Goal: Task Accomplishment & Management: Manage account settings

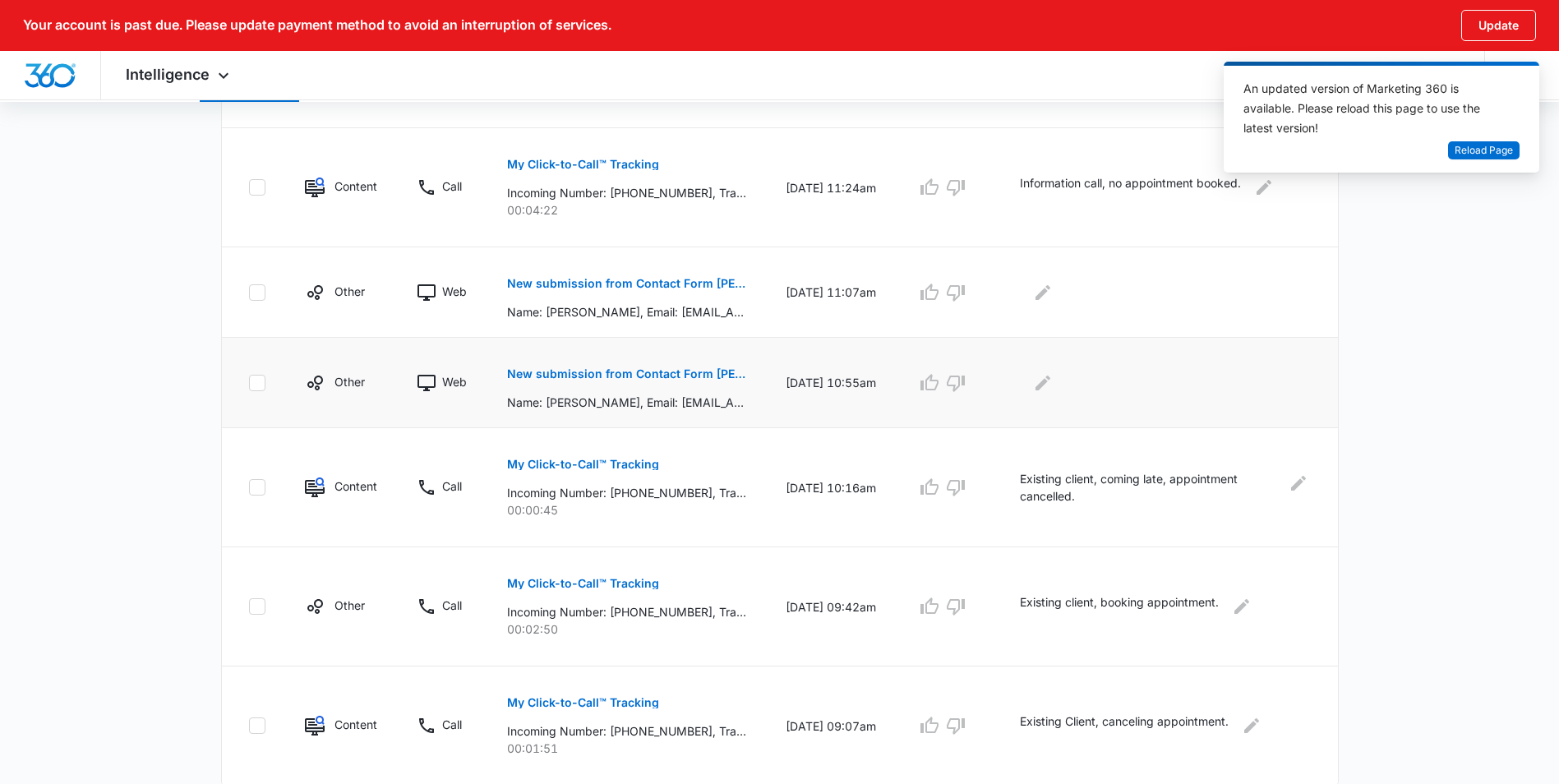
scroll to position [968, 0]
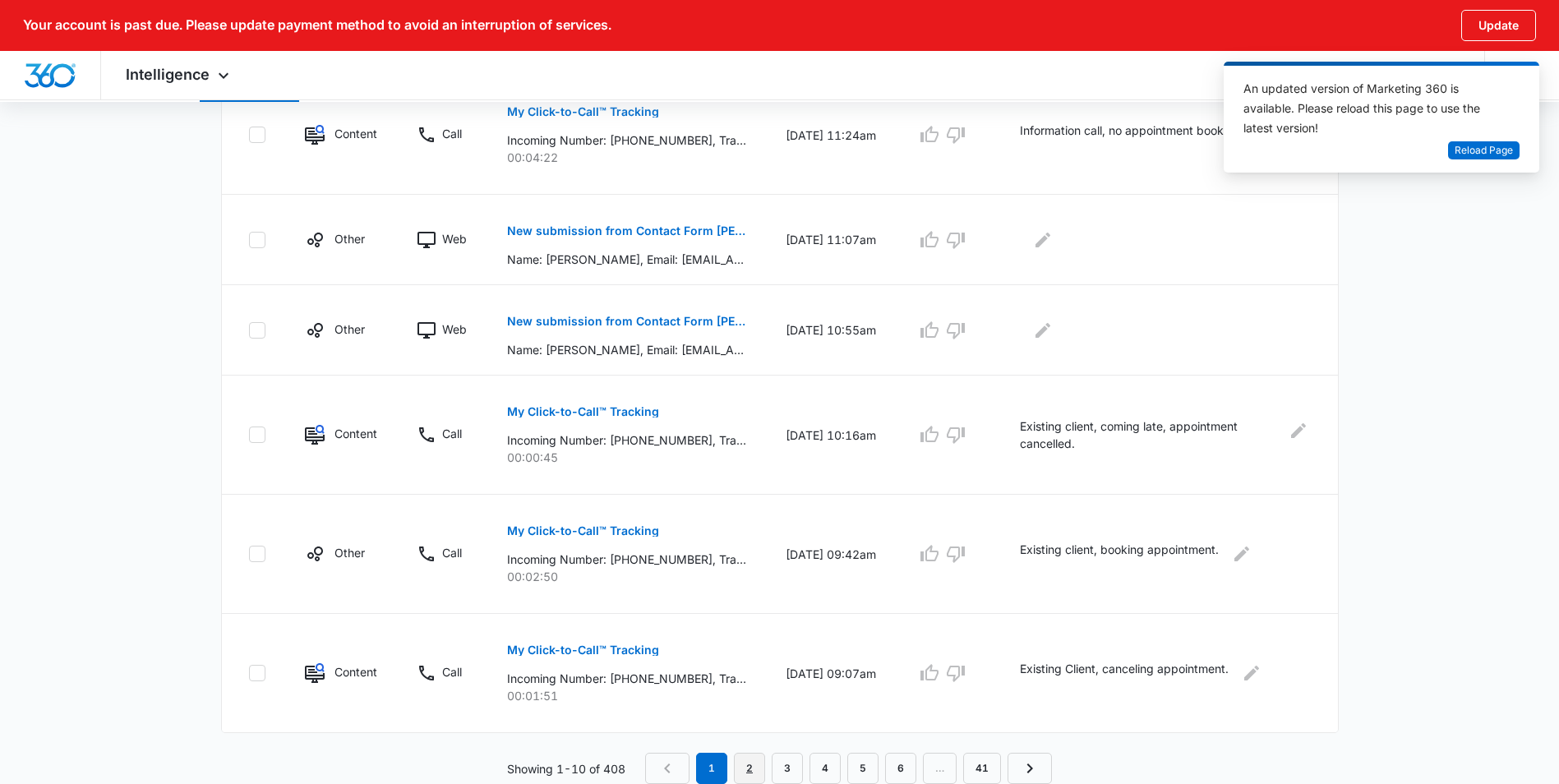
click at [751, 768] on link "2" at bounding box center [749, 767] width 31 height 31
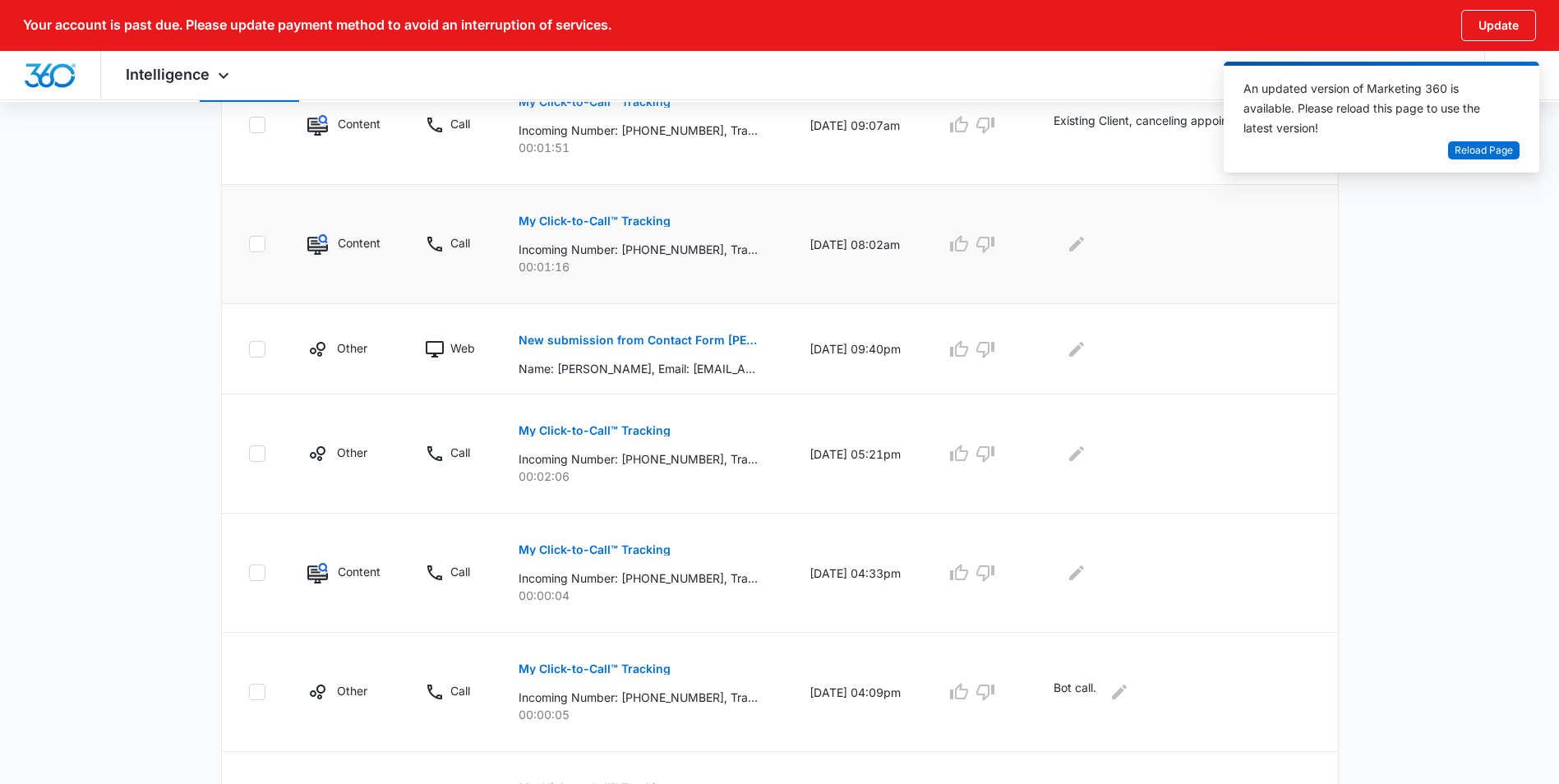
scroll to position [657, 0]
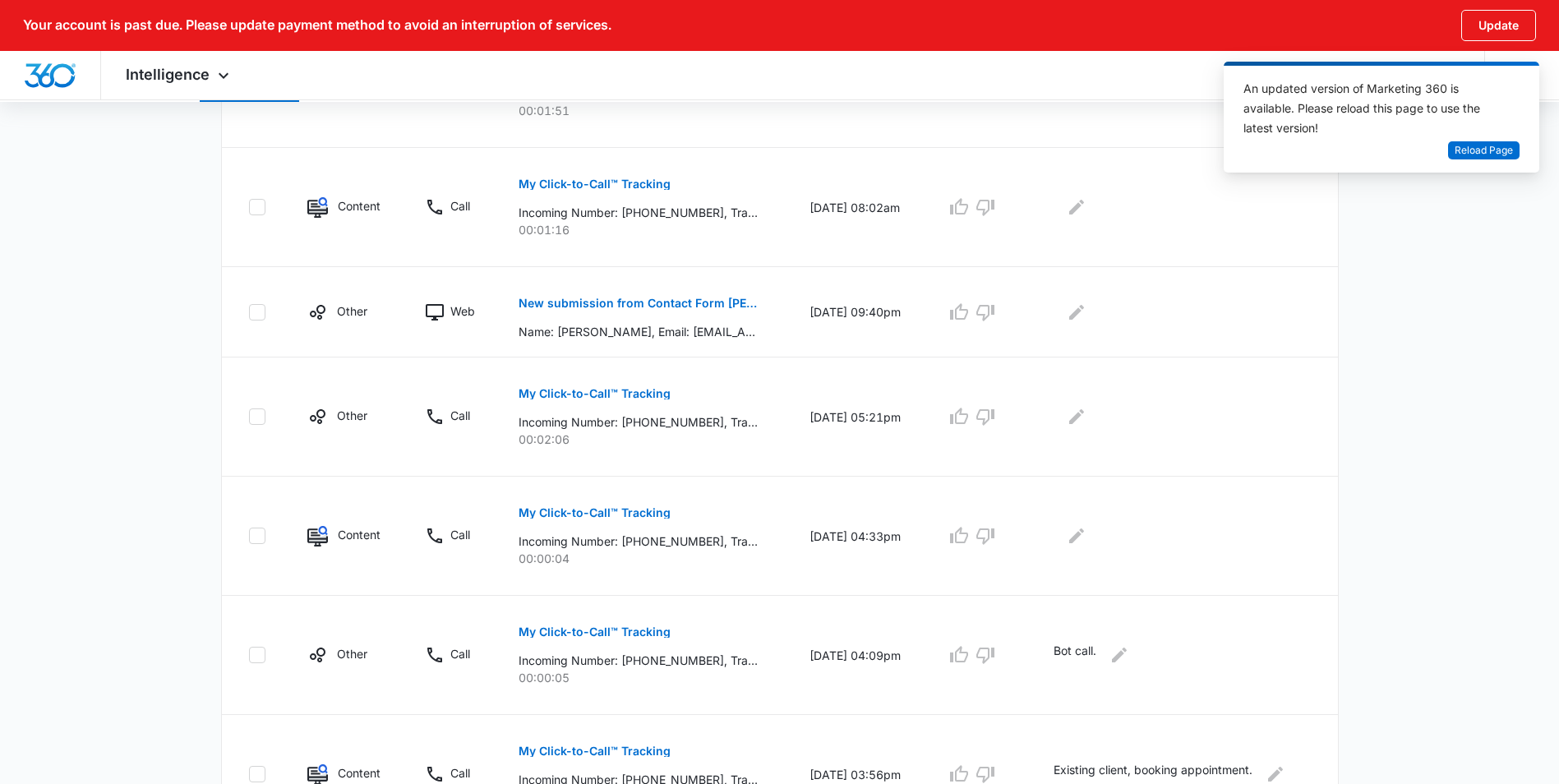
click at [187, 136] on main "Filters [DATE] [DATE] New Conversion Total Conversions: 410 Ads Content Social …" at bounding box center [779, 317] width 1559 height 1613
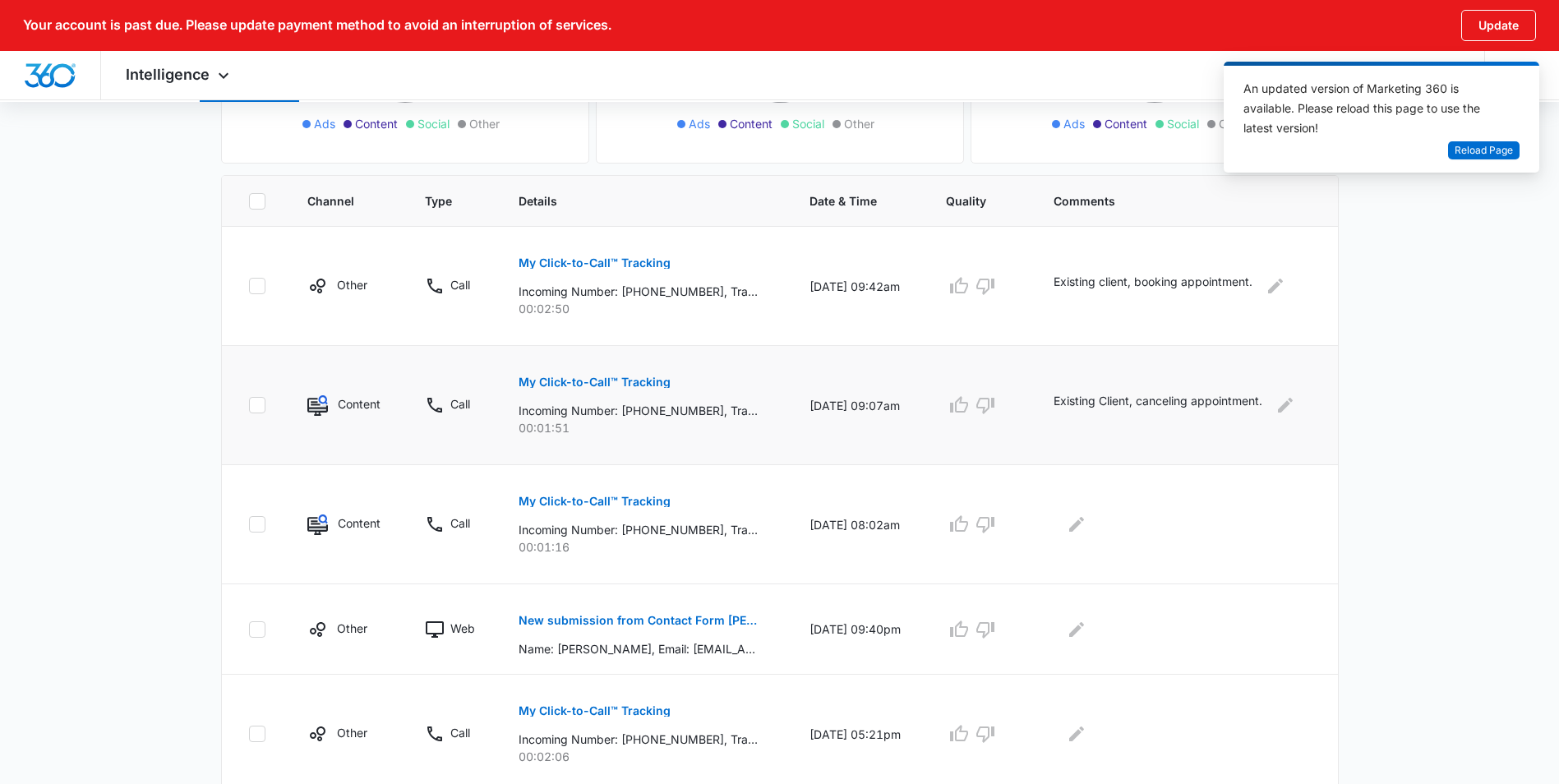
scroll to position [339, 0]
click at [651, 499] on p "My Click-to-Call™ Tracking" at bounding box center [594, 502] width 152 height 12
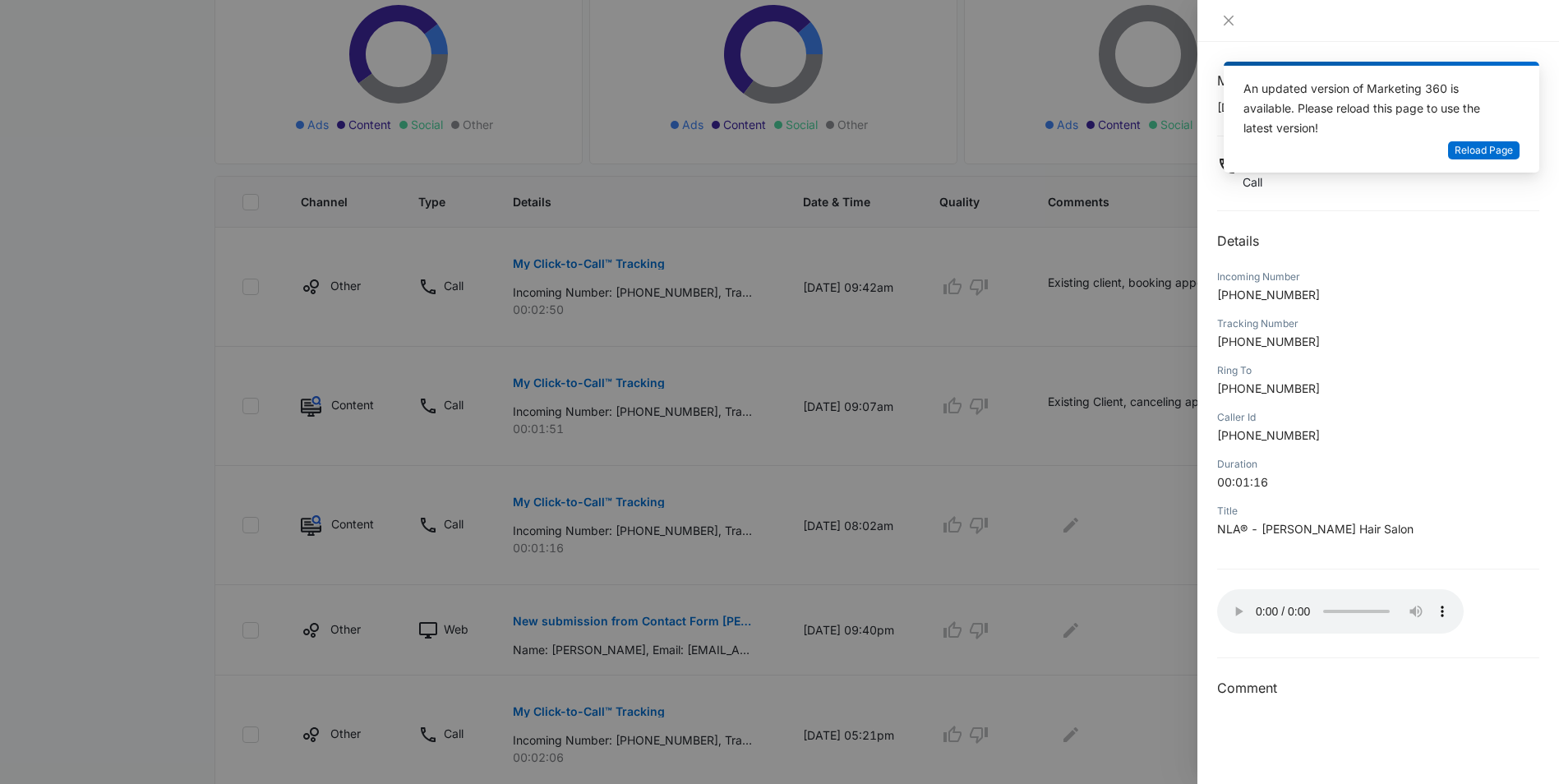
click at [1216, 41] on div at bounding box center [1378, 21] width 362 height 42
click at [1225, 15] on icon "close" at bounding box center [1228, 21] width 13 height 13
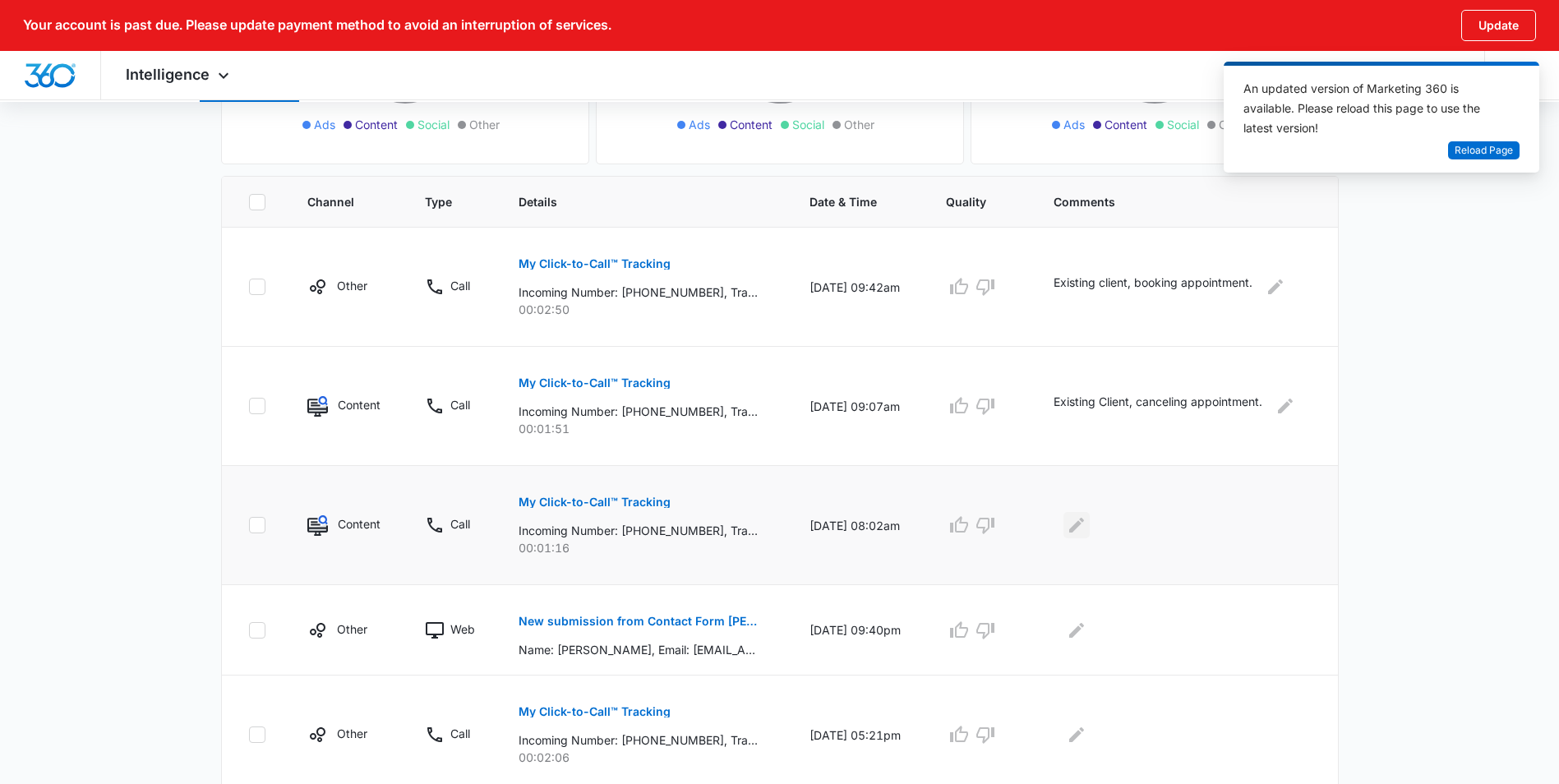
click at [1082, 523] on icon "Edit Comments" at bounding box center [1077, 525] width 20 height 20
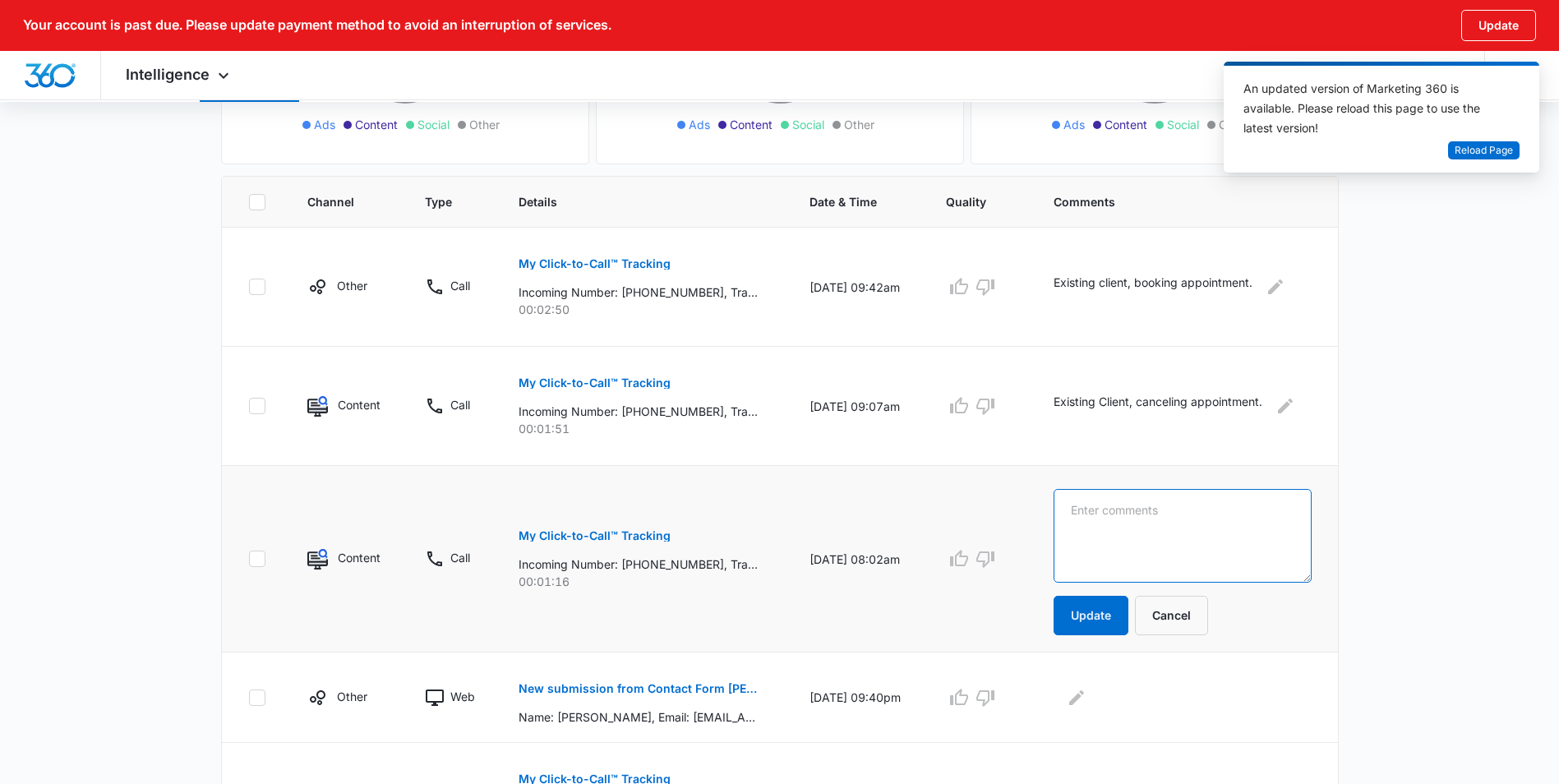
click at [1094, 520] on textarea at bounding box center [1182, 536] width 257 height 93
type textarea "blow dry appt."
click at [1087, 608] on button "Update" at bounding box center [1091, 615] width 75 height 39
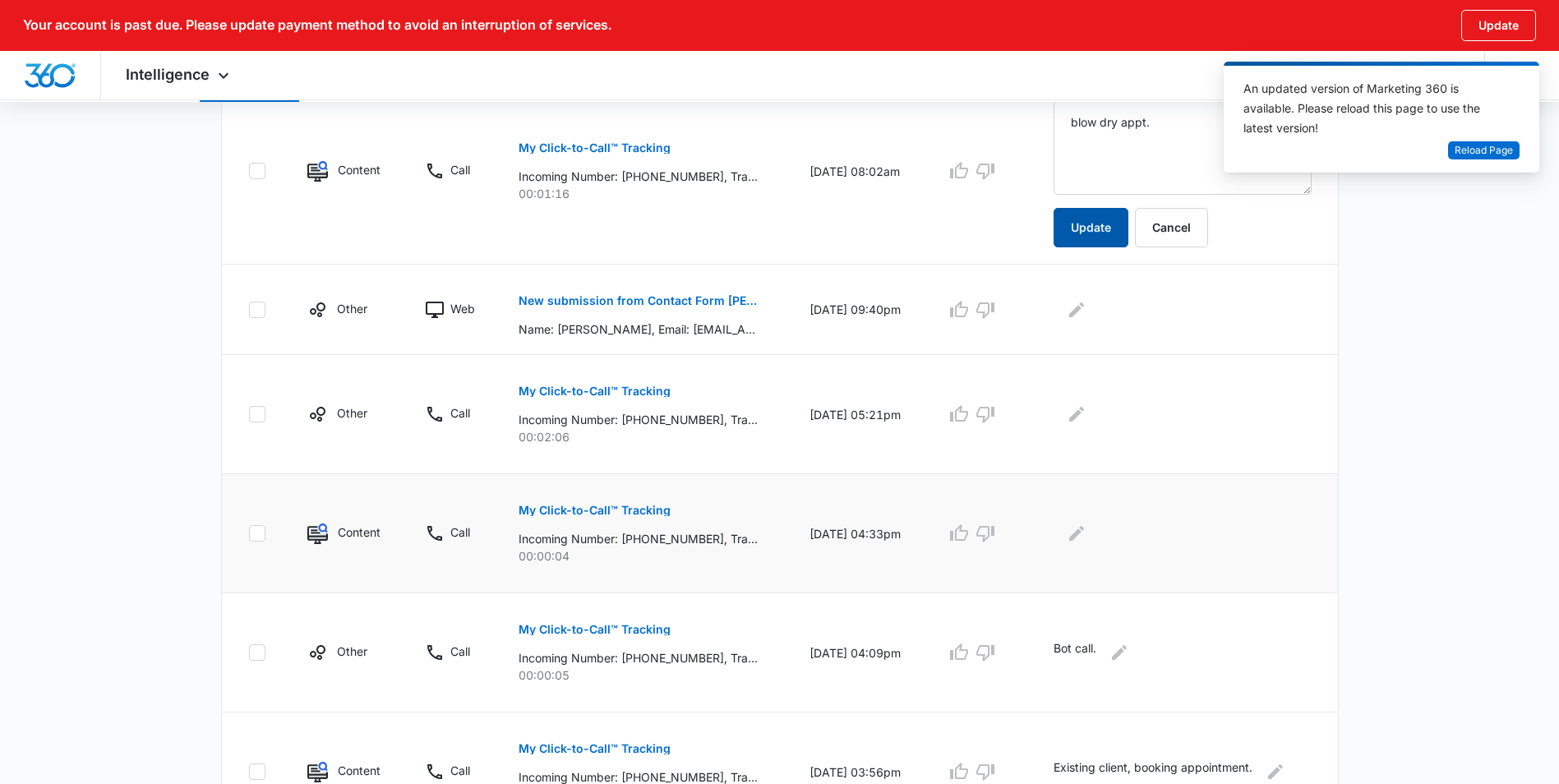
scroll to position [750, 0]
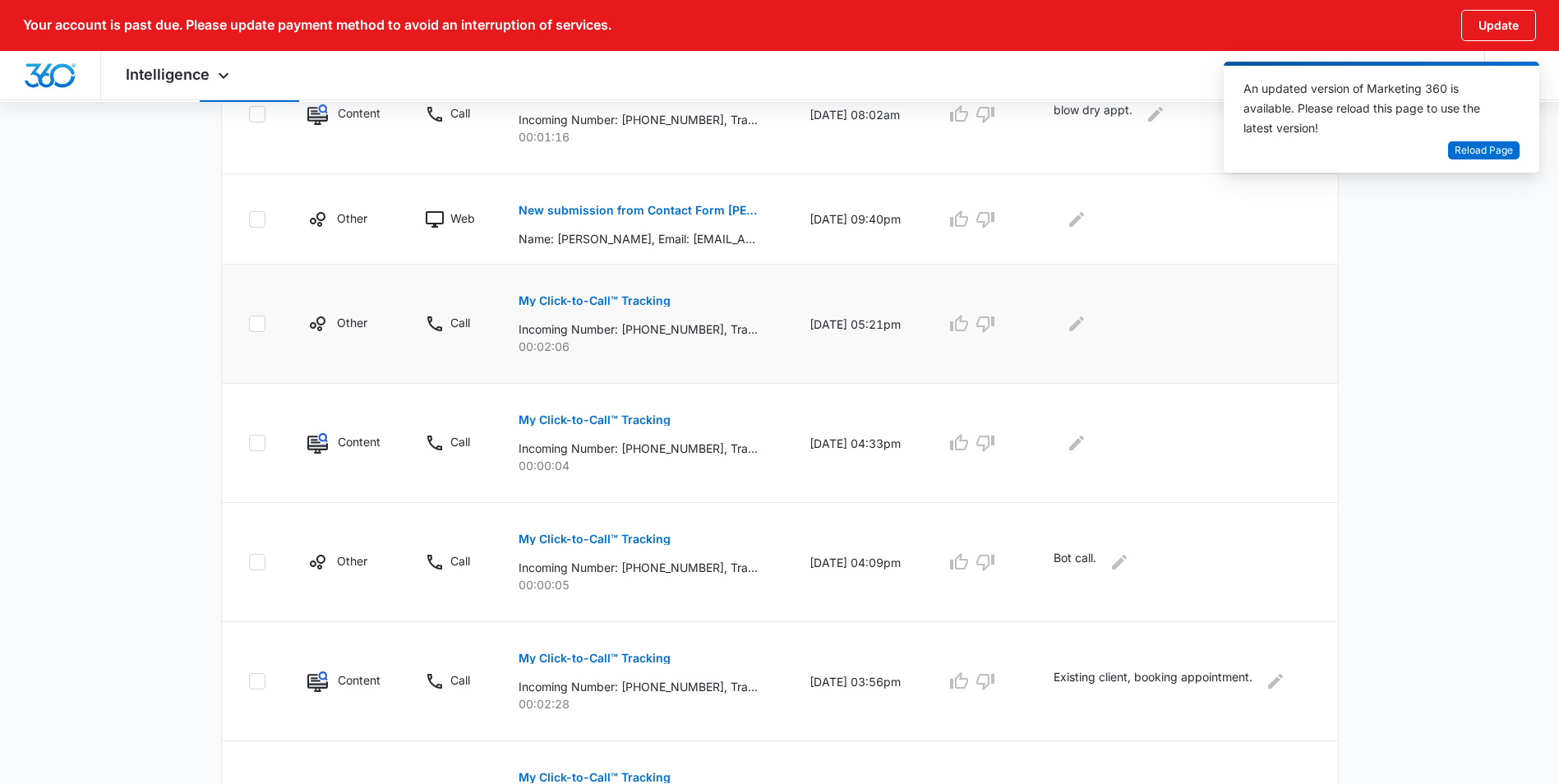
click at [594, 303] on p "My Click-to-Call™ Tracking" at bounding box center [594, 301] width 152 height 12
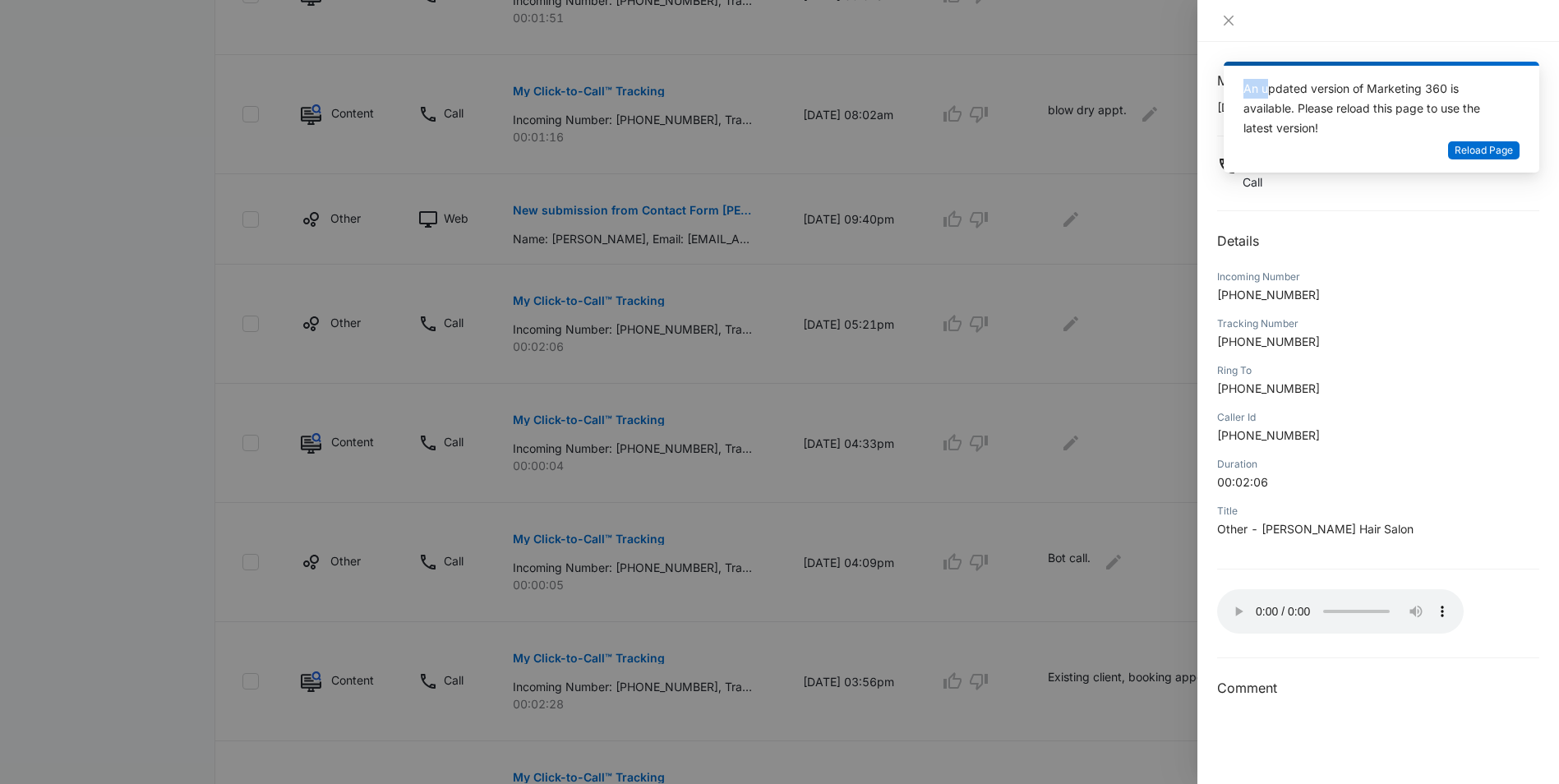
drag, startPoint x: 1268, startPoint y: 76, endPoint x: 1235, endPoint y: 89, distance: 35.5
click at [1235, 89] on div "An updated version of Marketing 360 is available. Please reload this page to us…" at bounding box center [1381, 117] width 316 height 111
click at [1233, 21] on icon "close" at bounding box center [1228, 21] width 13 height 13
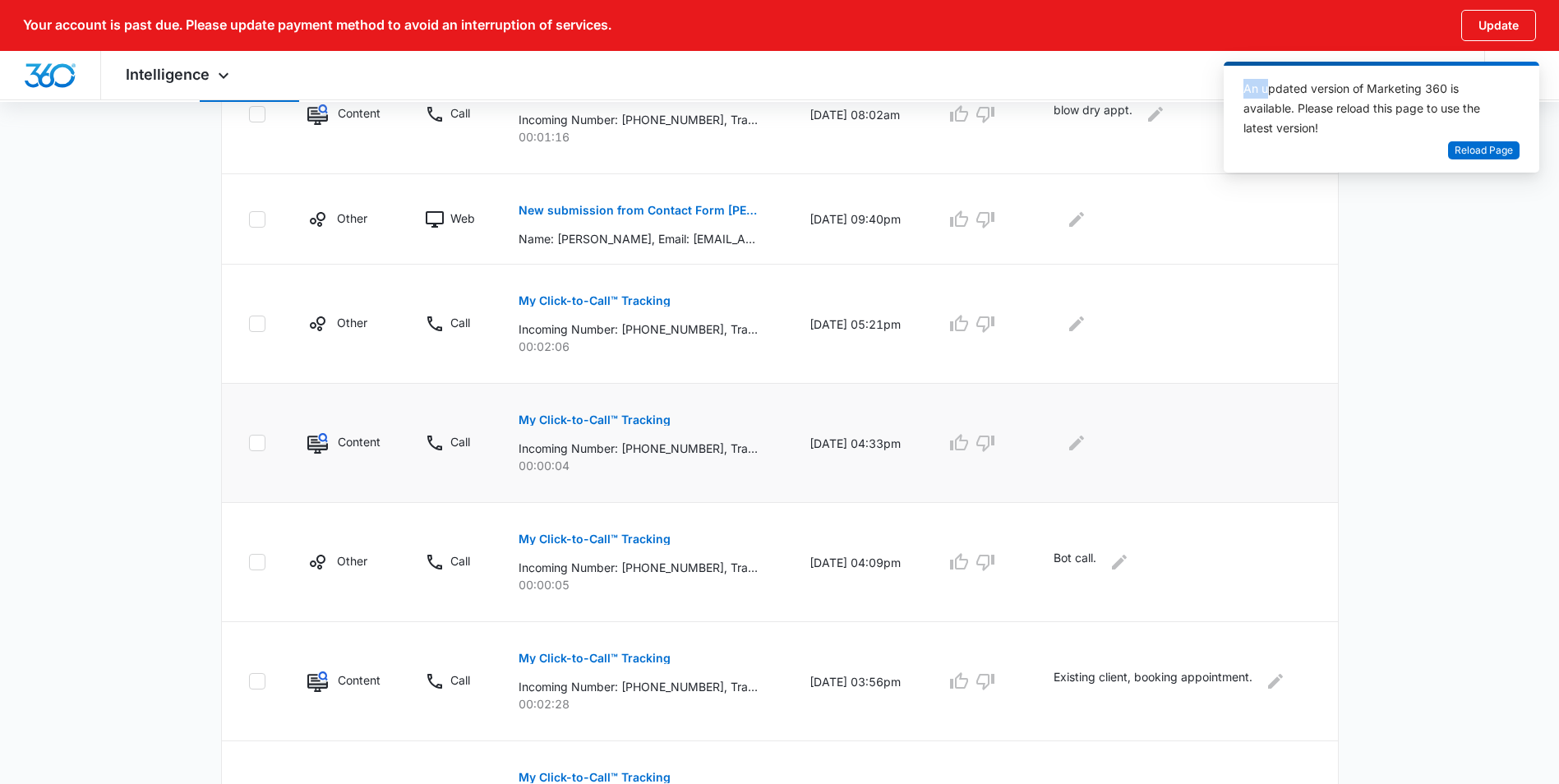
scroll to position [668, 0]
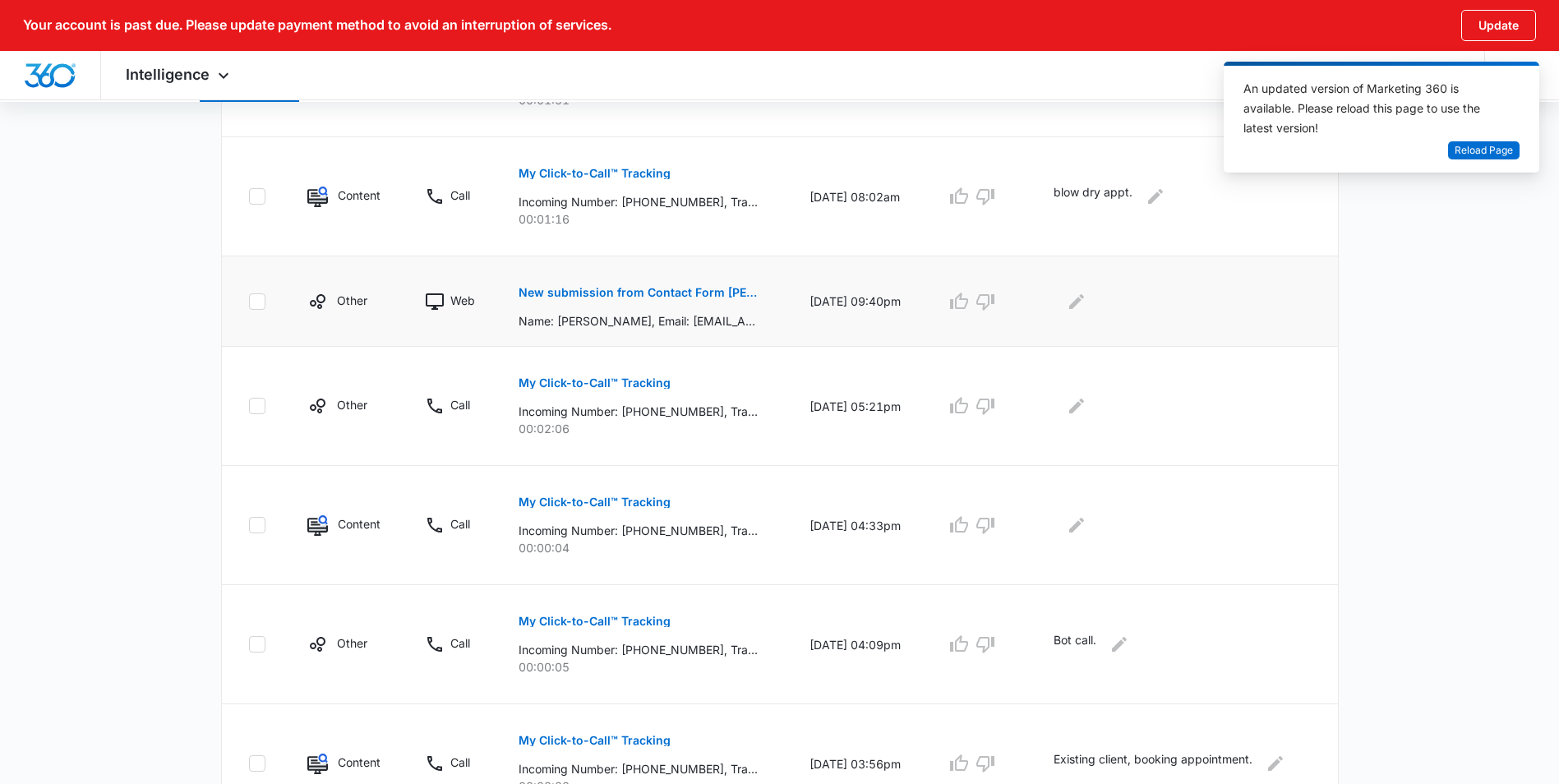
click at [1058, 303] on td at bounding box center [1185, 302] width 303 height 90
click at [635, 392] on button "My Click-to-Call™ Tracking" at bounding box center [594, 382] width 152 height 39
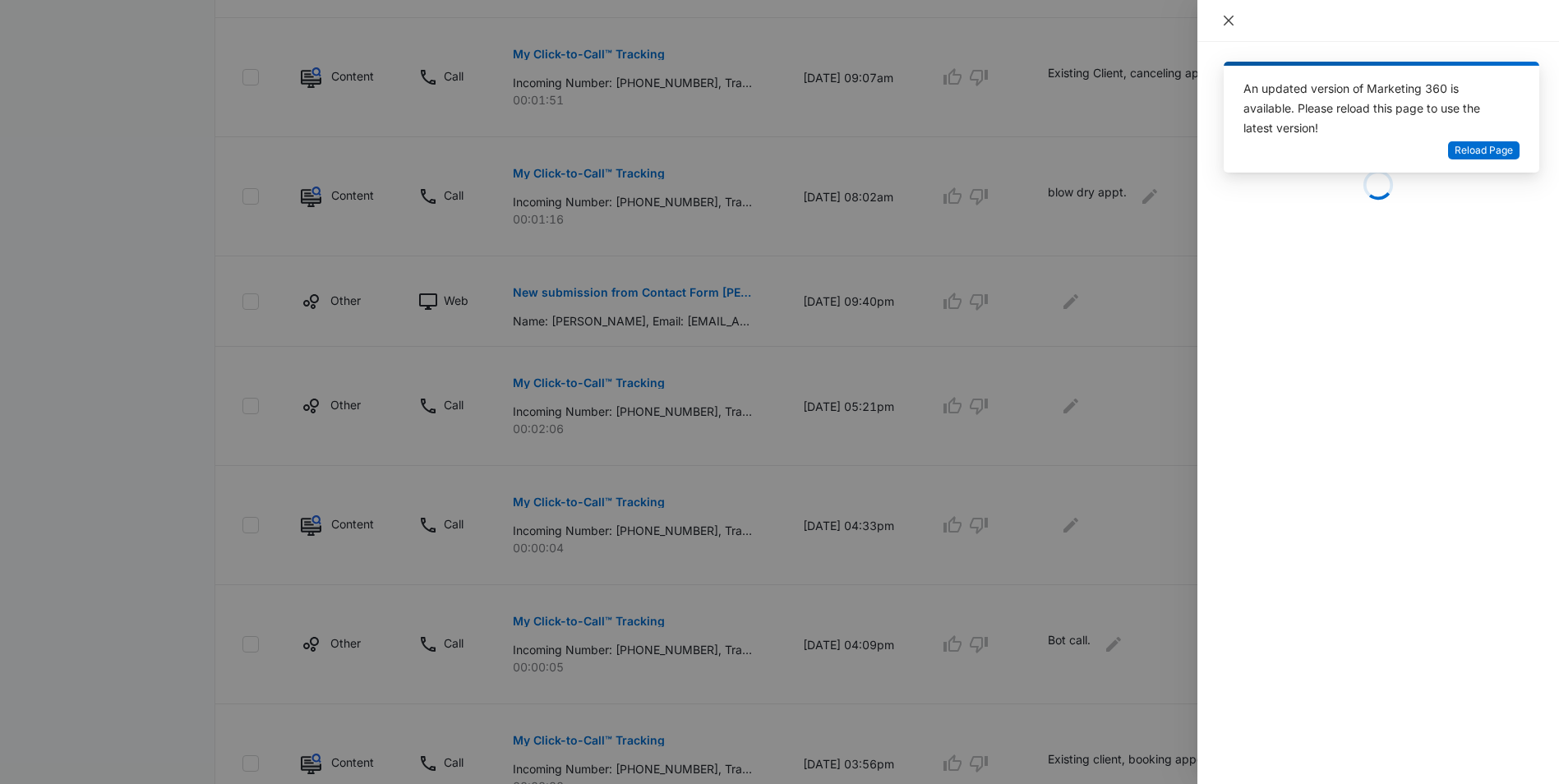
click at [1225, 17] on icon "close" at bounding box center [1228, 21] width 10 height 10
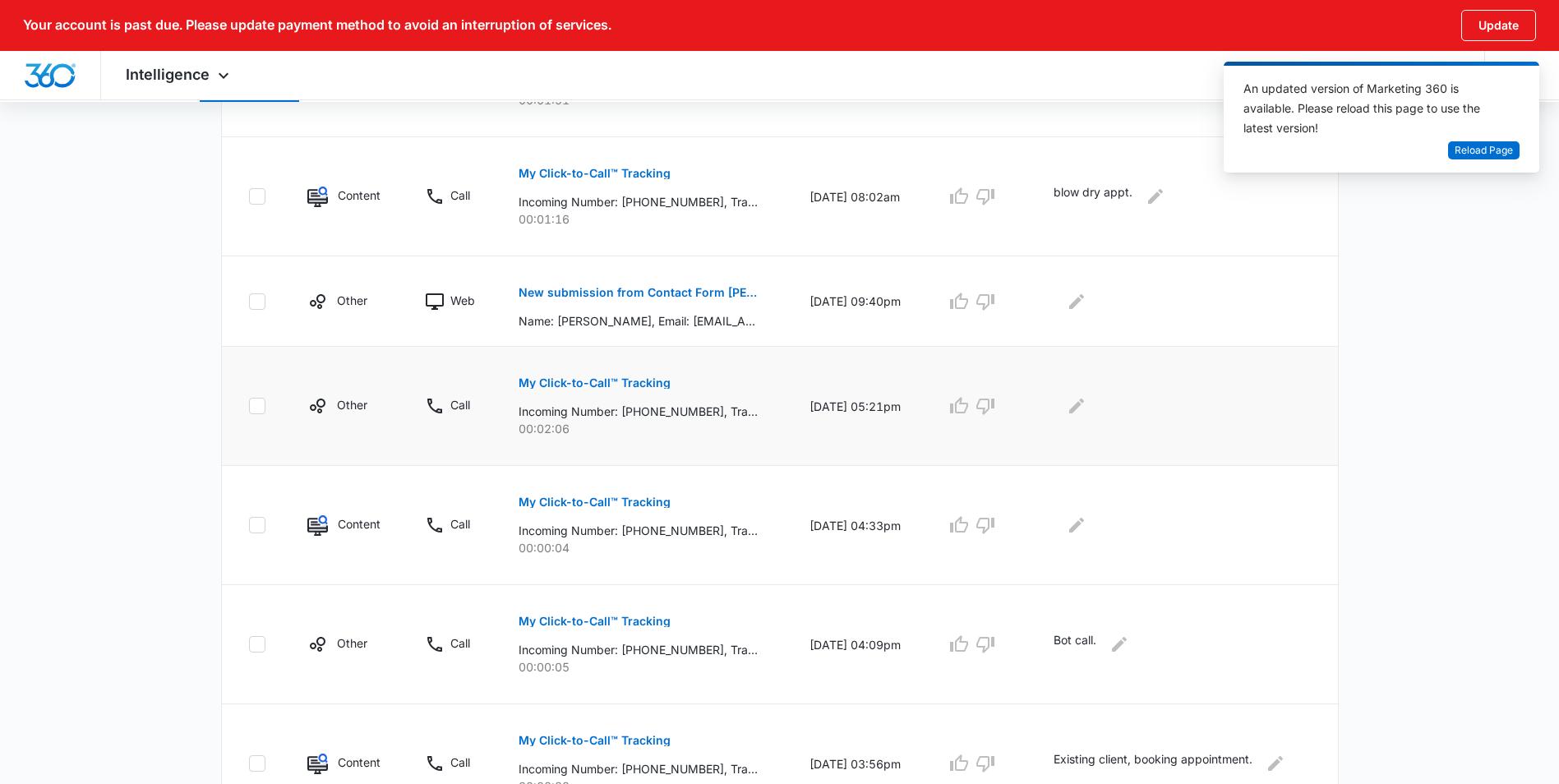
click at [622, 382] on p "My Click-to-Call™ Tracking" at bounding box center [594, 383] width 152 height 12
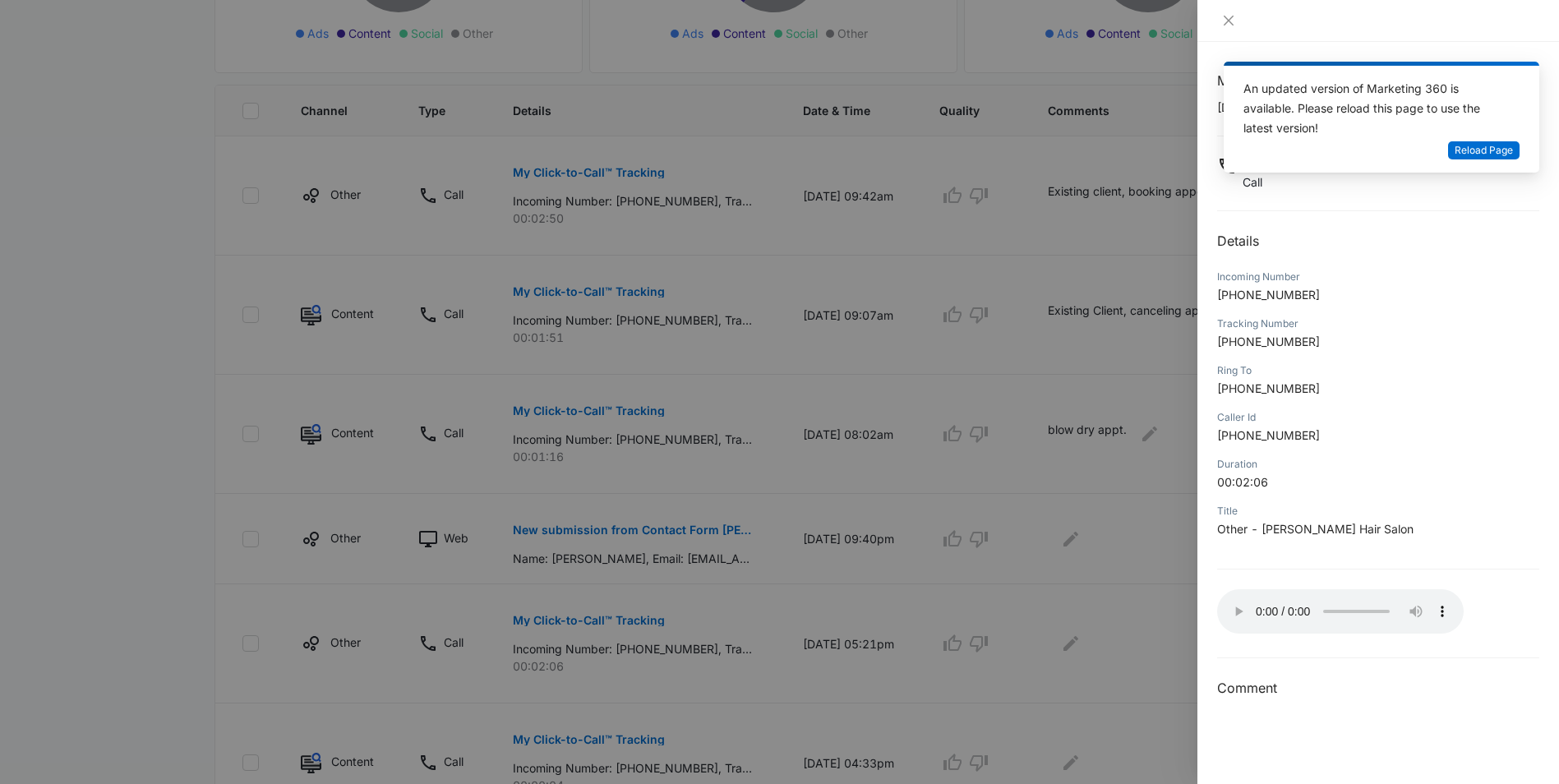
scroll to position [422, 0]
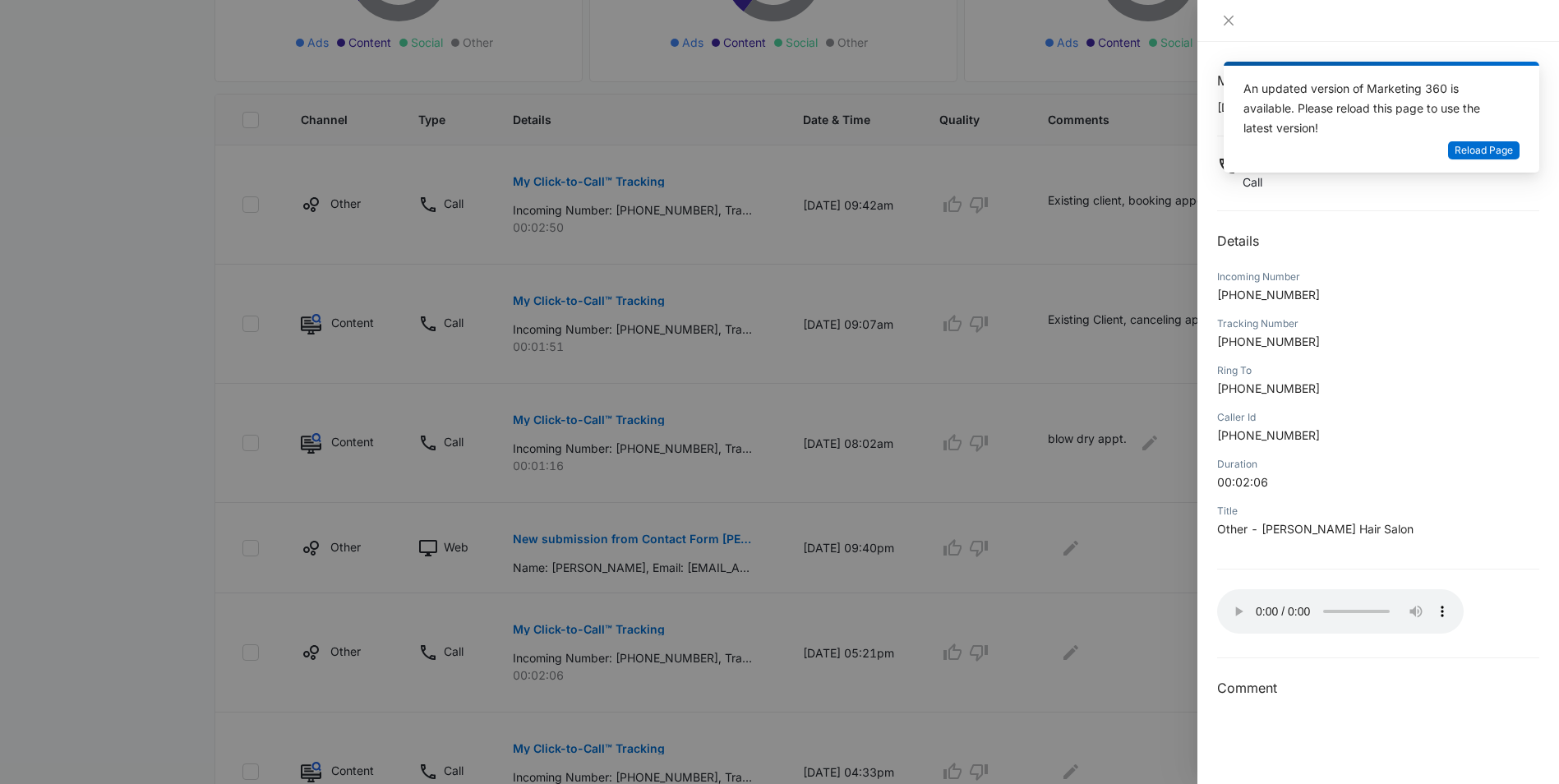
click at [57, 276] on div at bounding box center [779, 392] width 1559 height 784
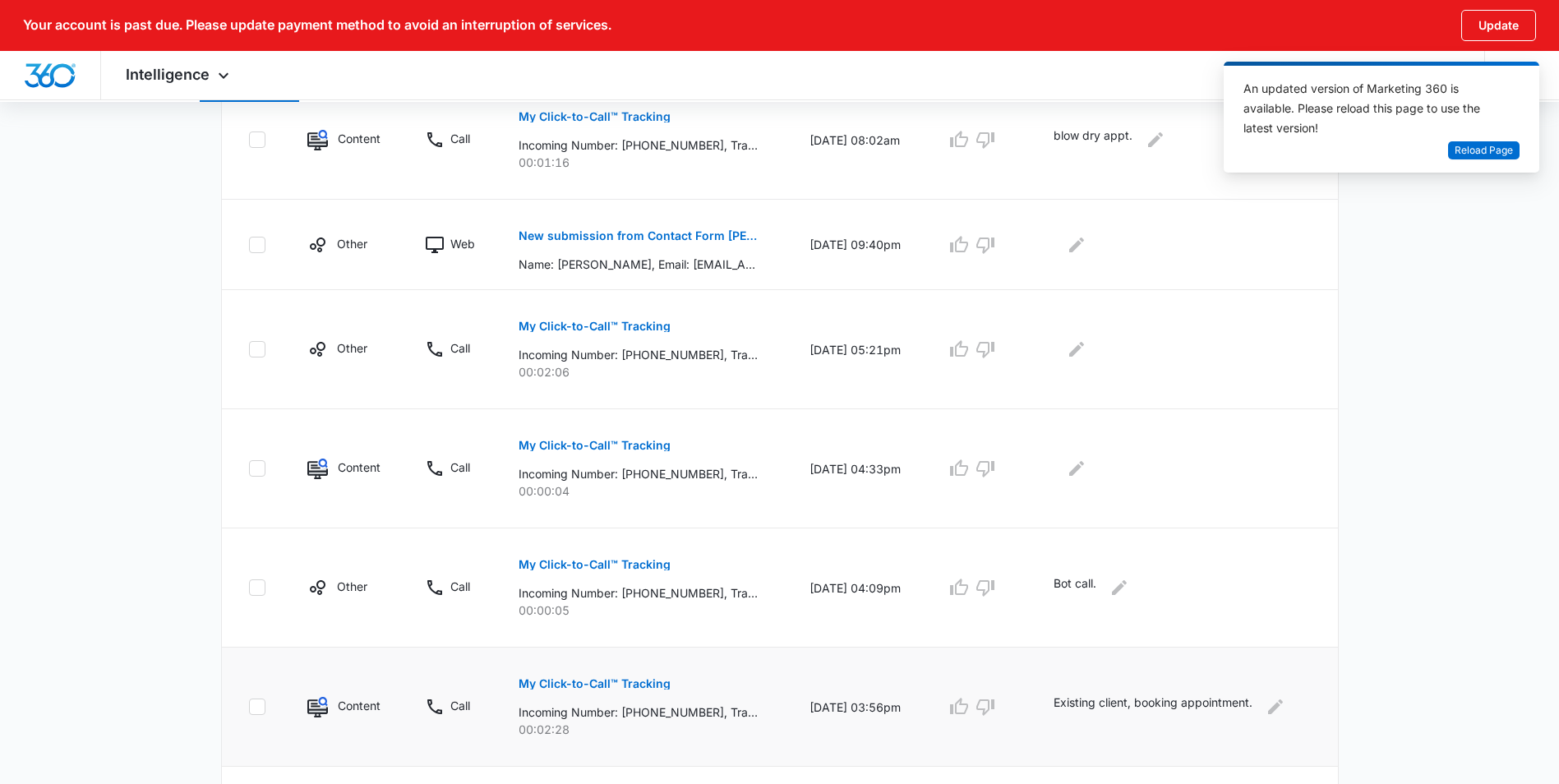
scroll to position [668, 0]
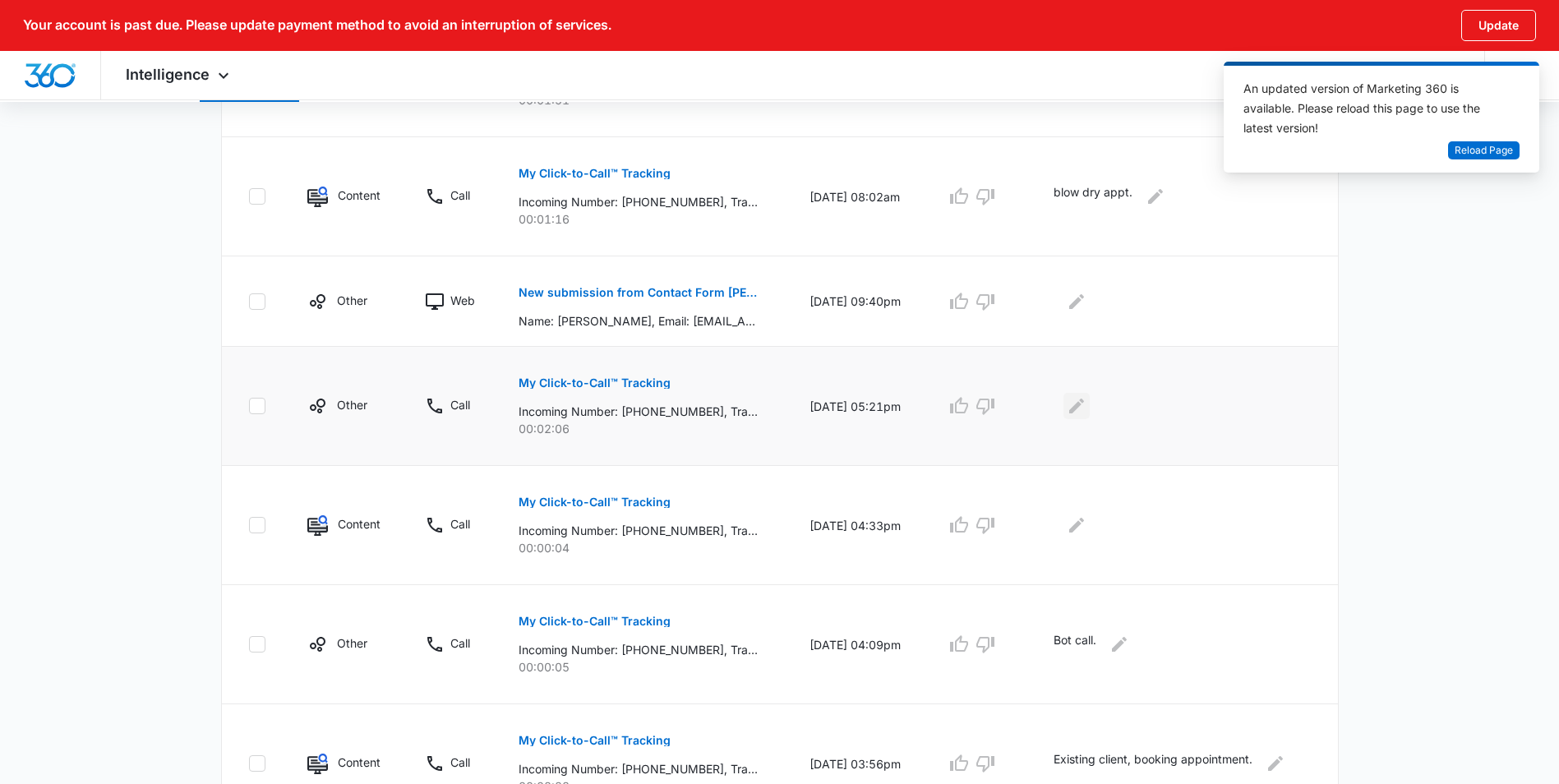
click at [1086, 401] on icon "Edit Comments" at bounding box center [1077, 406] width 20 height 20
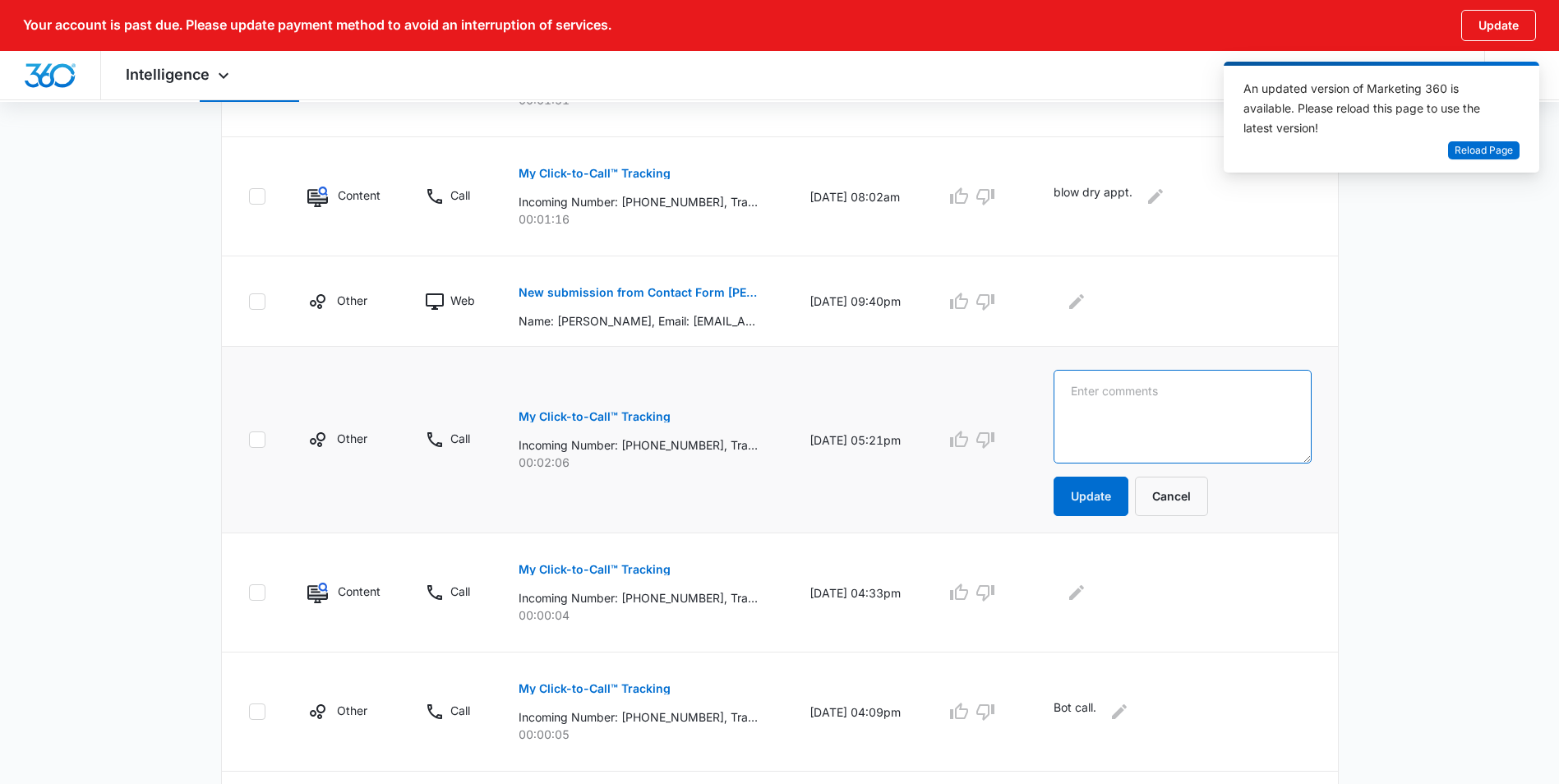
click at [1098, 397] on textarea at bounding box center [1182, 417] width 257 height 93
type textarea "topper blw"
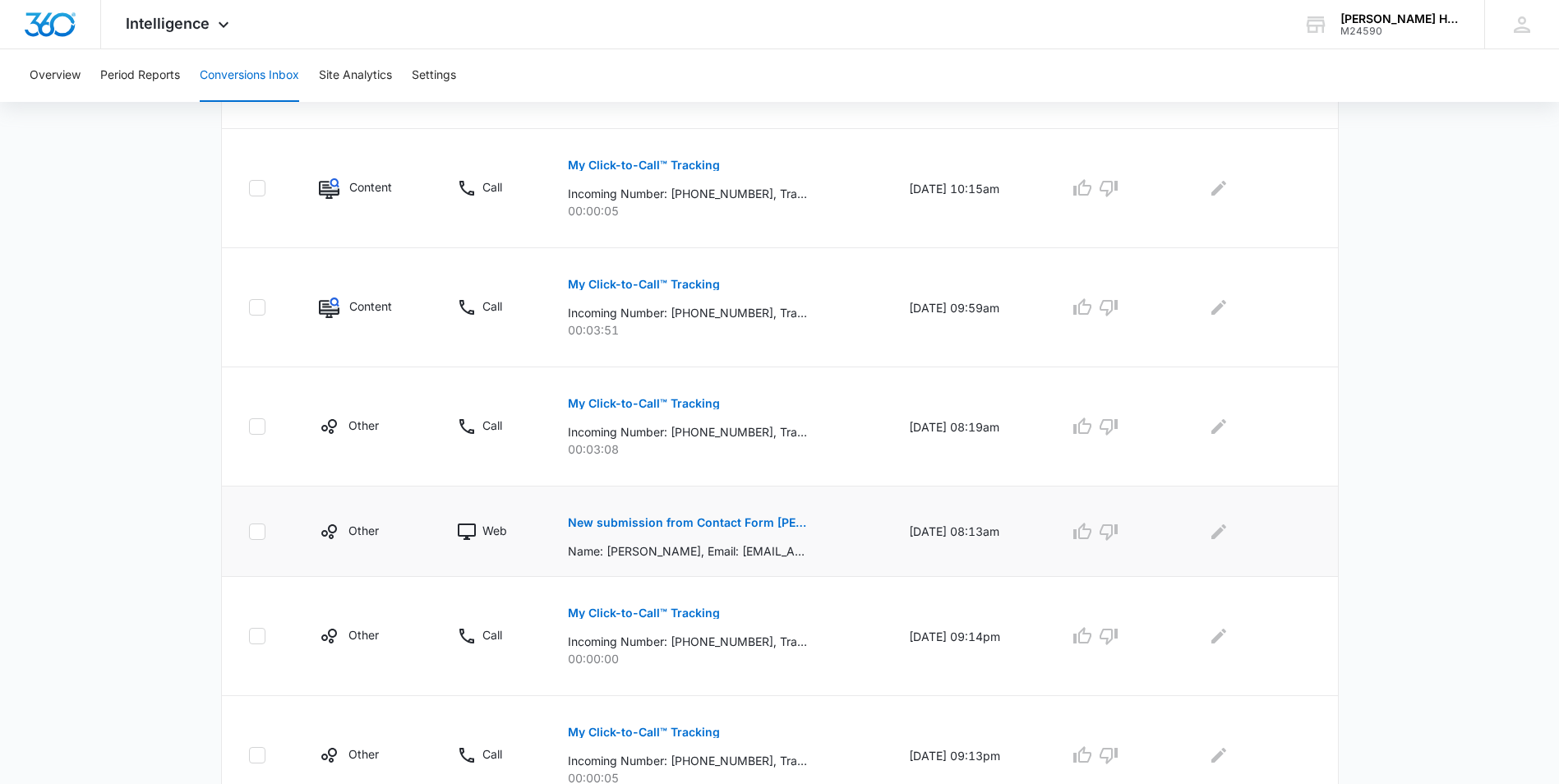
scroll to position [947, 0]
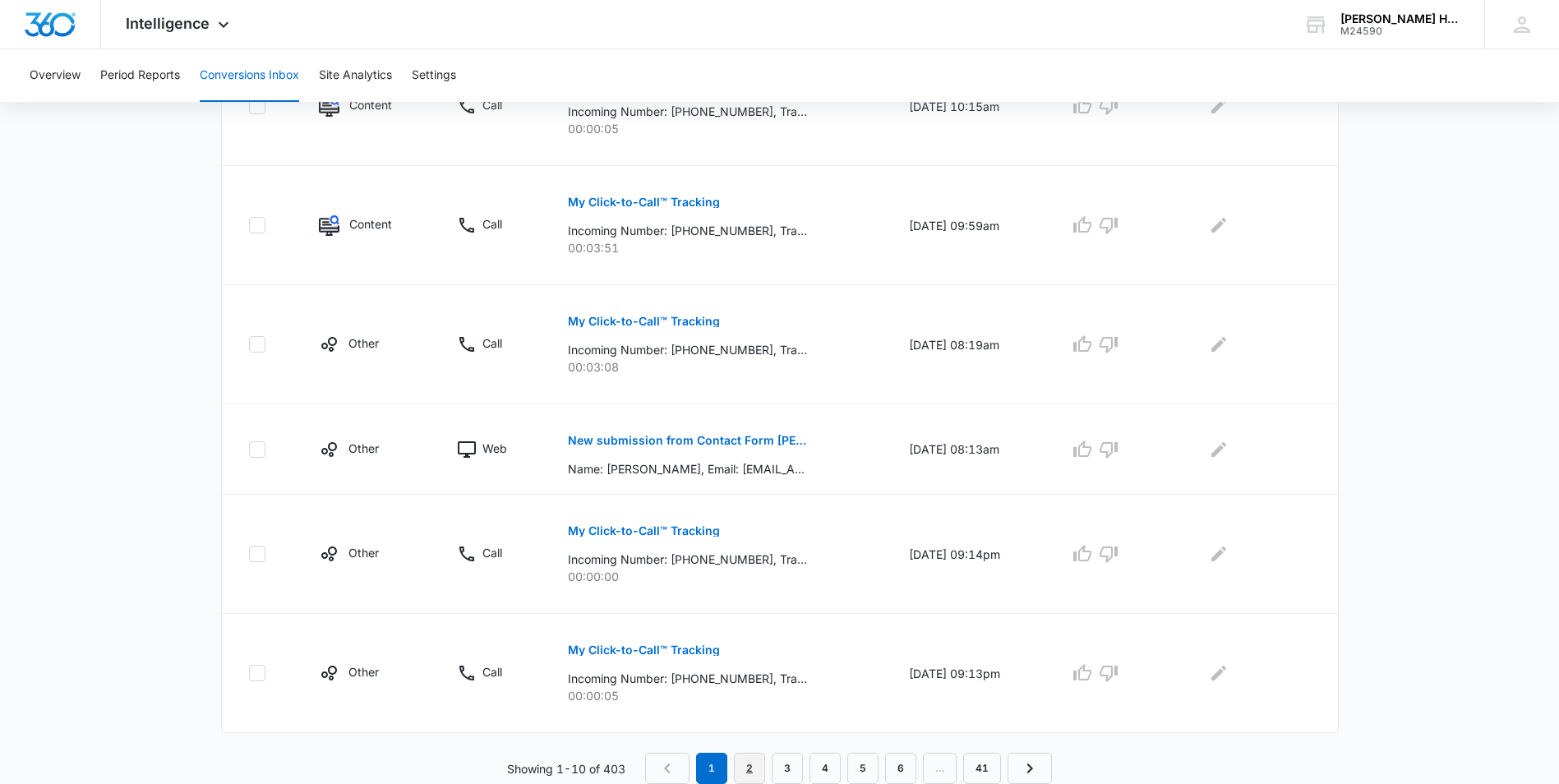
click at [747, 768] on link "2" at bounding box center [749, 767] width 31 height 31
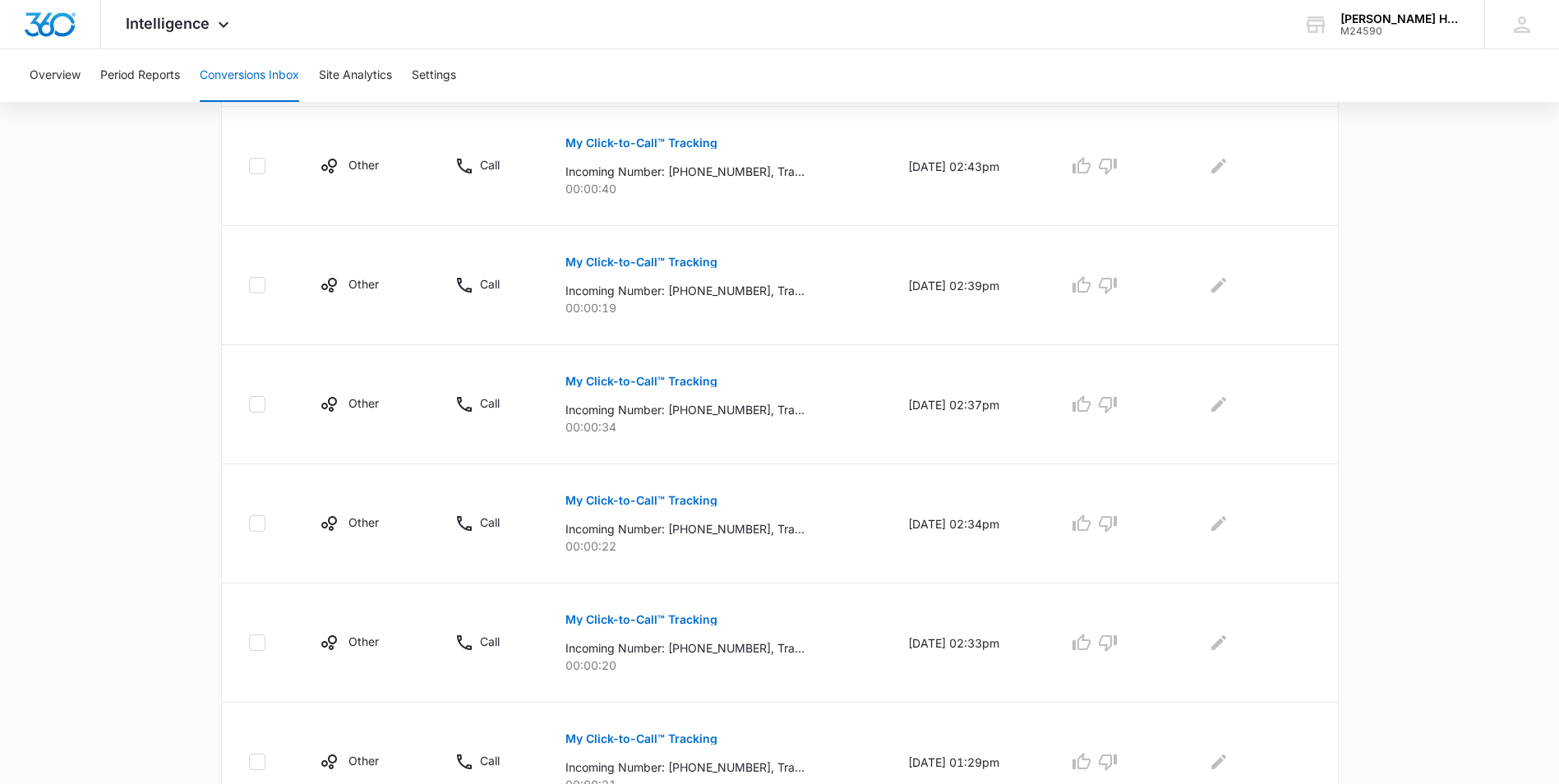
scroll to position [976, 0]
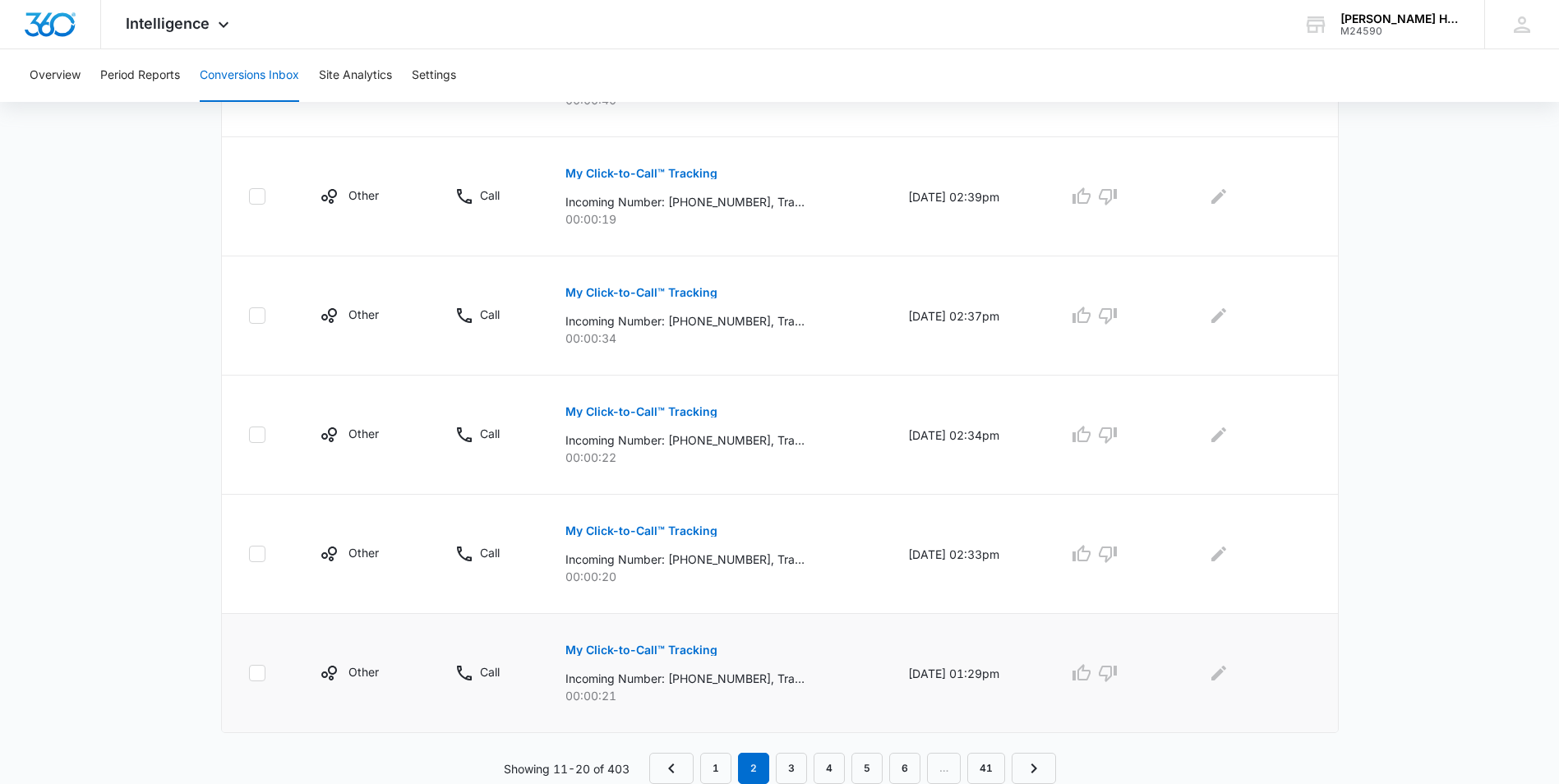
click at [672, 644] on p "My Click-to-Call™ Tracking" at bounding box center [641, 650] width 152 height 12
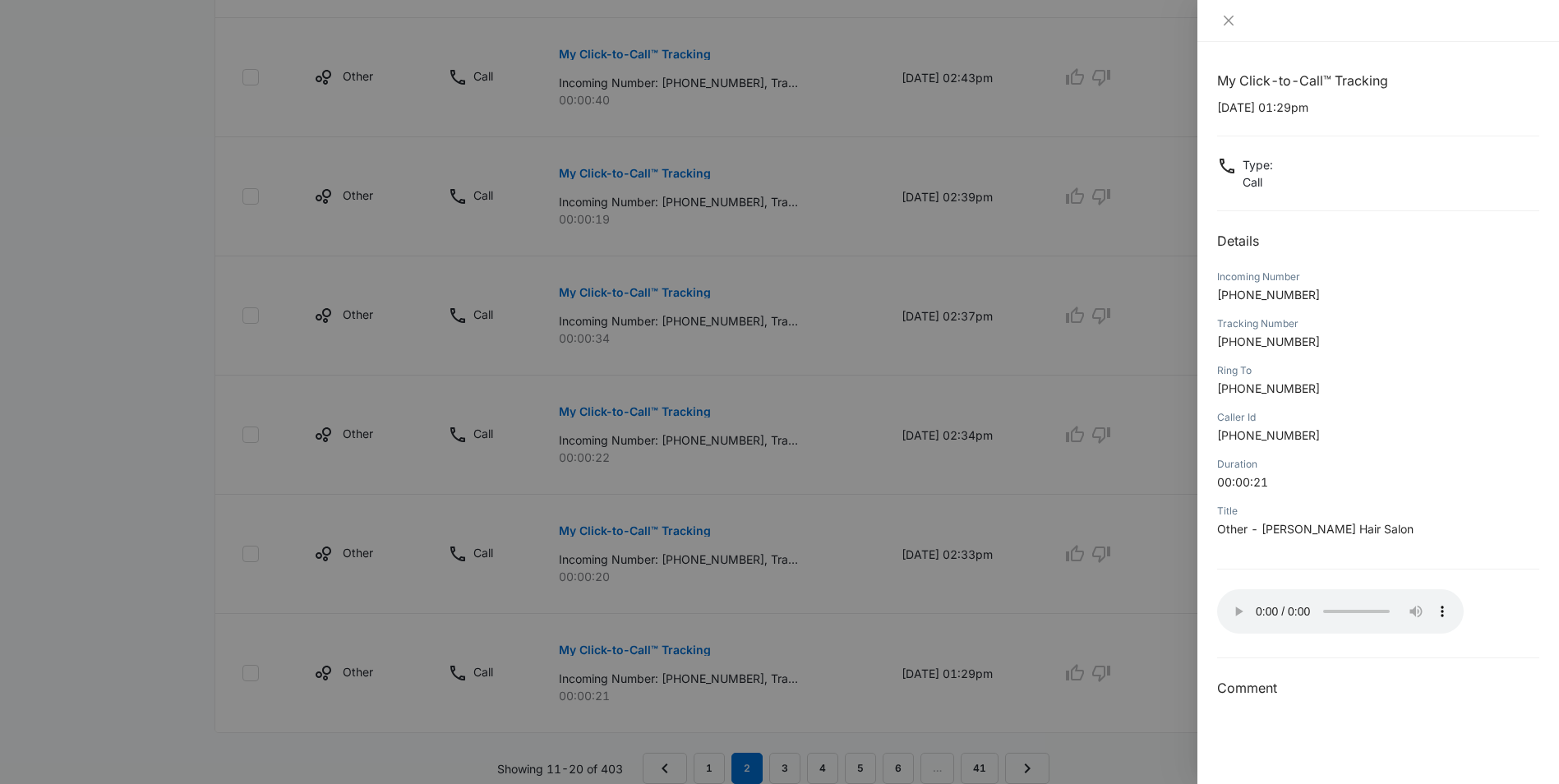
drag, startPoint x: 862, startPoint y: 654, endPoint x: 885, endPoint y: 651, distance: 23.2
click at [862, 653] on div at bounding box center [779, 392] width 1559 height 784
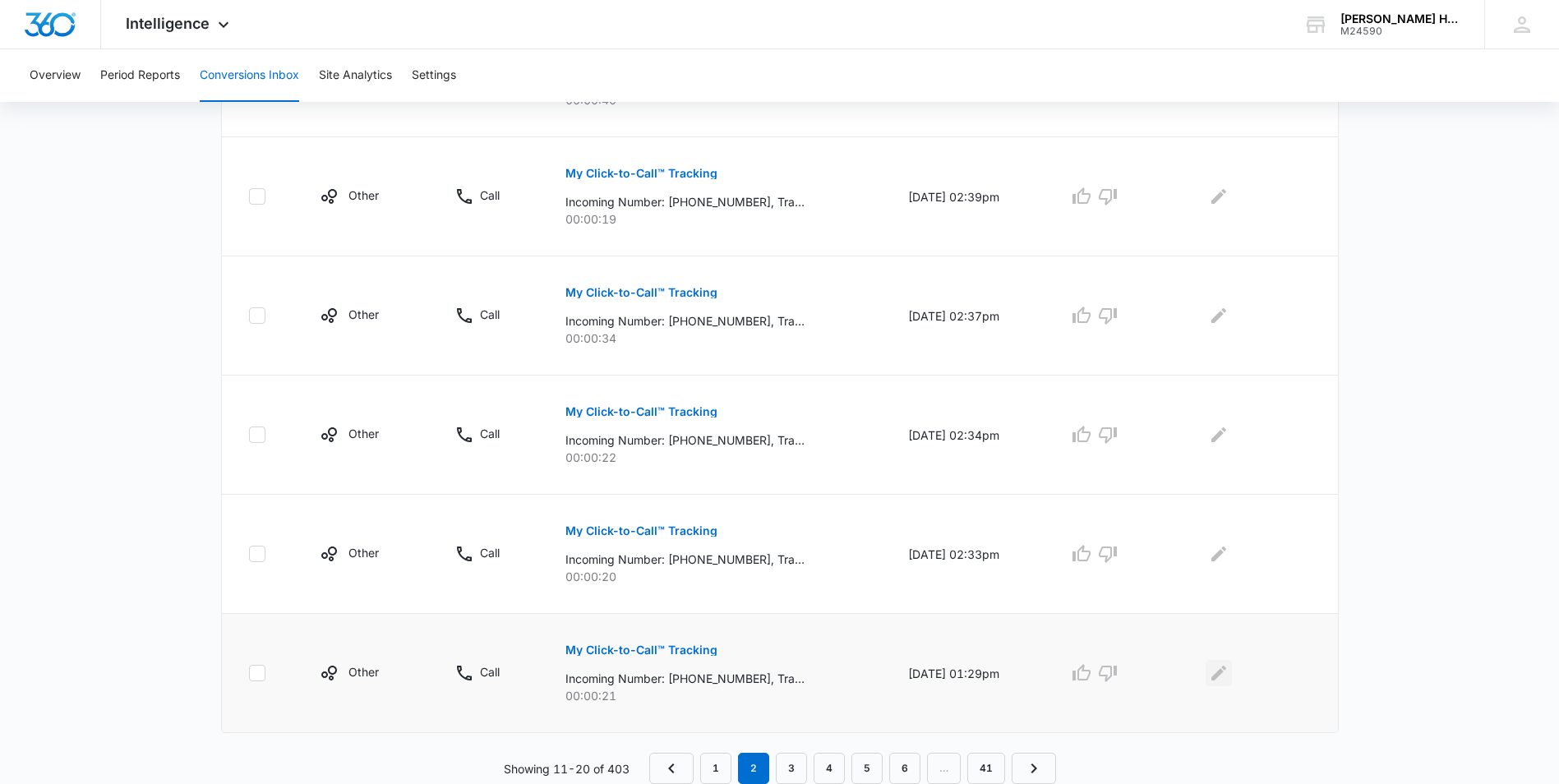
click at [1223, 677] on icon "Edit Comments" at bounding box center [1219, 673] width 20 height 20
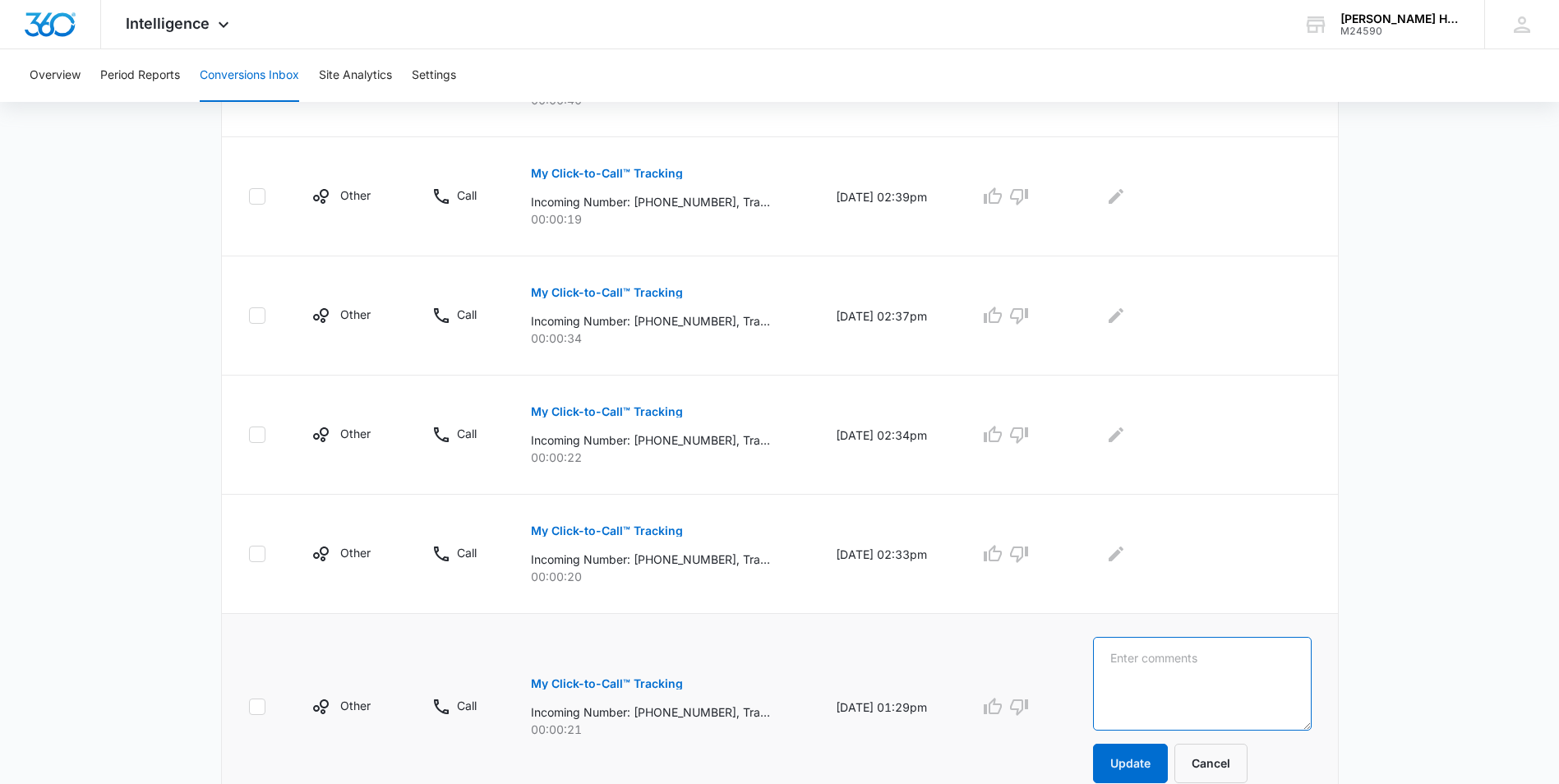
click at [1216, 662] on textarea at bounding box center [1201, 683] width 217 height 93
type textarea "no answer, vm"
click at [1139, 766] on button "Update" at bounding box center [1130, 762] width 75 height 39
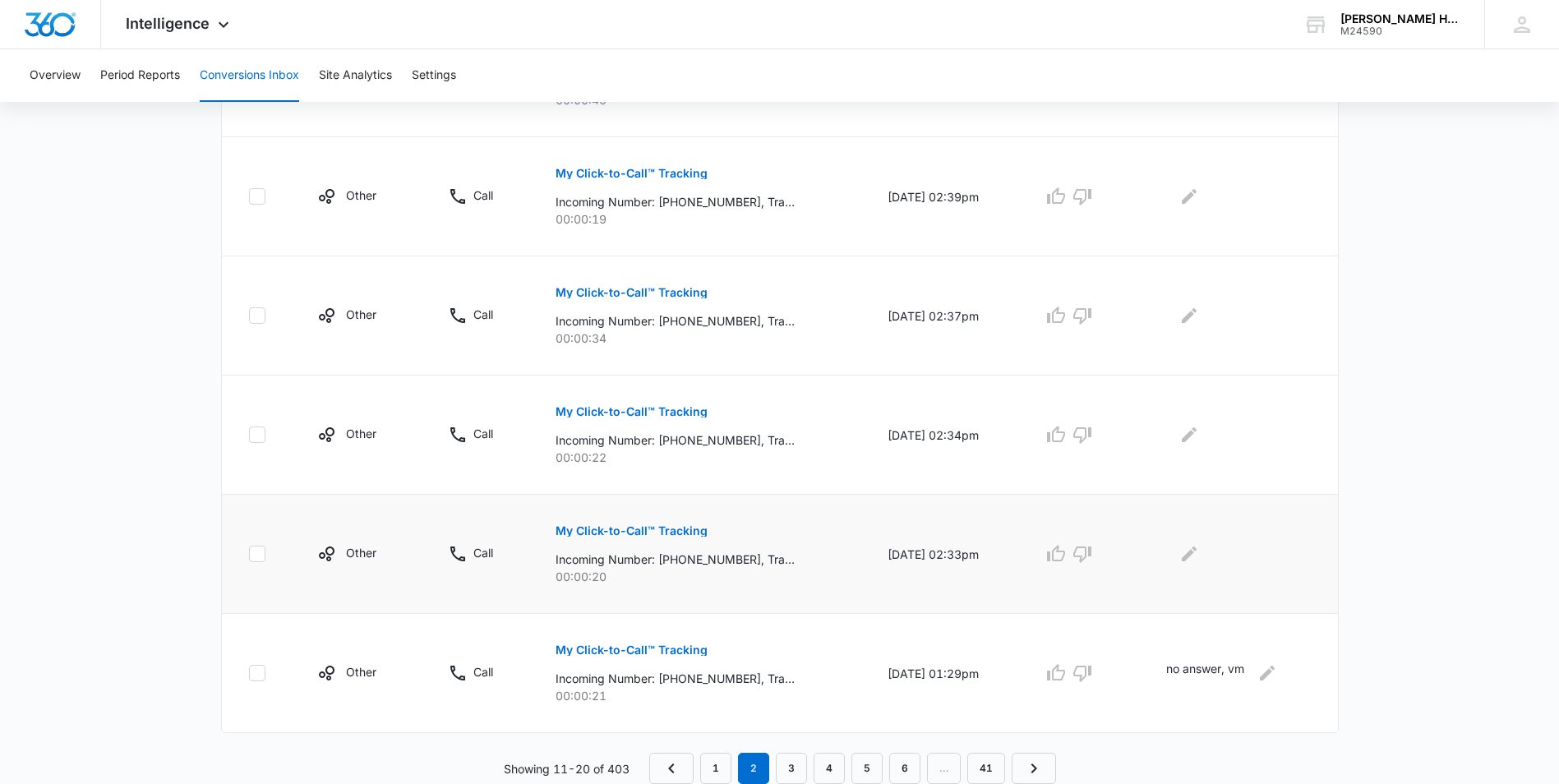
click at [657, 531] on p "My Click-to-Call™ Tracking" at bounding box center [632, 531] width 152 height 12
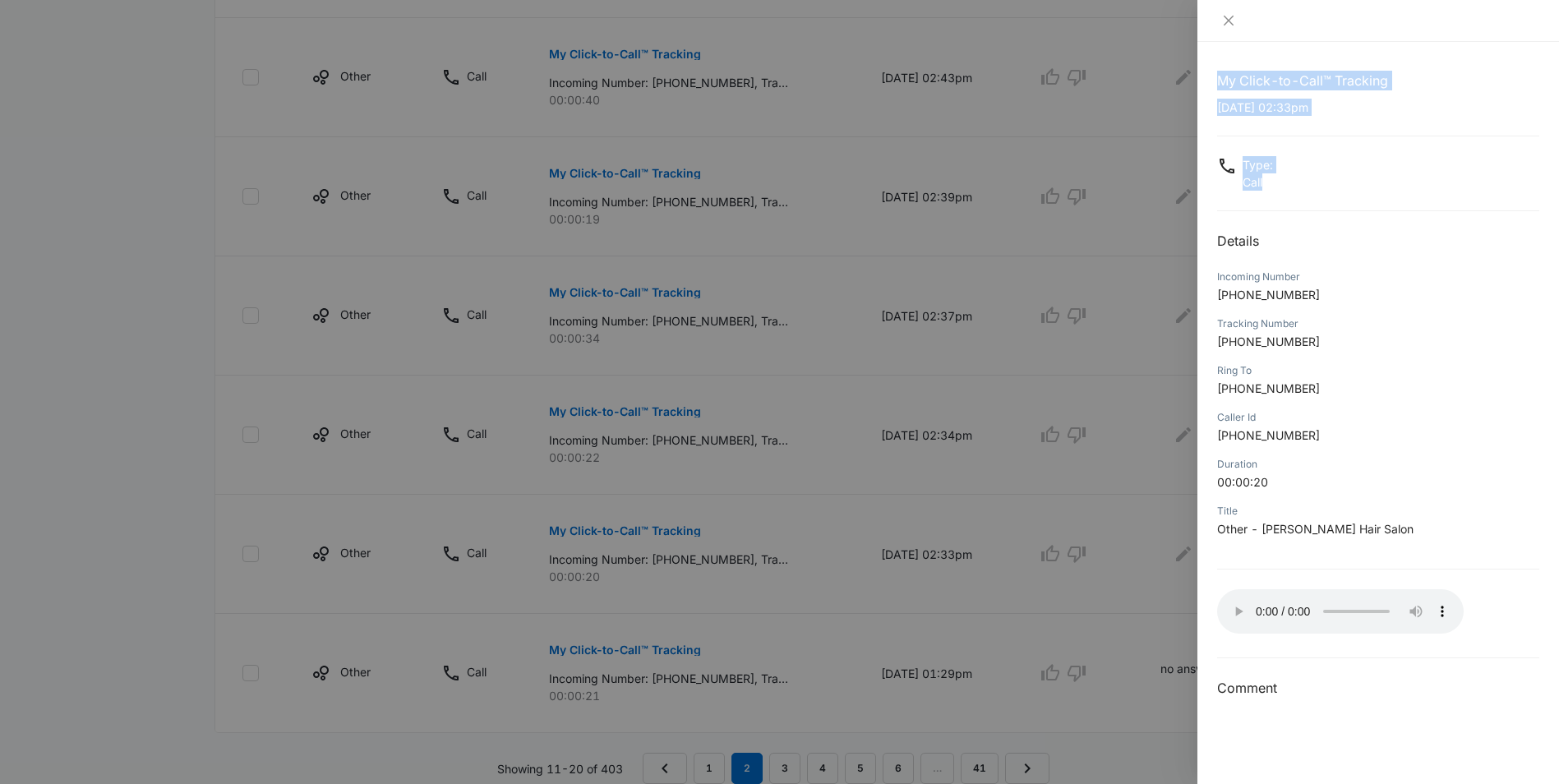
drag, startPoint x: 1389, startPoint y: 184, endPoint x: 1380, endPoint y: 177, distance: 11.4
drag, startPoint x: 1380, startPoint y: 177, endPoint x: 1376, endPoint y: 247, distance: 70.1
click at [1376, 247] on h2 "Details" at bounding box center [1377, 241] width 322 height 20
click at [992, 612] on div at bounding box center [779, 392] width 1559 height 784
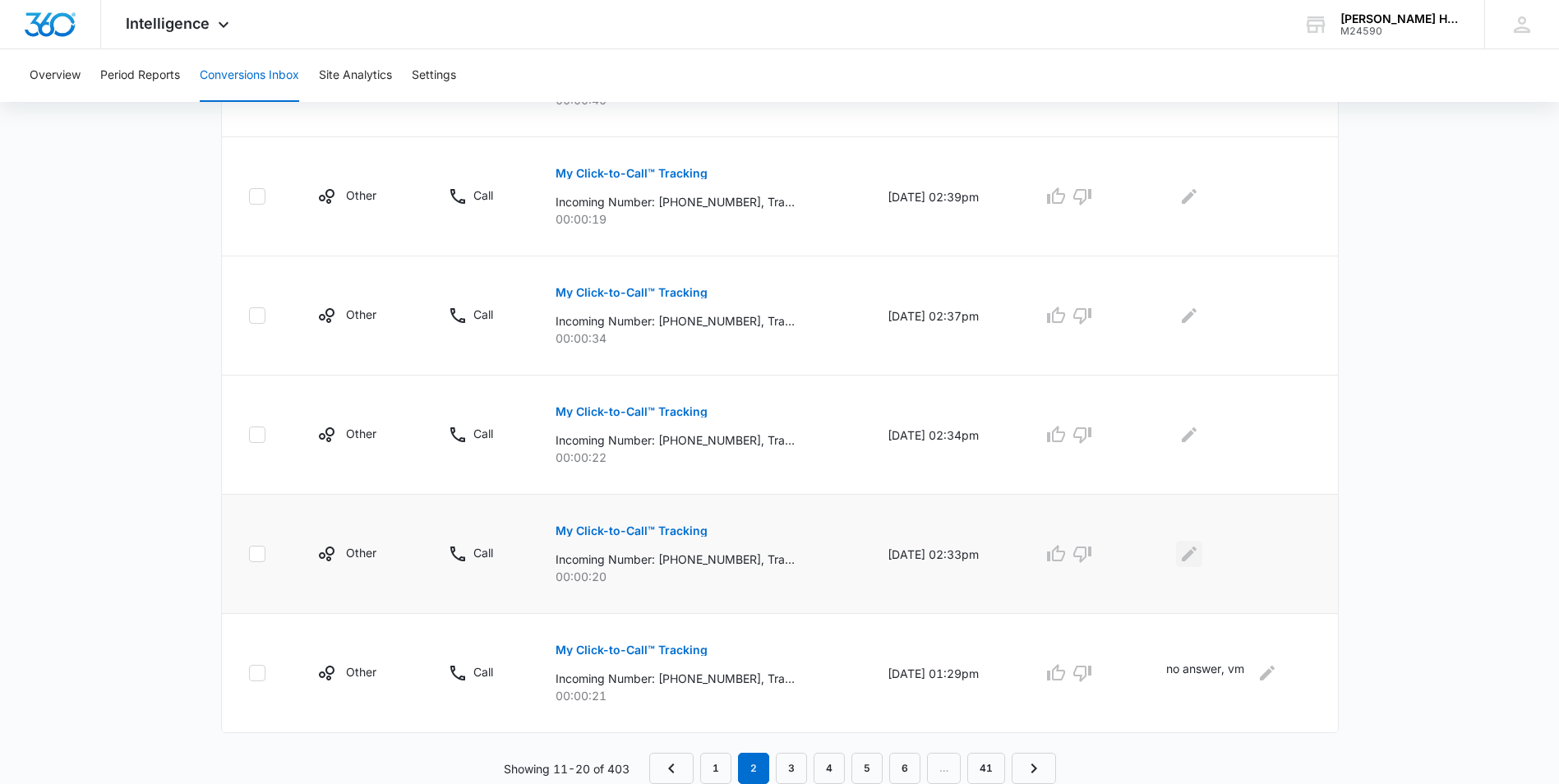
click at [1191, 551] on icon "Edit Comments" at bounding box center [1189, 554] width 20 height 20
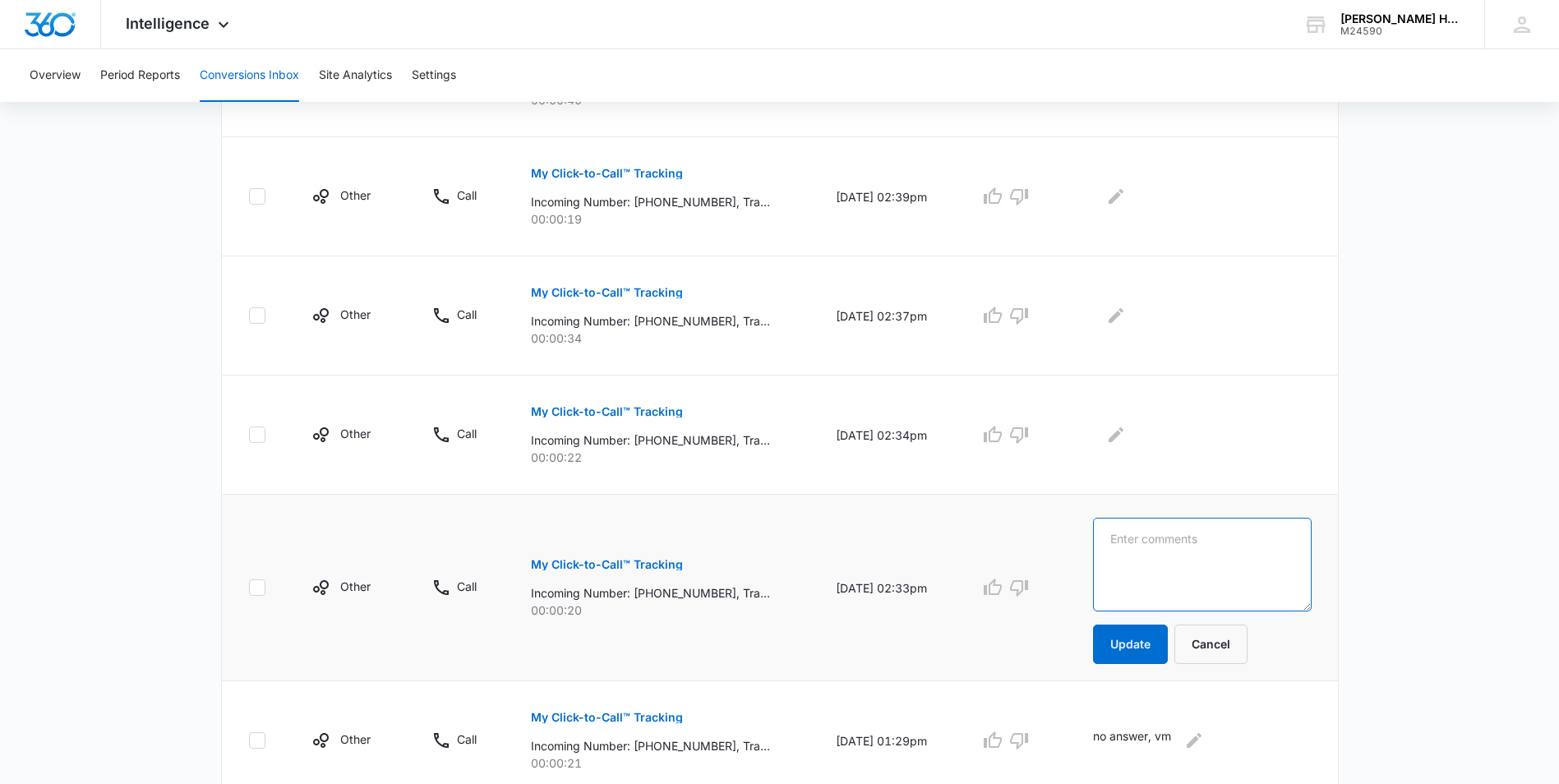
click at [1191, 551] on textarea at bounding box center [1201, 564] width 217 height 93
type textarea "no answer, vm"
click at [1160, 644] on button "Update" at bounding box center [1130, 643] width 75 height 39
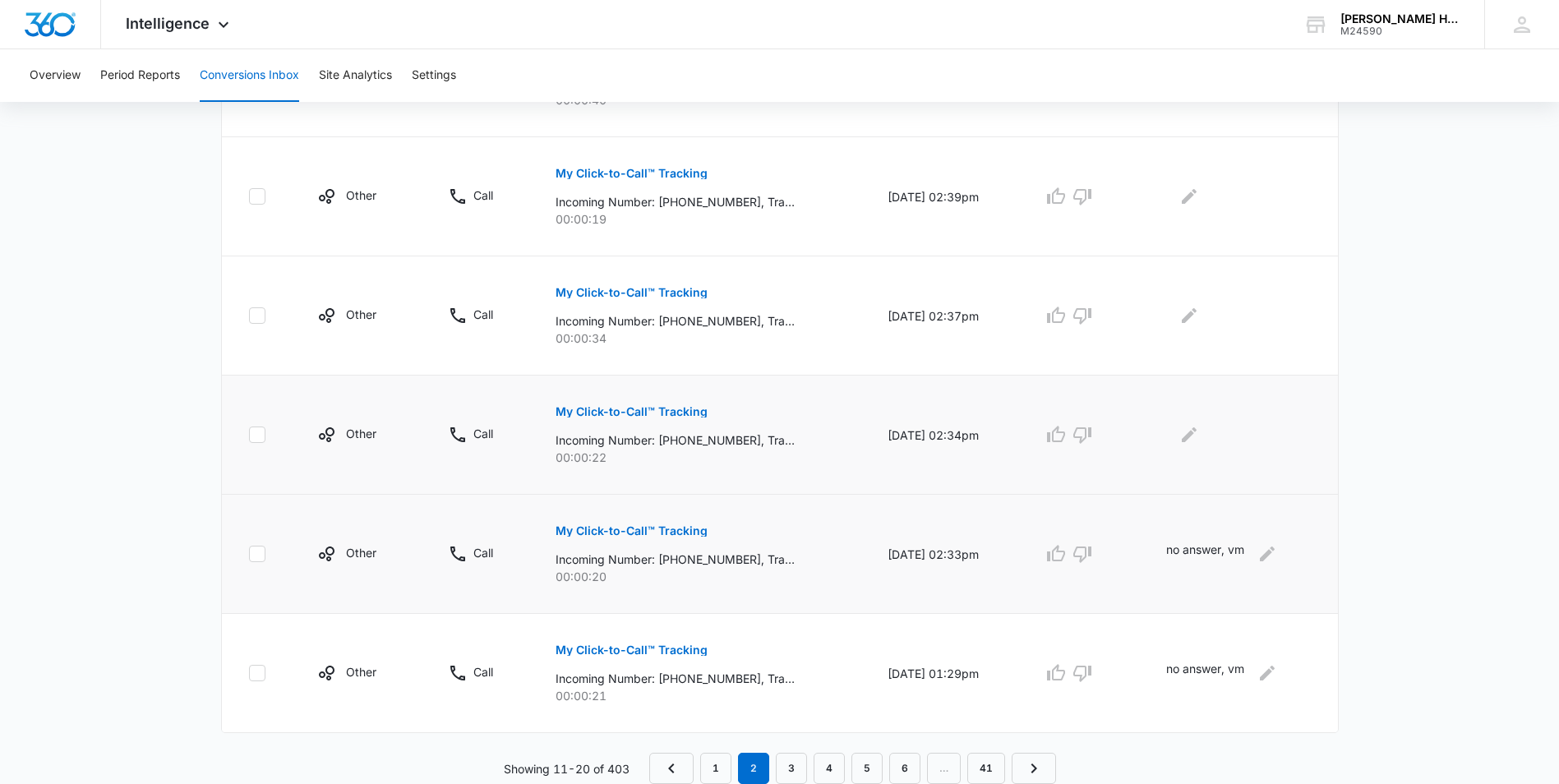
click at [648, 414] on p "My Click-to-Call™ Tracking" at bounding box center [632, 412] width 152 height 12
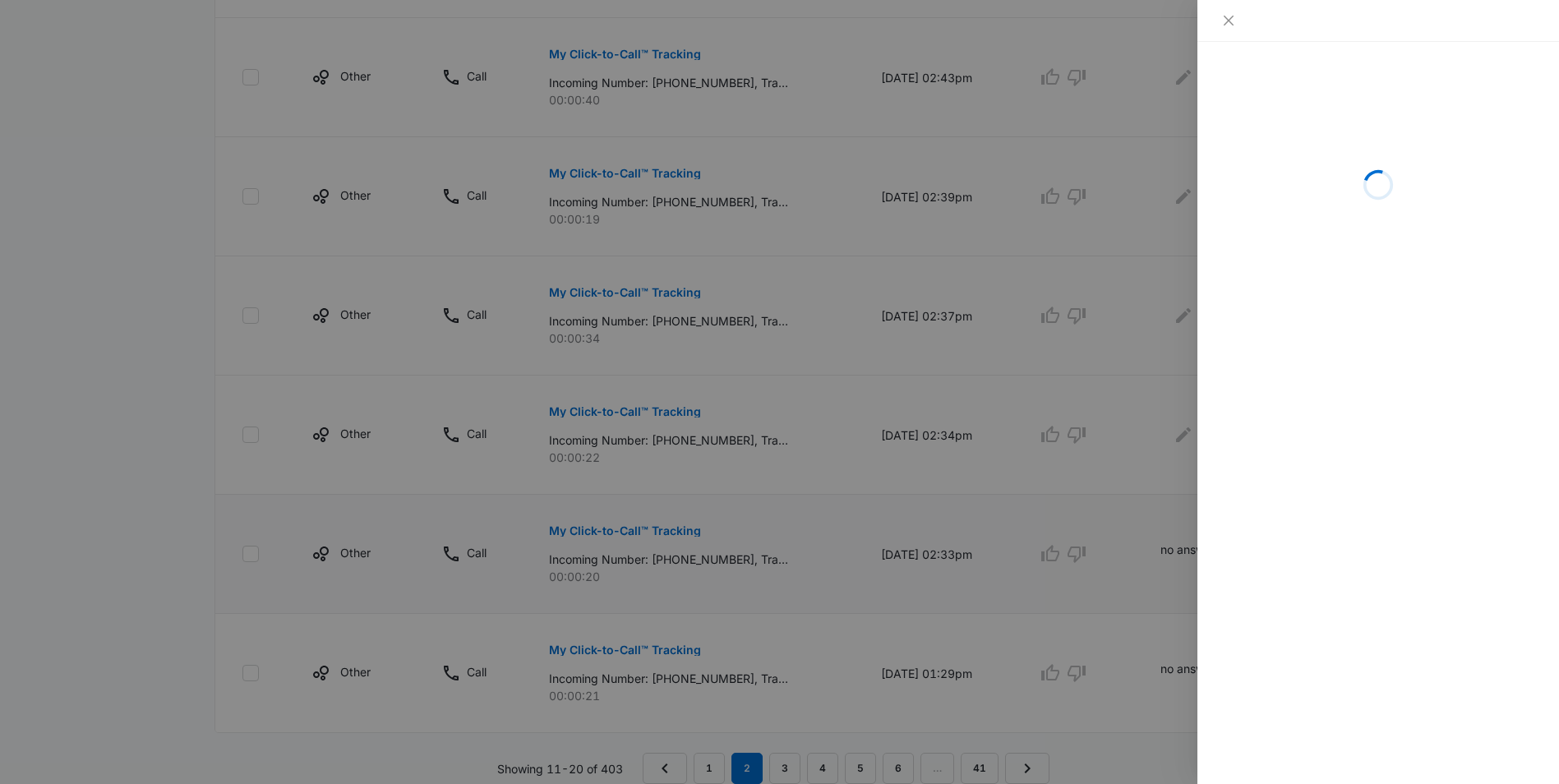
click at [924, 552] on div at bounding box center [779, 392] width 1559 height 784
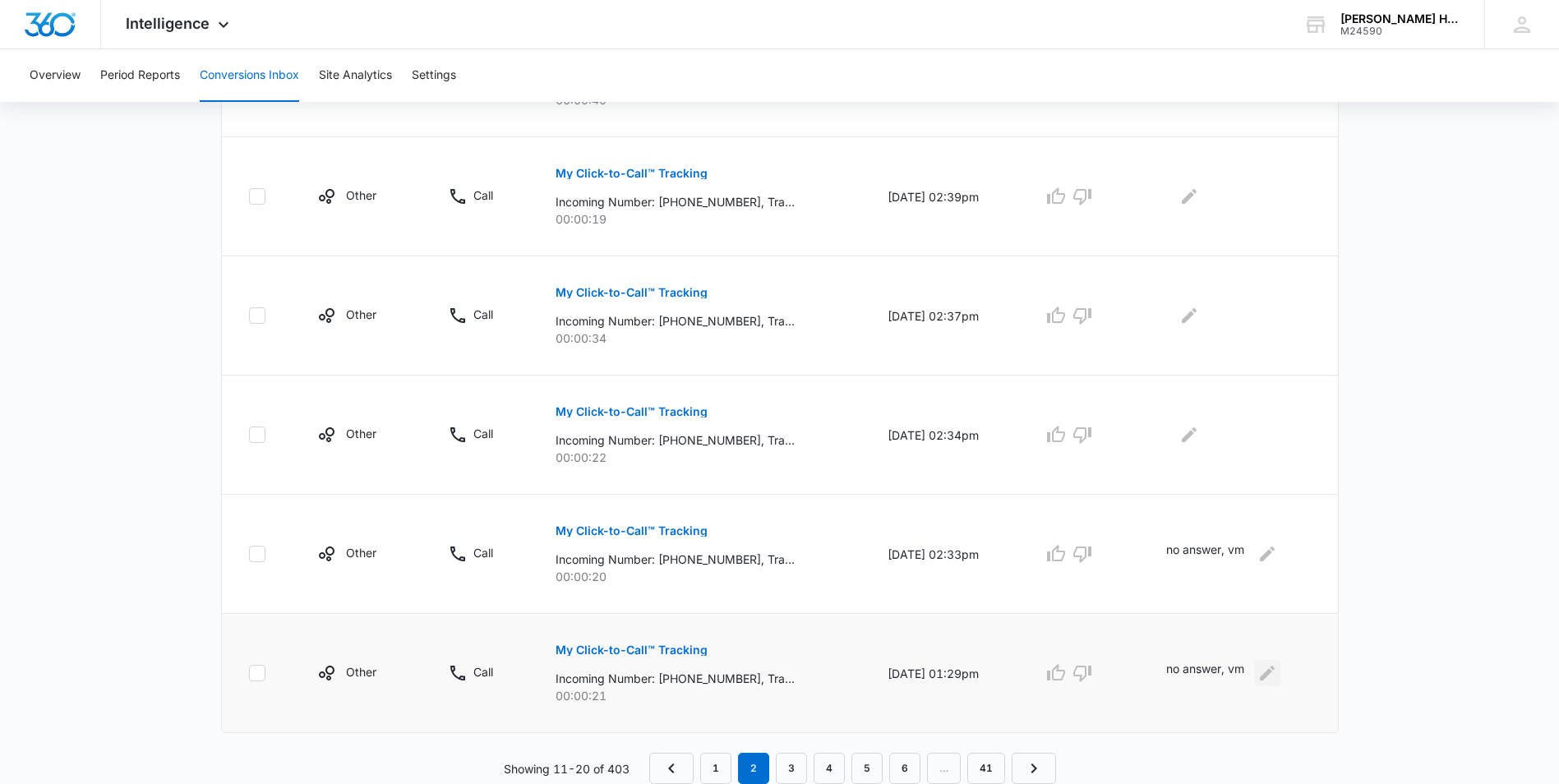
click at [1274, 674] on icon "Edit Comments" at bounding box center [1267, 673] width 15 height 15
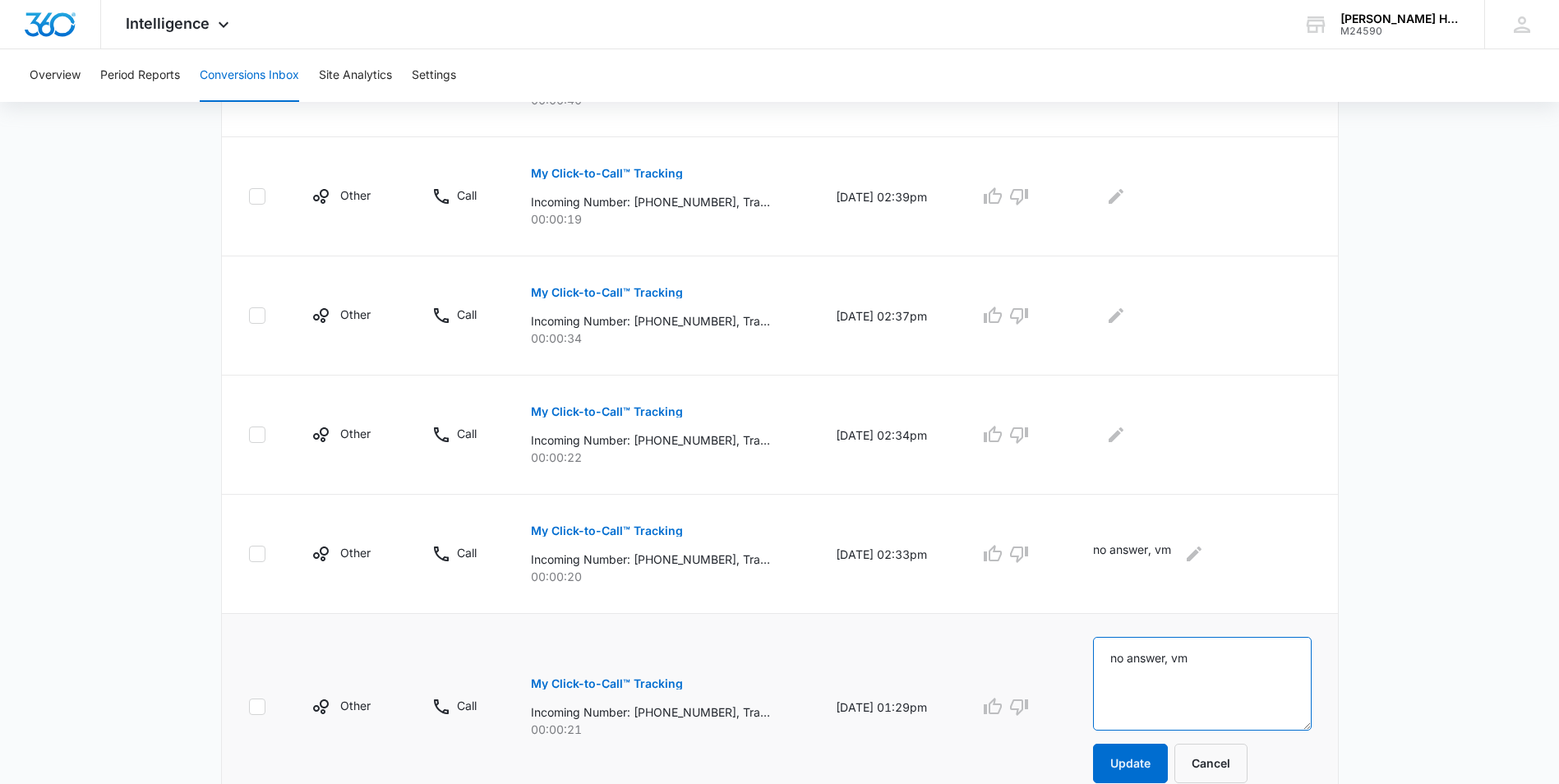
click at [1189, 656] on textarea "no answer, vm" at bounding box center [1201, 683] width 217 height 93
type textarea "no vm"
click at [1158, 760] on button "Update" at bounding box center [1130, 762] width 75 height 39
click at [1204, 559] on icon "Edit Comments" at bounding box center [1194, 554] width 20 height 20
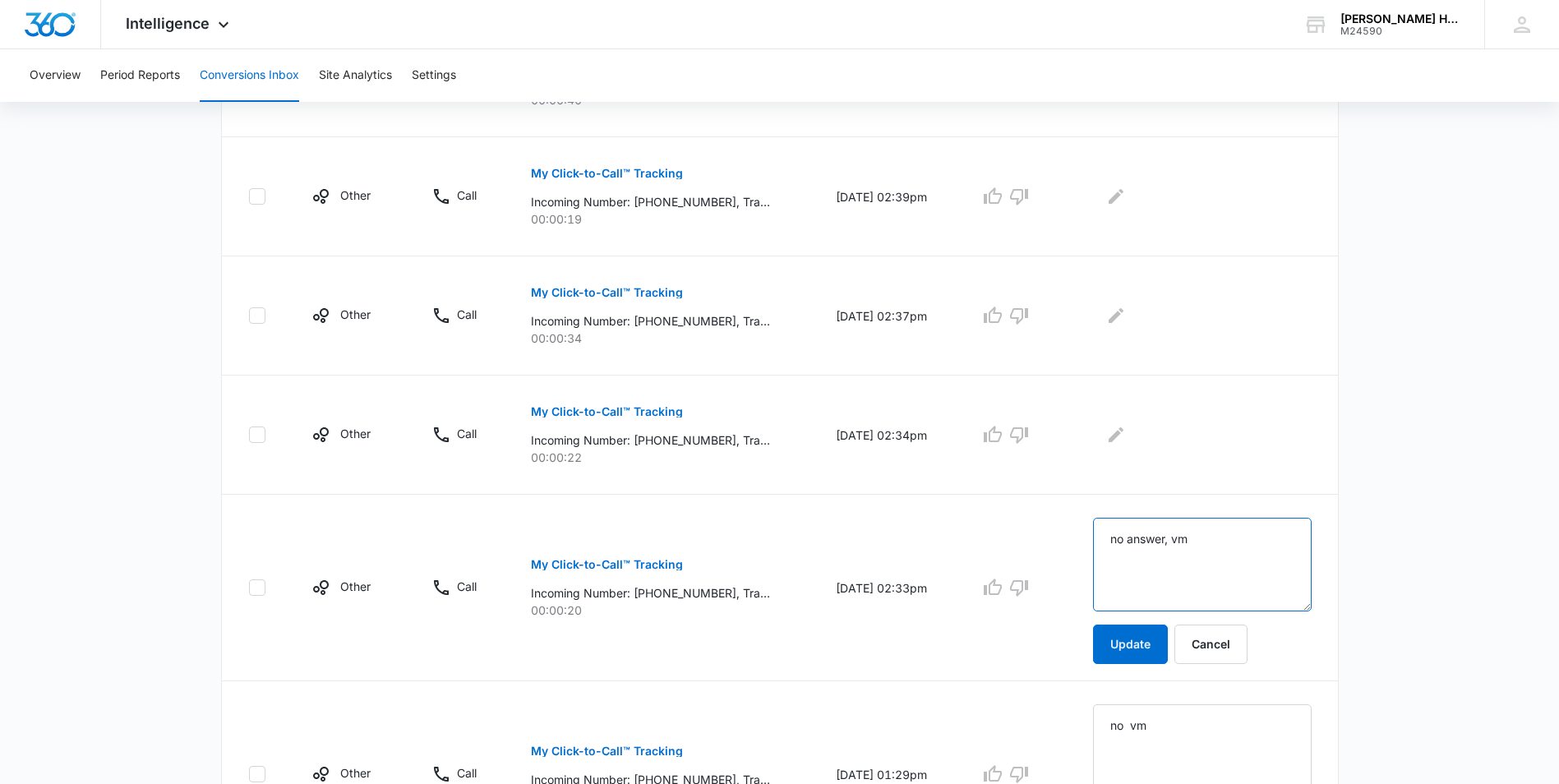
click at [1188, 533] on textarea "no answer, vm" at bounding box center [1201, 564] width 217 height 93
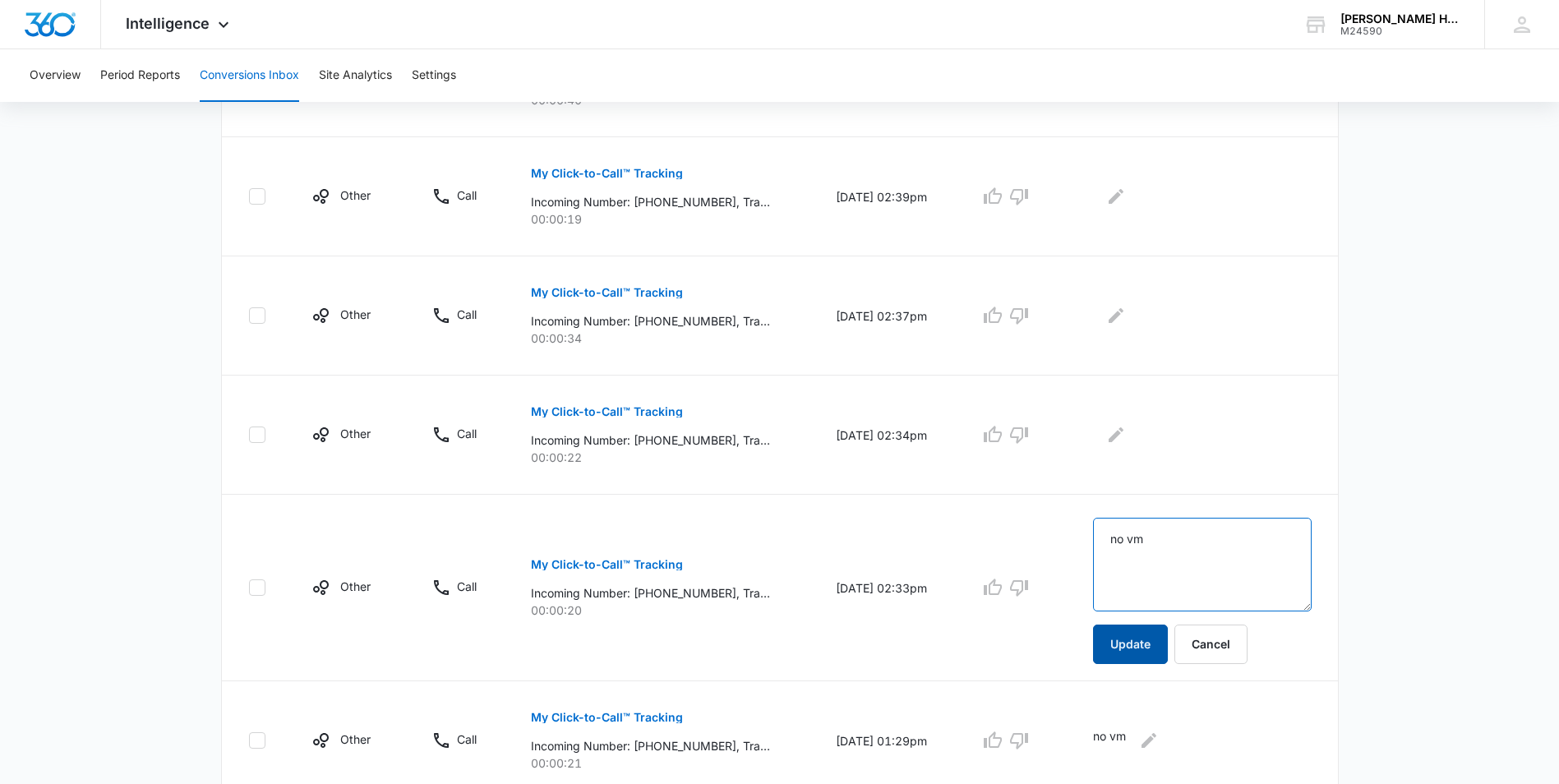
type textarea "no vm"
click at [1140, 628] on button "Update" at bounding box center [1130, 643] width 75 height 39
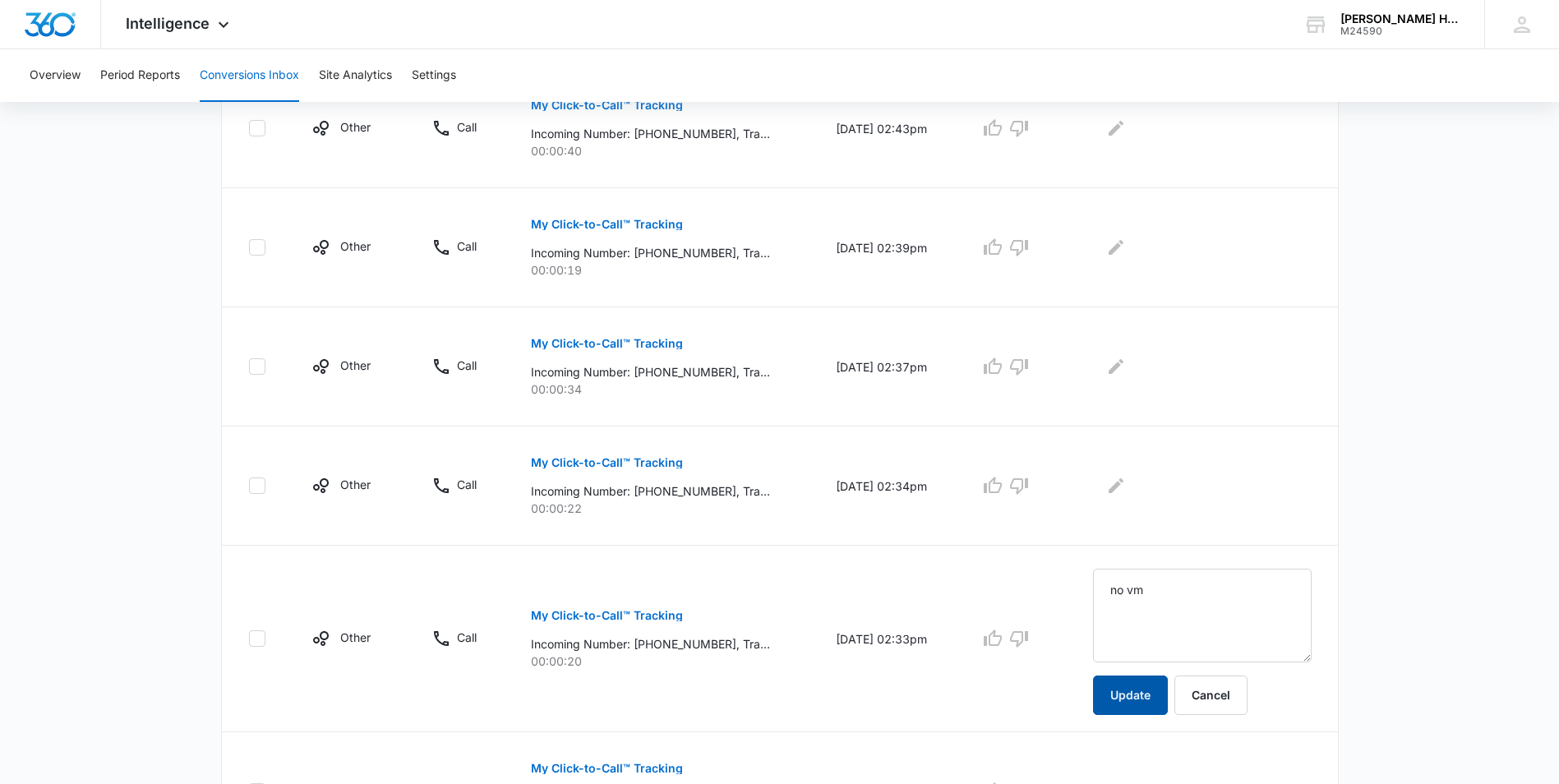
scroll to position [811, 0]
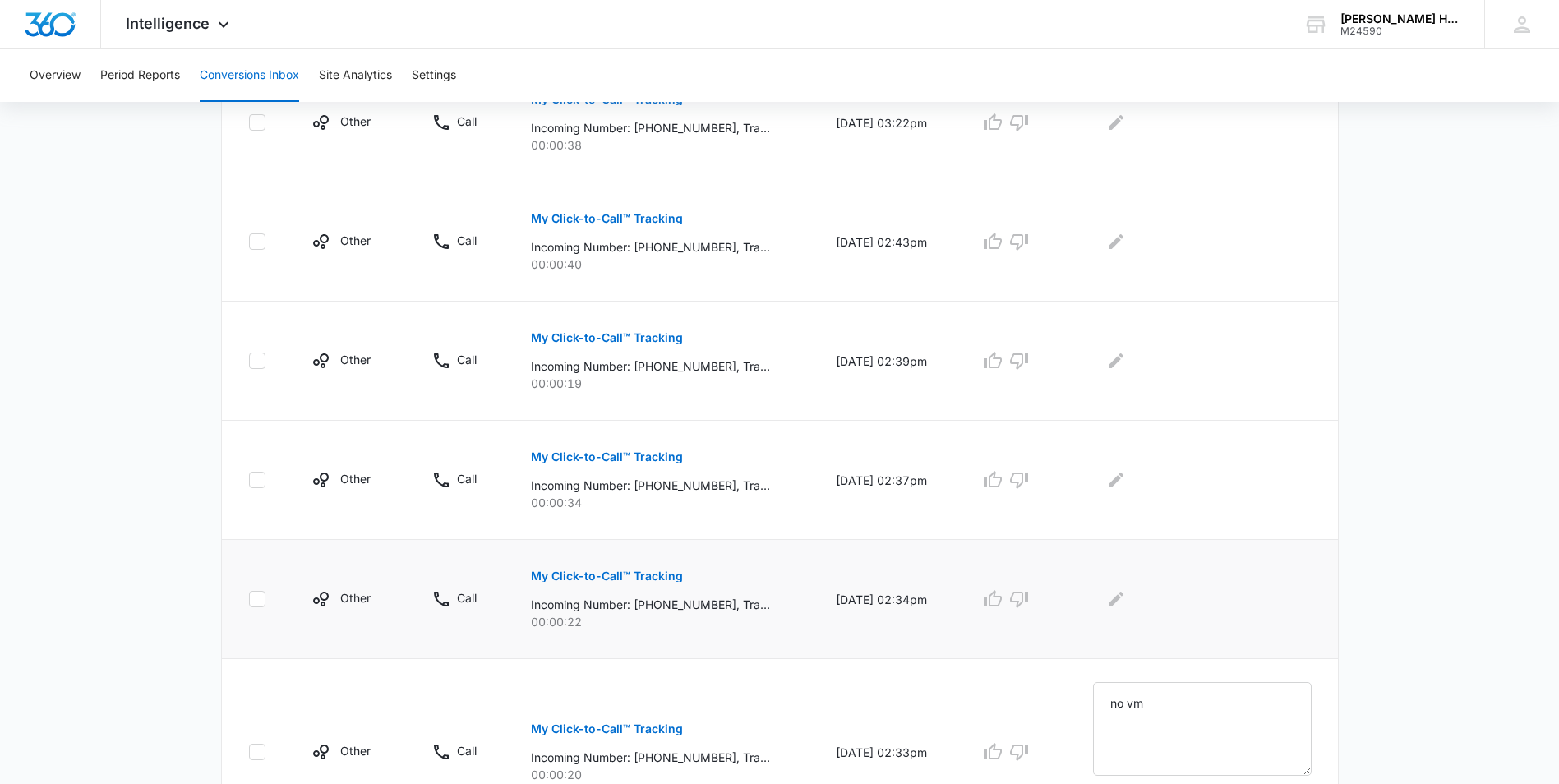
click at [638, 572] on p "My Click-to-Call™ Tracking" at bounding box center [607, 576] width 152 height 12
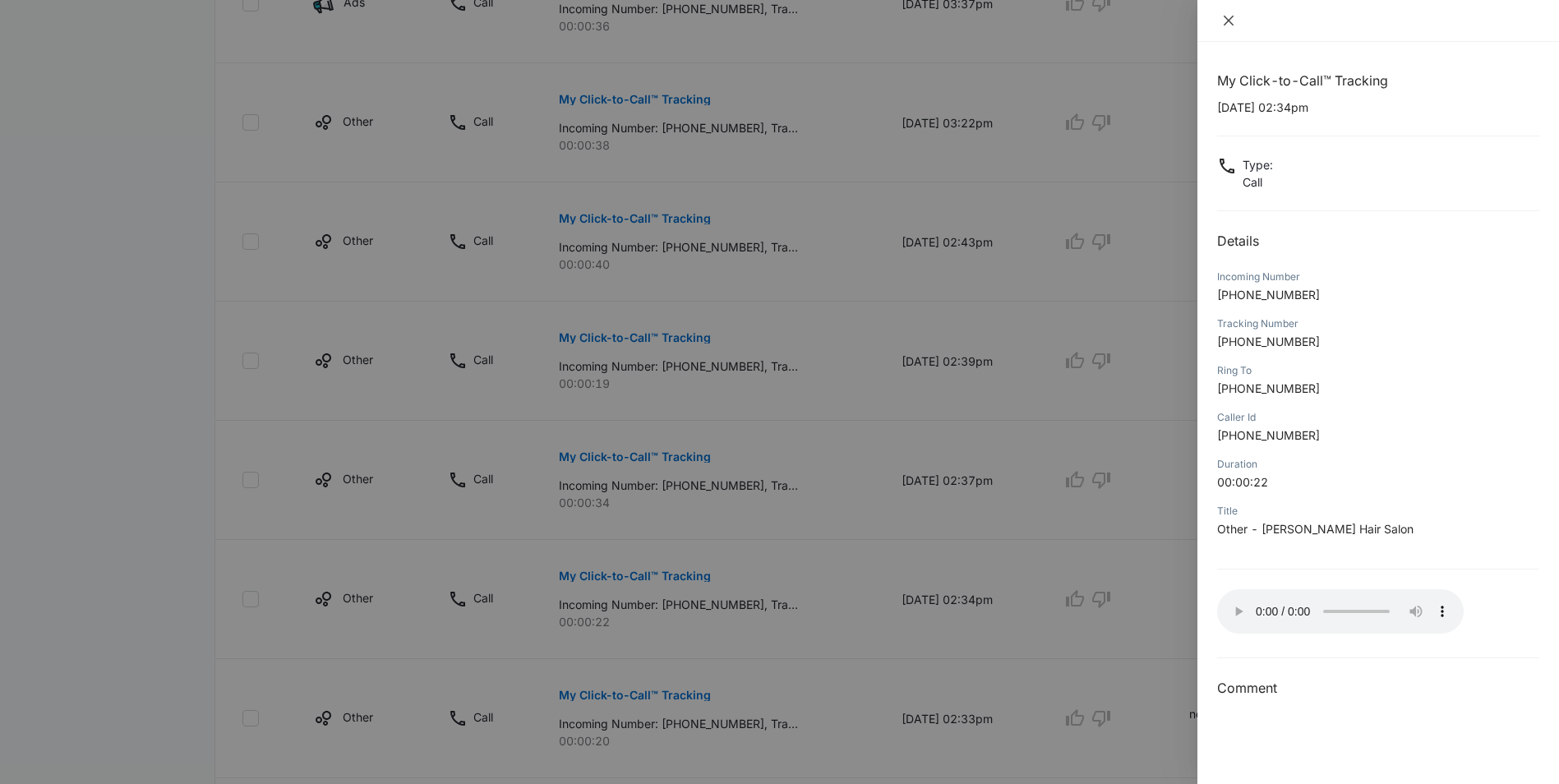
click at [1229, 21] on icon "close" at bounding box center [1228, 21] width 10 height 10
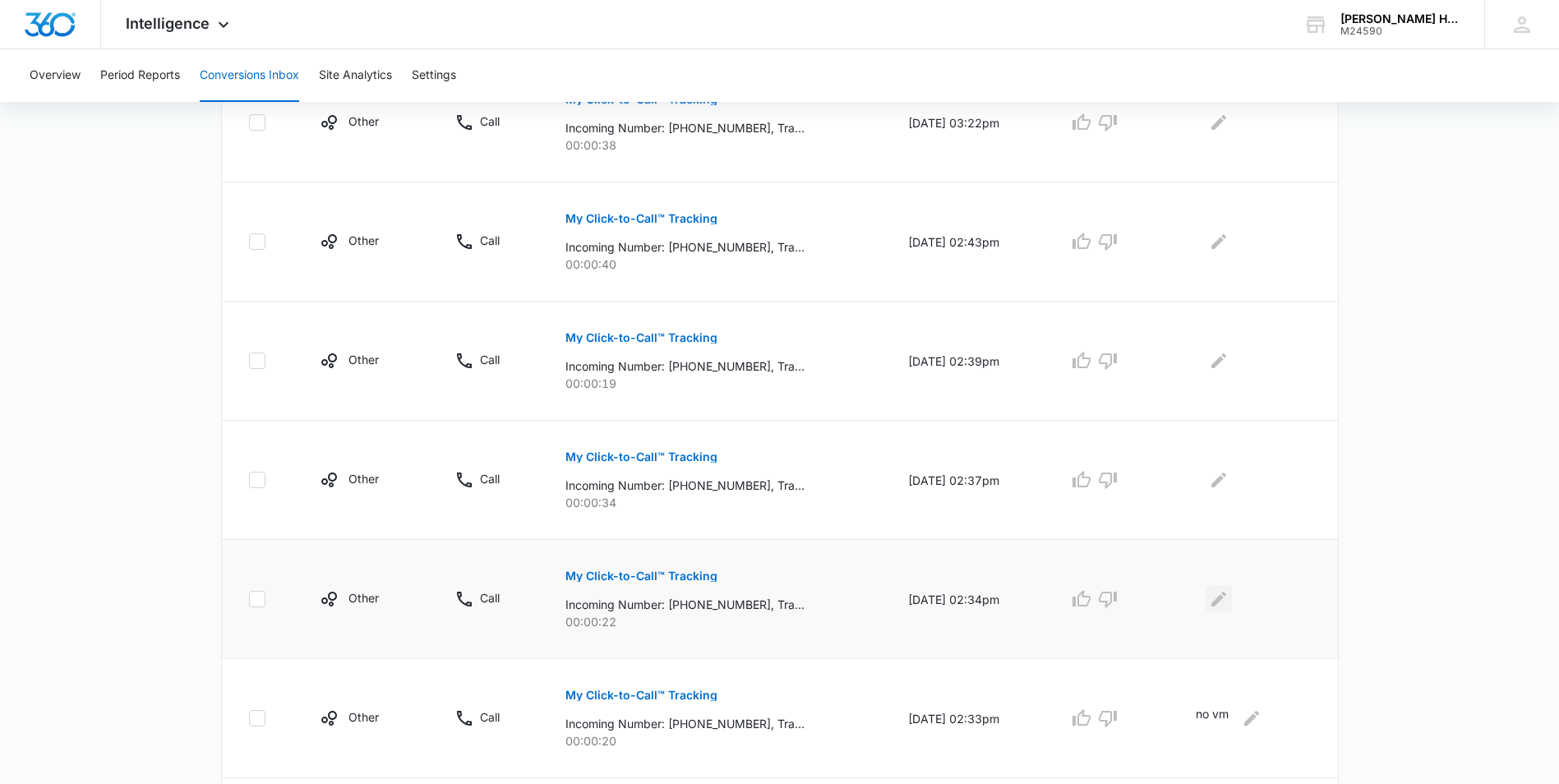
click at [1219, 592] on icon "Edit Comments" at bounding box center [1219, 599] width 20 height 20
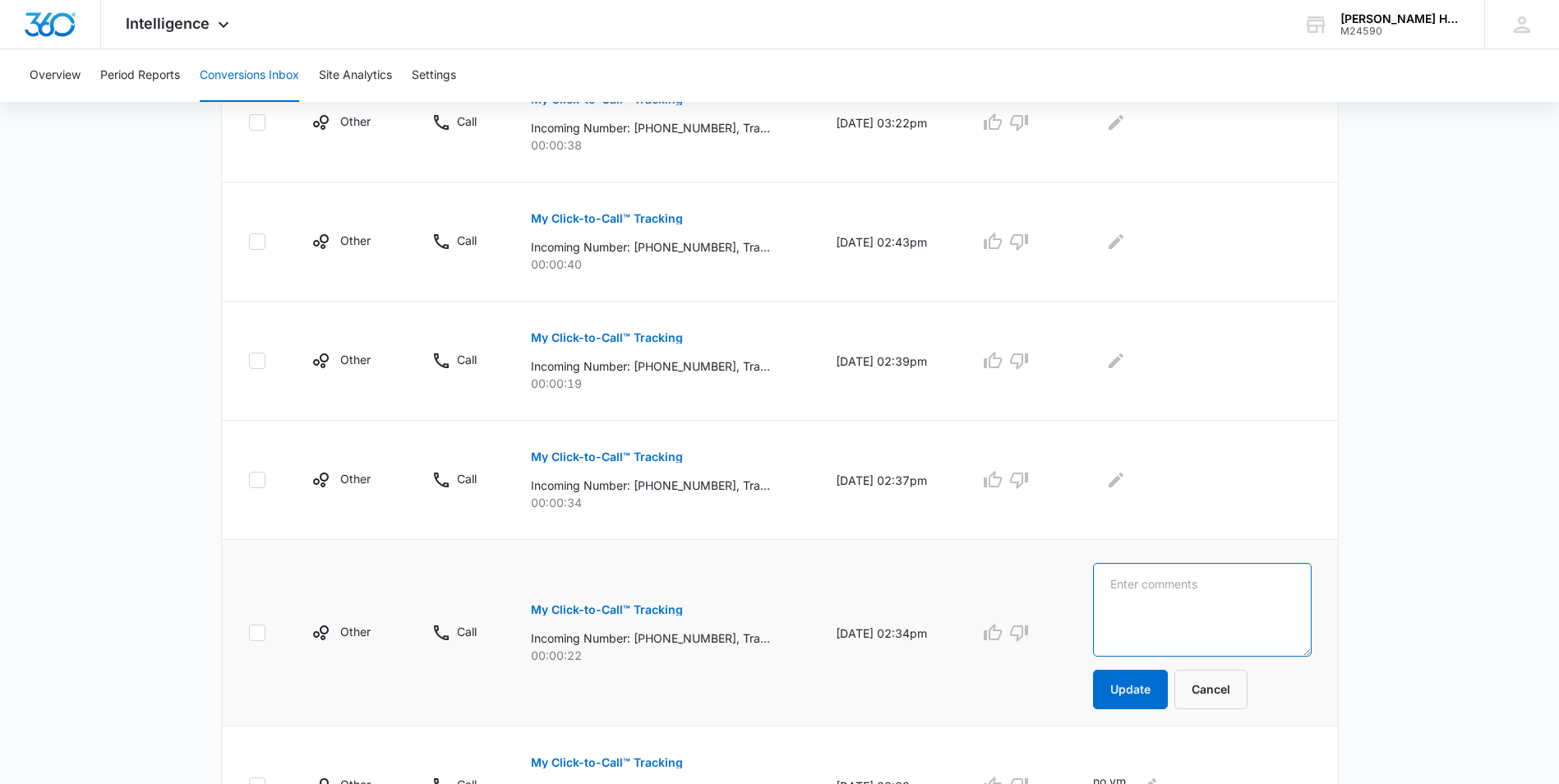
click at [1205, 593] on textarea at bounding box center [1201, 609] width 217 height 93
type textarea "no vm"
click at [1157, 687] on button "Update" at bounding box center [1130, 689] width 75 height 39
click at [1126, 473] on icon "Edit Comments" at bounding box center [1116, 480] width 20 height 20
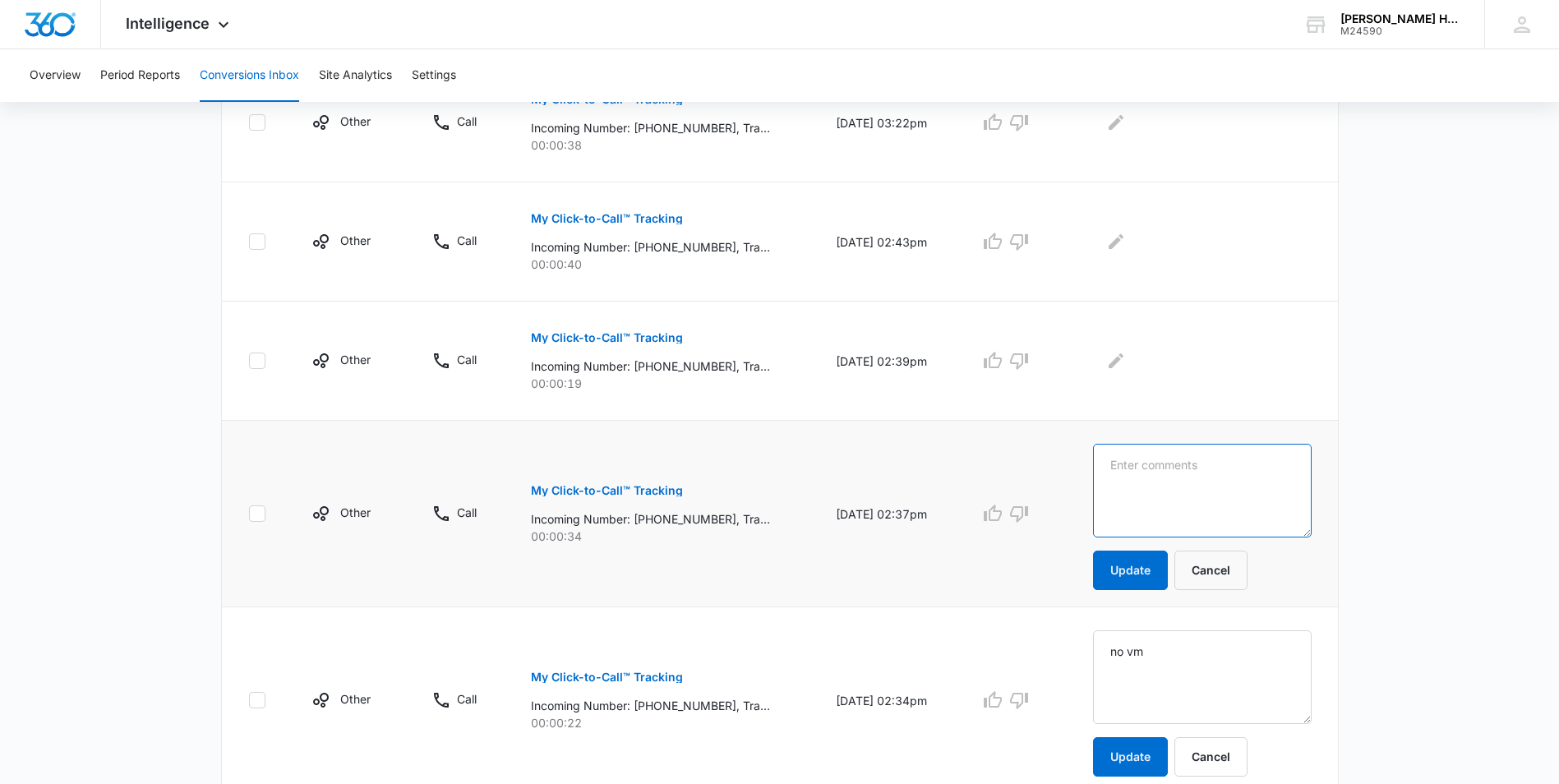
click at [1152, 495] on textarea at bounding box center [1201, 490] width 217 height 93
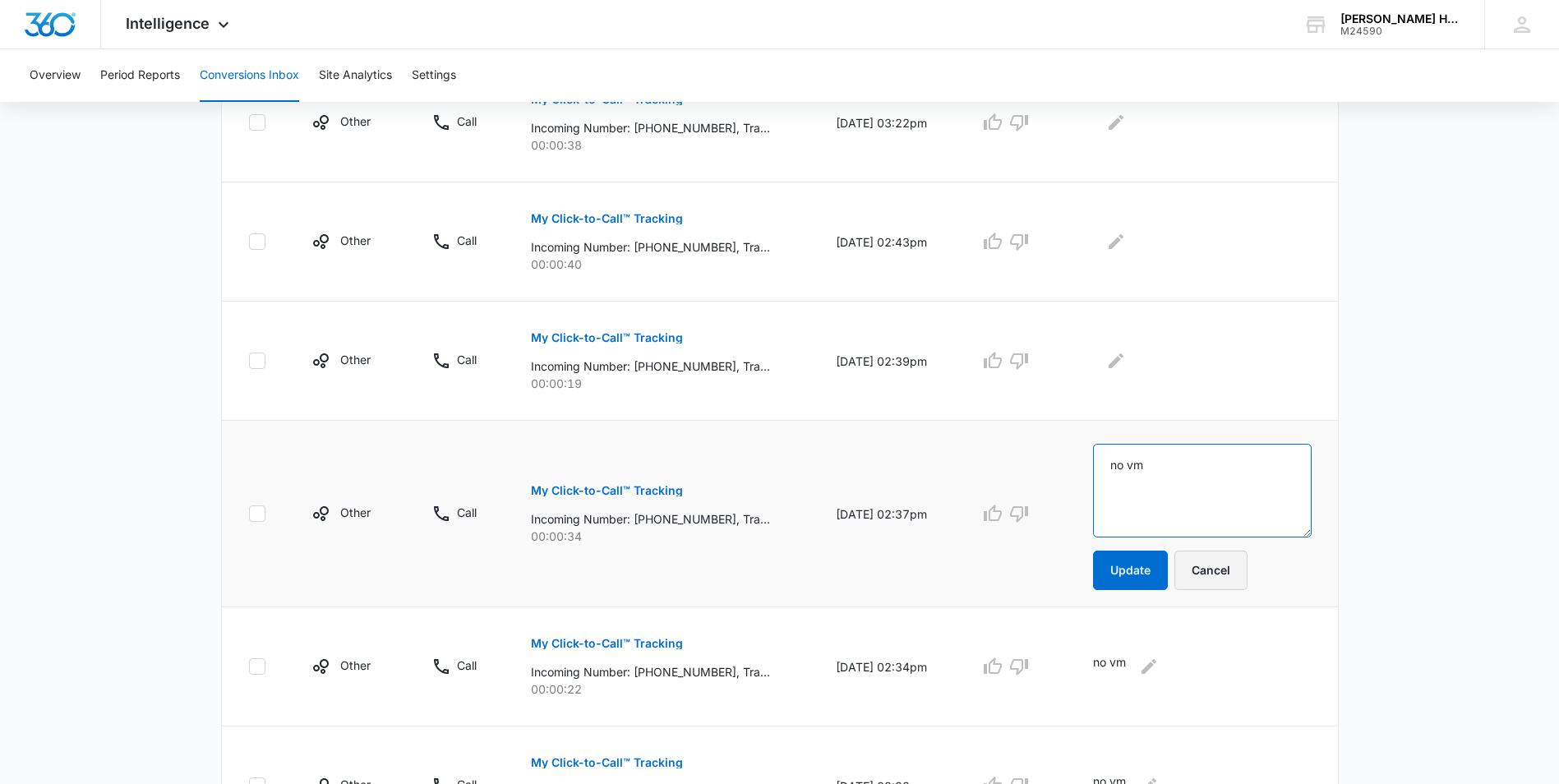
type textarea "no vm"
click at [1247, 578] on button "Cancel" at bounding box center [1211, 570] width 73 height 39
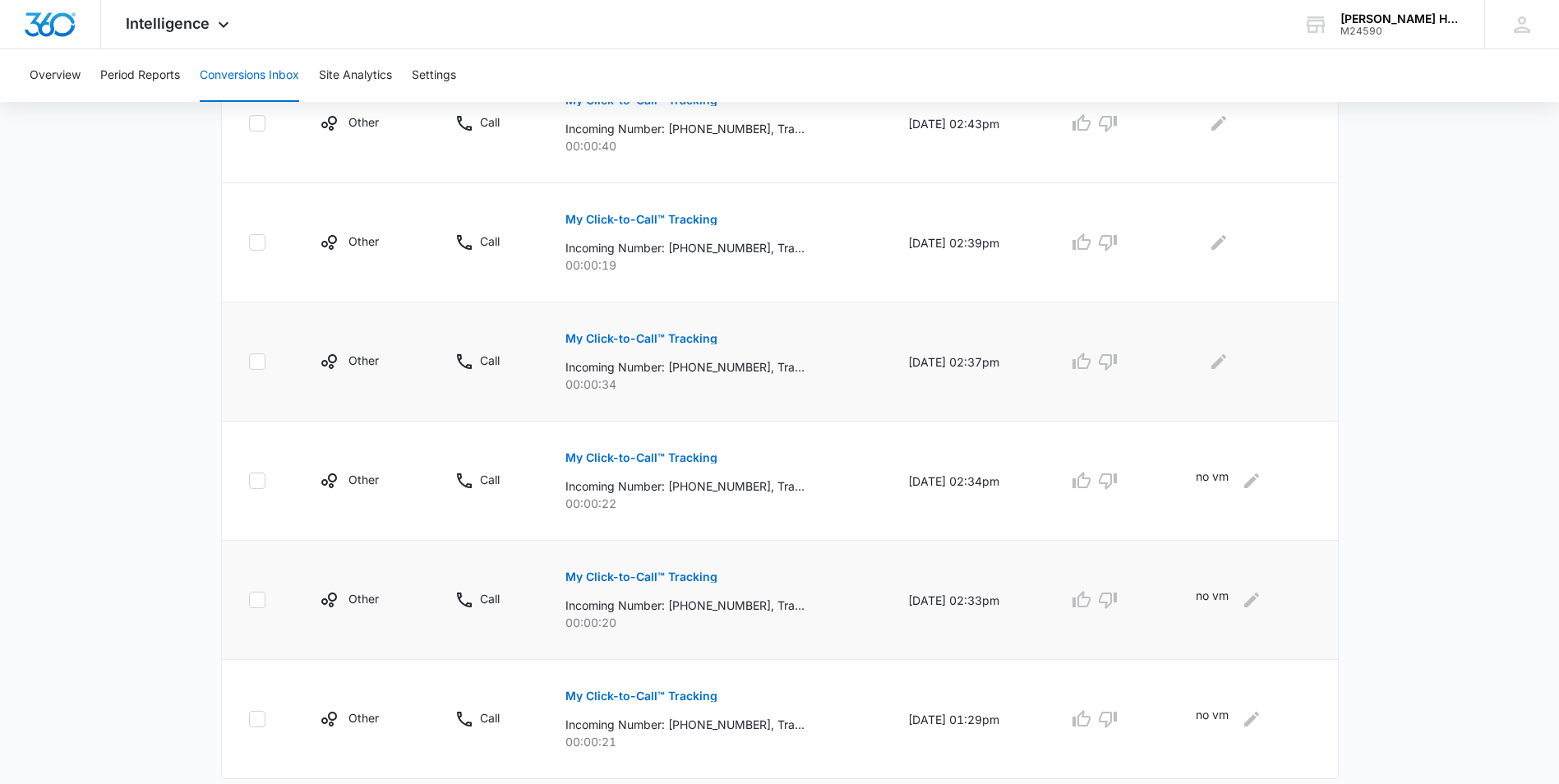
scroll to position [894, 0]
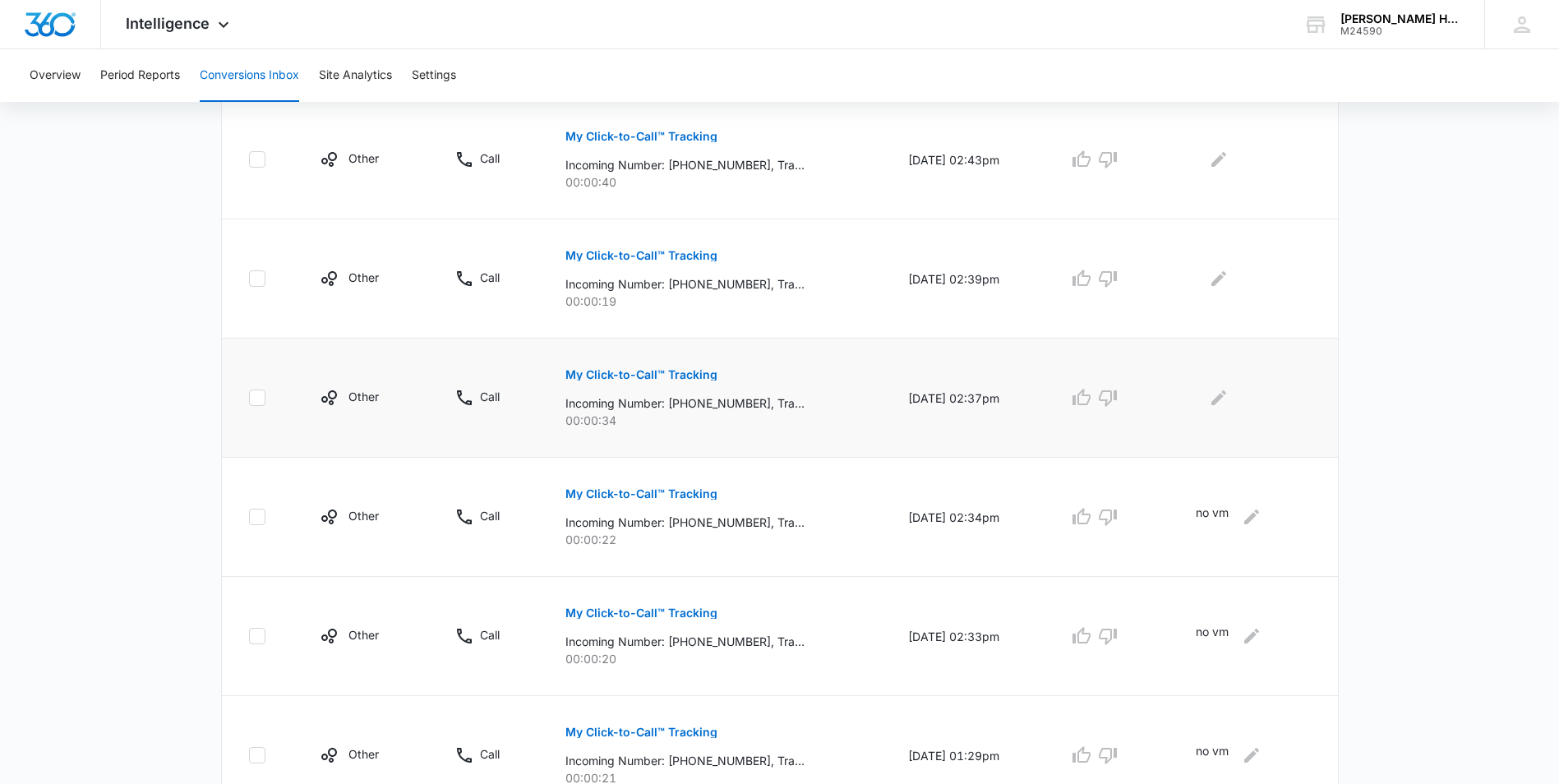
click at [608, 369] on p "My Click-to-Call™ Tracking" at bounding box center [641, 375] width 152 height 12
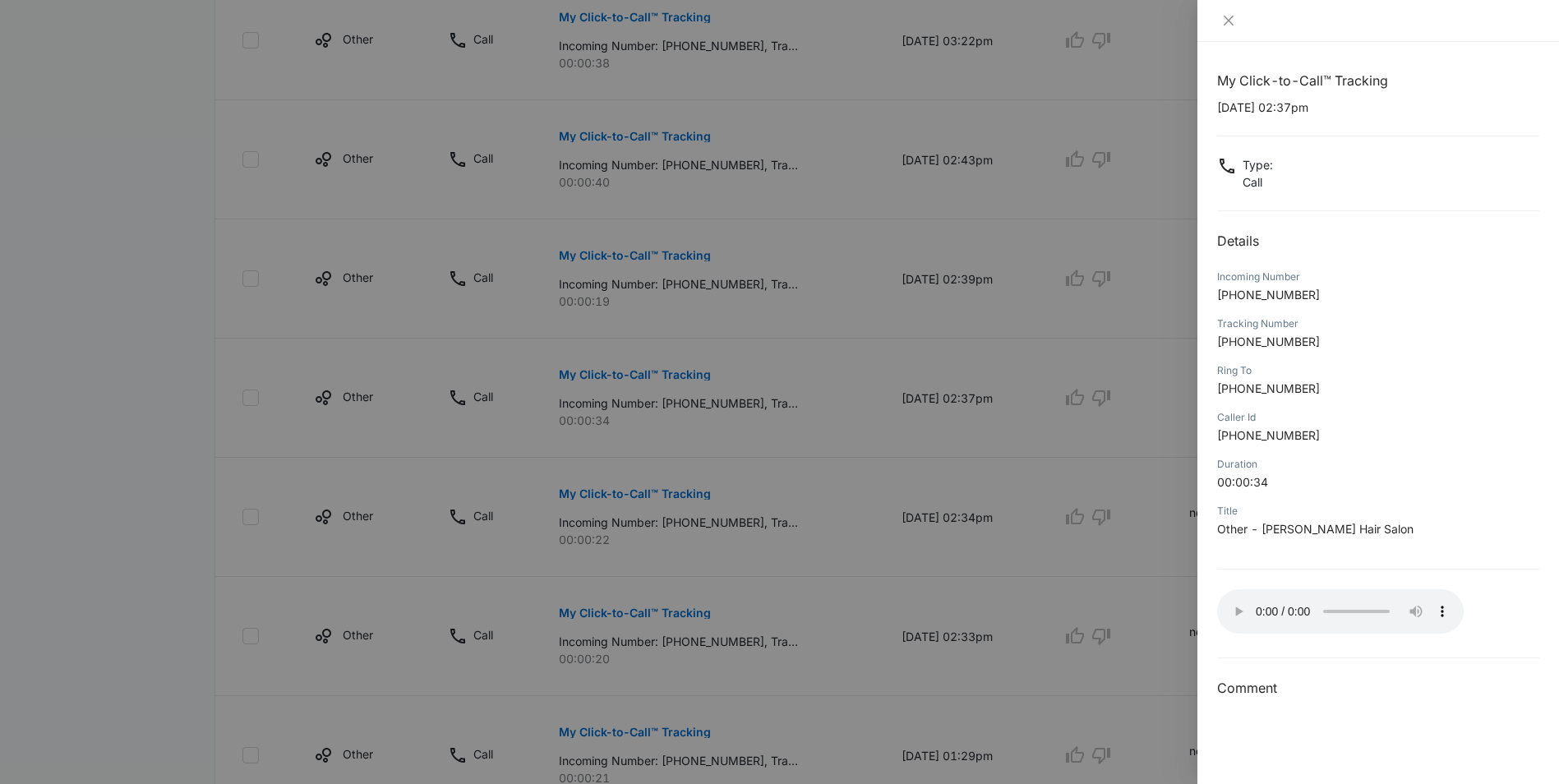
click at [1155, 570] on div at bounding box center [779, 392] width 1559 height 784
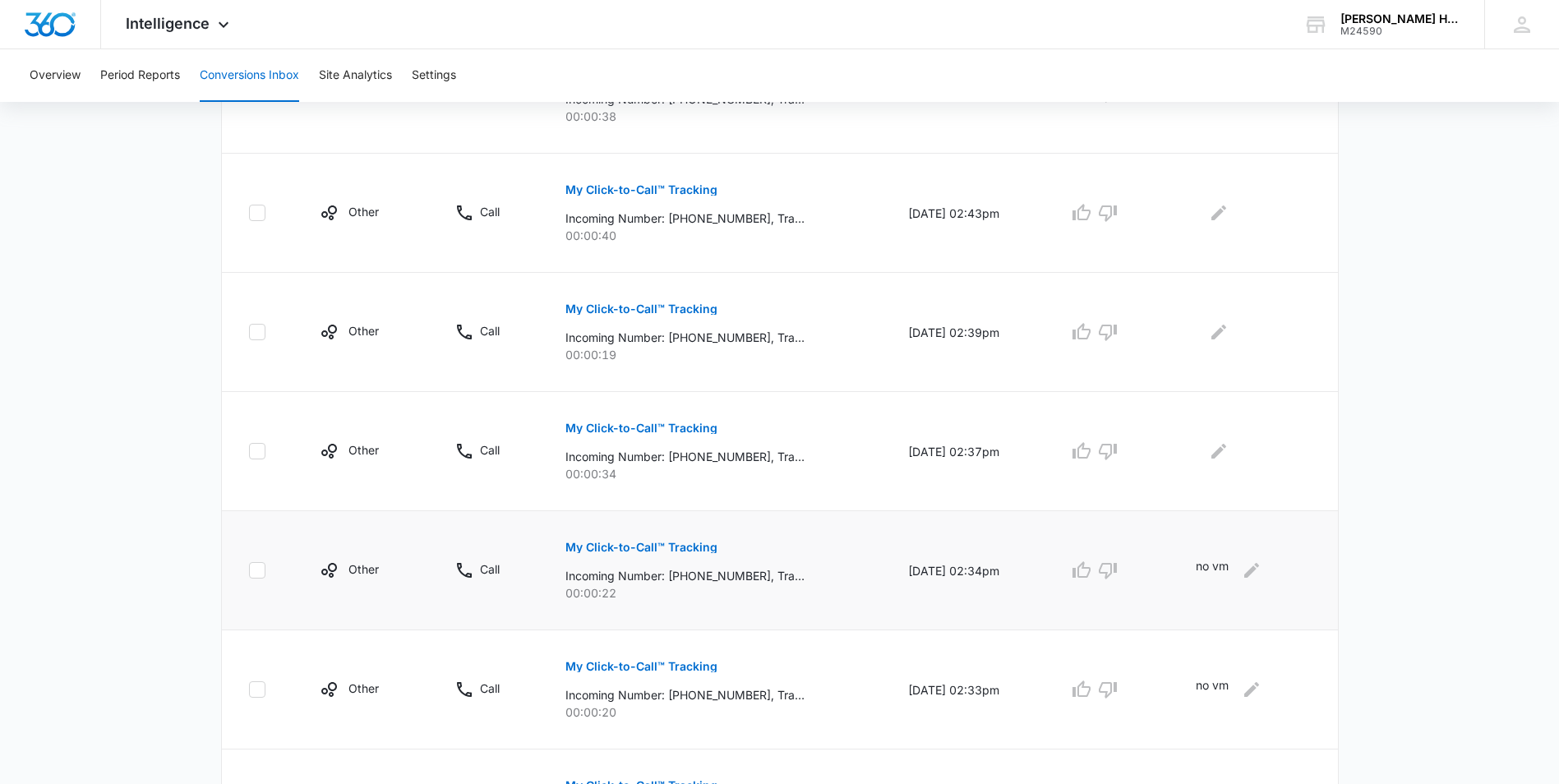
scroll to position [811, 0]
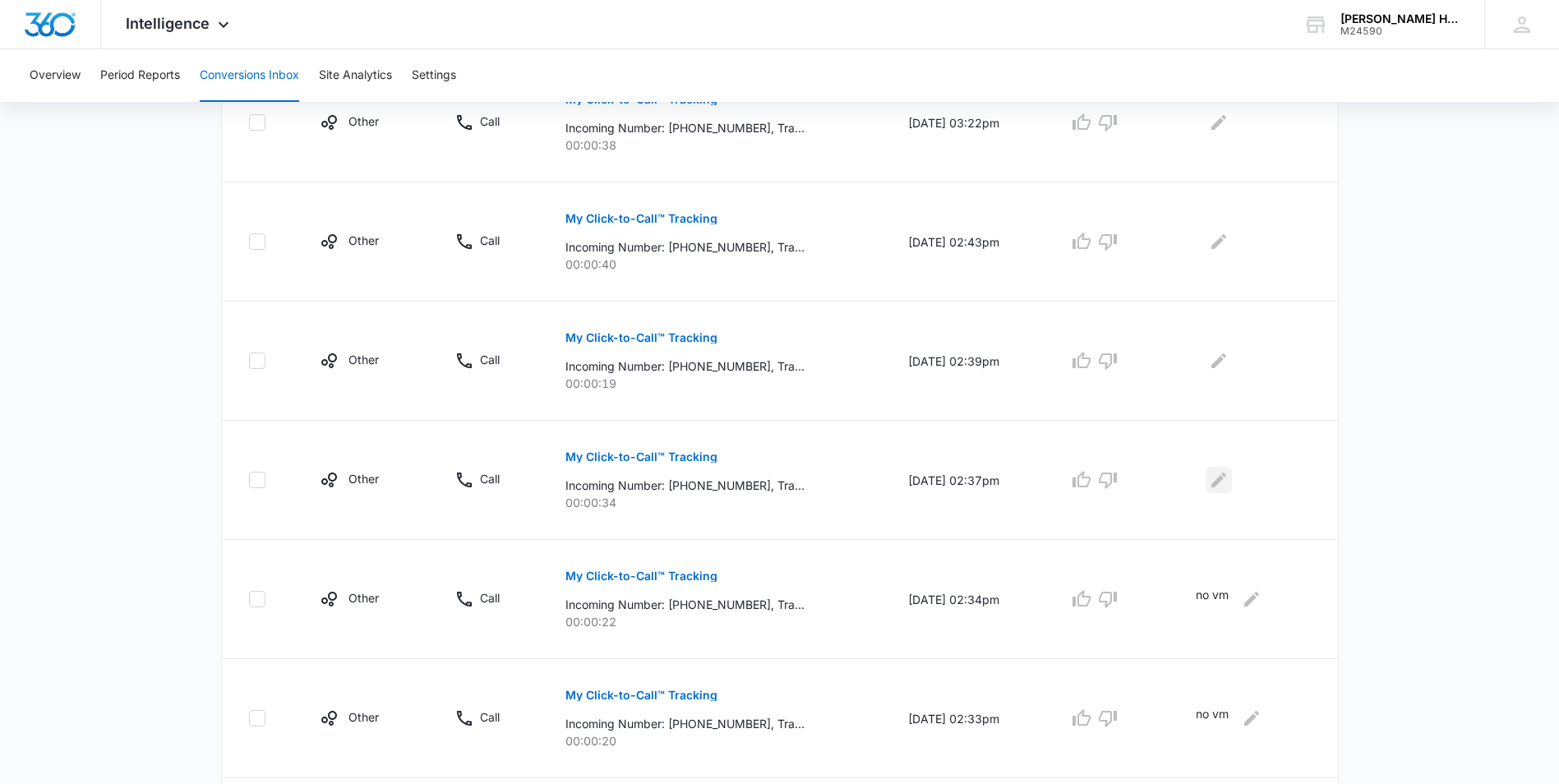
click at [1228, 477] on icon "Edit Comments" at bounding box center [1219, 480] width 20 height 20
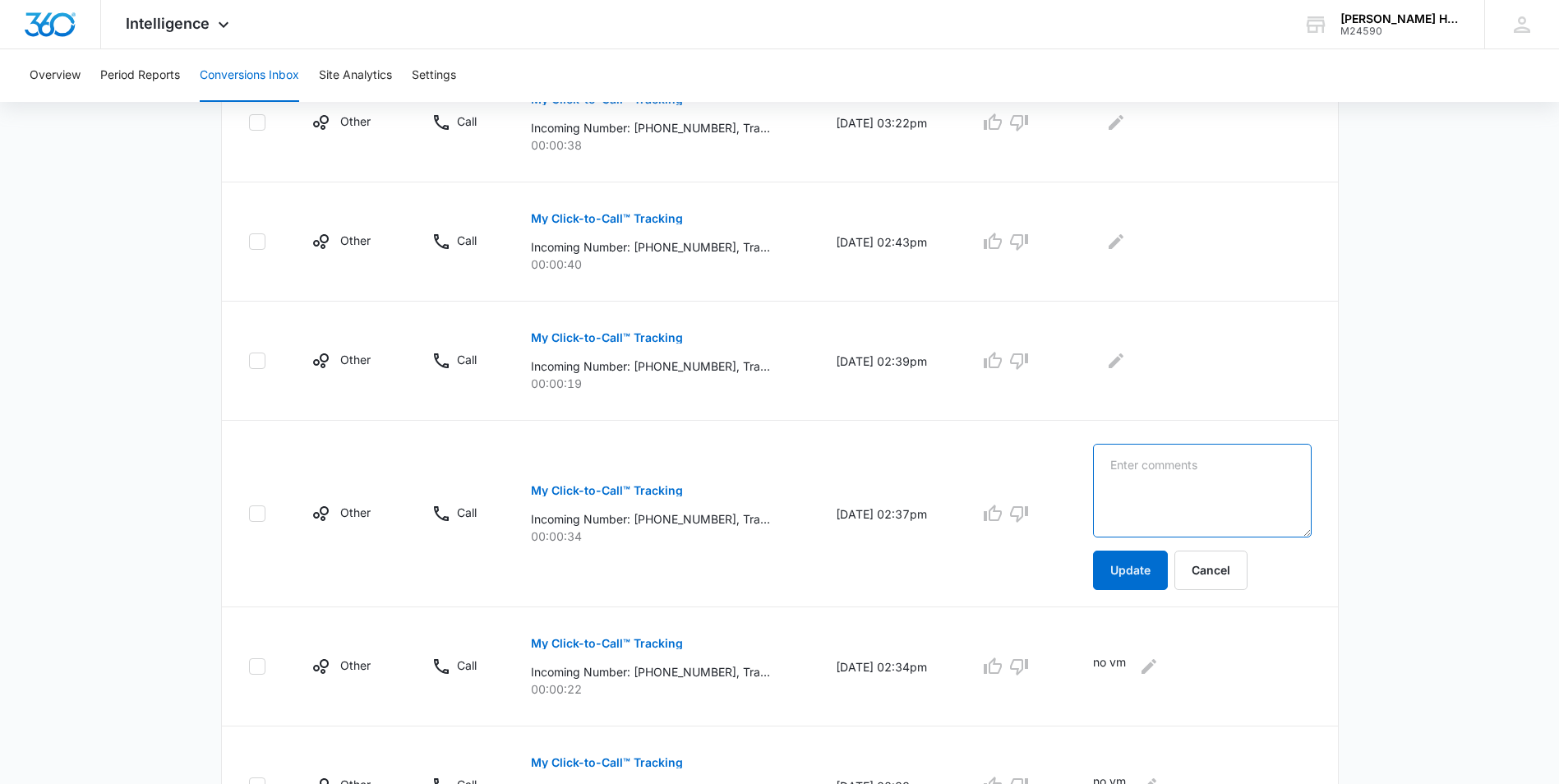
click at [1229, 477] on textarea at bounding box center [1201, 490] width 217 height 93
type textarea "no vm"
click at [1167, 559] on button "Update" at bounding box center [1130, 570] width 75 height 39
click at [1157, 573] on button "Update" at bounding box center [1130, 570] width 75 height 39
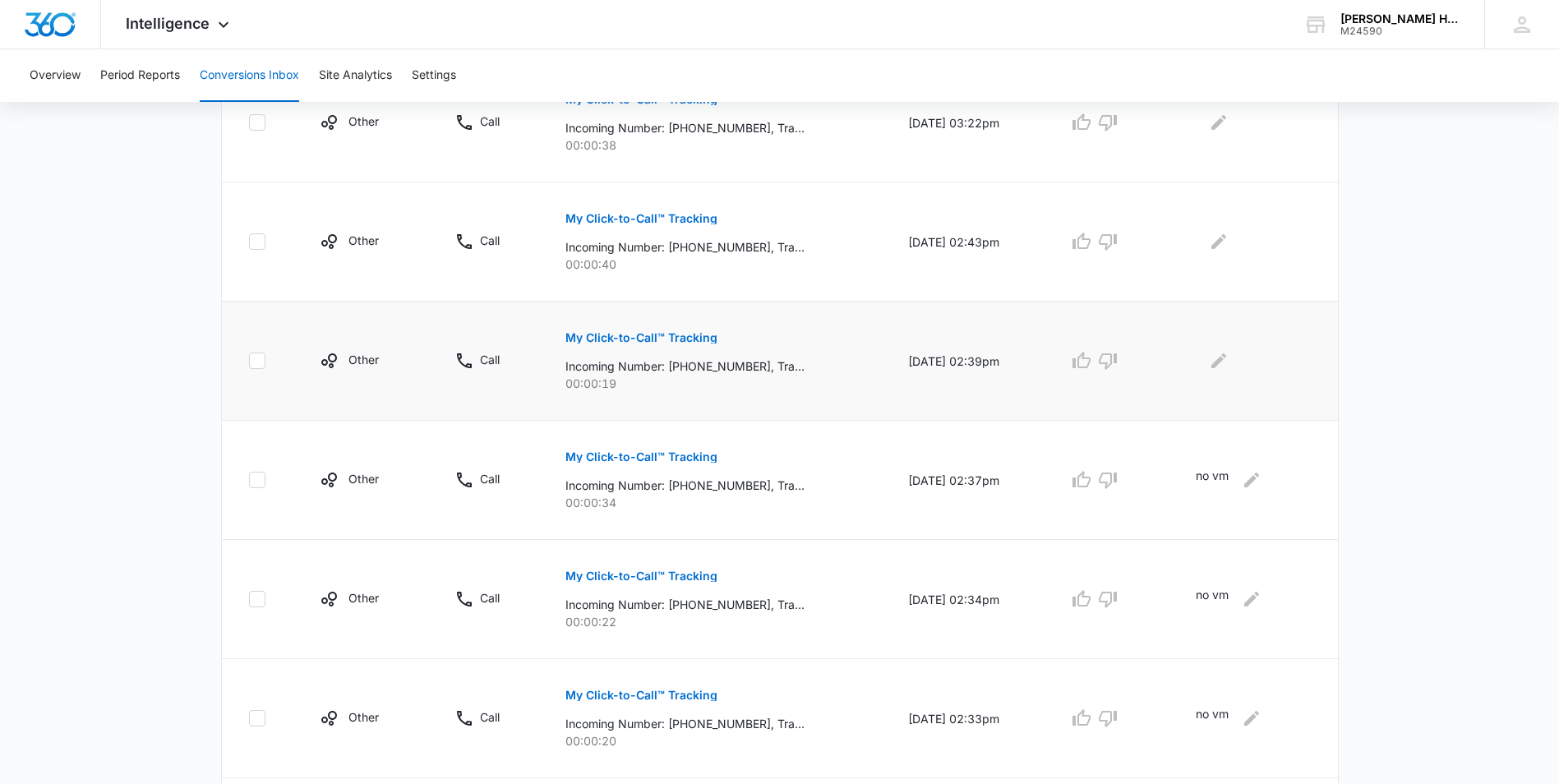
click at [657, 332] on p "My Click-to-Call™ Tracking" at bounding box center [641, 337] width 152 height 12
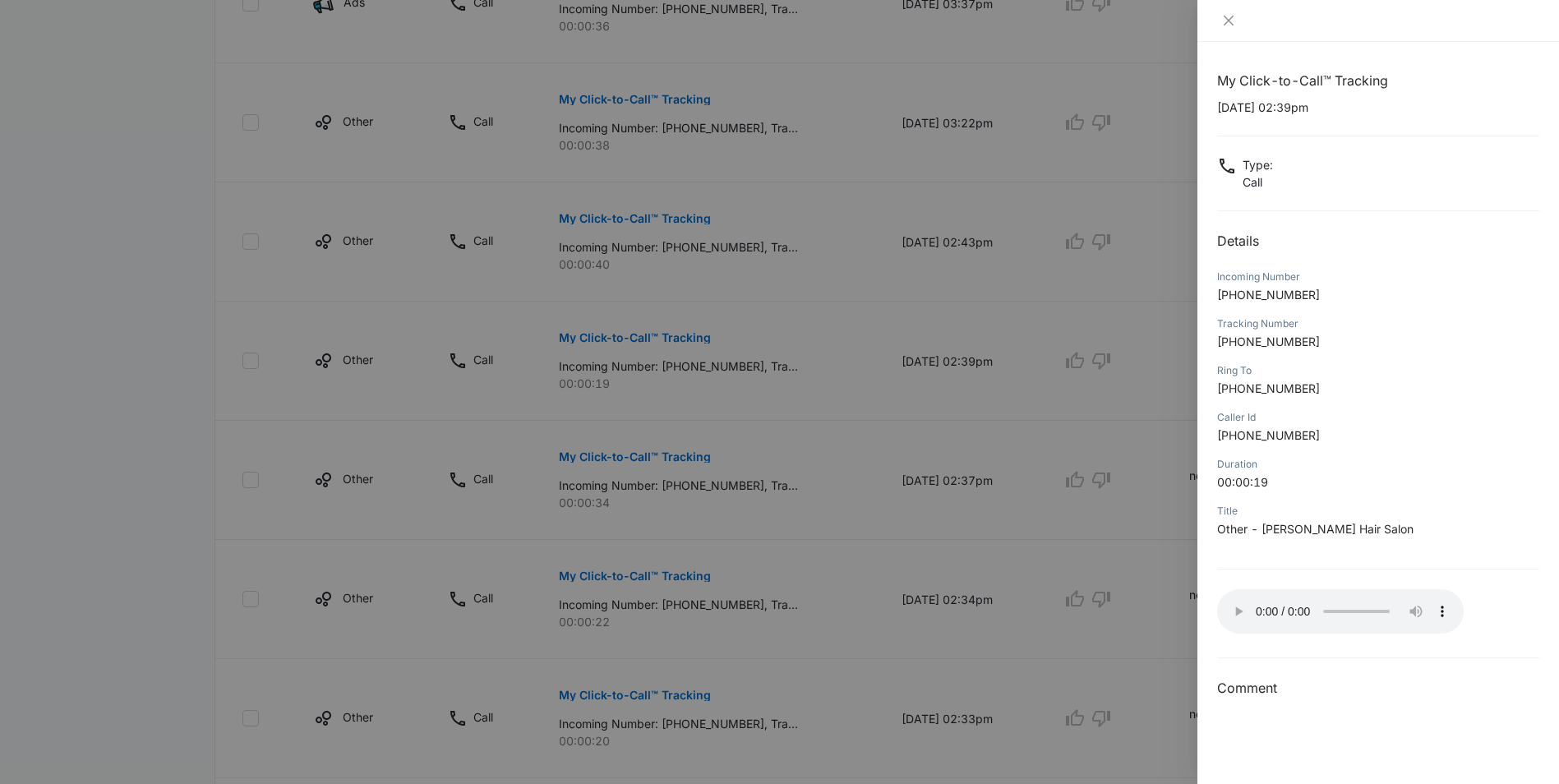
click at [1132, 487] on div at bounding box center [779, 392] width 1559 height 784
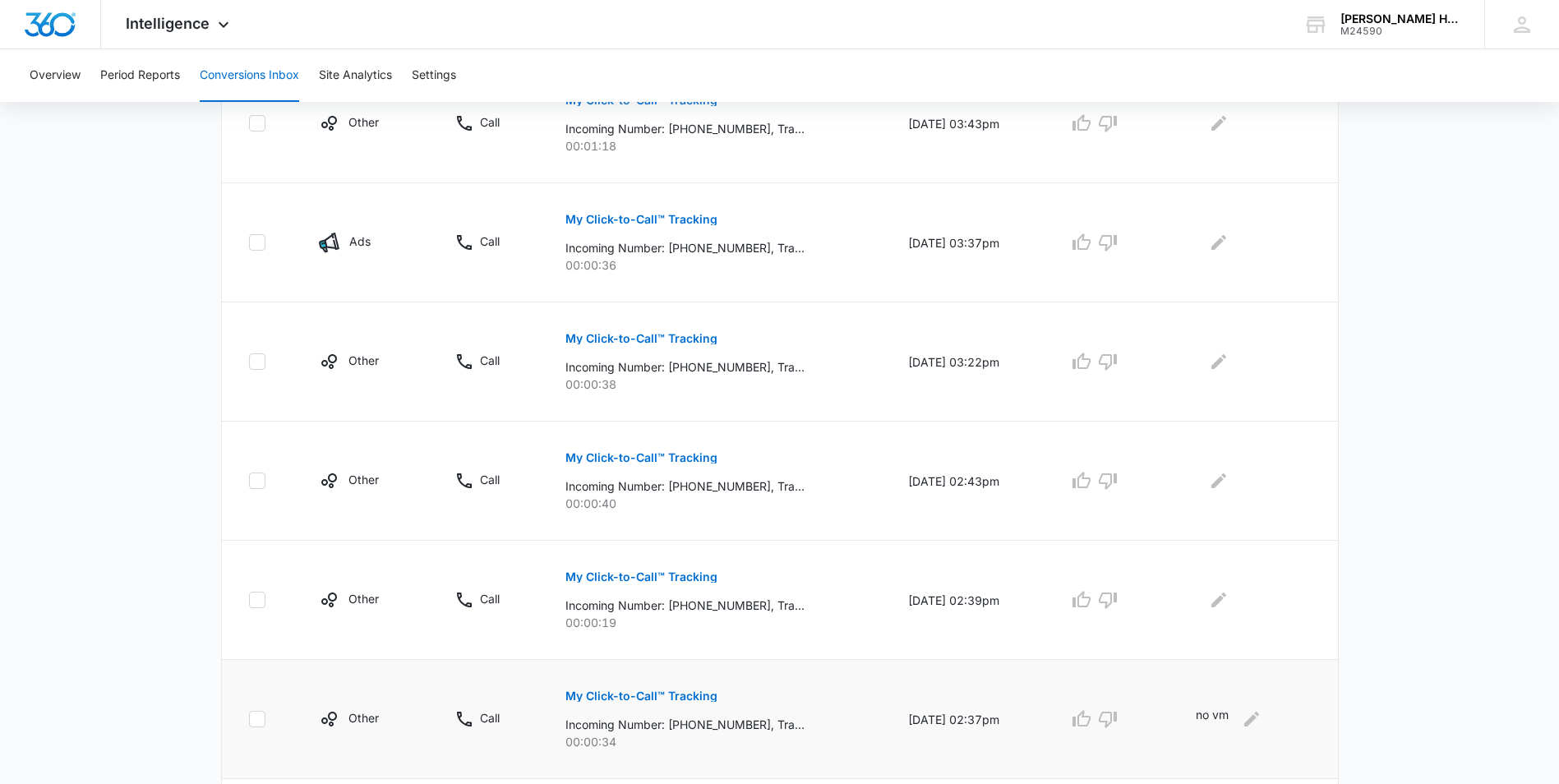
scroll to position [565, 0]
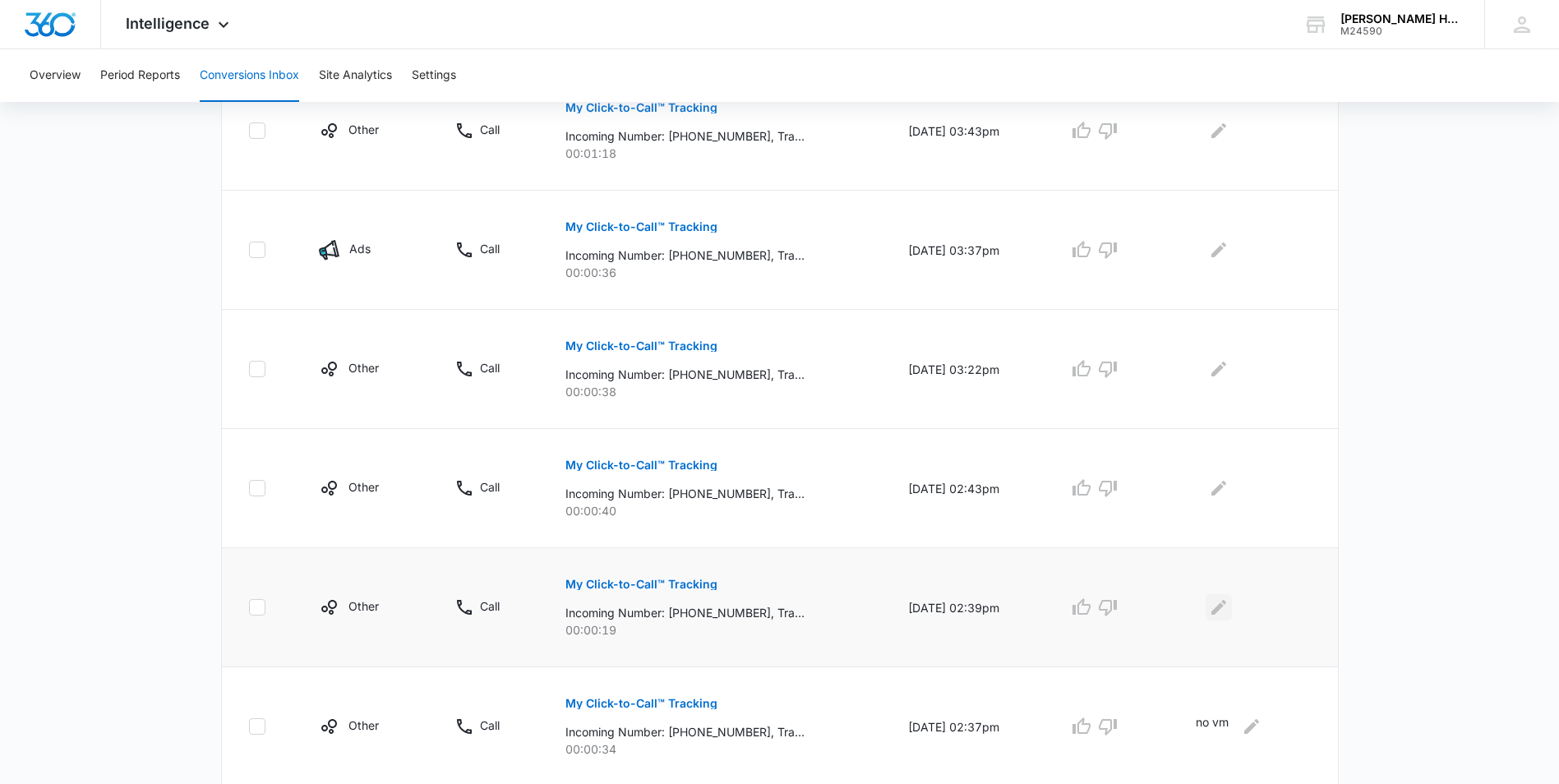
click at [1226, 604] on icon "Edit Comments" at bounding box center [1218, 607] width 15 height 15
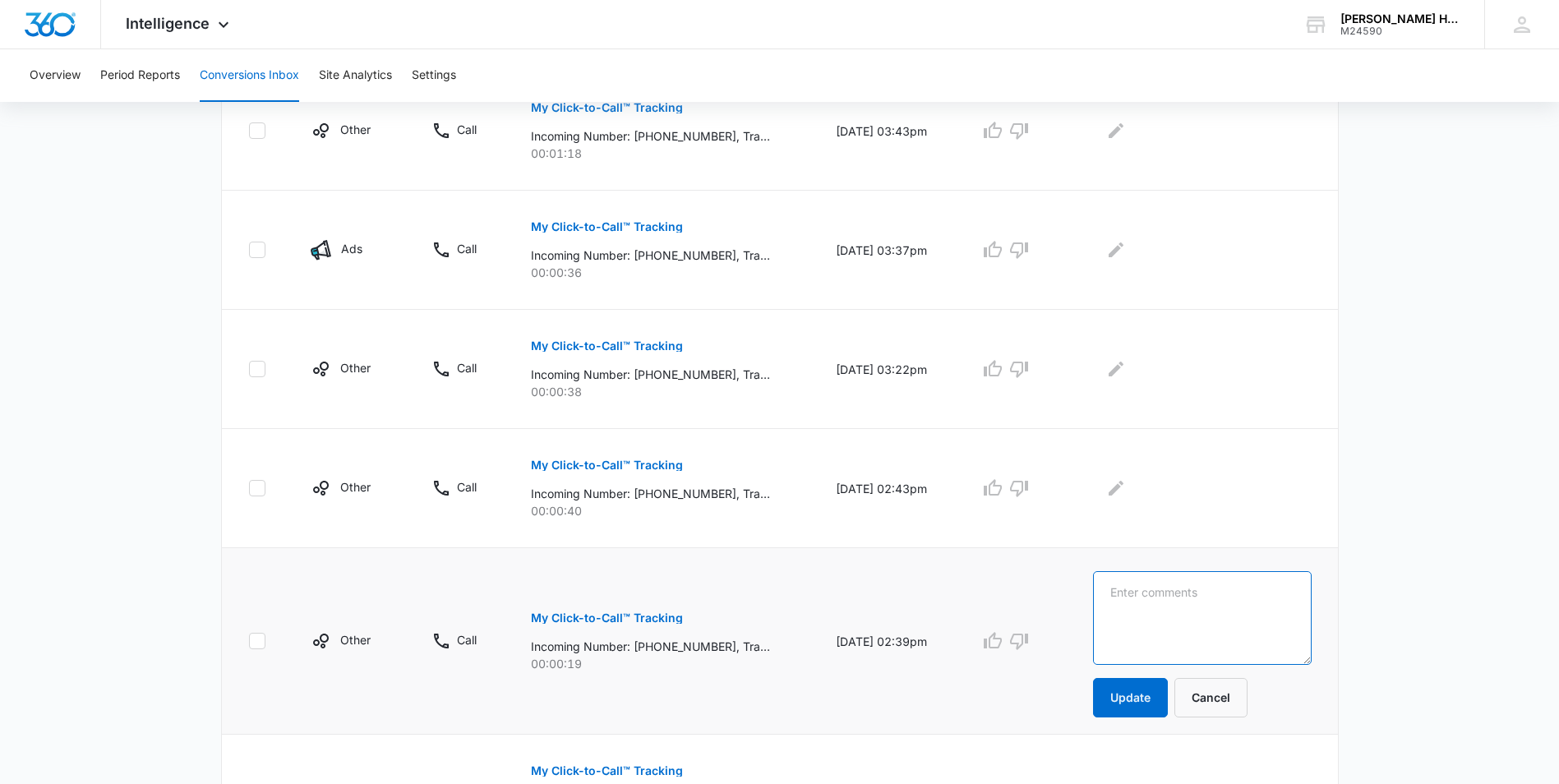
click at [1227, 604] on textarea at bounding box center [1201, 617] width 217 height 93
type textarea "n"
type textarea "no vm"
click at [1152, 691] on button "Update" at bounding box center [1130, 697] width 75 height 39
click at [614, 457] on button "My Click-to-Call™ Tracking" at bounding box center [607, 464] width 152 height 39
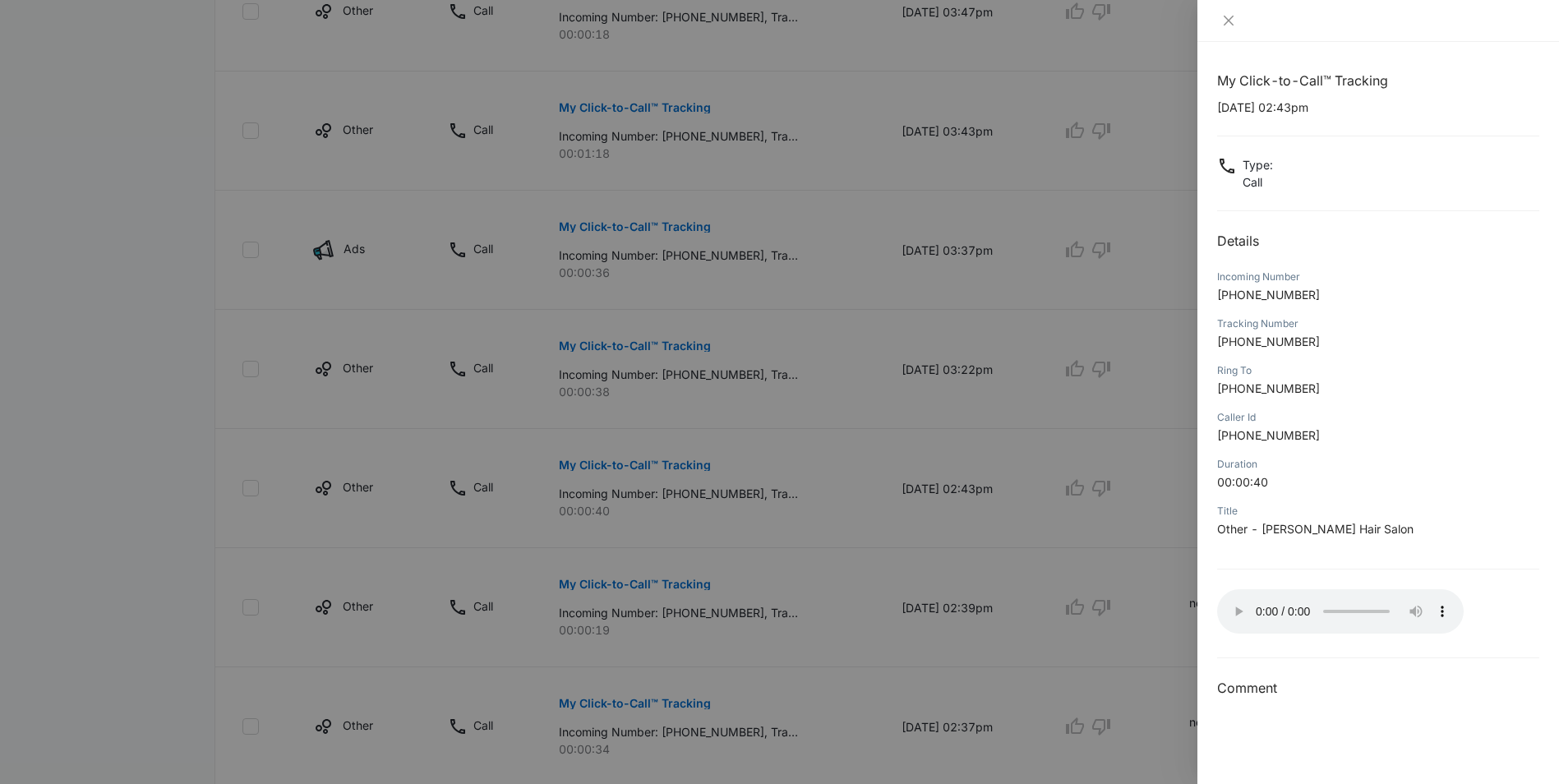
click at [1494, 304] on div "Incoming Number +12127219699" at bounding box center [1377, 291] width 322 height 47
click at [1043, 437] on div at bounding box center [779, 392] width 1559 height 784
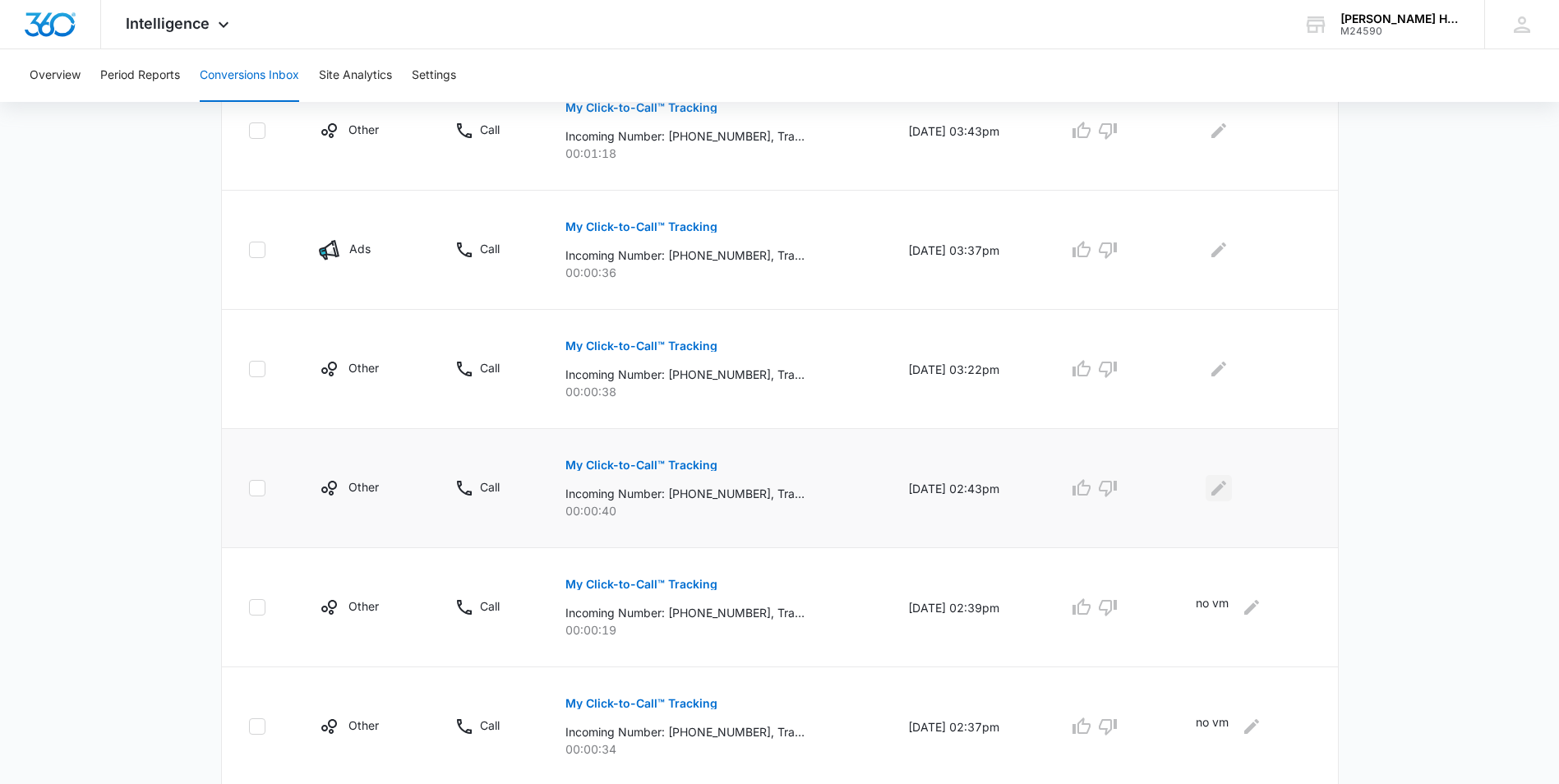
click at [1223, 488] on icon "Edit Comments" at bounding box center [1218, 488] width 15 height 15
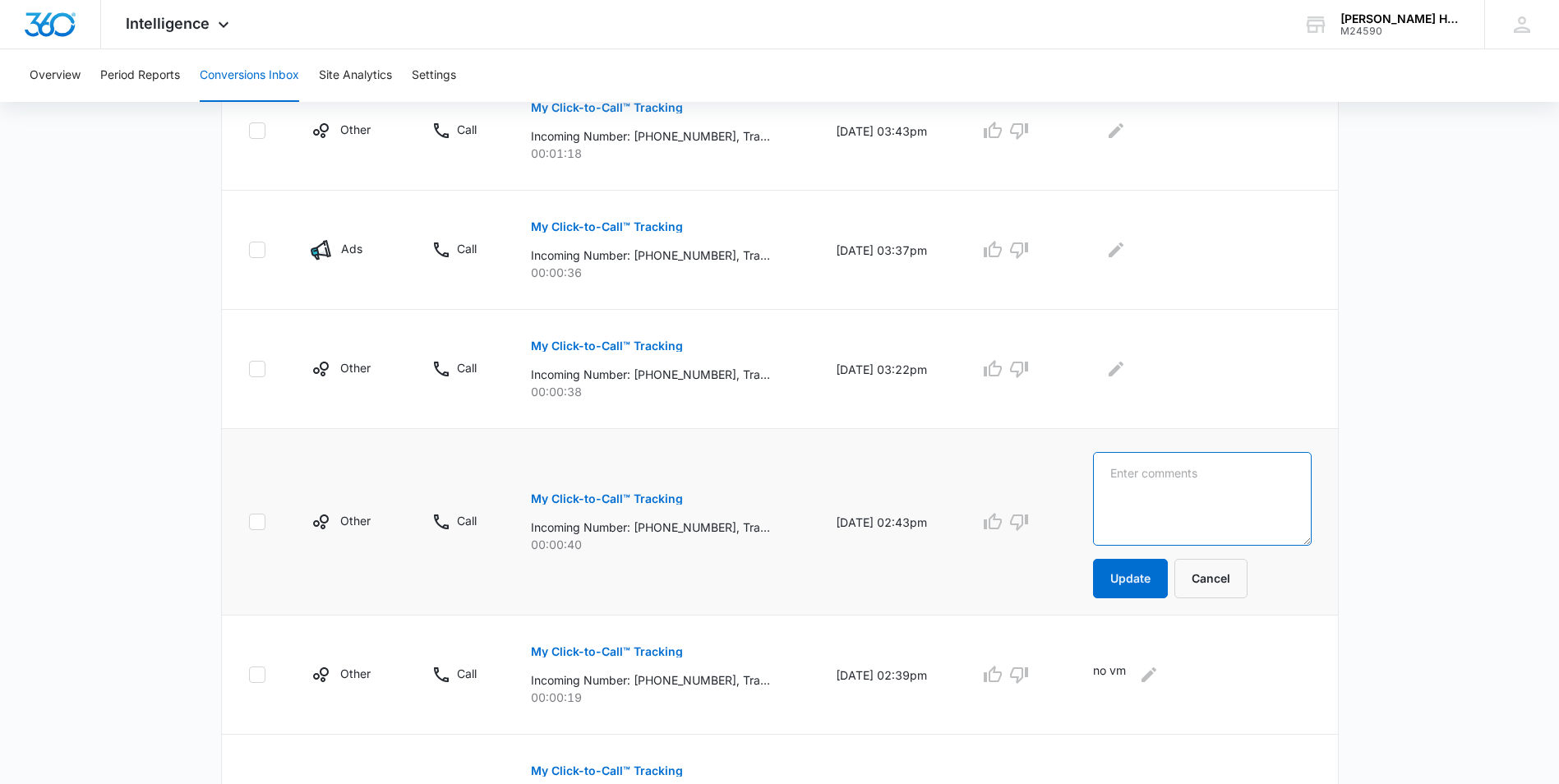
click at [1222, 492] on textarea at bounding box center [1201, 498] width 217 height 93
type textarea "no vm"
click at [1163, 580] on button "Update" at bounding box center [1130, 578] width 75 height 39
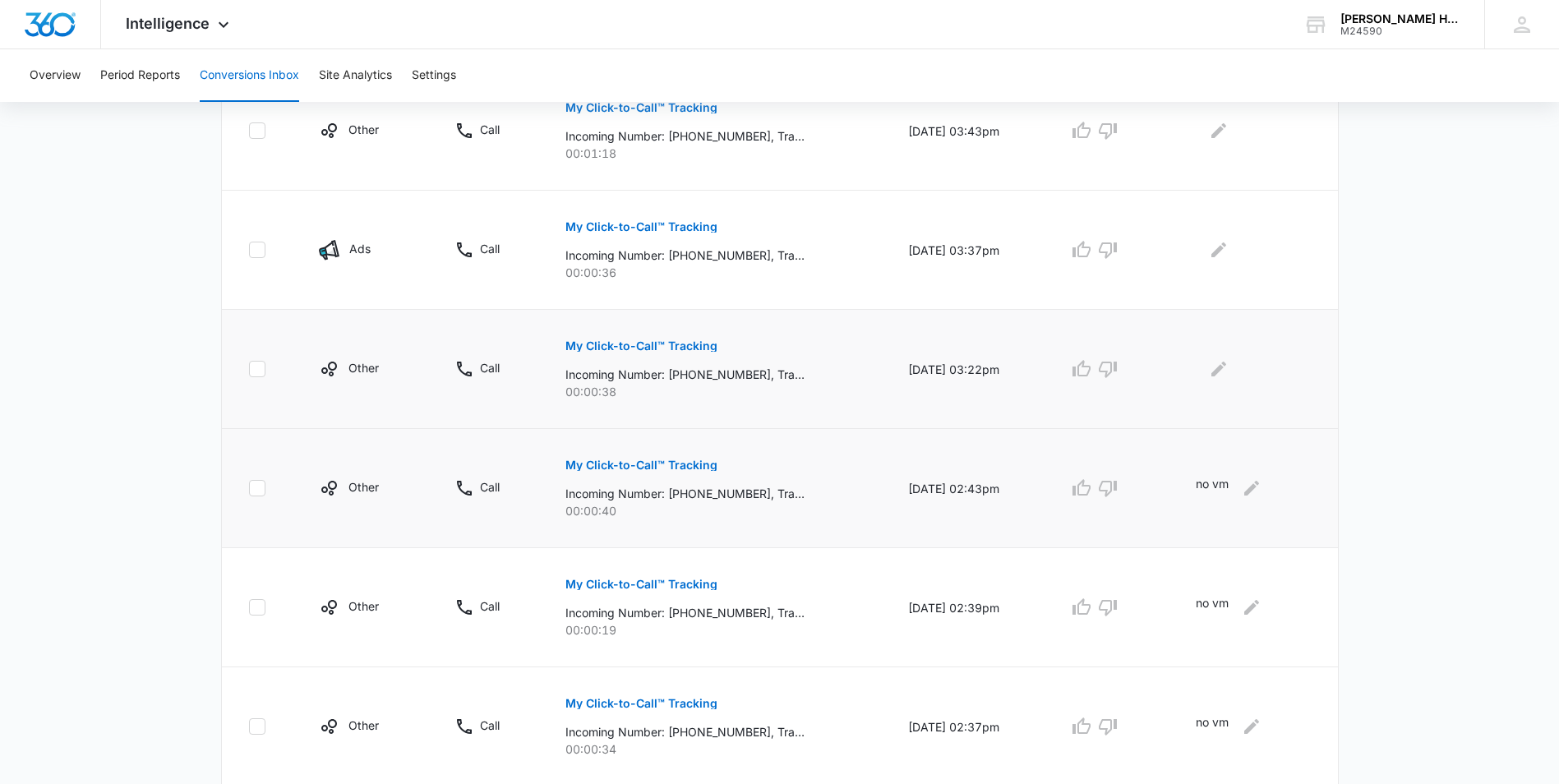
click at [678, 344] on p "My Click-to-Call™ Tracking" at bounding box center [641, 346] width 152 height 12
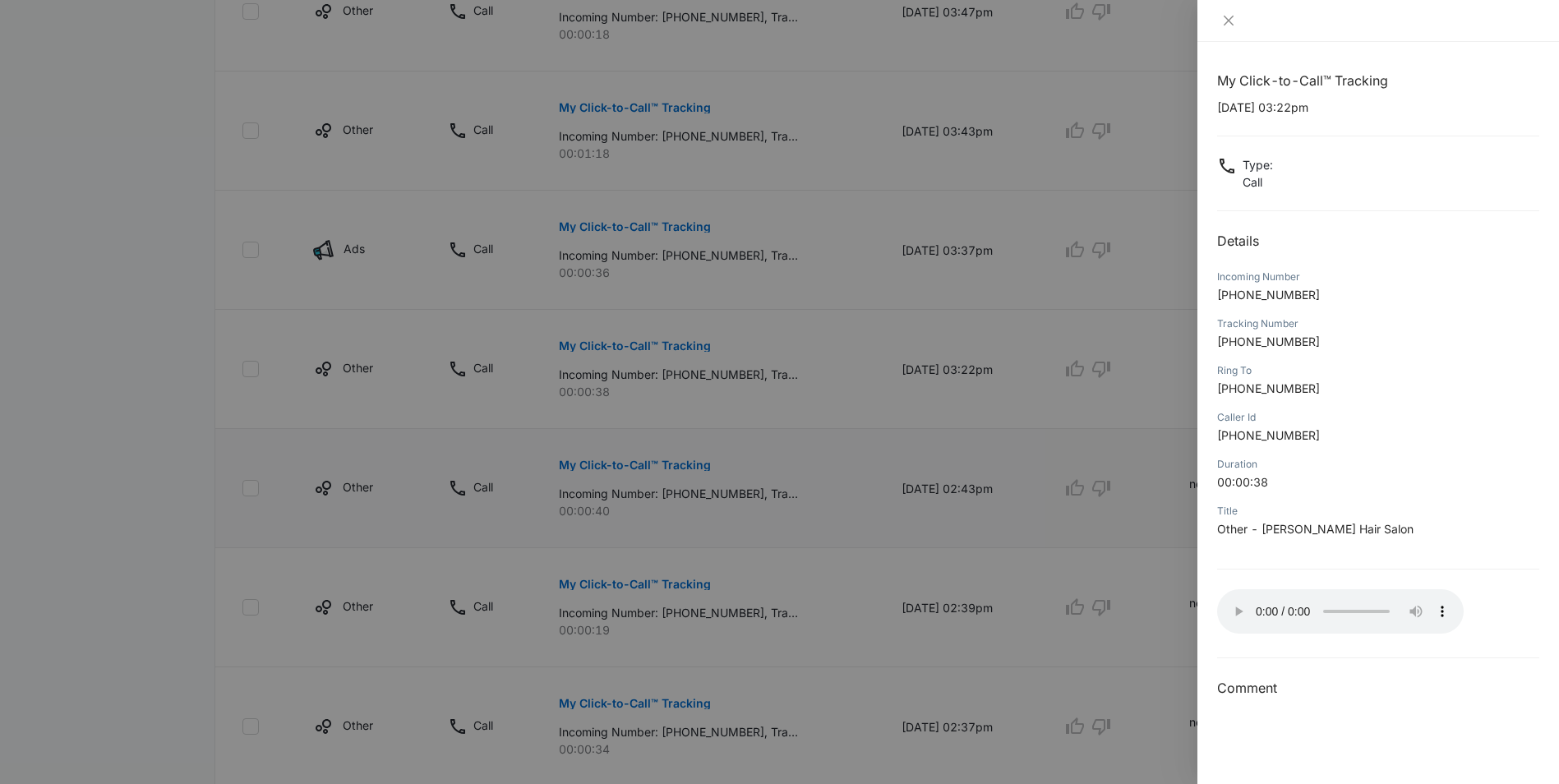
click at [1068, 316] on div at bounding box center [779, 392] width 1559 height 784
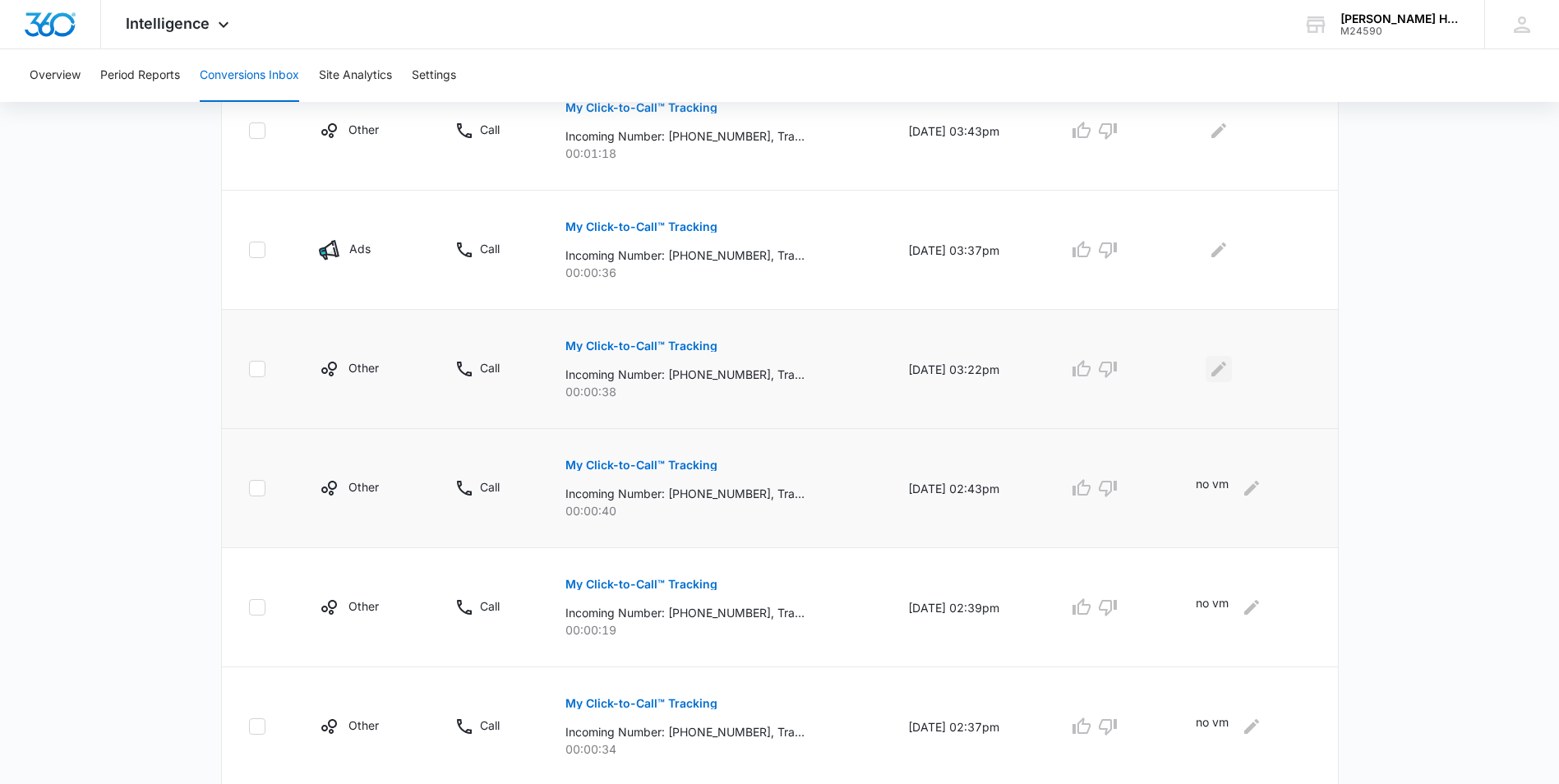
click at [1218, 377] on icon "Edit Comments" at bounding box center [1219, 369] width 20 height 20
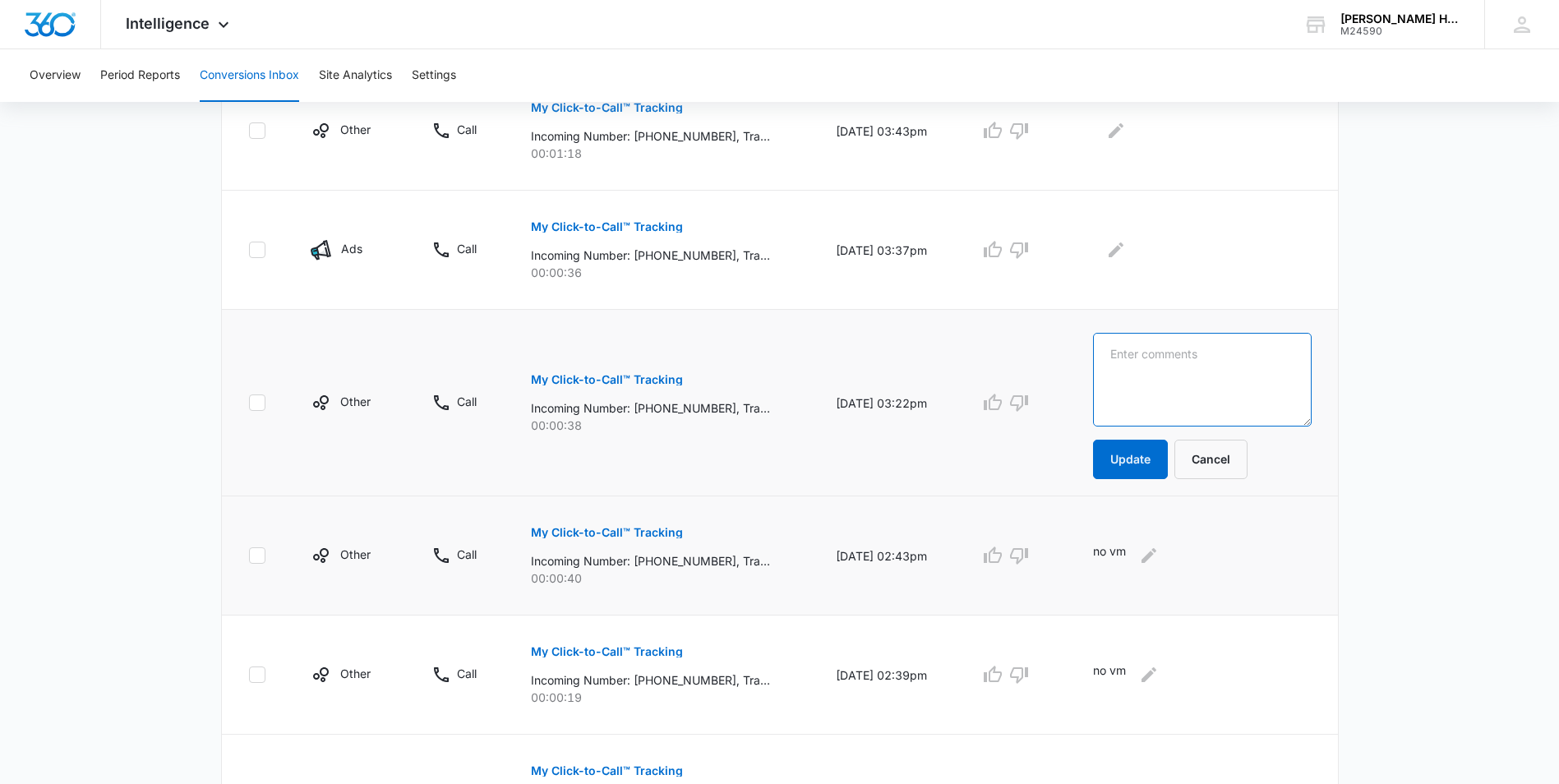
click at [1197, 367] on textarea at bounding box center [1201, 379] width 217 height 93
type textarea "no vm"
click at [1152, 458] on button "Update" at bounding box center [1130, 459] width 75 height 39
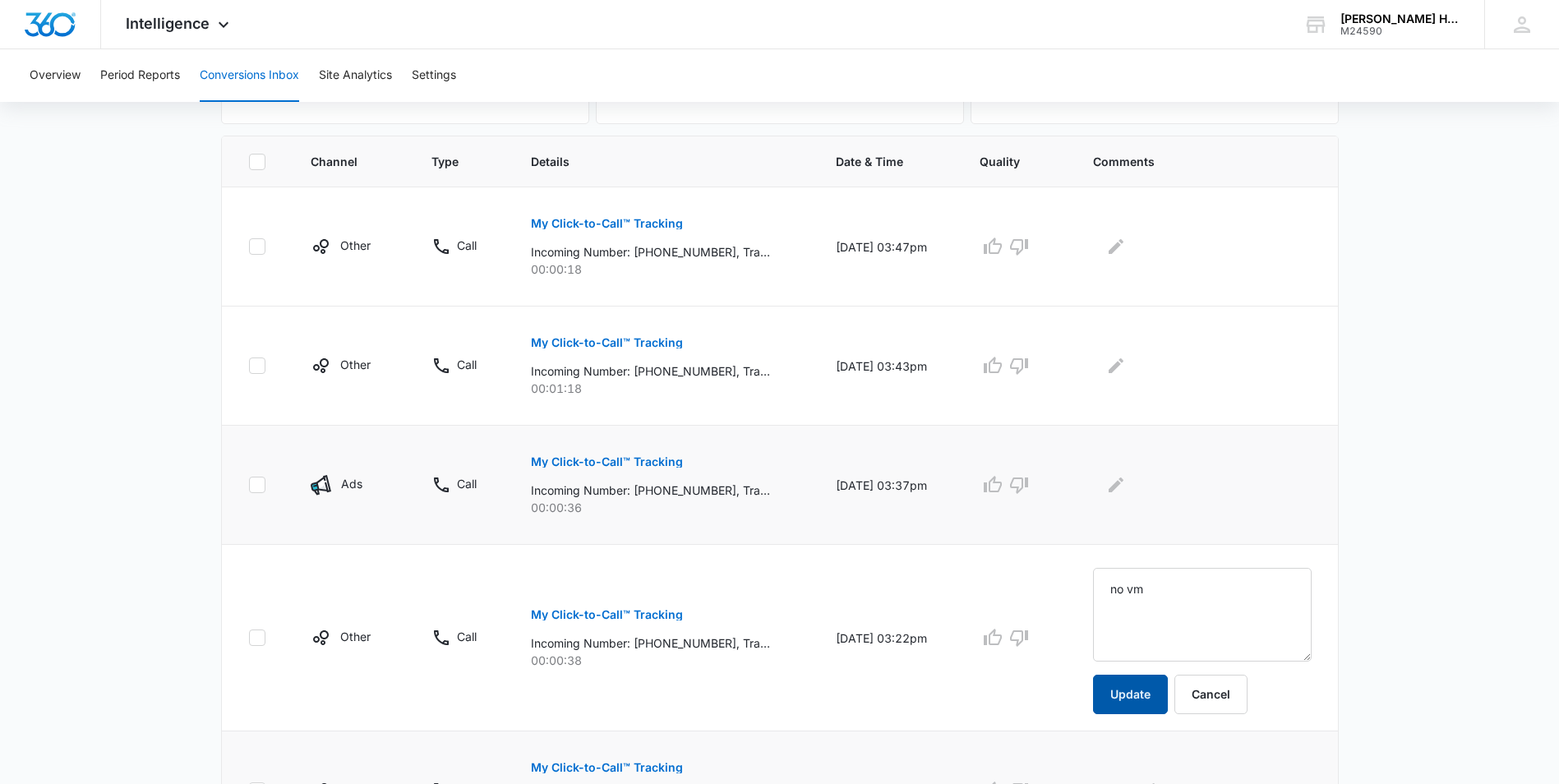
scroll to position [319, 0]
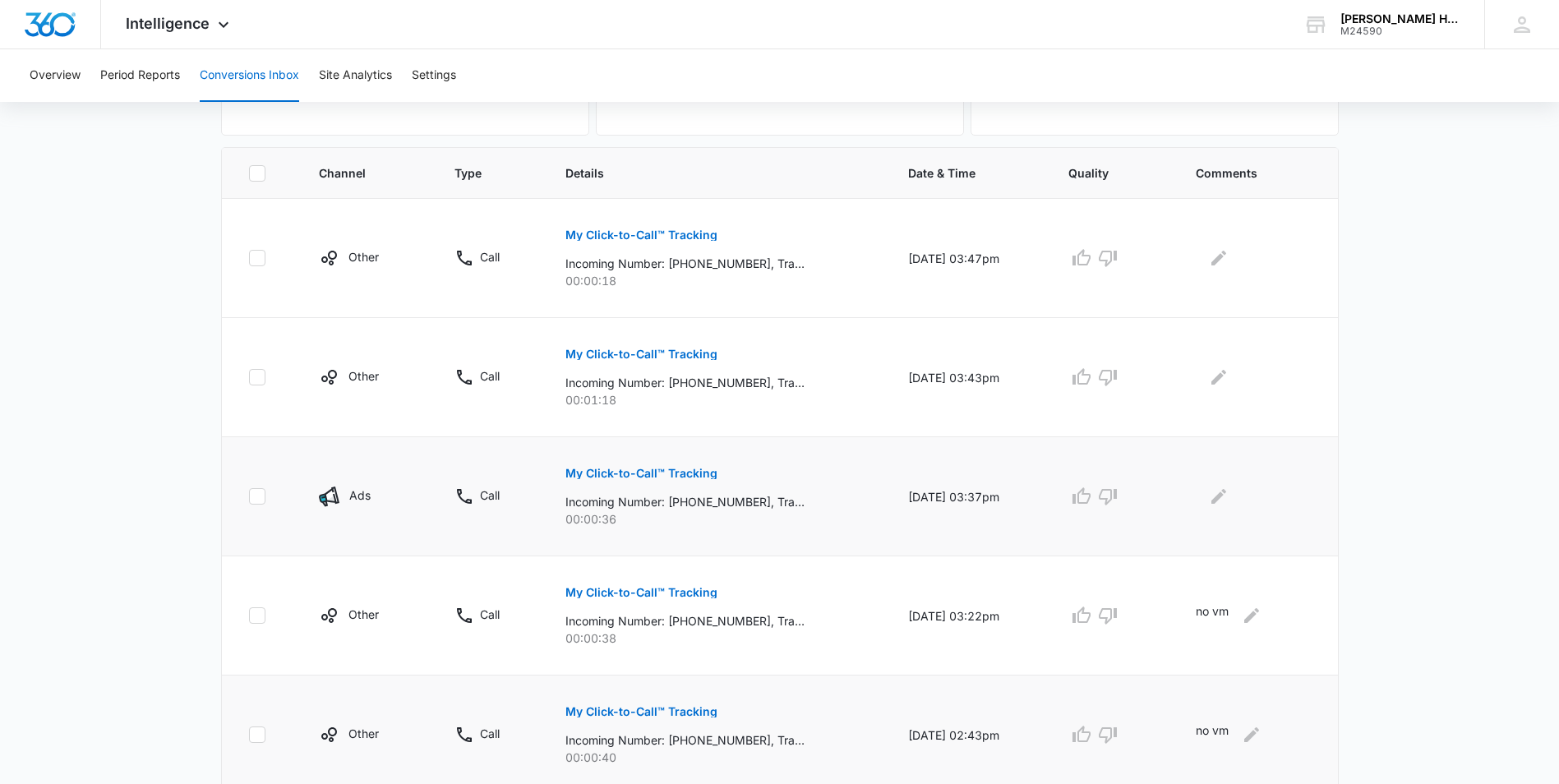
click at [605, 467] on p "My Click-to-Call™ Tracking" at bounding box center [641, 473] width 152 height 12
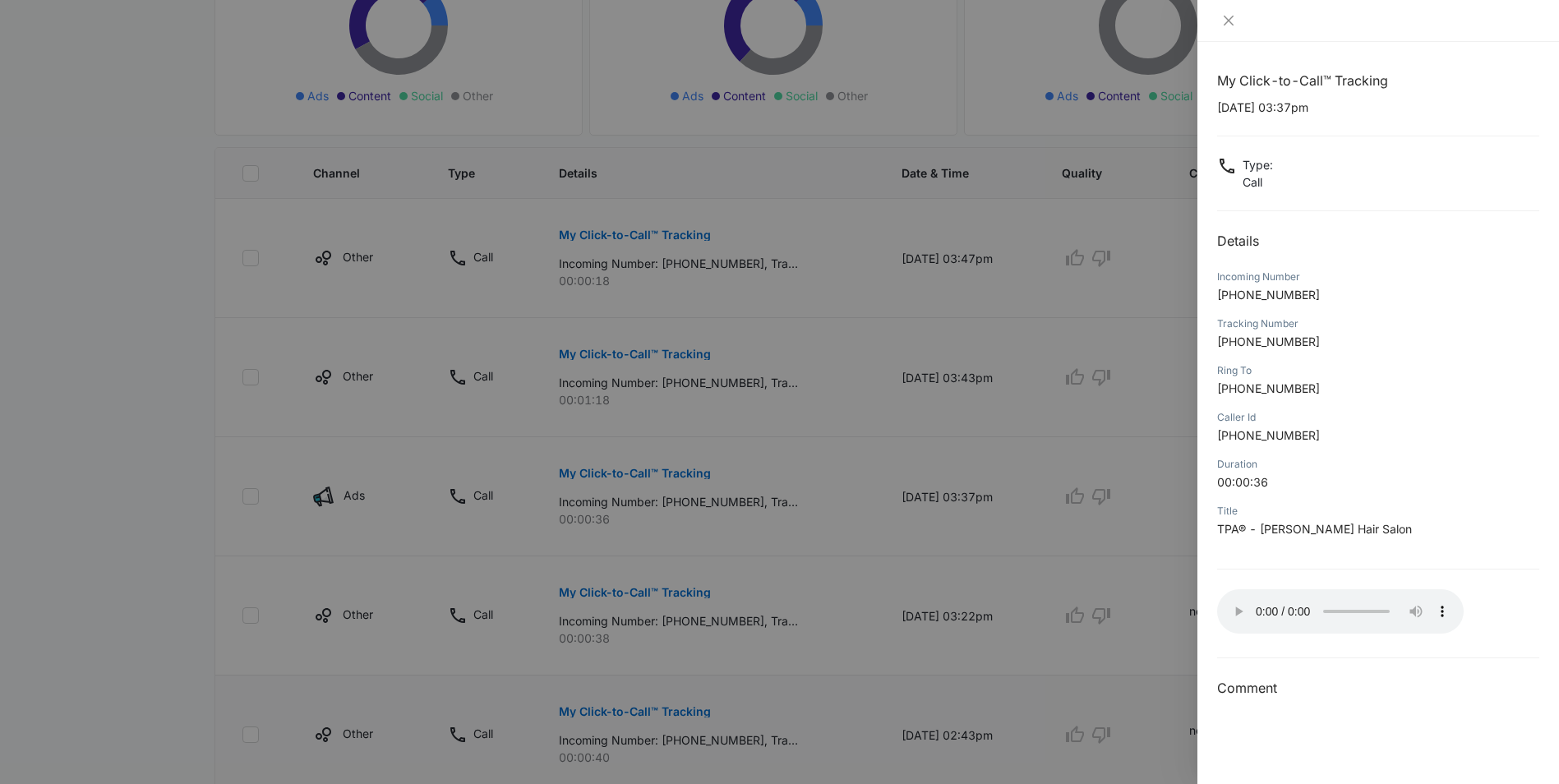
click at [1038, 280] on div at bounding box center [779, 392] width 1559 height 784
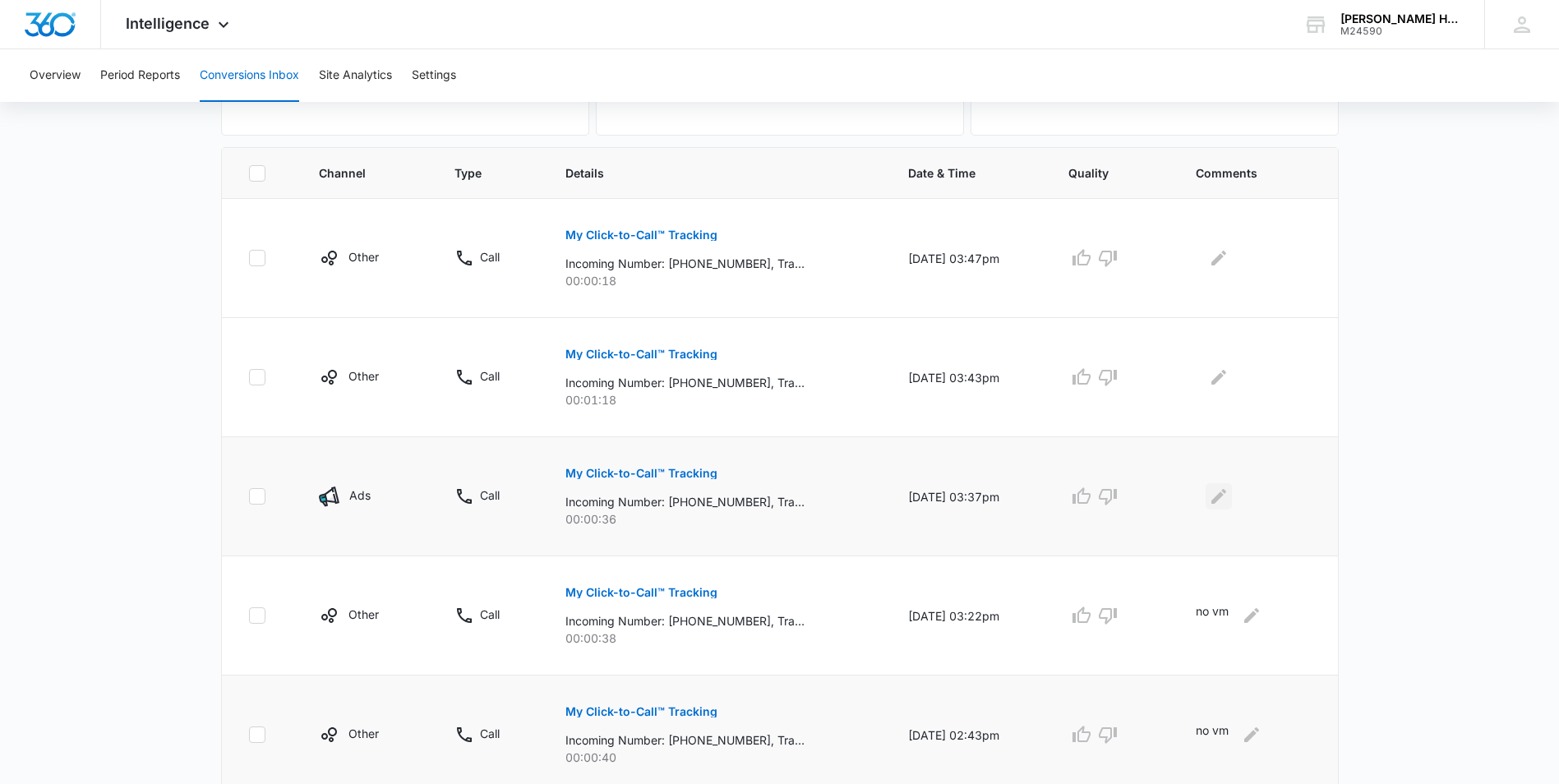
click at [1227, 492] on icon "Edit Comments" at bounding box center [1219, 497] width 20 height 20
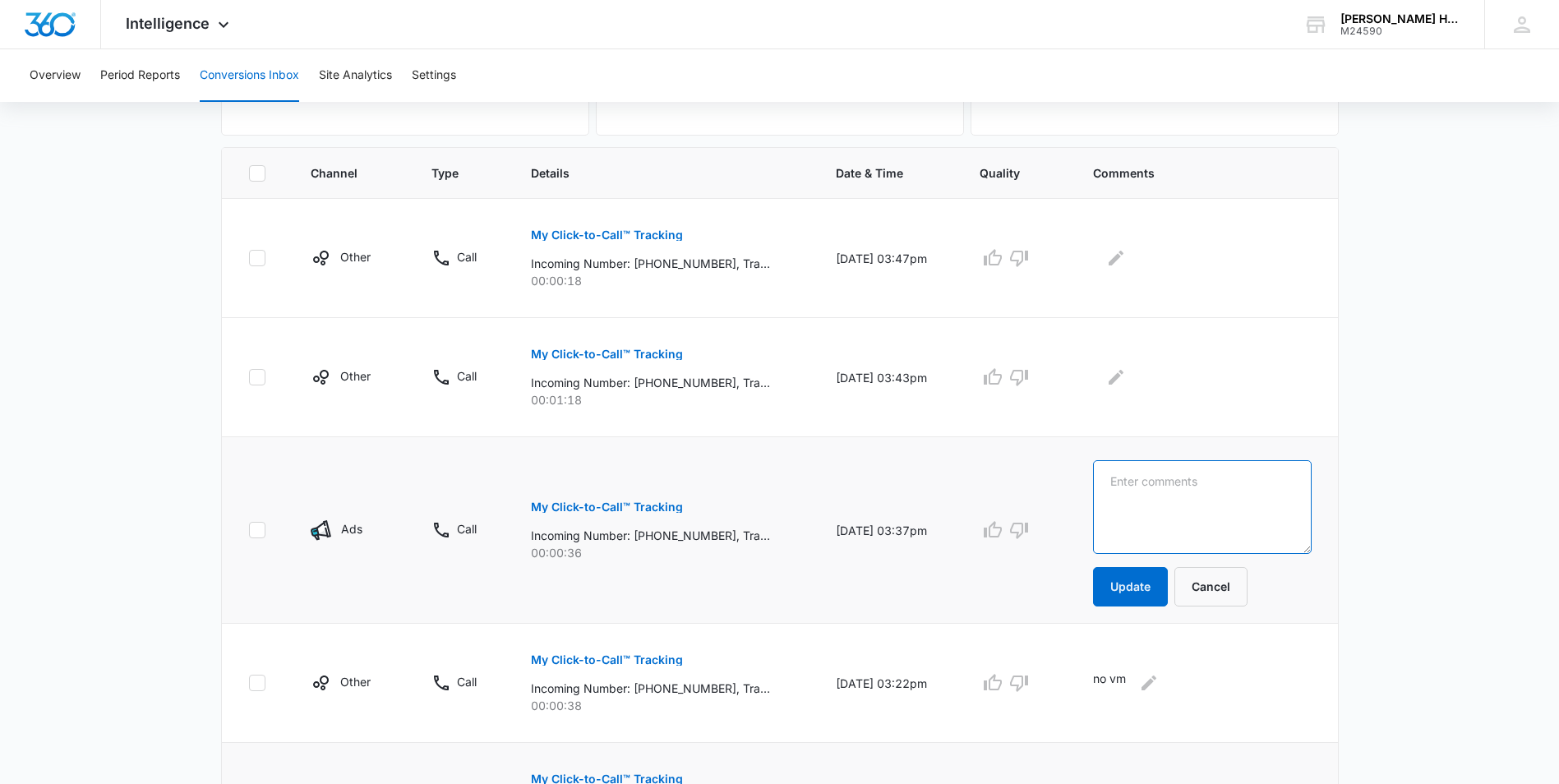
click at [1170, 502] on textarea at bounding box center [1201, 507] width 217 height 93
type textarea "no vm"
click at [1146, 587] on button "Update" at bounding box center [1130, 586] width 75 height 39
click at [609, 354] on p "My Click-to-Call™ Tracking" at bounding box center [607, 354] width 152 height 12
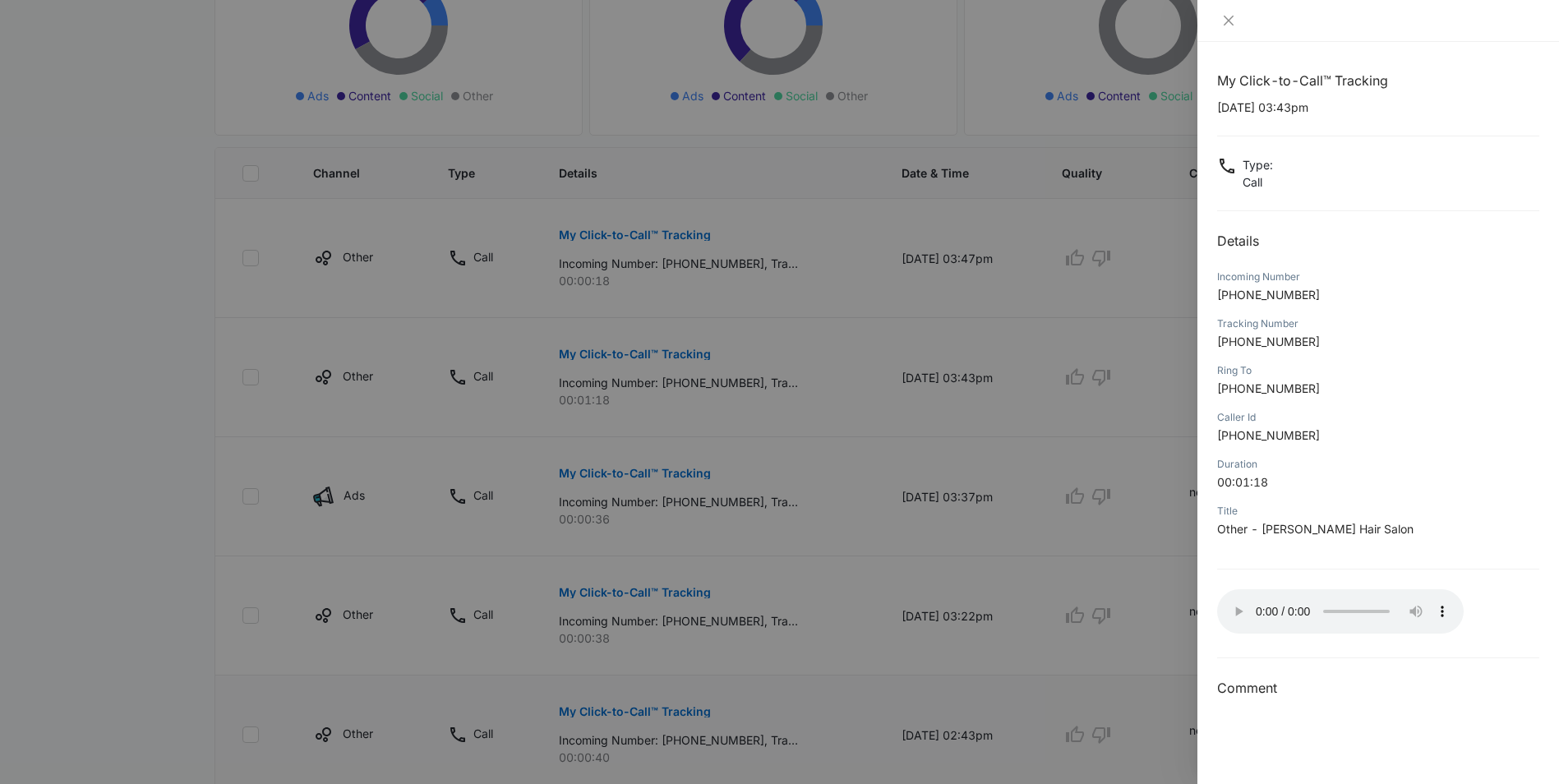
click at [1138, 444] on div at bounding box center [779, 392] width 1559 height 784
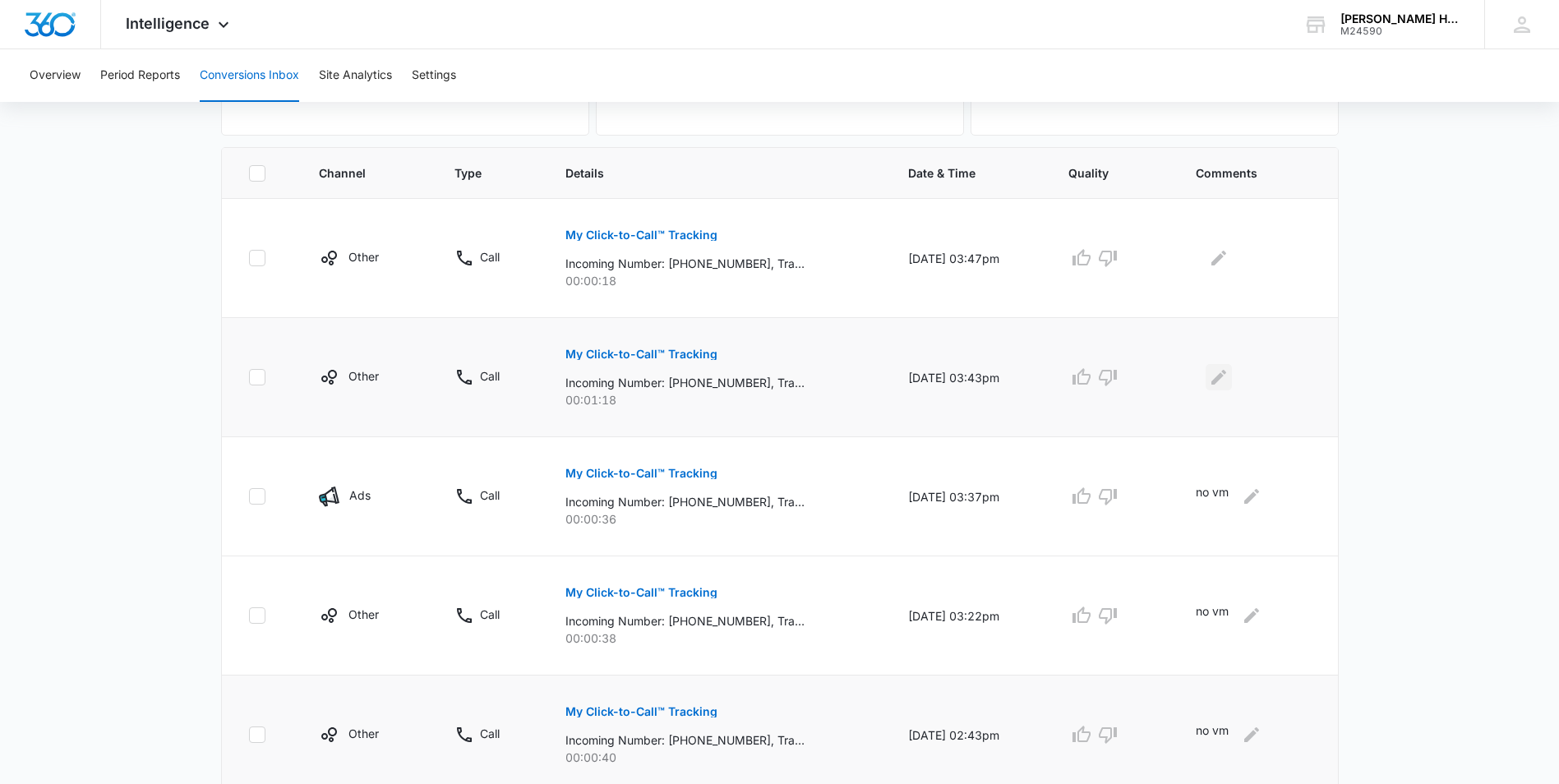
click at [1227, 379] on icon "Edit Comments" at bounding box center [1219, 377] width 20 height 20
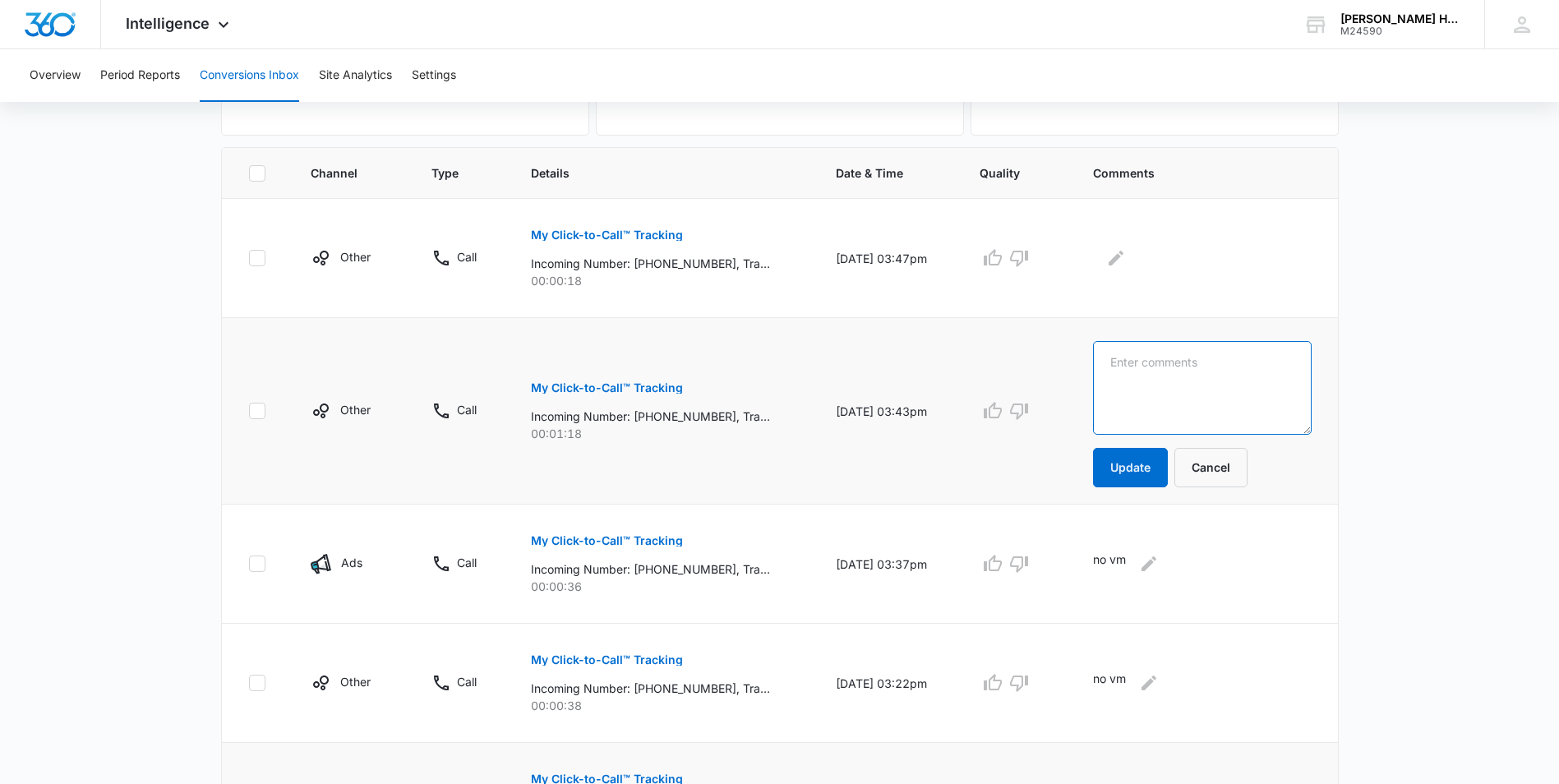
click at [1212, 374] on textarea at bounding box center [1201, 387] width 217 height 93
type textarea "w"
type textarea "d"
type textarea "c"
type textarea "e"
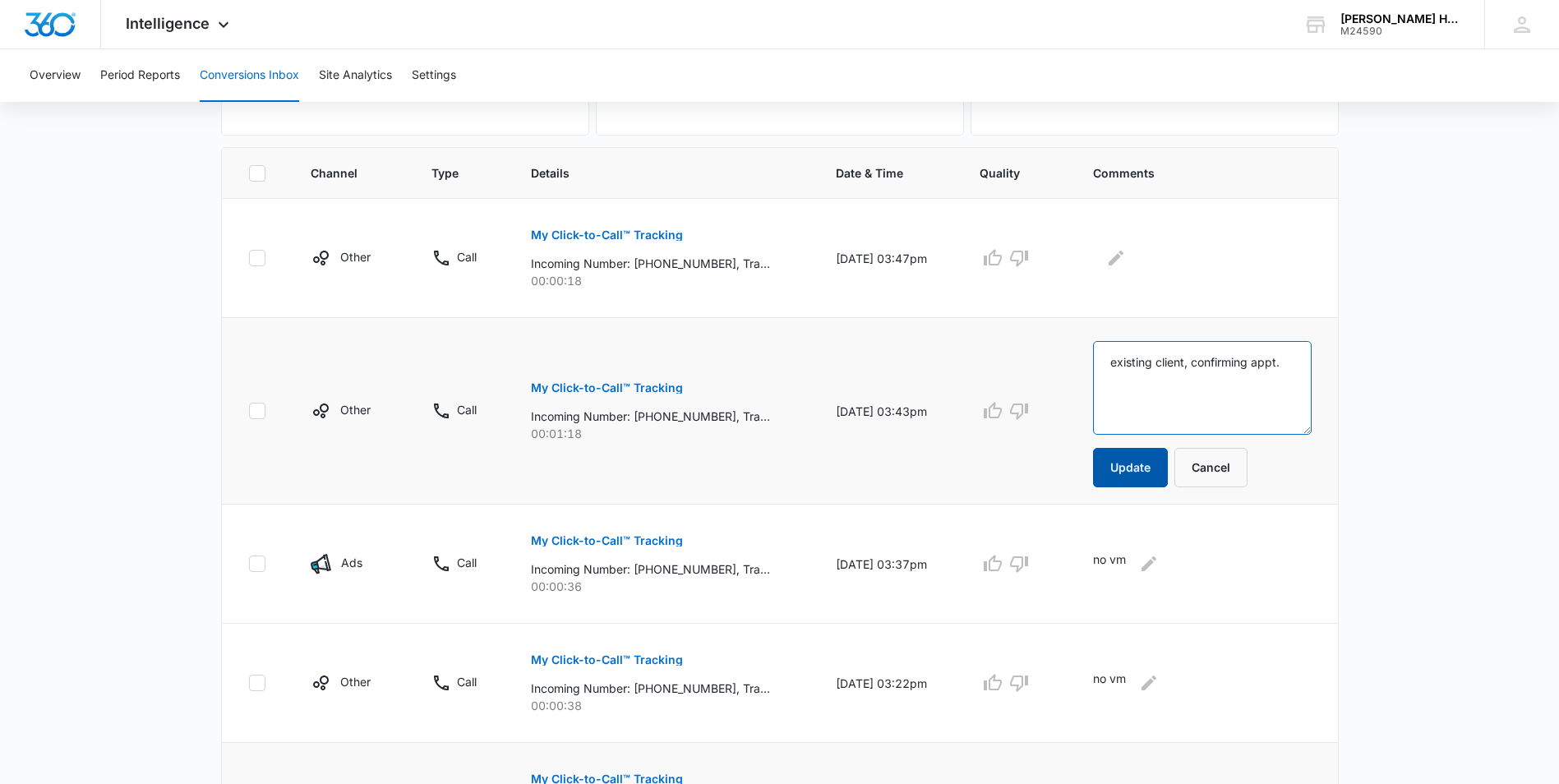
type textarea "existing client, confirming appt."
click at [1124, 478] on button "Update" at bounding box center [1130, 467] width 75 height 39
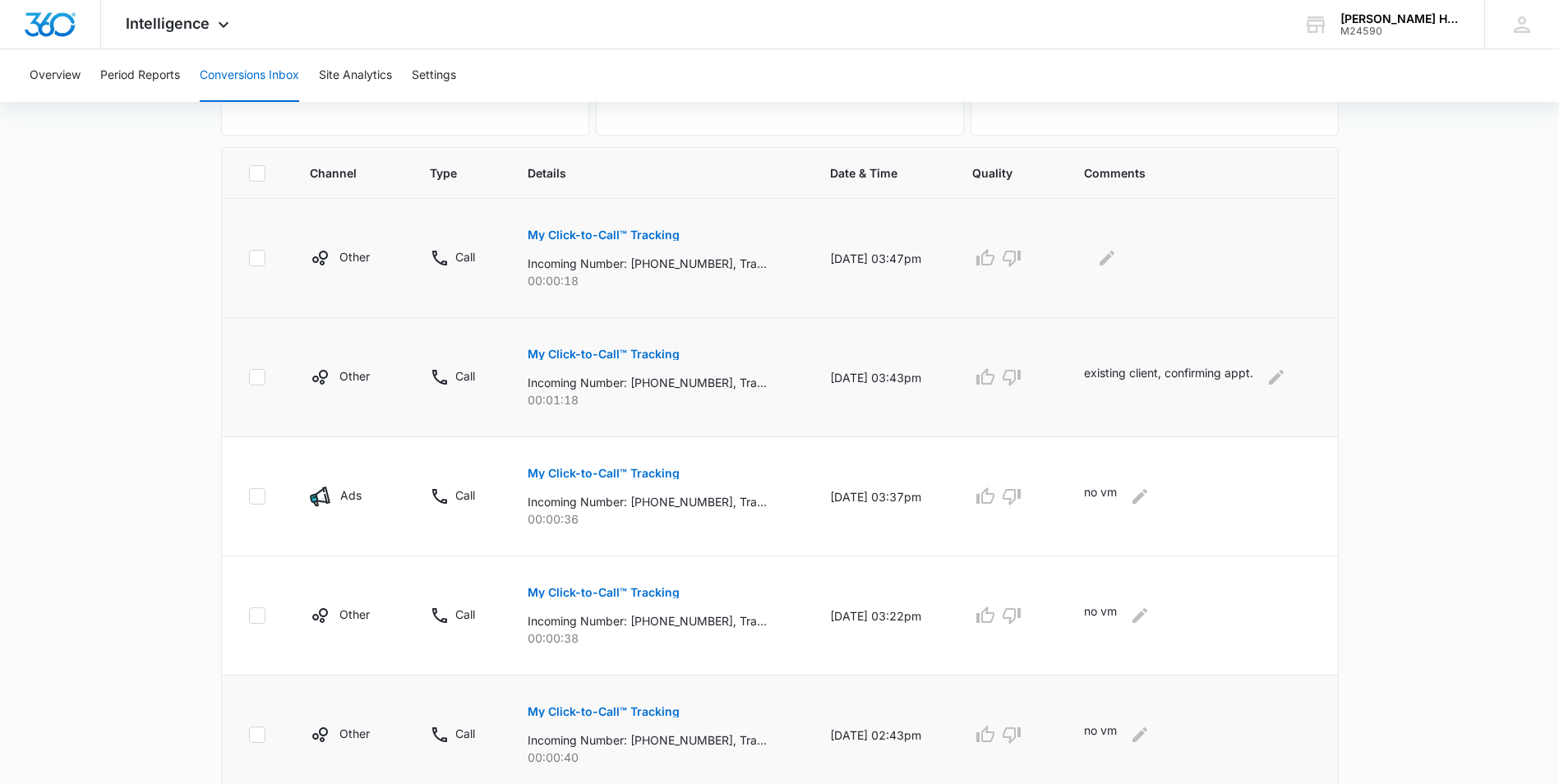
click at [634, 237] on p "My Click-to-Call™ Tracking" at bounding box center [603, 235] width 152 height 12
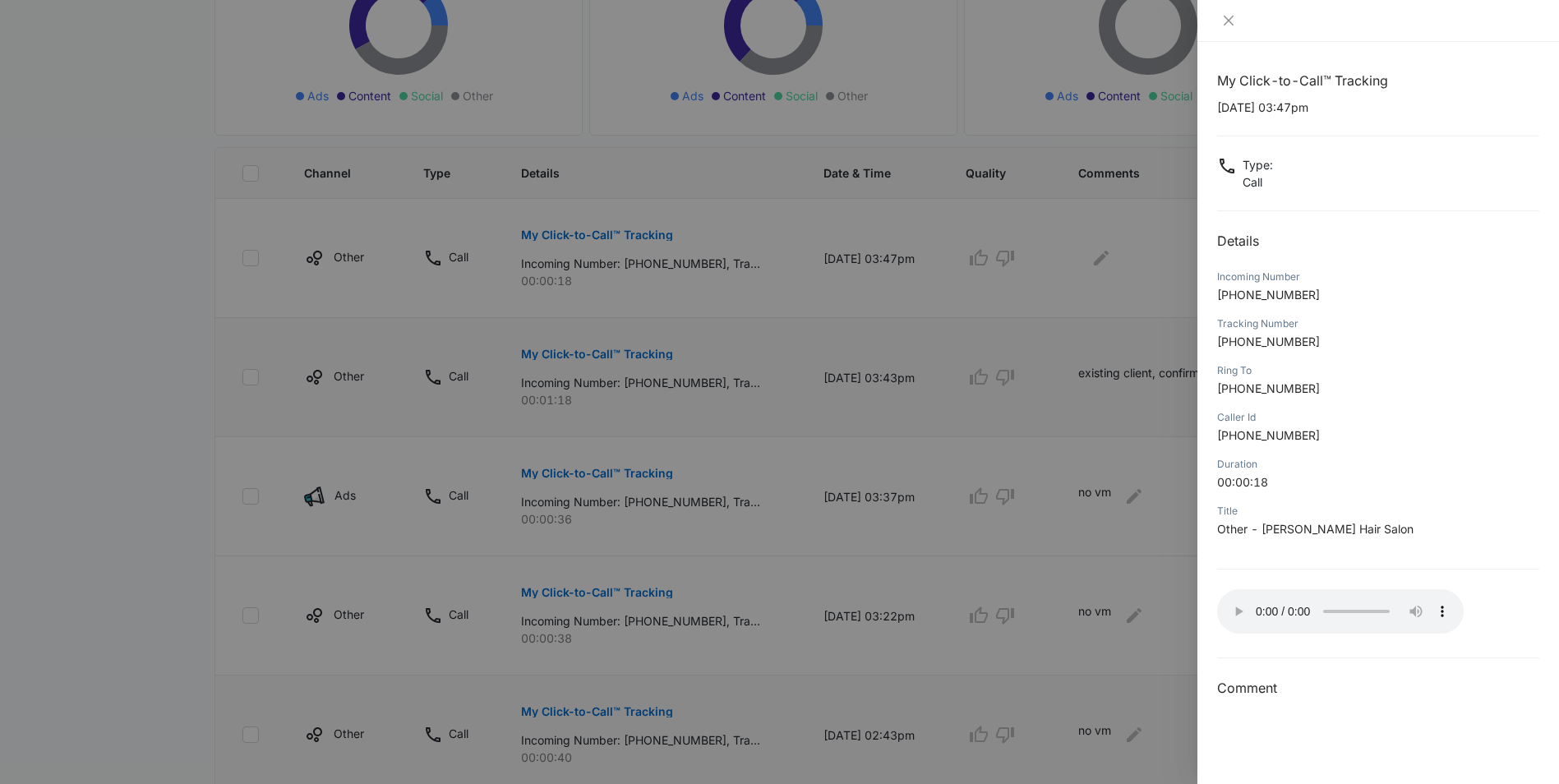
click at [1082, 251] on div at bounding box center [779, 392] width 1559 height 784
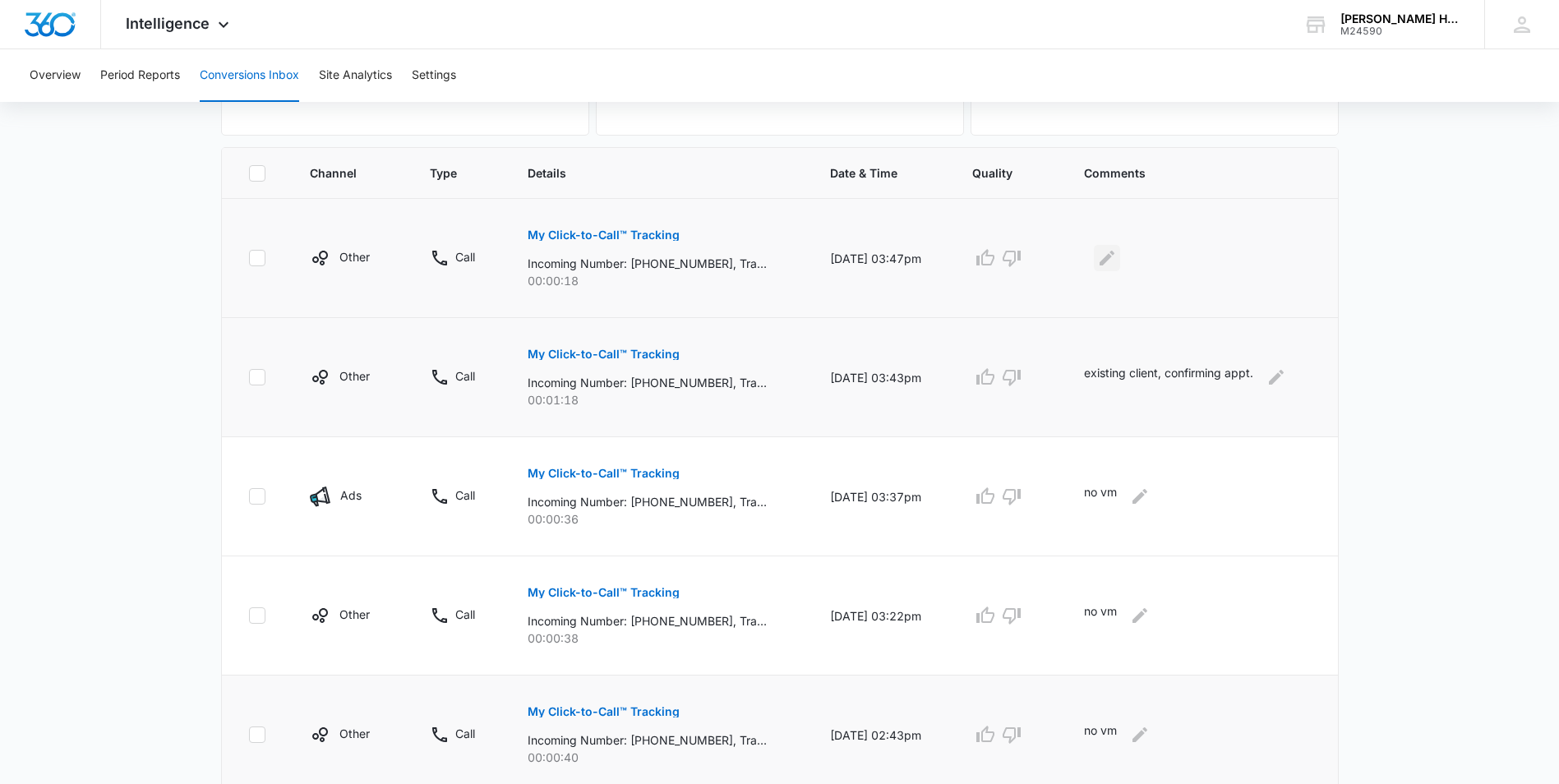
click at [1105, 253] on icon "Edit Comments" at bounding box center [1107, 258] width 20 height 20
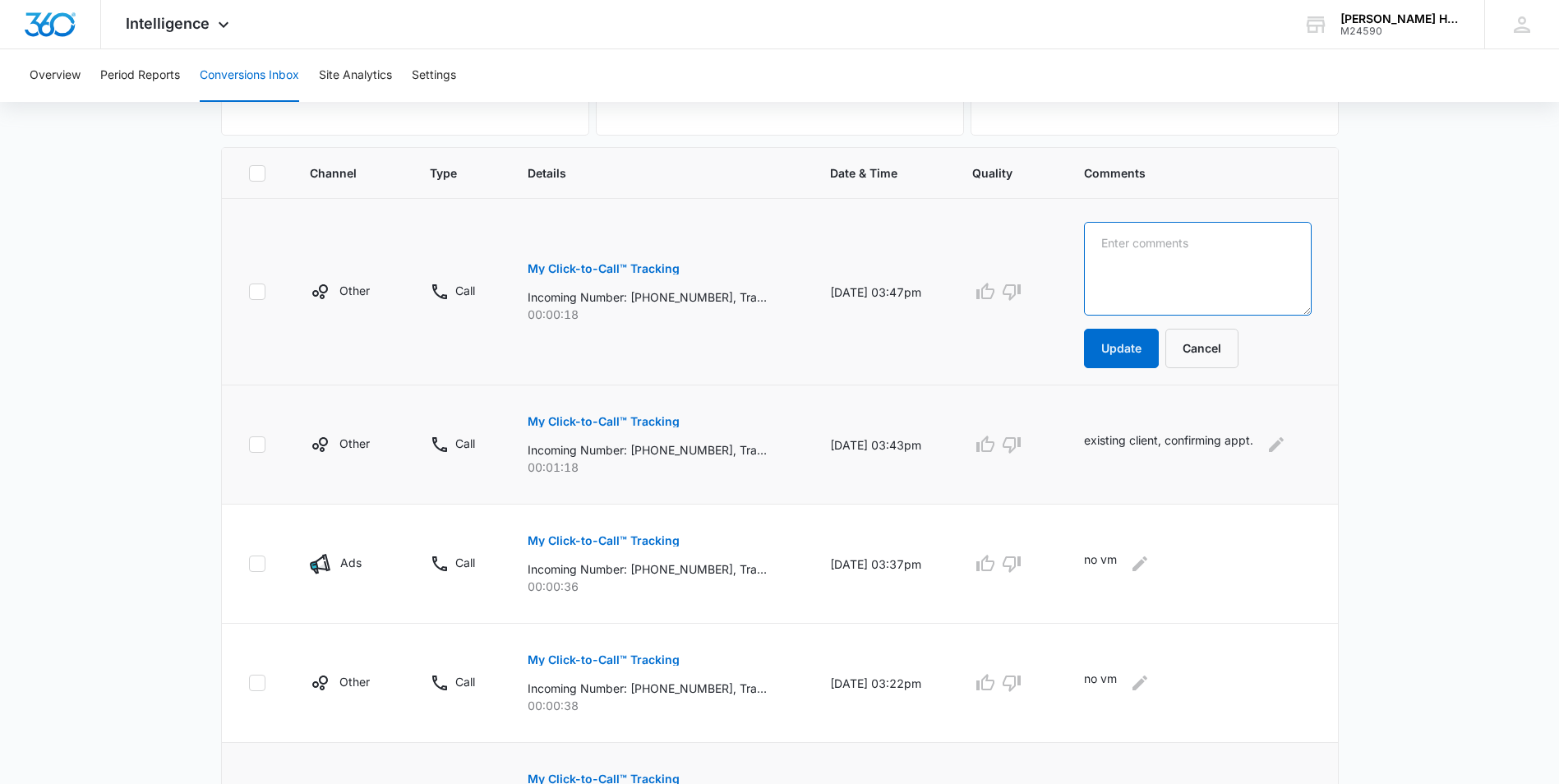
click at [1115, 277] on textarea at bounding box center [1197, 268] width 227 height 93
type textarea "no vm"
click at [1115, 342] on button "Update" at bounding box center [1122, 347] width 75 height 39
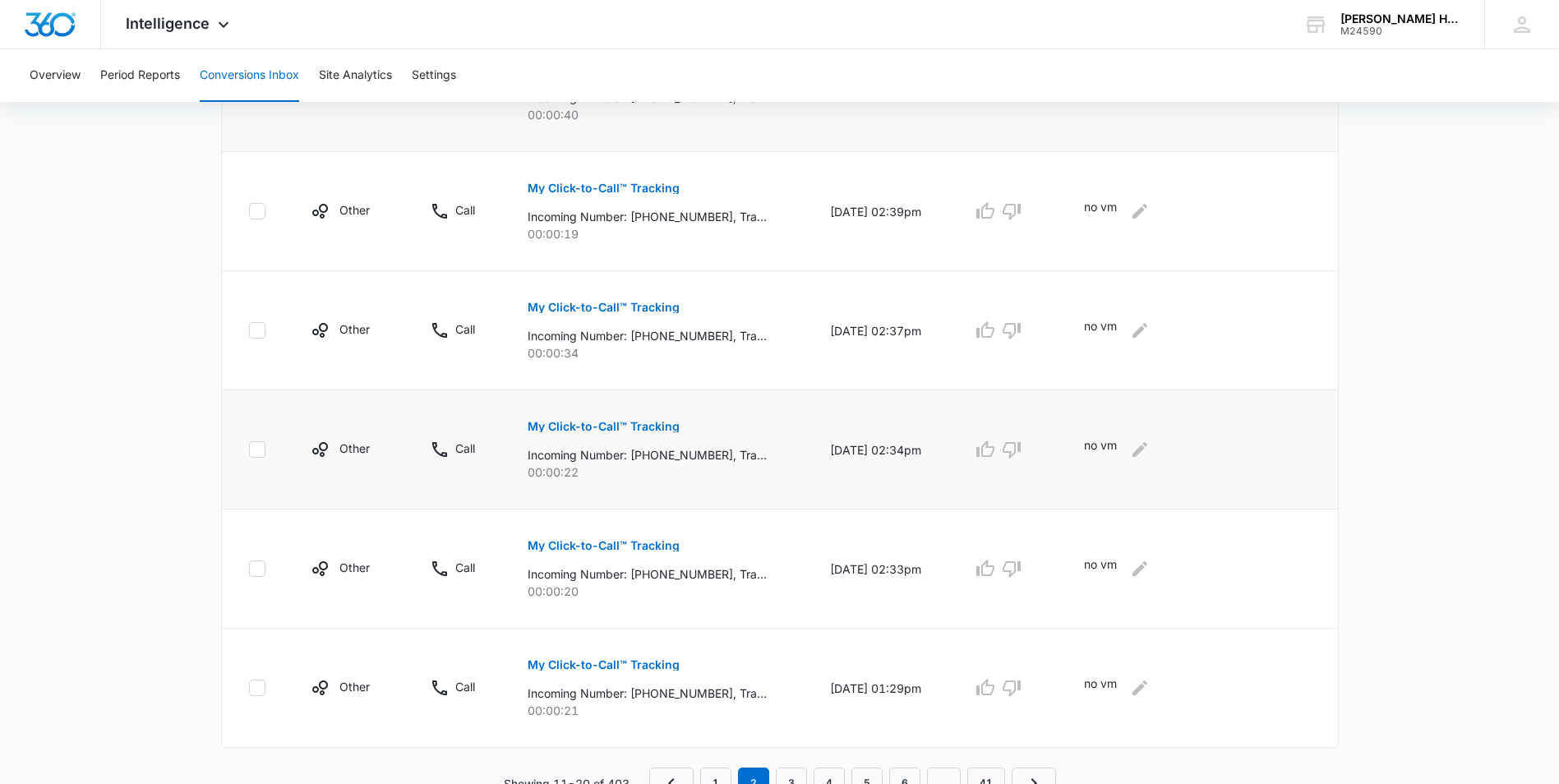
scroll to position [976, 0]
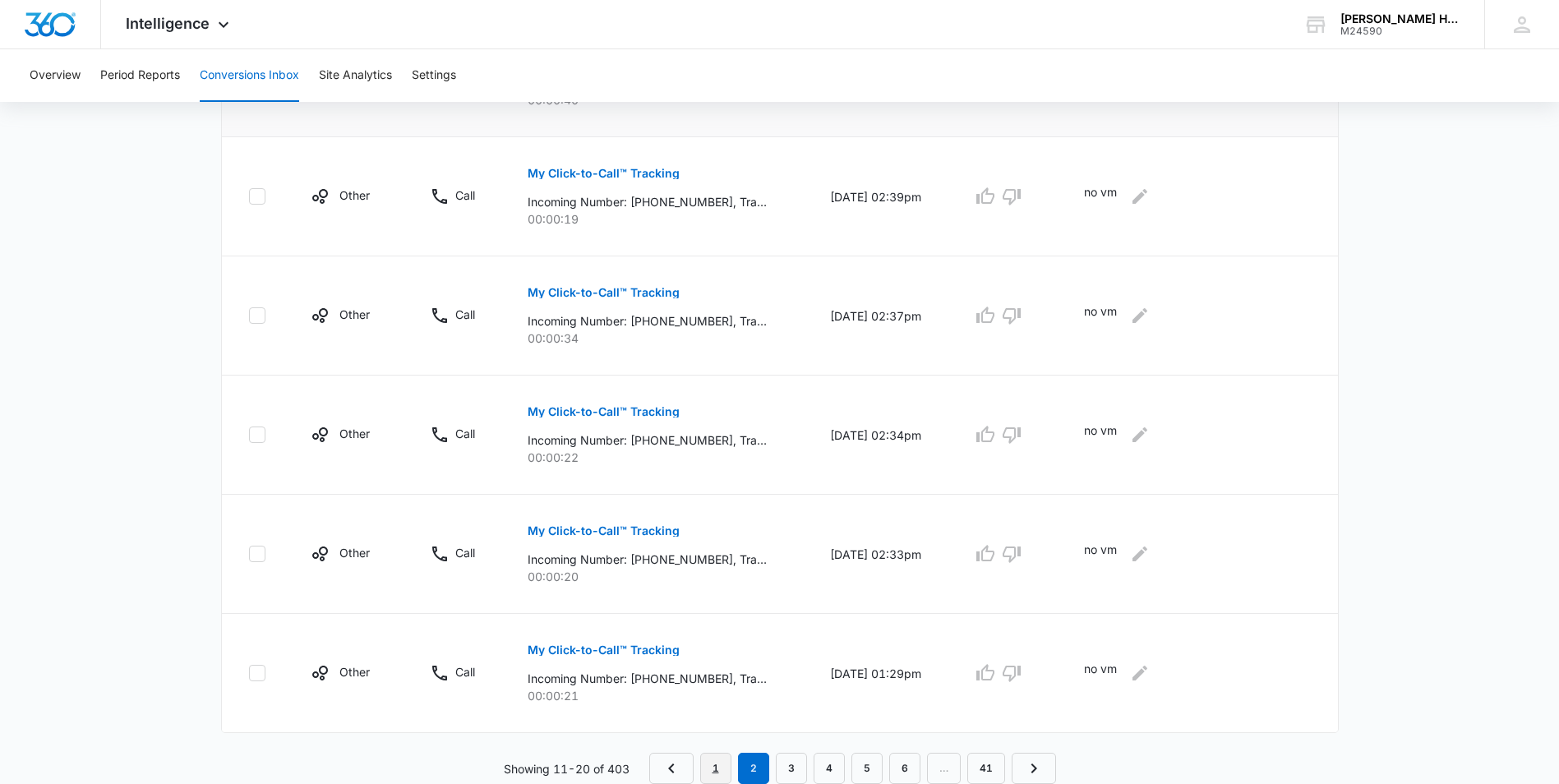
click at [716, 765] on link "1" at bounding box center [715, 767] width 31 height 31
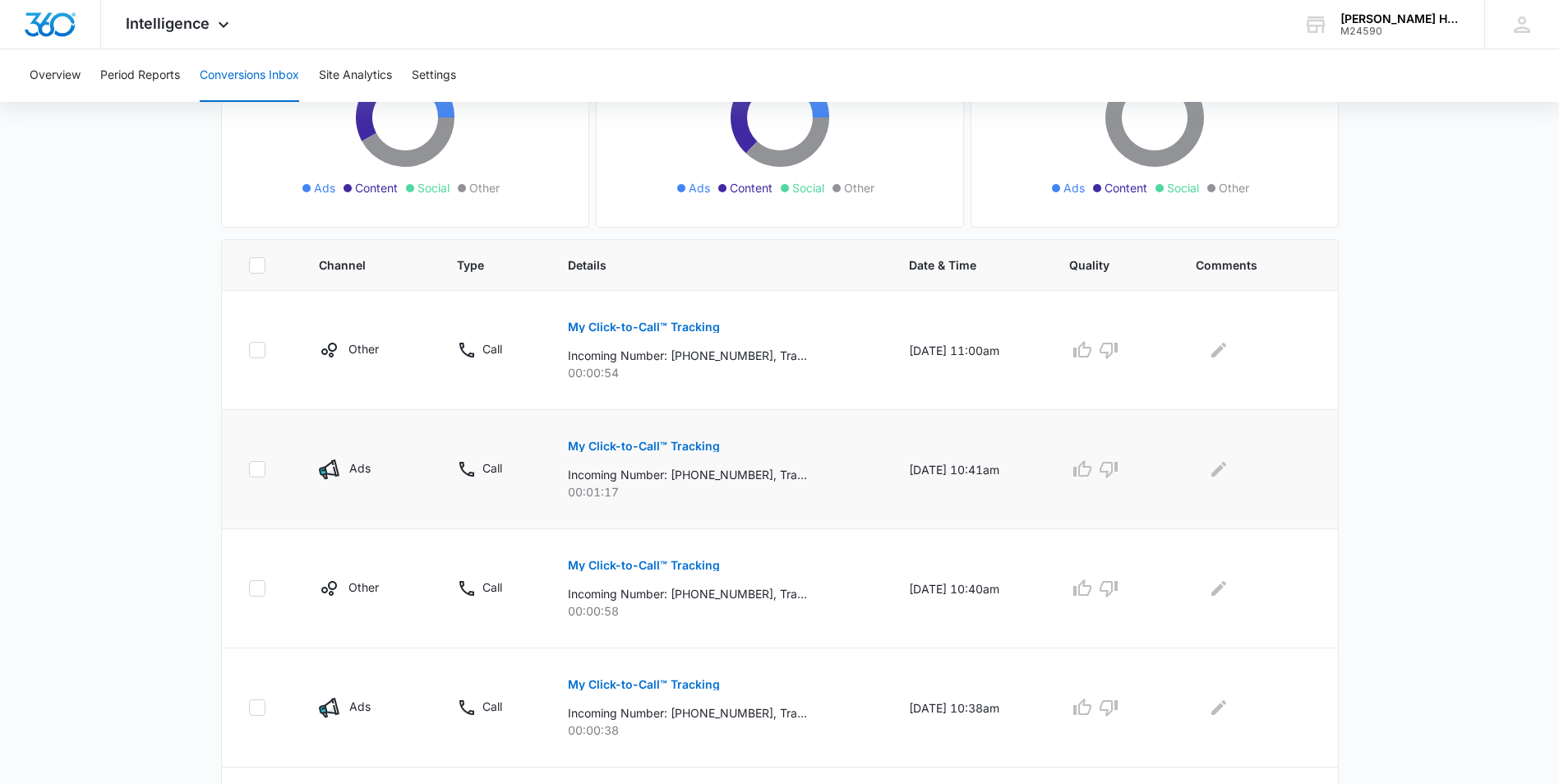
scroll to position [247, 0]
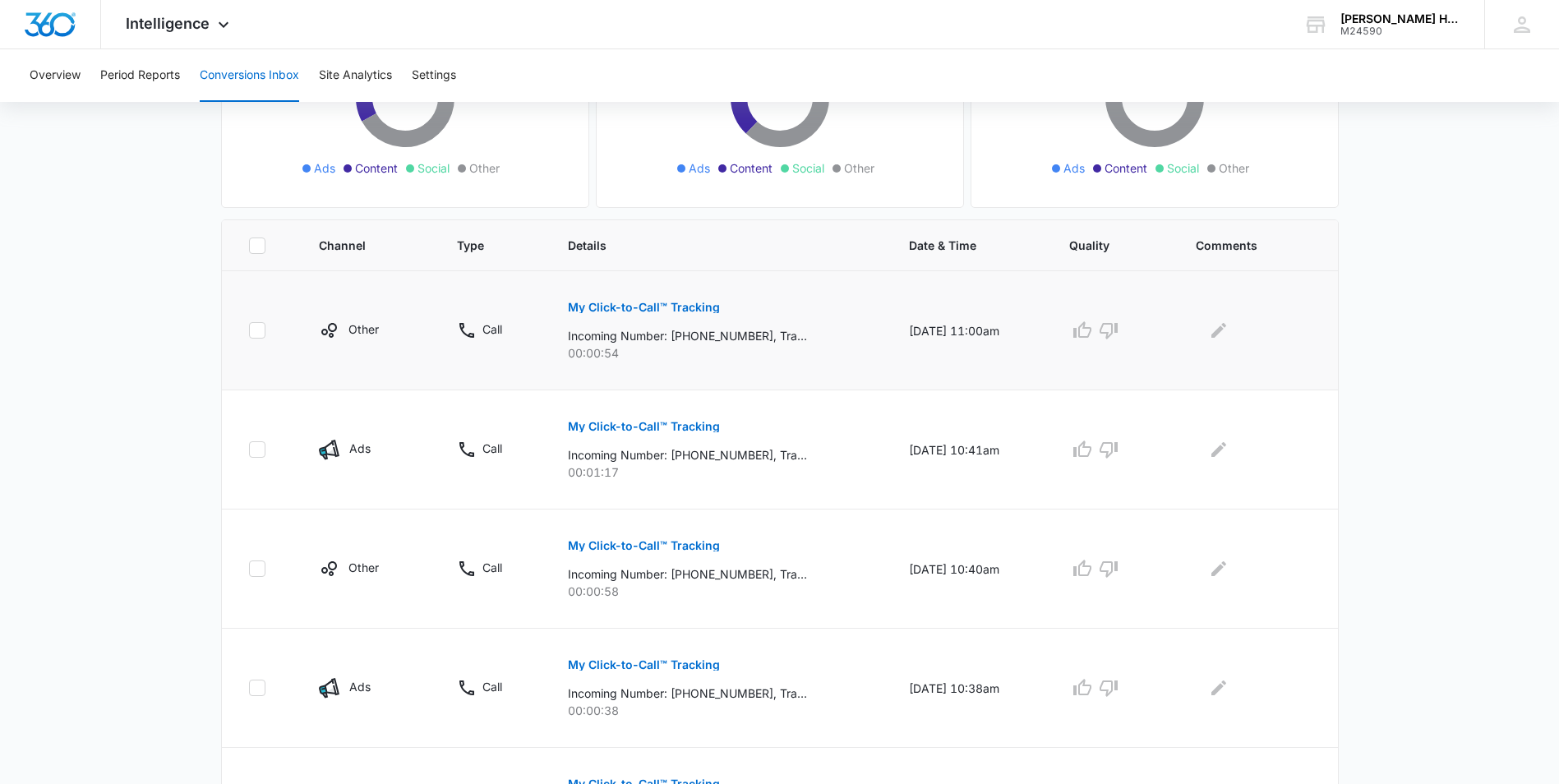
click at [668, 307] on p "My Click-to-Call™ Tracking" at bounding box center [643, 307] width 152 height 12
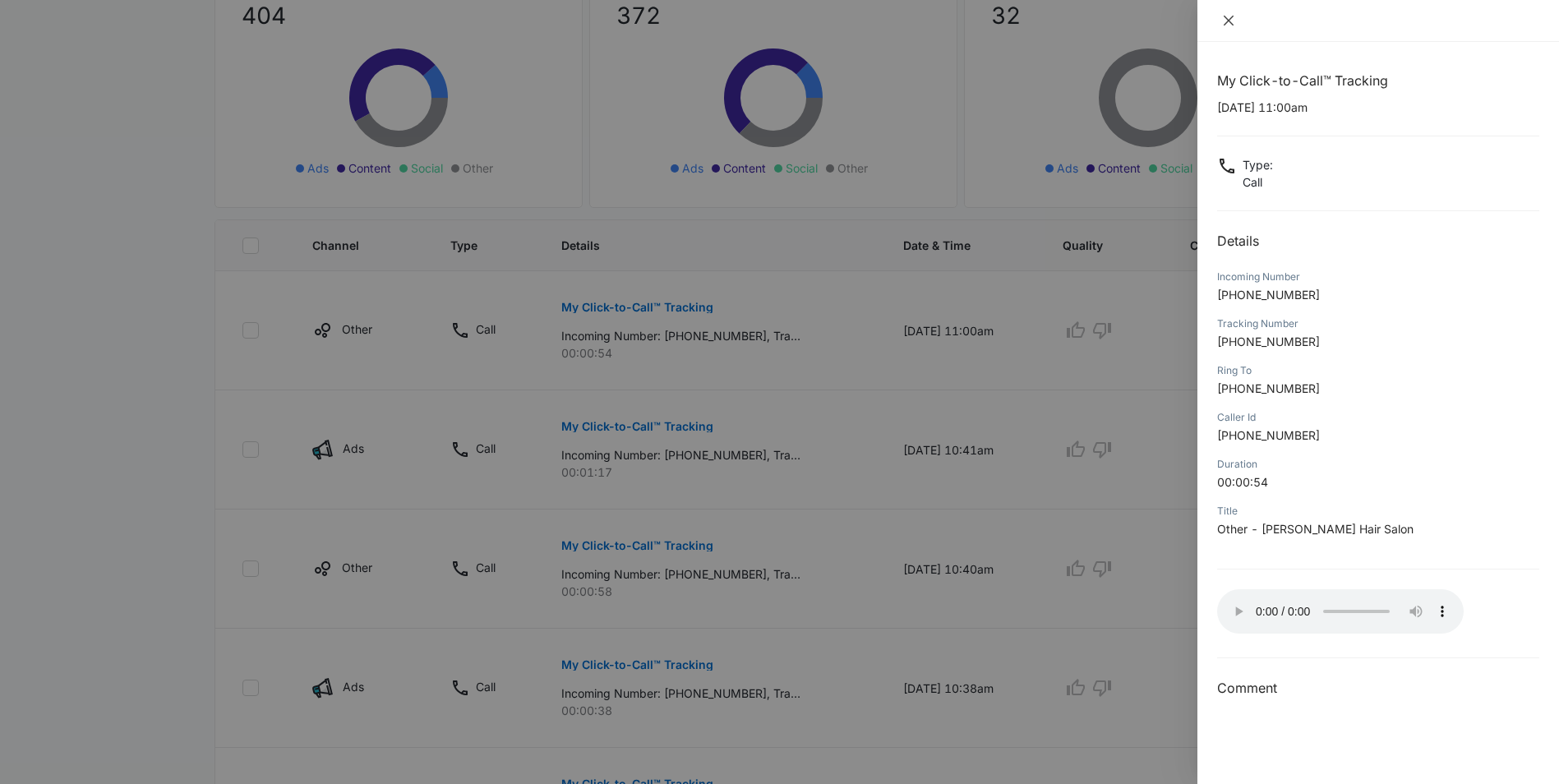
click at [1230, 20] on icon "close" at bounding box center [1228, 21] width 10 height 10
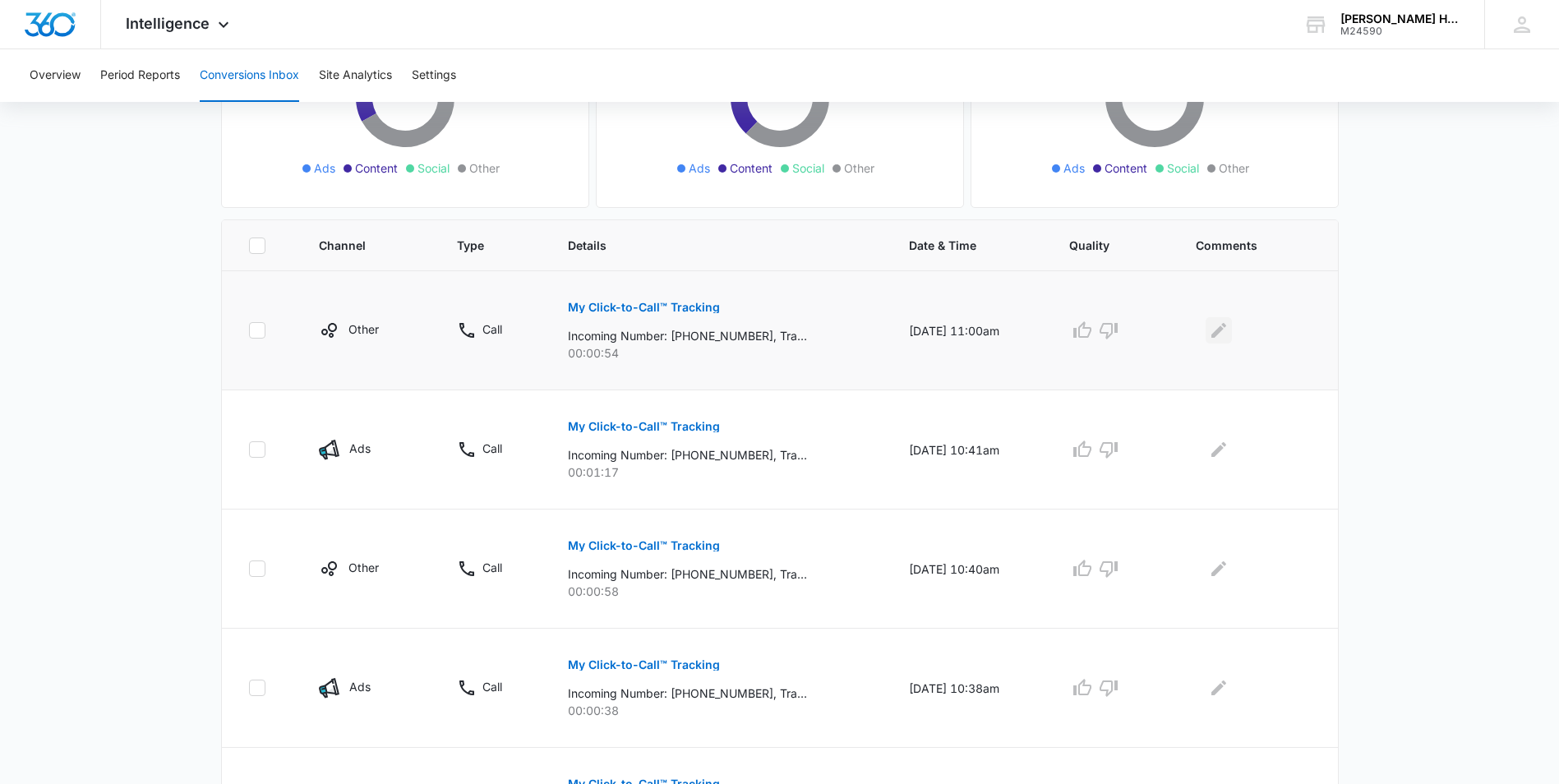
click at [1222, 324] on icon "Edit Comments" at bounding box center [1219, 331] width 20 height 20
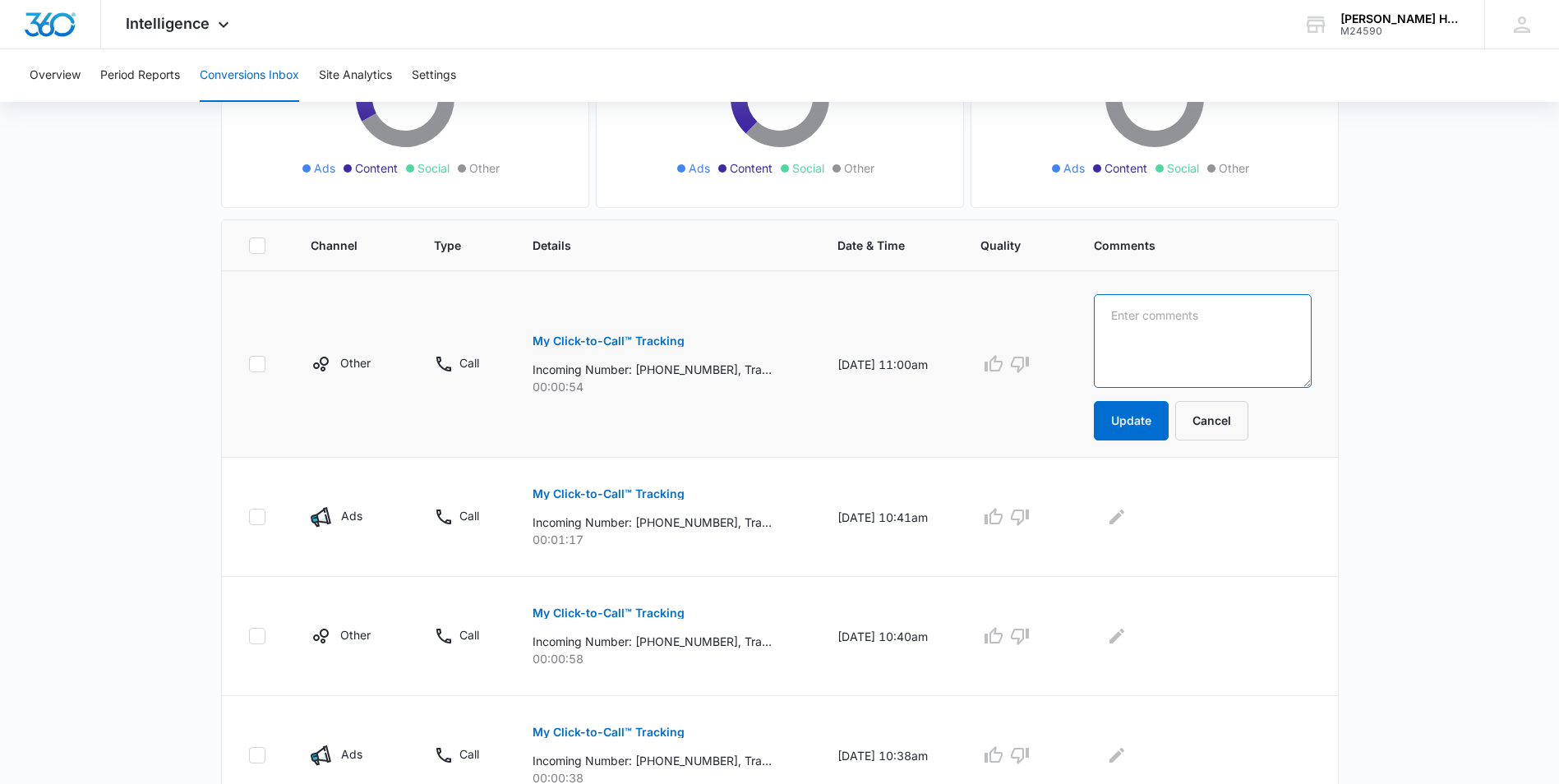
click at [1214, 346] on textarea at bounding box center [1202, 341] width 217 height 93
type textarea "existing client, confirming appt"
click at [1160, 420] on button "Update" at bounding box center [1131, 420] width 75 height 39
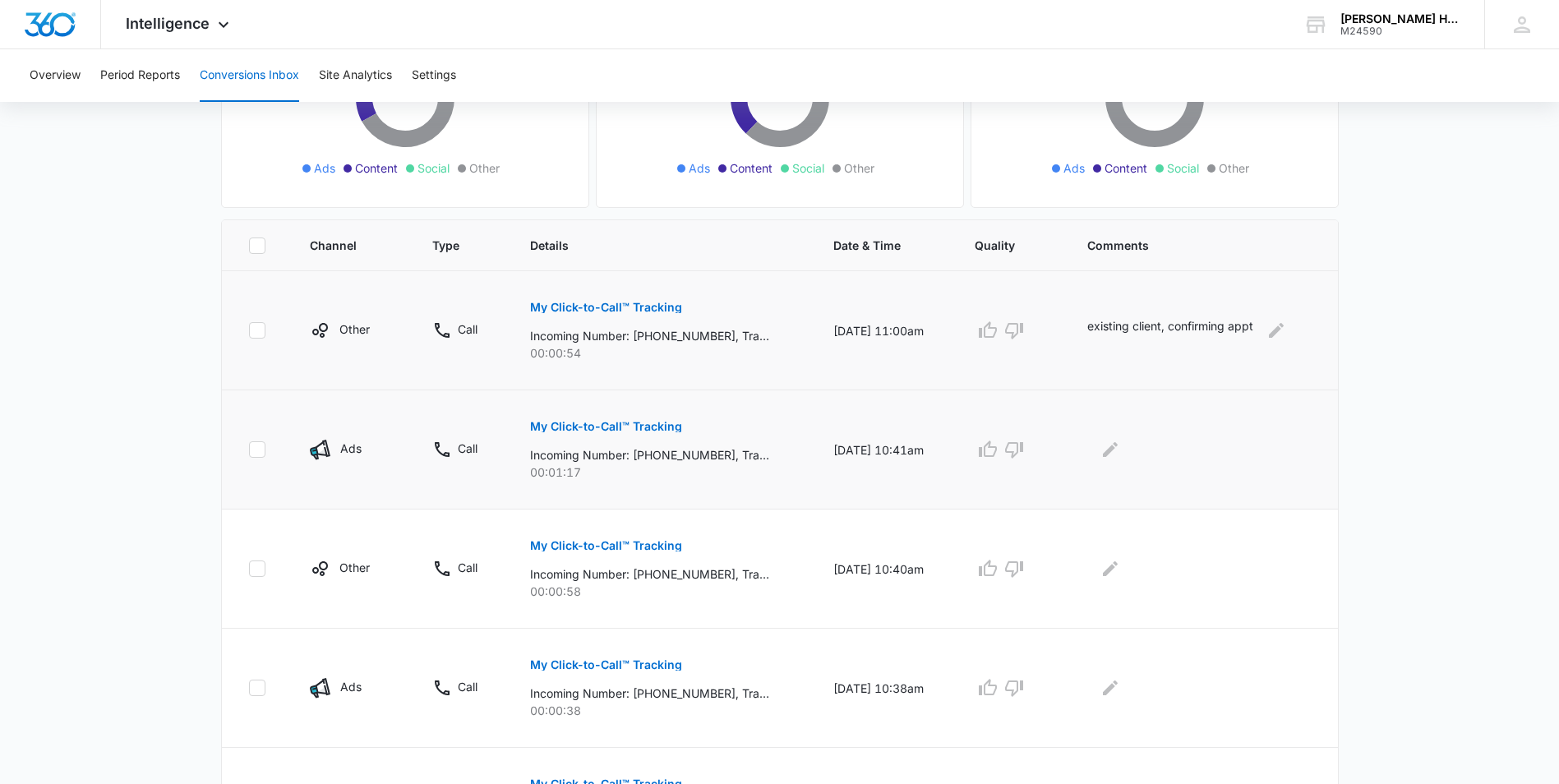
click at [618, 425] on p "My Click-to-Call™ Tracking" at bounding box center [606, 427] width 152 height 12
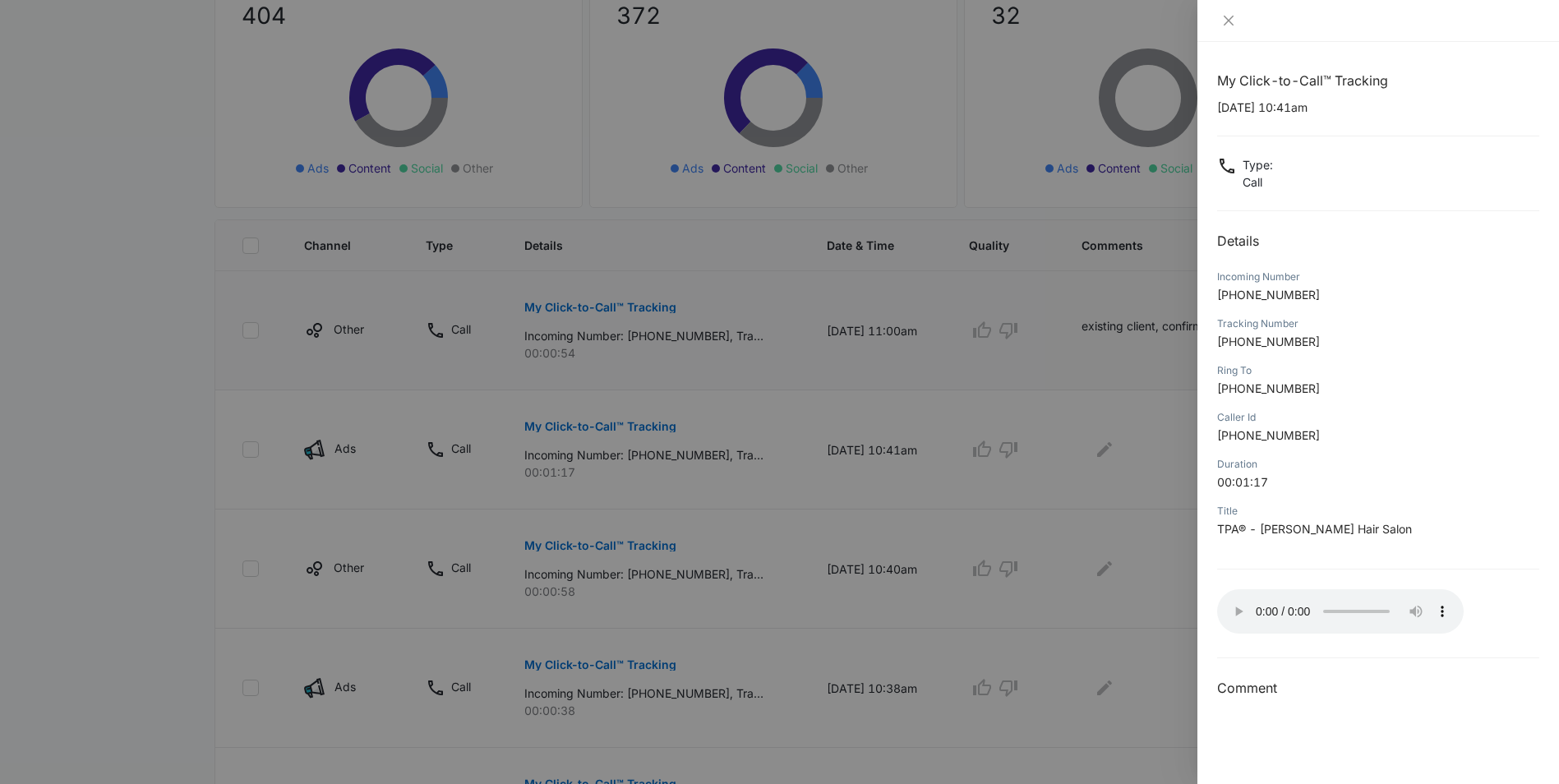
click at [985, 387] on div at bounding box center [779, 392] width 1559 height 784
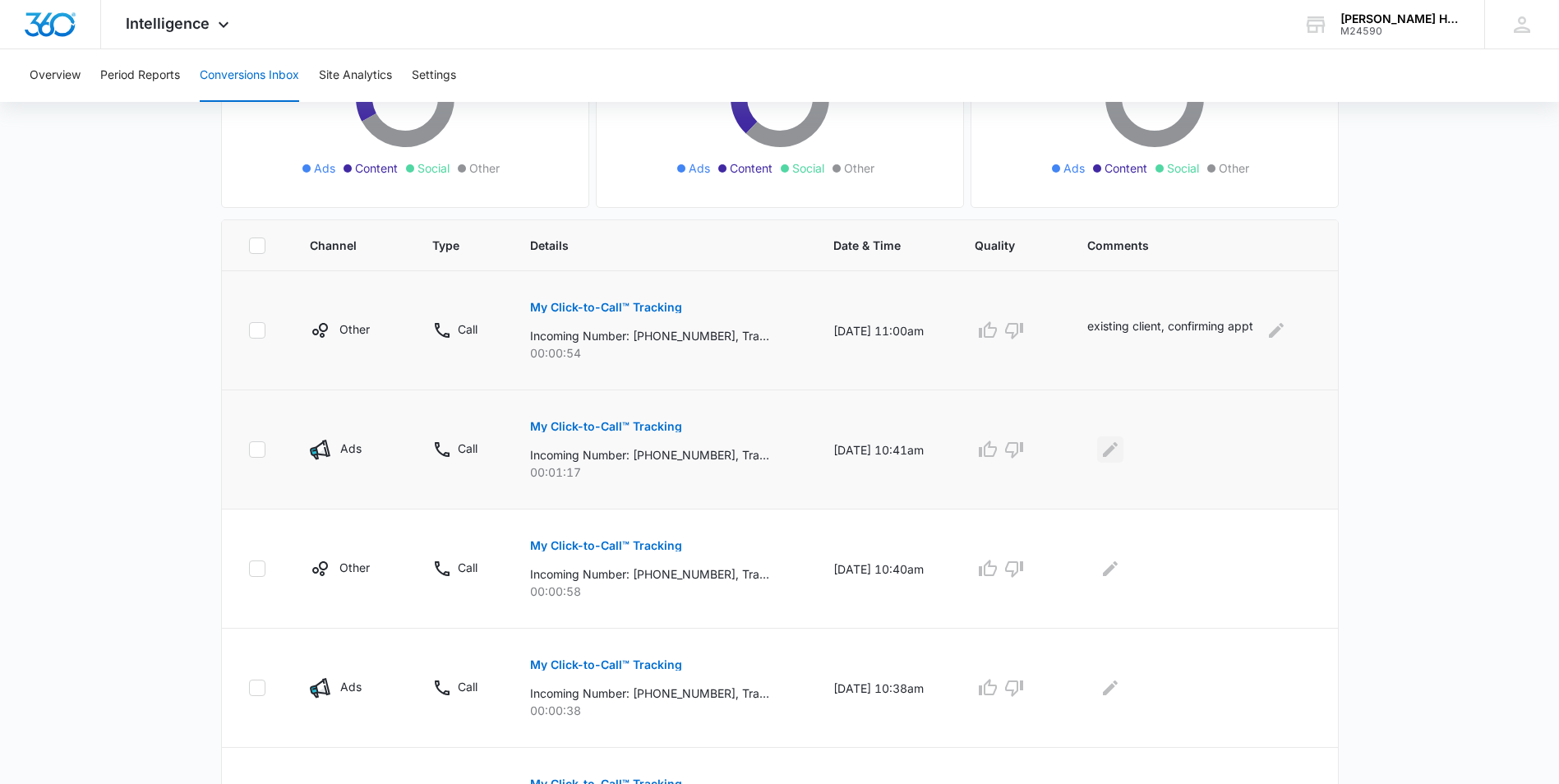
click at [1120, 453] on icon "Edit Comments" at bounding box center [1110, 450] width 20 height 20
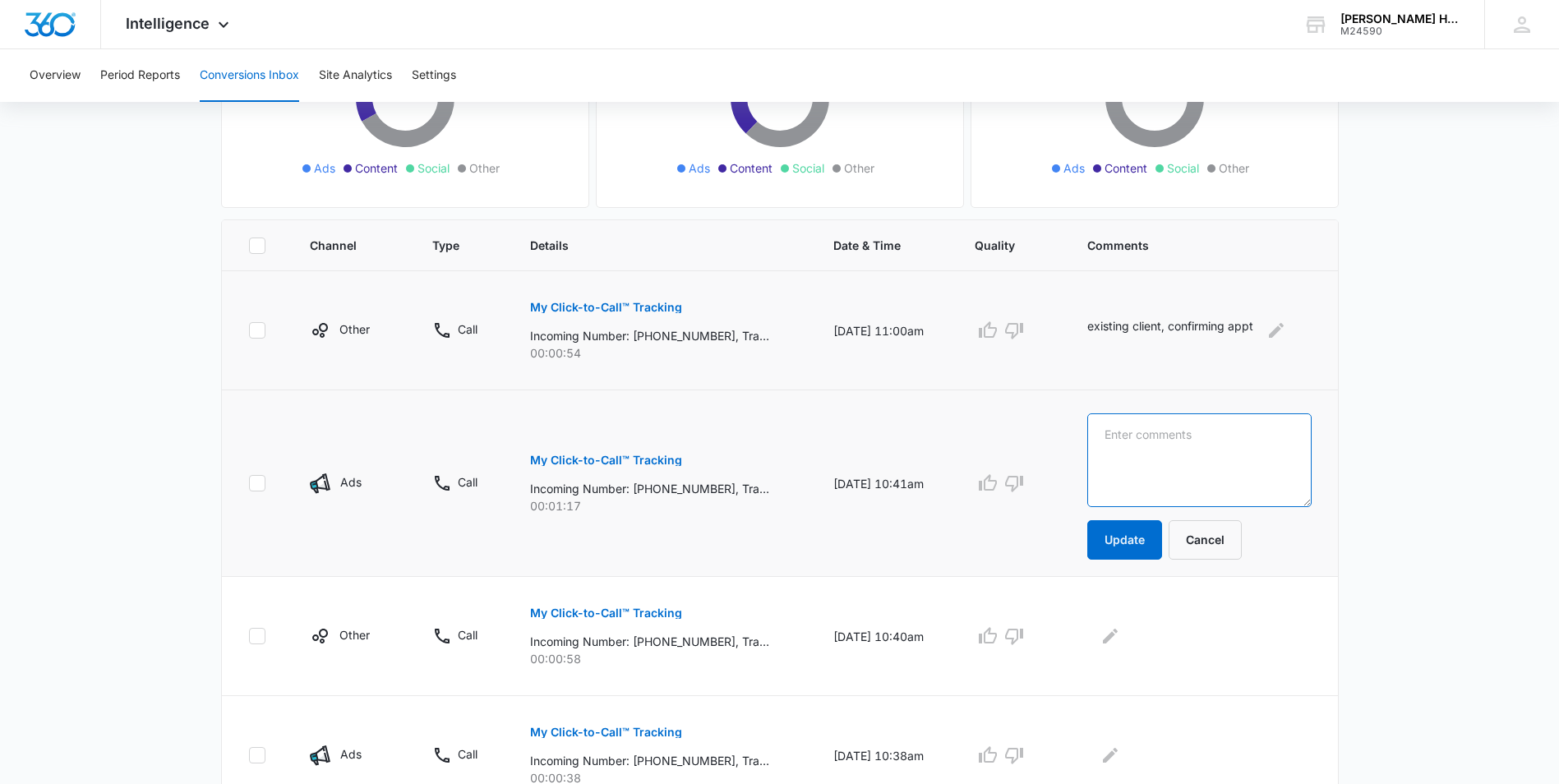
click at [1121, 453] on textarea at bounding box center [1199, 460] width 223 height 93
type textarea "existing client. booked appt."
click at [1117, 536] on button "Update" at bounding box center [1125, 539] width 75 height 39
click at [1115, 540] on button "Update" at bounding box center [1125, 539] width 75 height 39
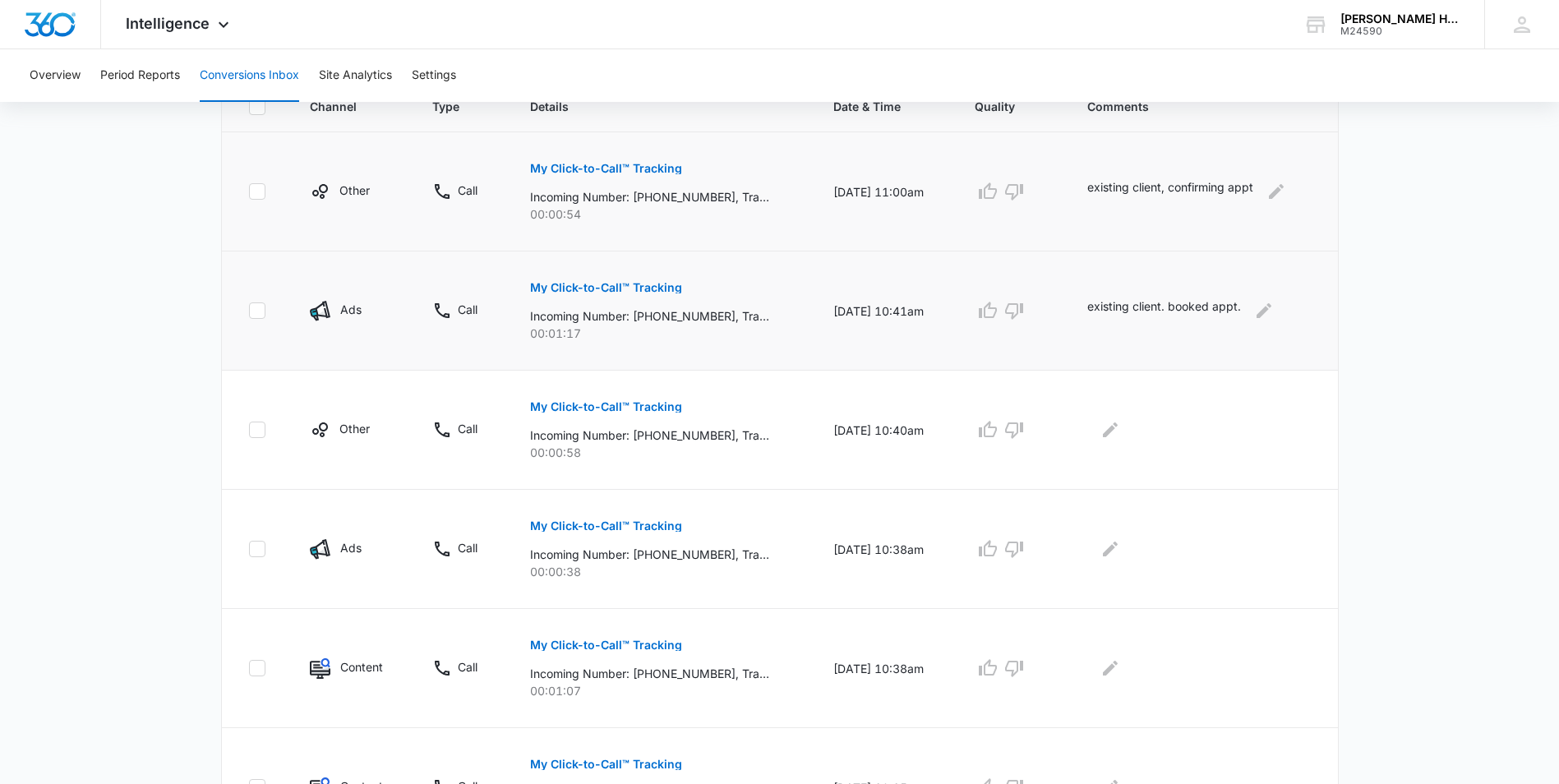
scroll to position [372, 0]
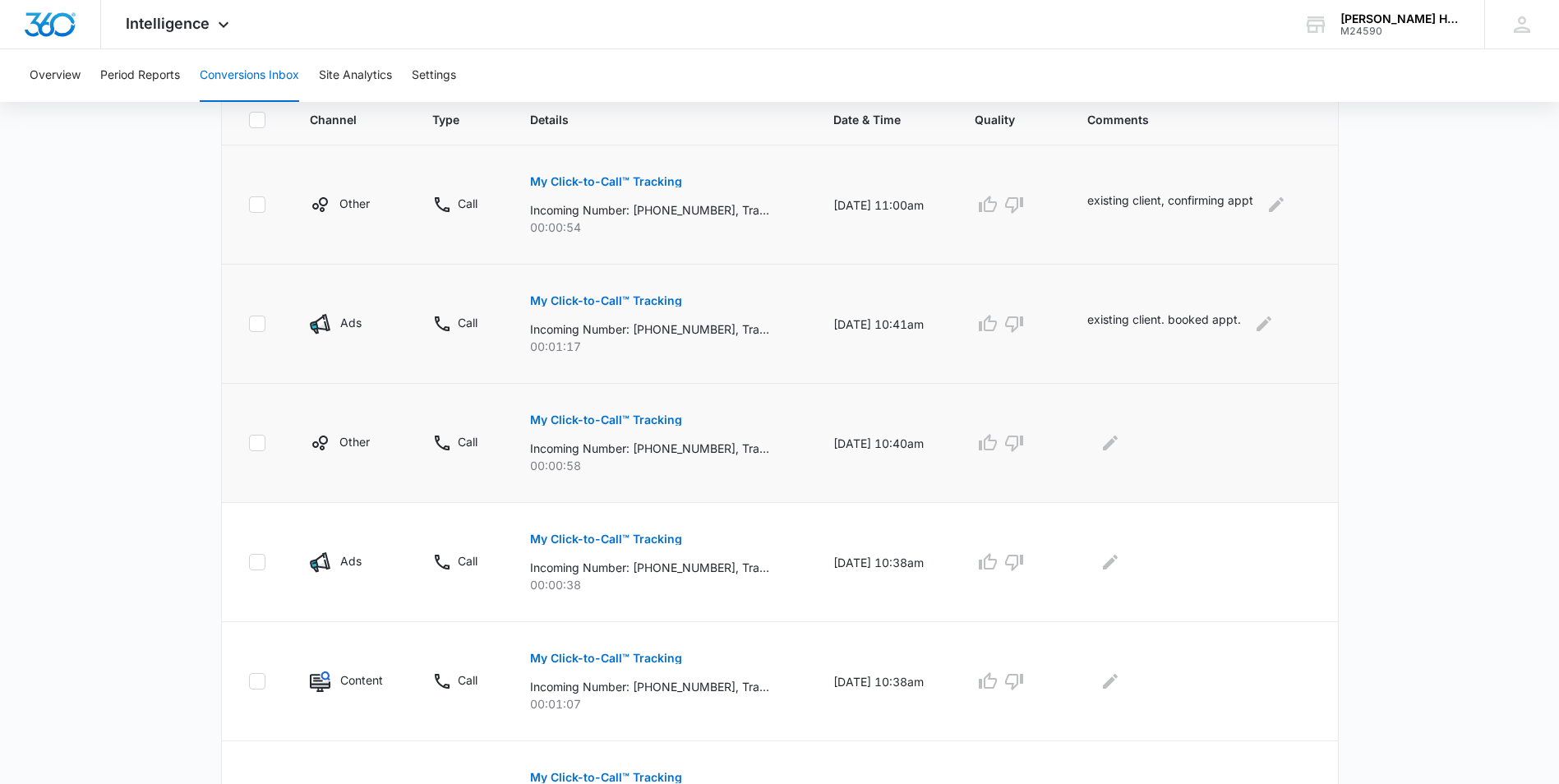
click at [593, 416] on p "My Click-to-Call™ Tracking" at bounding box center [606, 420] width 152 height 12
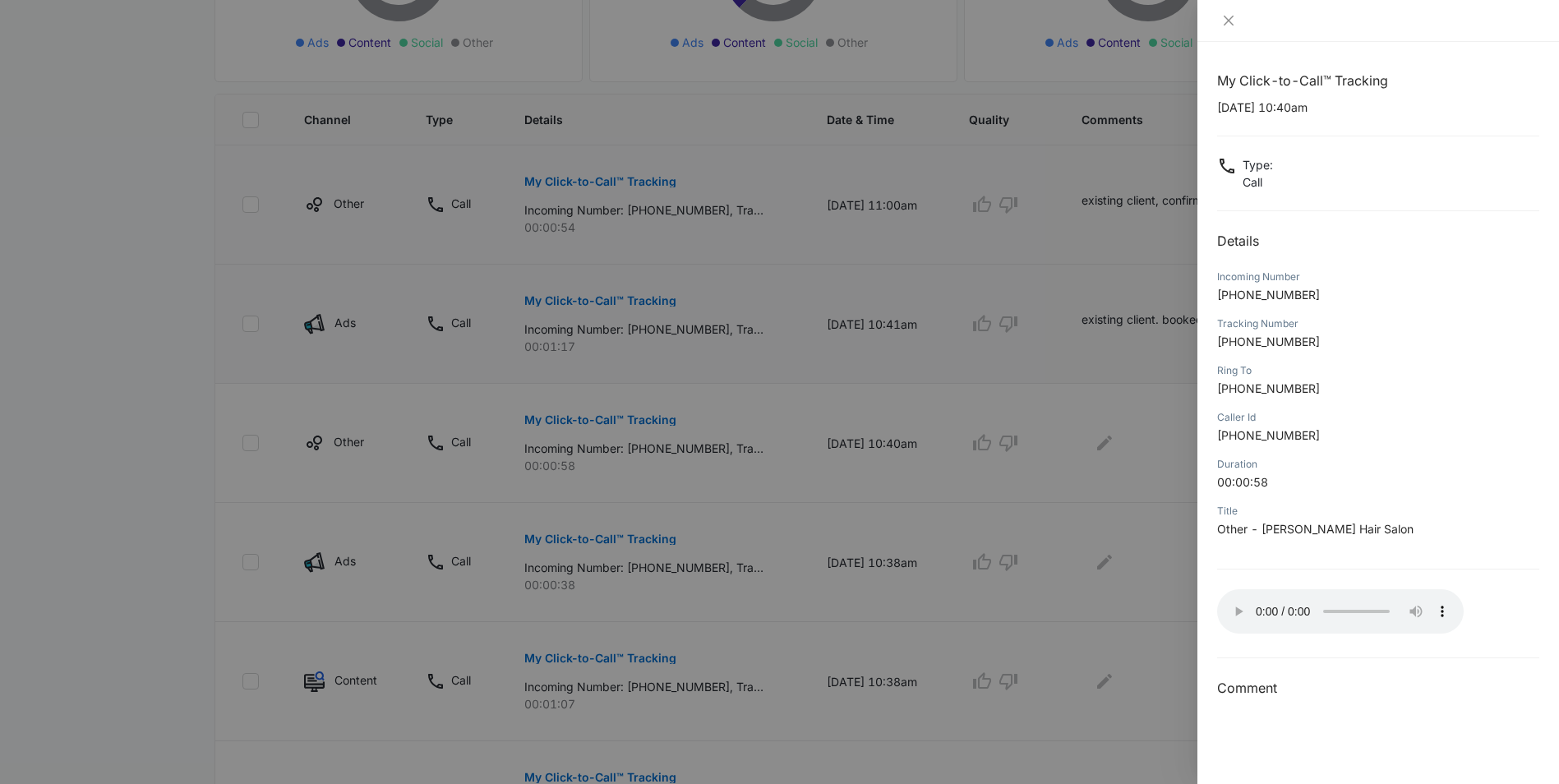
click at [1082, 421] on div at bounding box center [779, 392] width 1559 height 784
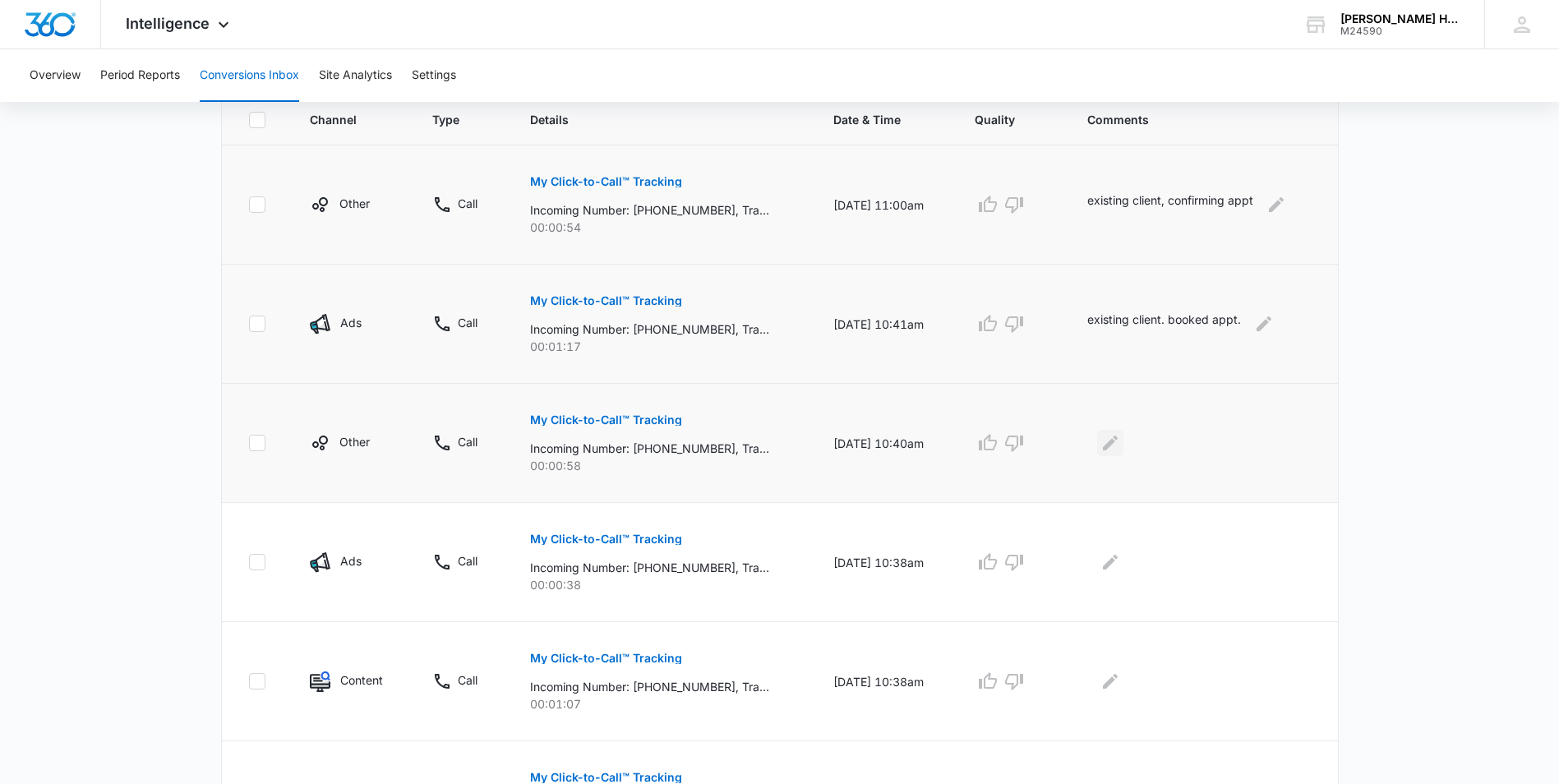
click at [1116, 439] on icon "Edit Comments" at bounding box center [1110, 443] width 20 height 20
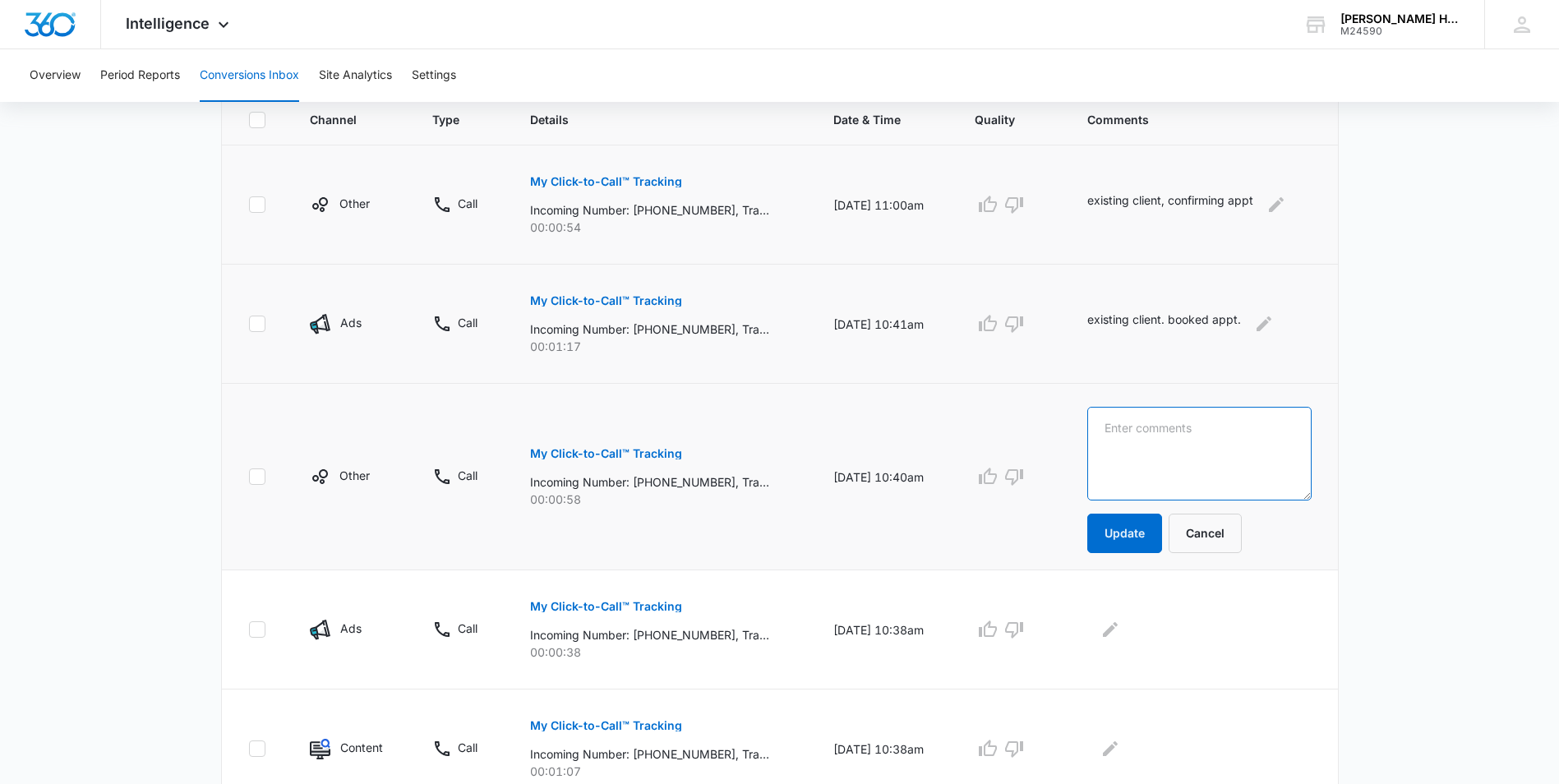
click at [1117, 446] on textarea at bounding box center [1199, 453] width 223 height 93
type textarea "existing client, booked appt."
click at [1162, 532] on button "Update" at bounding box center [1125, 532] width 75 height 39
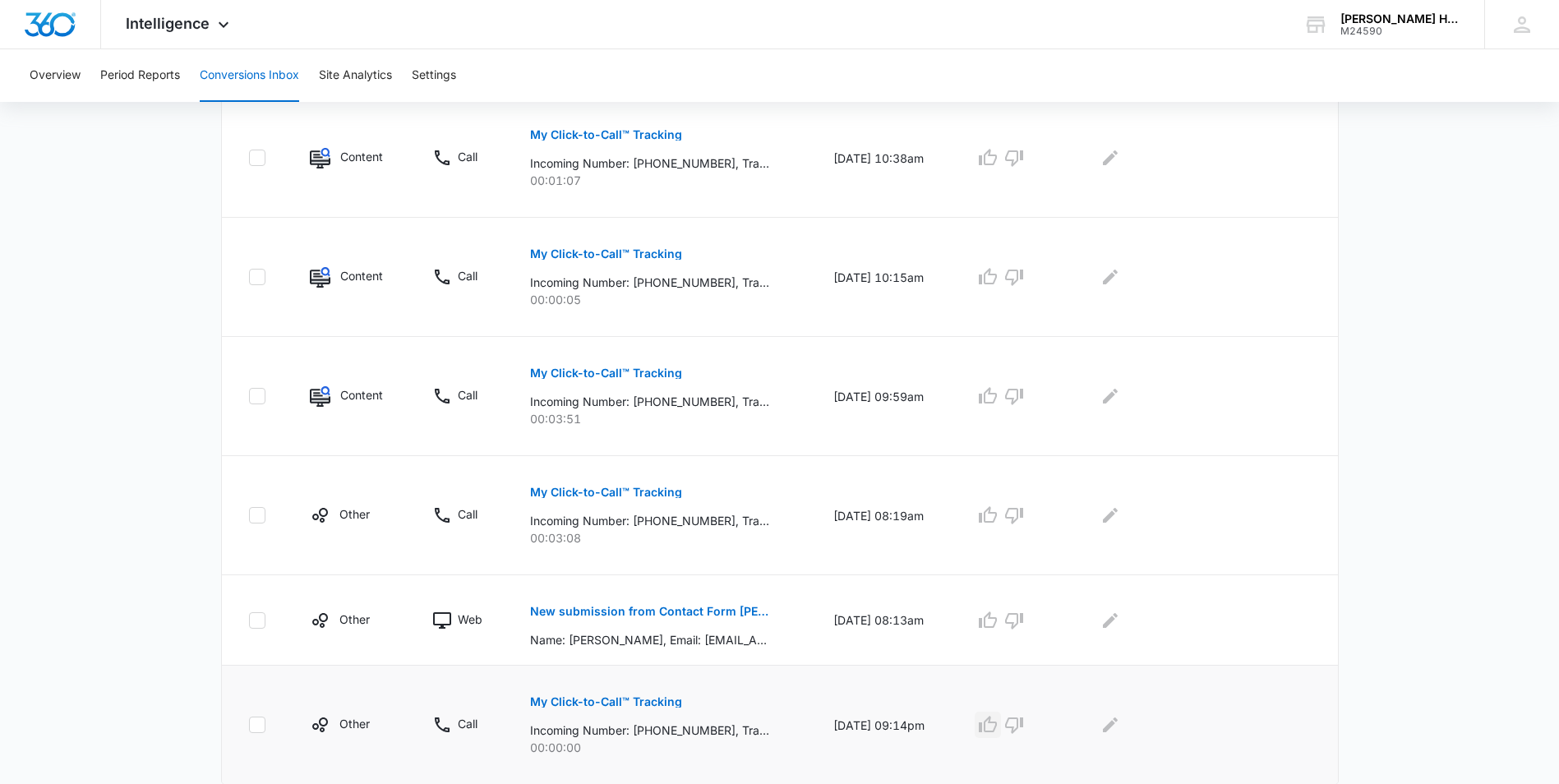
scroll to position [947, 0]
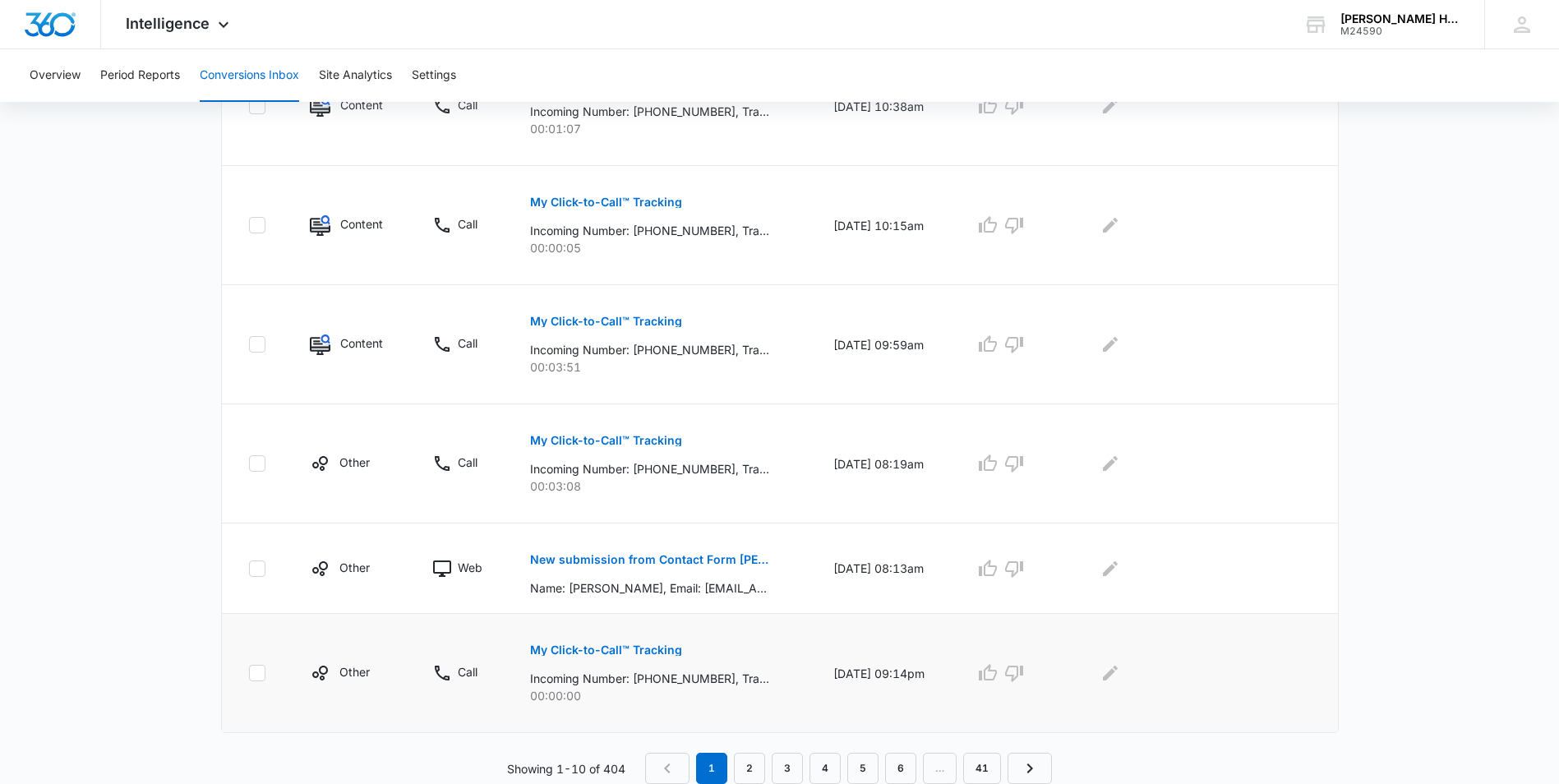
click at [616, 647] on p "My Click-to-Call™ Tracking" at bounding box center [606, 650] width 152 height 12
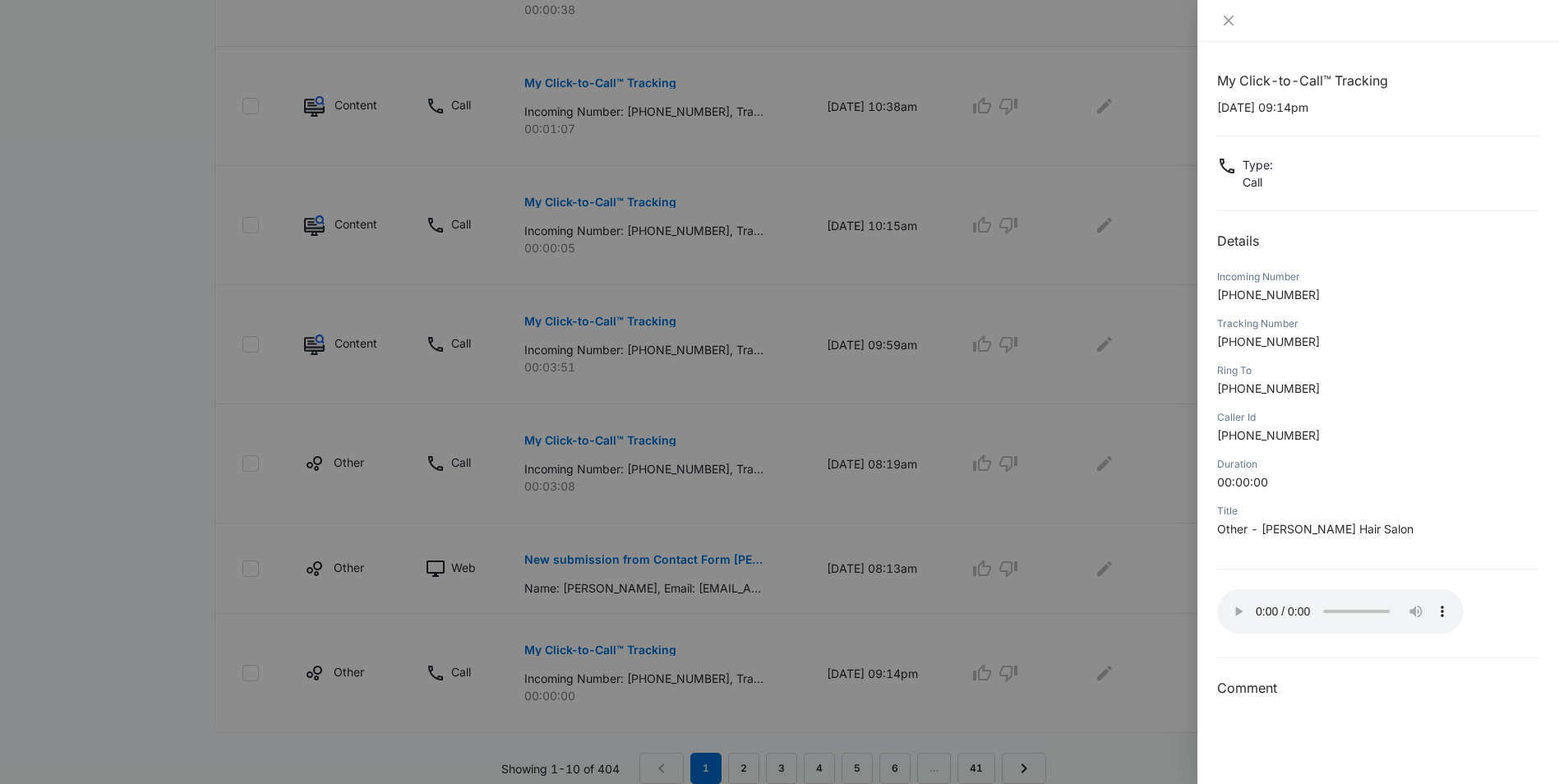
click at [1110, 635] on div at bounding box center [779, 392] width 1559 height 784
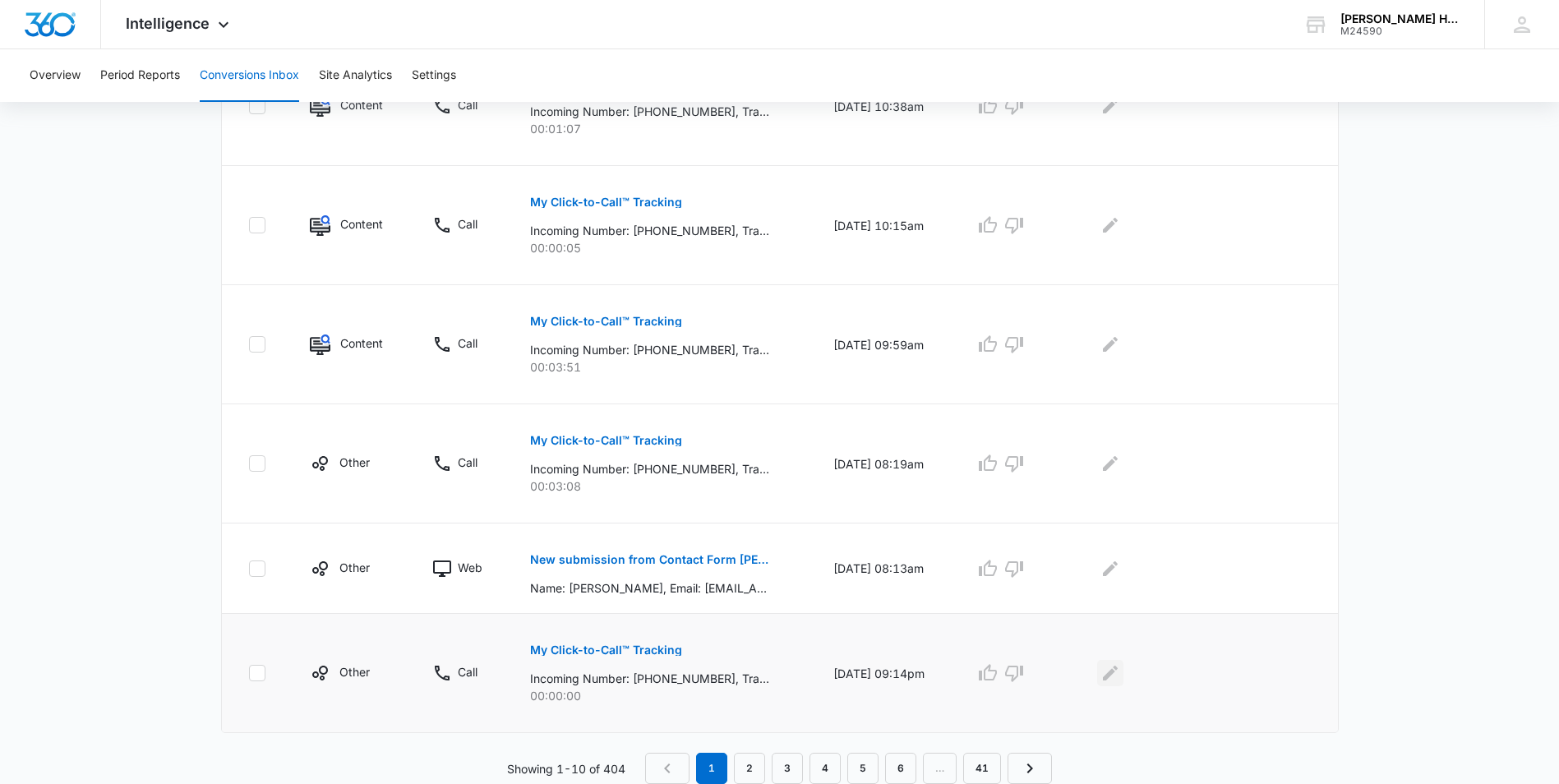
click at [1117, 667] on icon "Edit Comments" at bounding box center [1110, 673] width 20 height 20
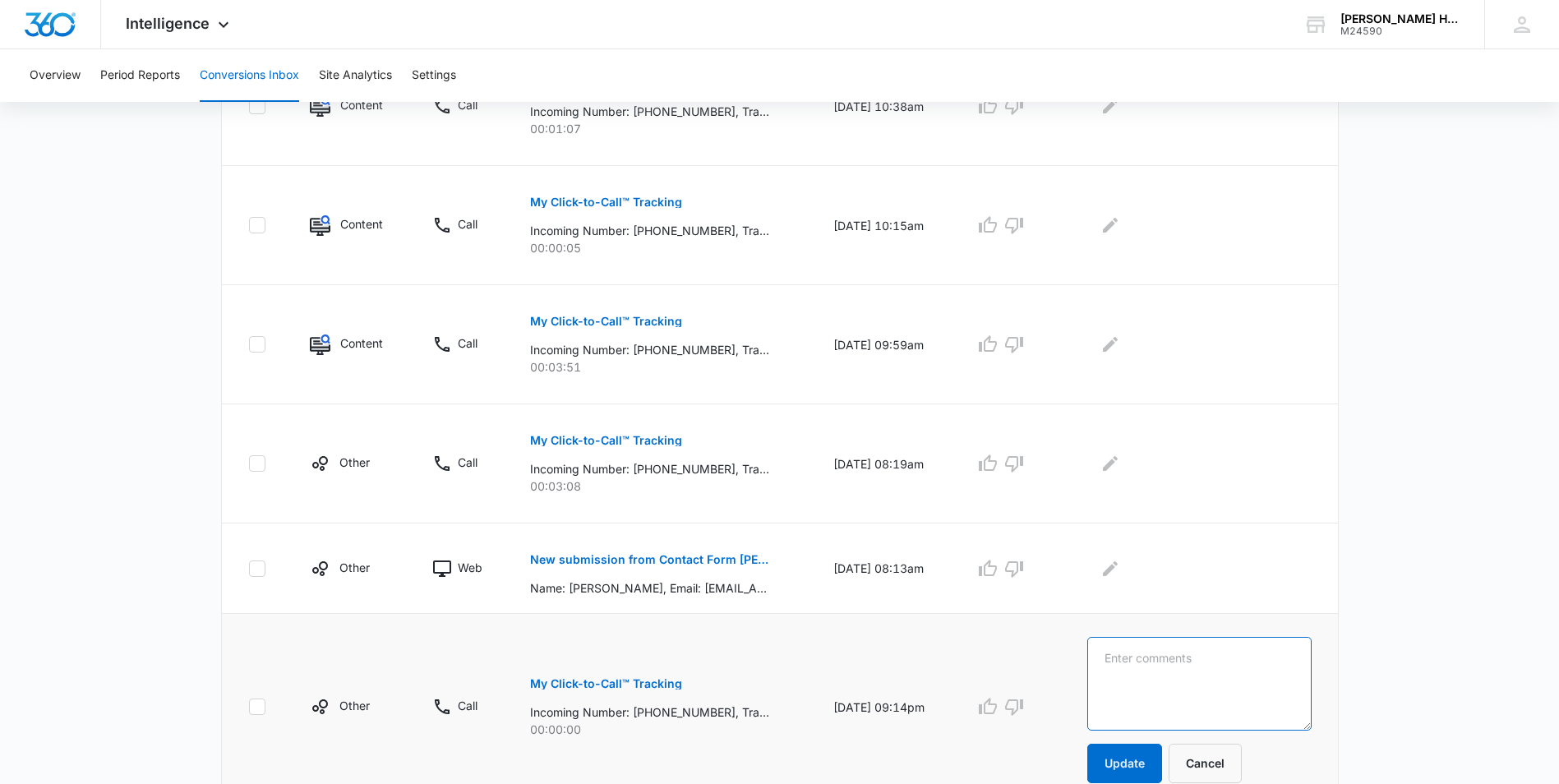
click at [1119, 677] on textarea at bounding box center [1199, 683] width 223 height 93
type textarea "no vm"
click at [1132, 756] on button "Update" at bounding box center [1125, 762] width 75 height 39
click at [647, 439] on p "My Click-to-Call™ Tracking" at bounding box center [606, 441] width 152 height 12
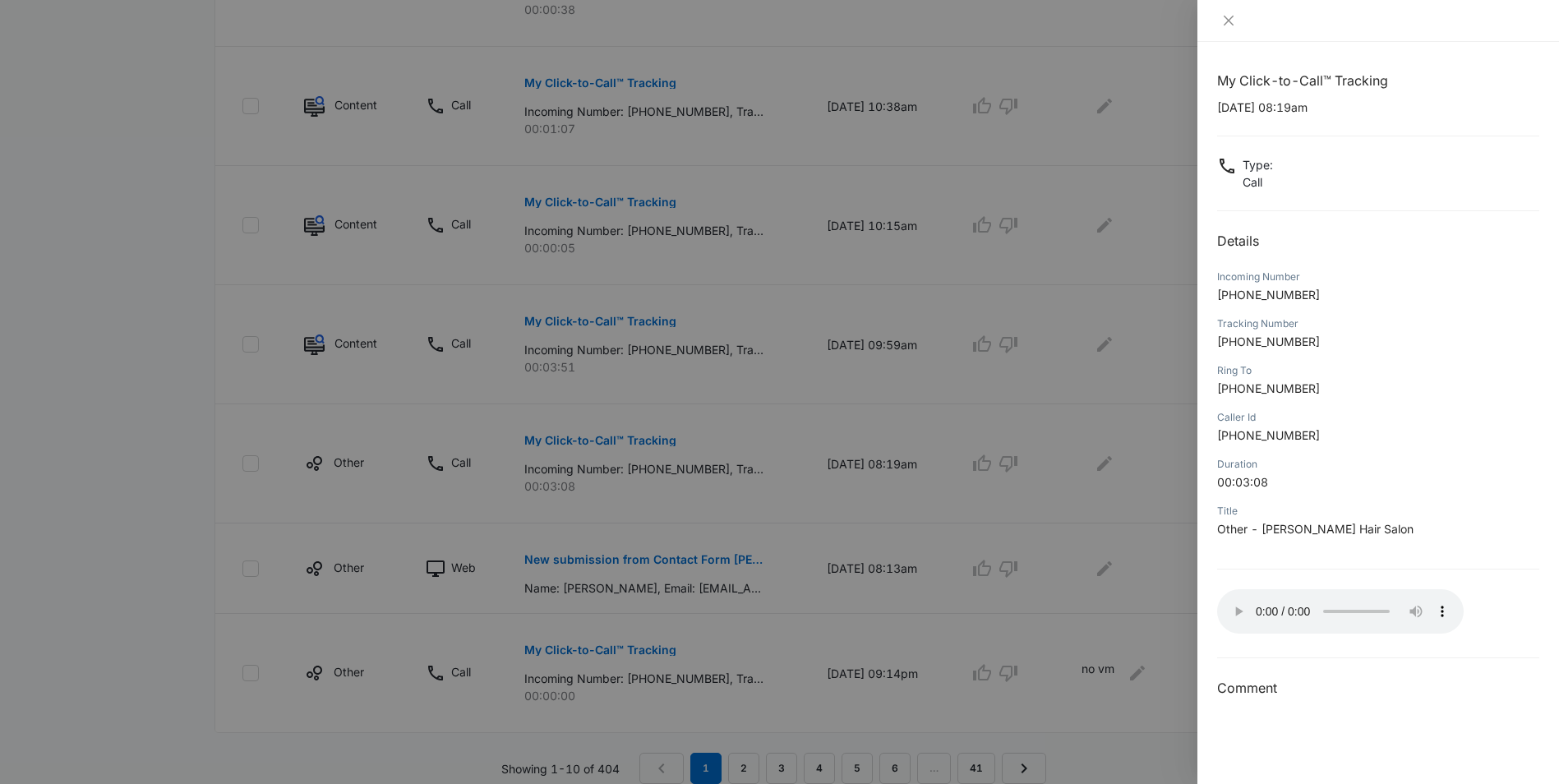
click at [1116, 564] on div at bounding box center [779, 392] width 1559 height 784
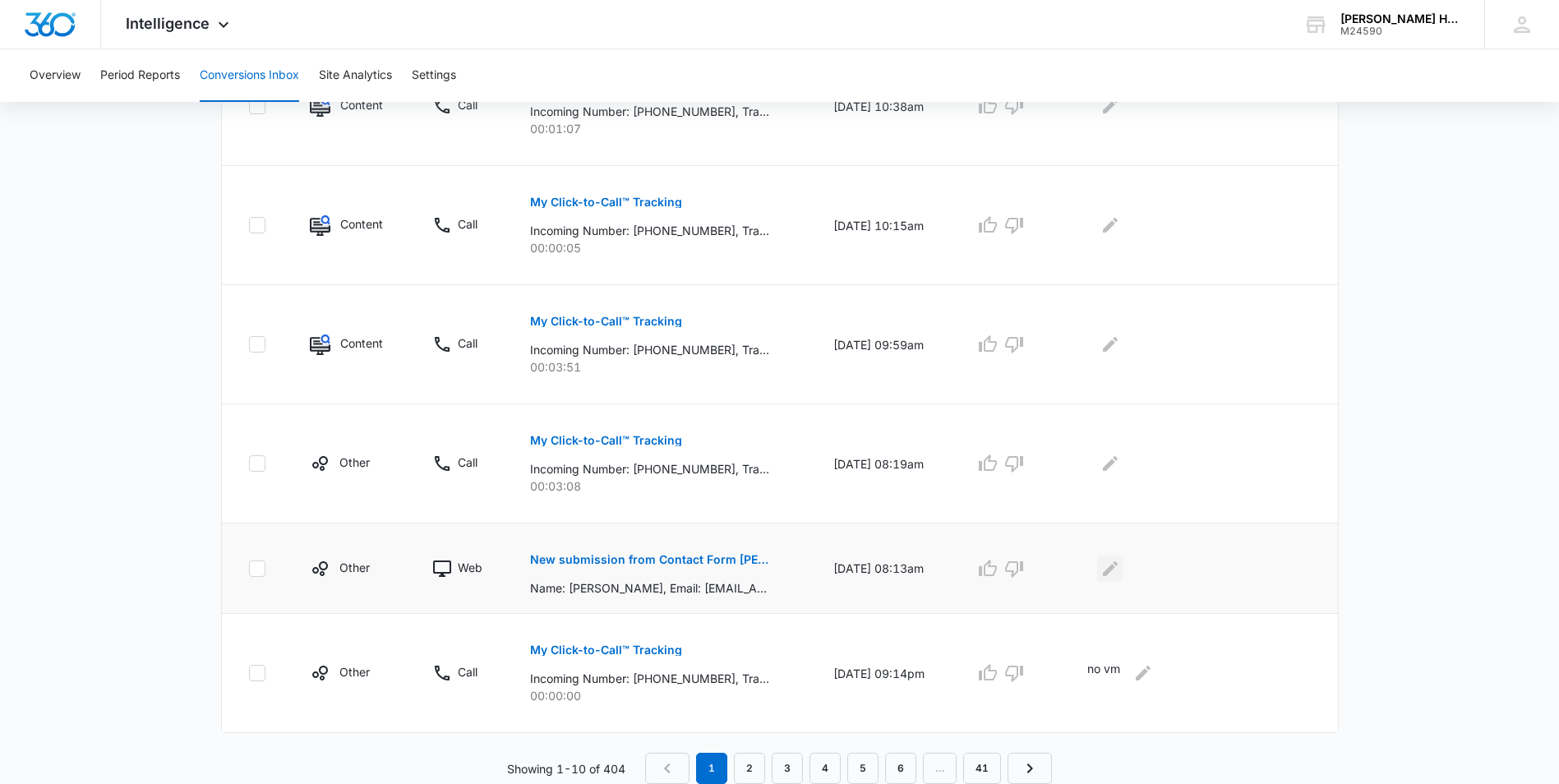
click at [1111, 567] on icon "Edit Comments" at bounding box center [1110, 569] width 20 height 20
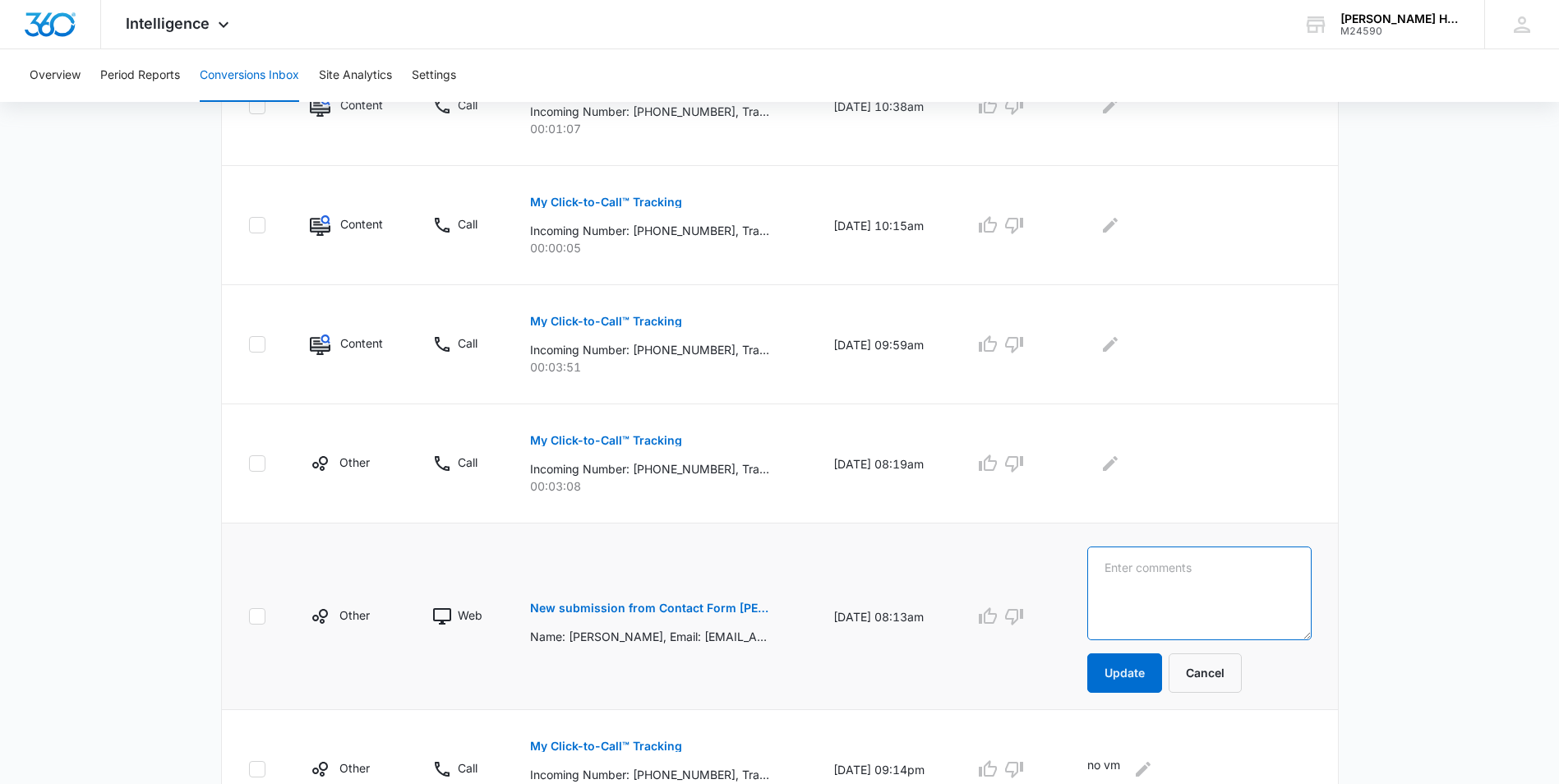
click at [1111, 567] on textarea at bounding box center [1199, 593] width 223 height 93
click at [1119, 580] on textarea at bounding box center [1199, 593] width 223 height 93
type textarea "existing client, rescheduled appt."
click at [1114, 665] on button "Update" at bounding box center [1125, 672] width 75 height 39
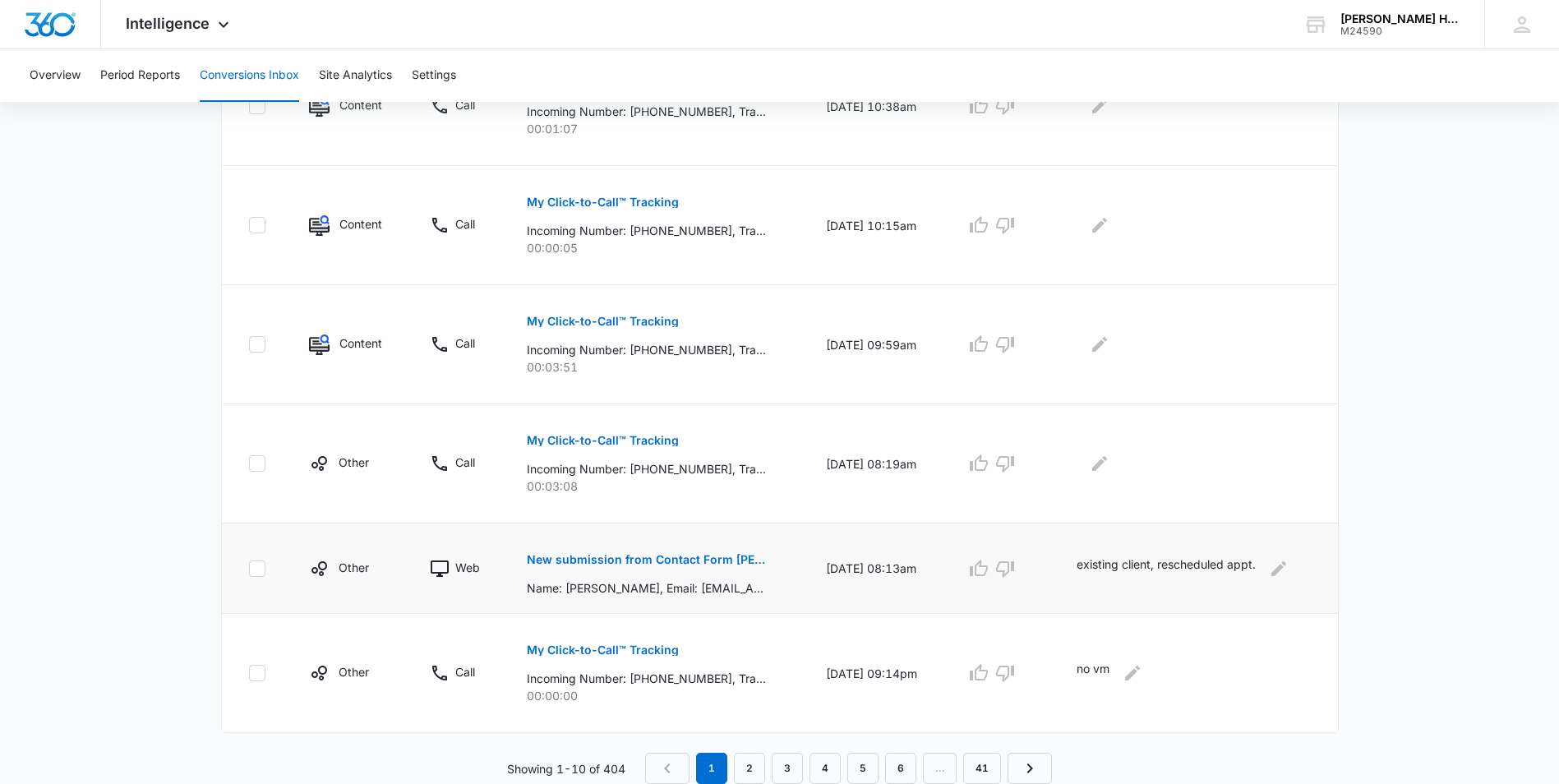
click at [1104, 562] on p "existing client, rescheduled appt." at bounding box center [1166, 569] width 179 height 27
click at [1288, 568] on icon "Edit Comments" at bounding box center [1278, 569] width 20 height 20
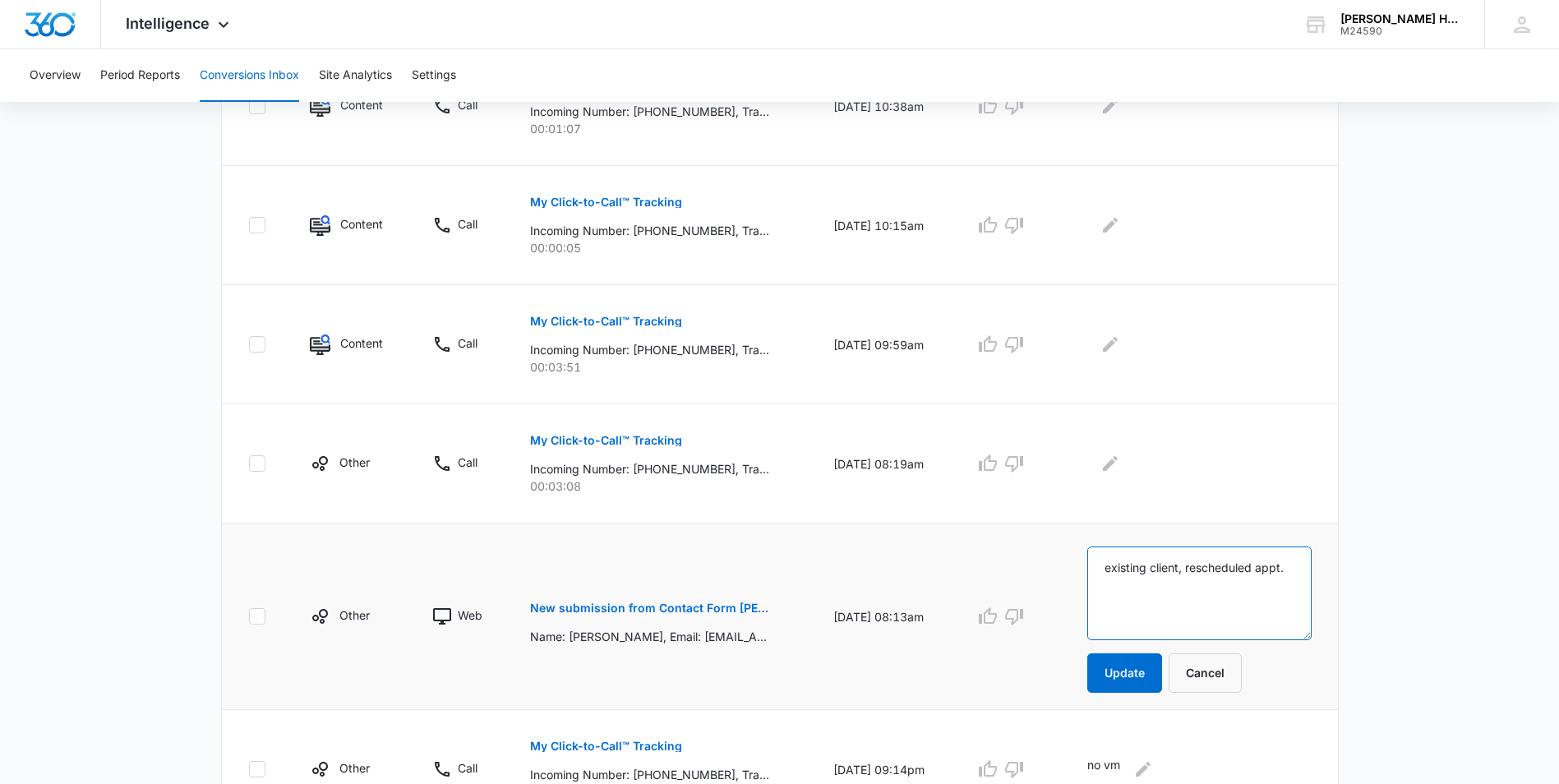
drag, startPoint x: 1297, startPoint y: 570, endPoint x: 1107, endPoint y: 565, distance: 190.1
click at [1107, 565] on textarea "existing client, rescheduled appt." at bounding box center [1199, 593] width 223 height 93
click at [1109, 476] on button "Edit Comments" at bounding box center [1110, 463] width 27 height 27
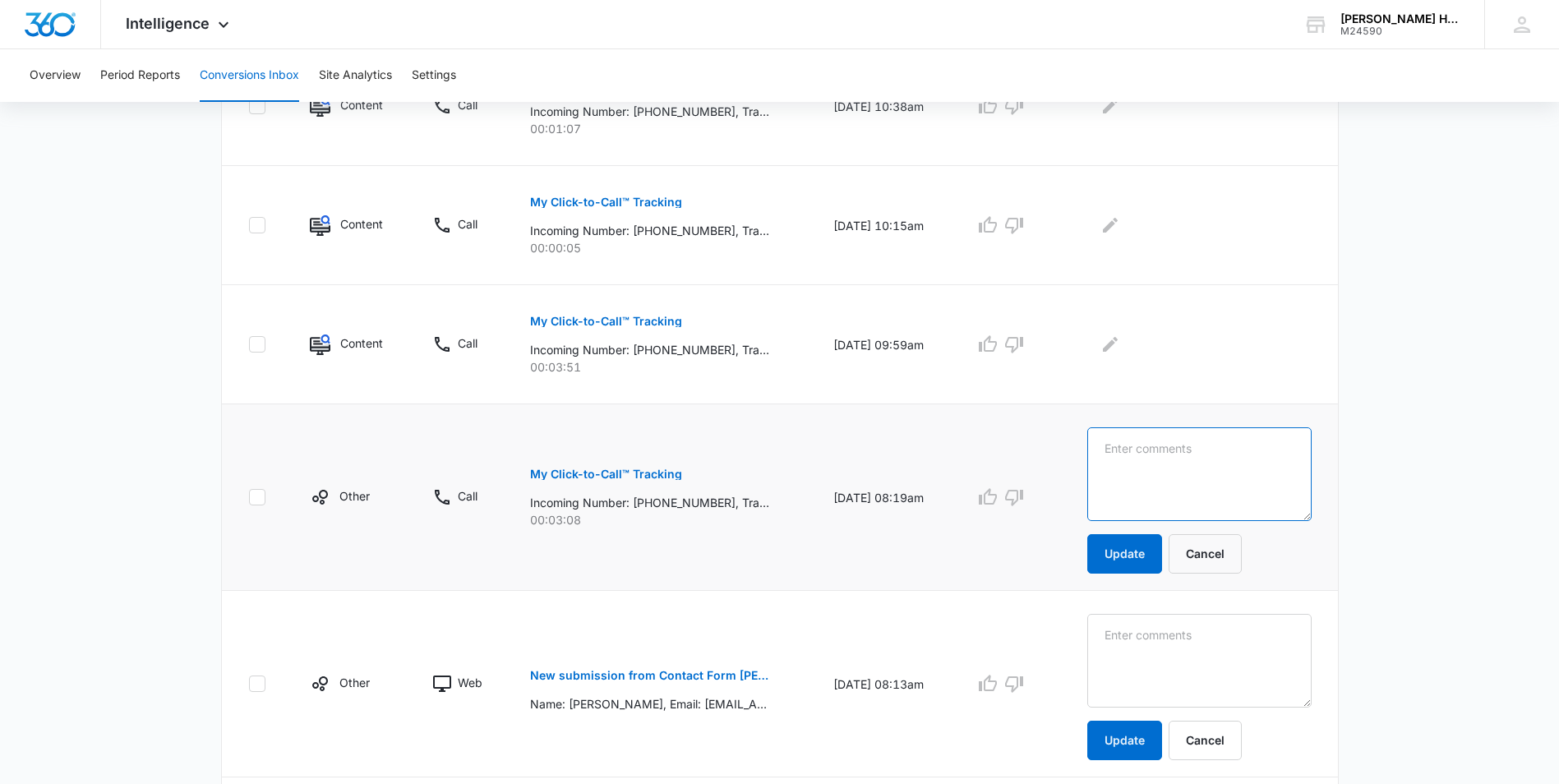
paste textarea "existing client, rescheduled appt."
type textarea "existing client, rescheduled appt."
click at [1128, 560] on button "Update" at bounding box center [1125, 553] width 75 height 39
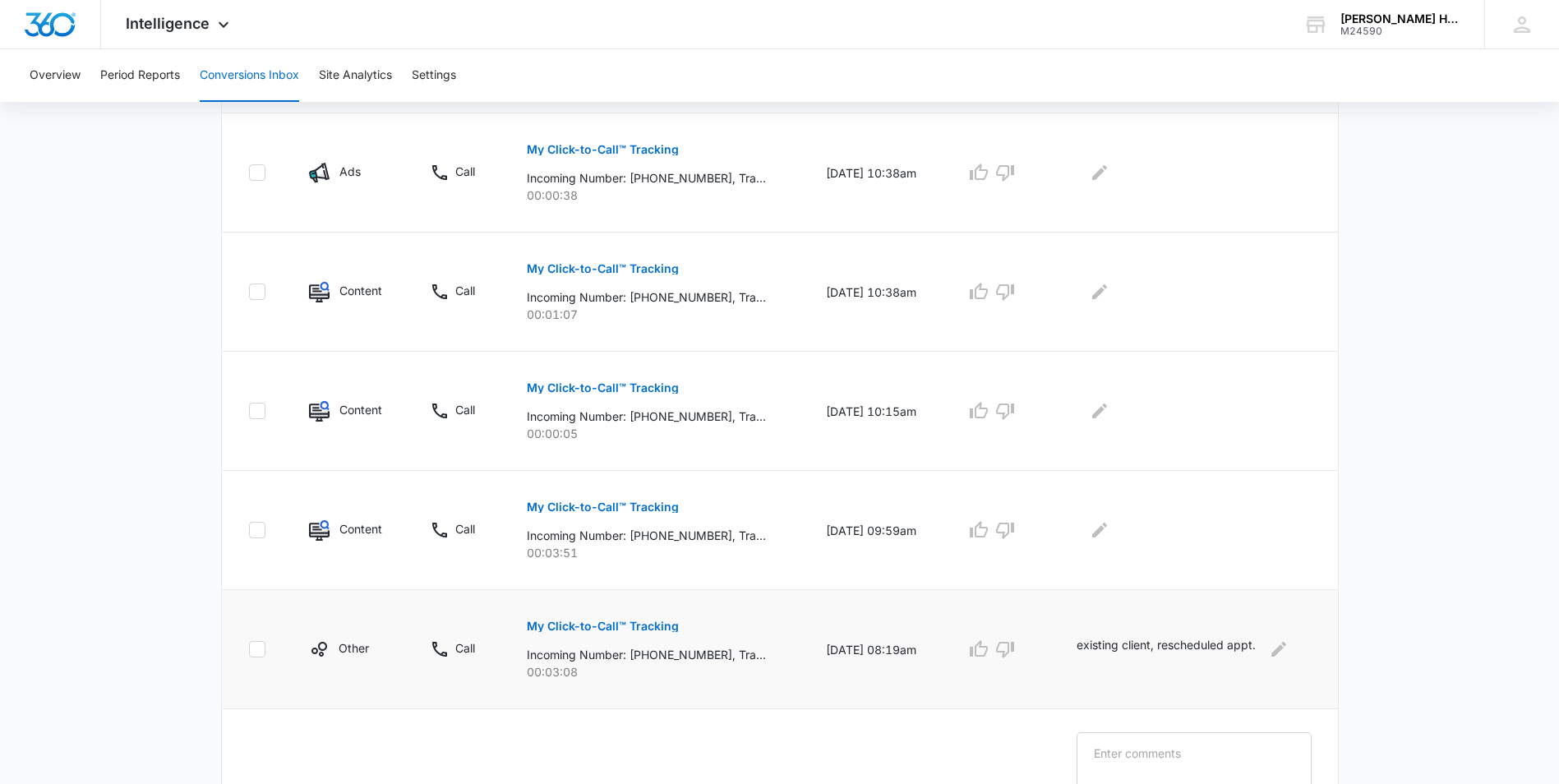
scroll to position [783, 0]
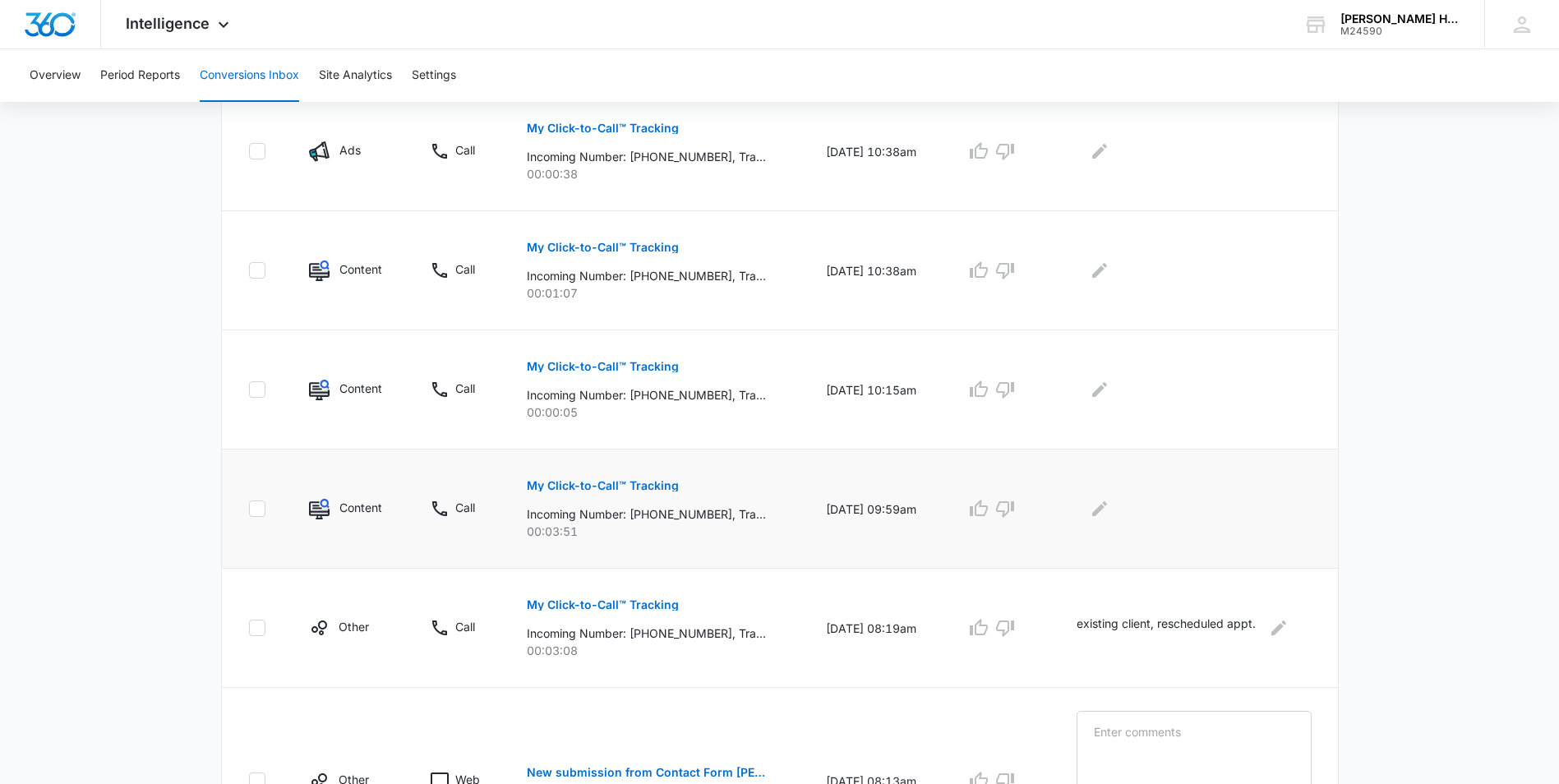
click at [572, 482] on p "My Click-to-Call™ Tracking" at bounding box center [602, 486] width 152 height 12
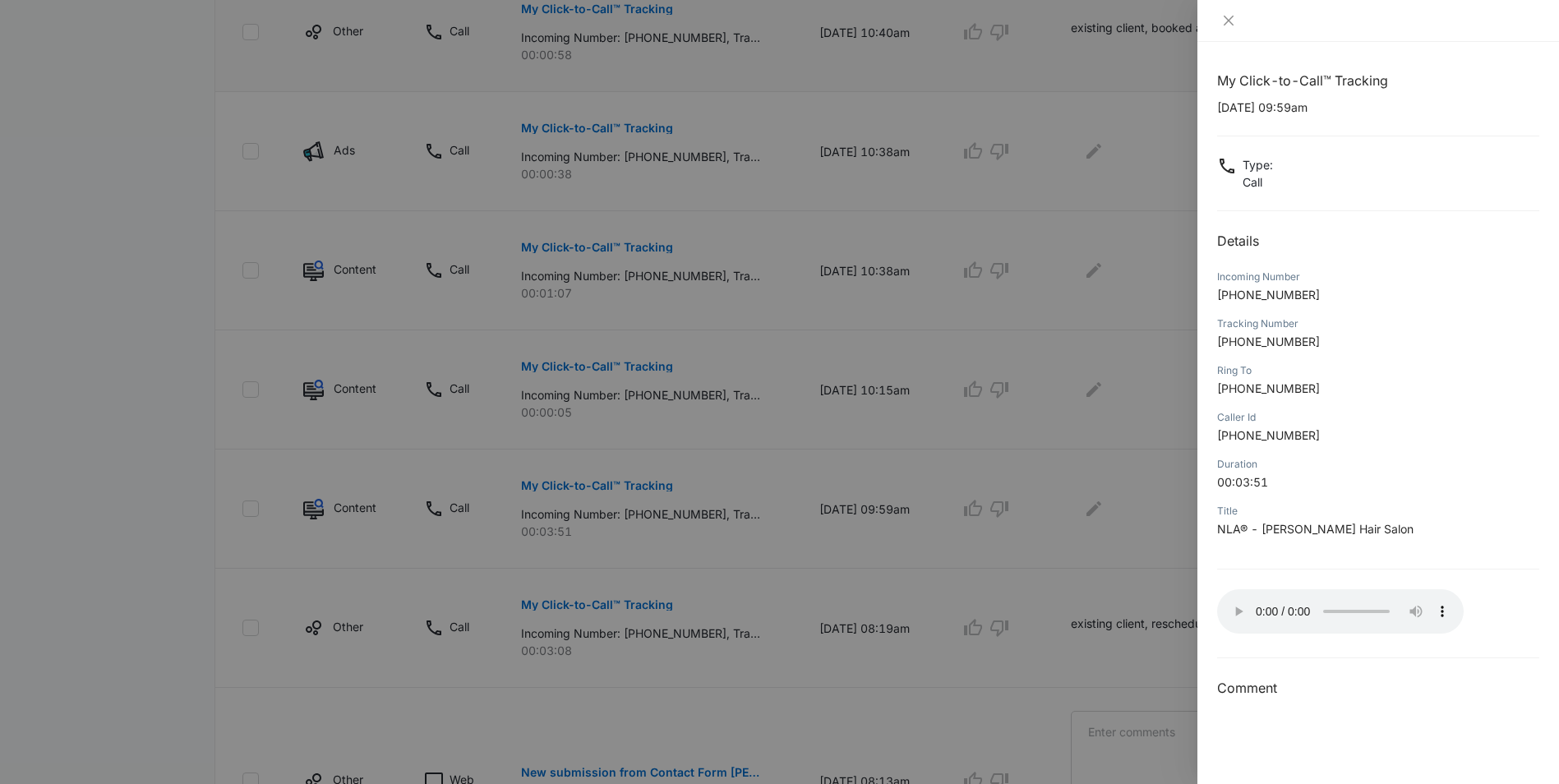
click at [888, 690] on div at bounding box center [779, 392] width 1559 height 784
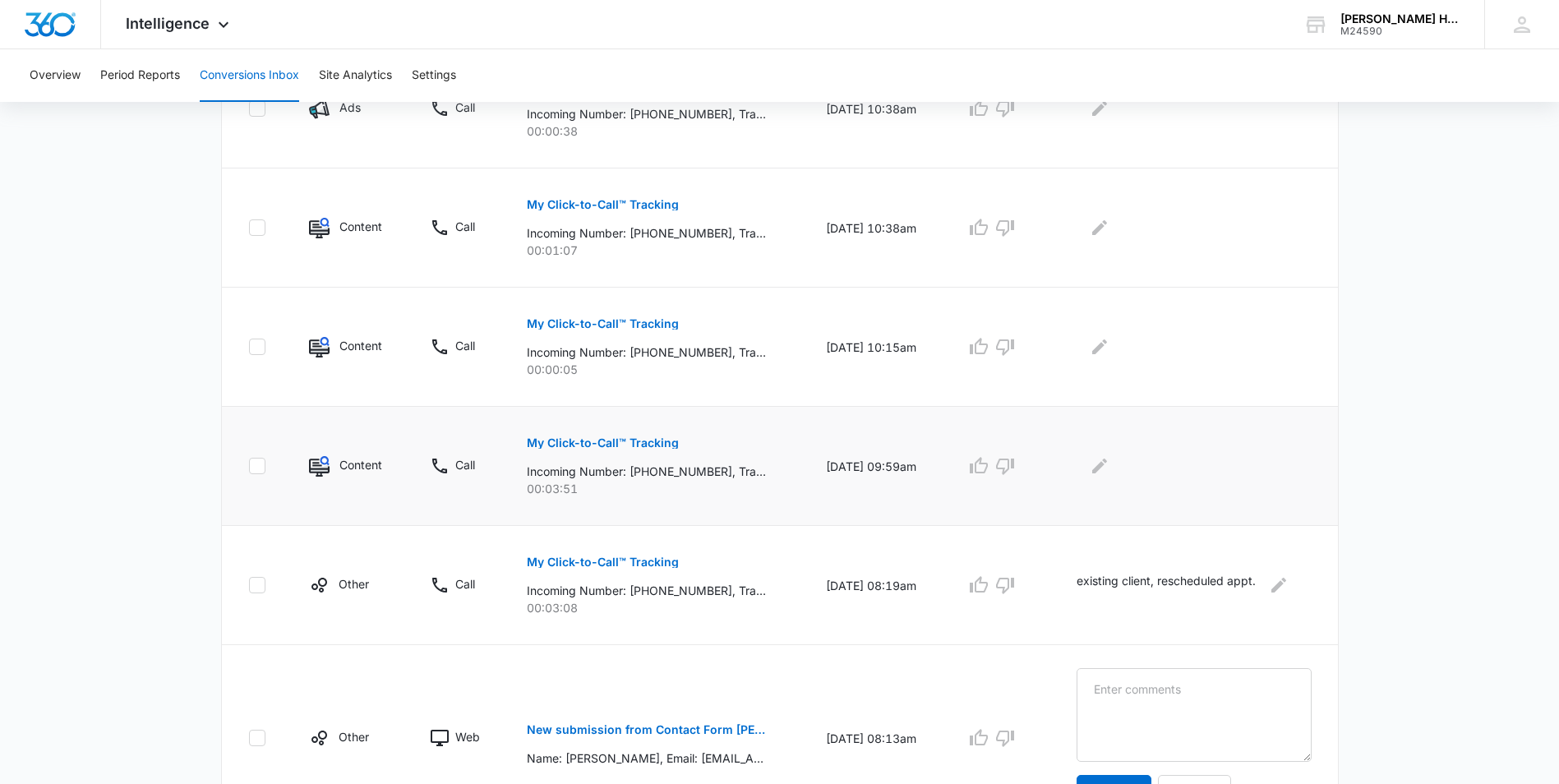
scroll to position [796, 0]
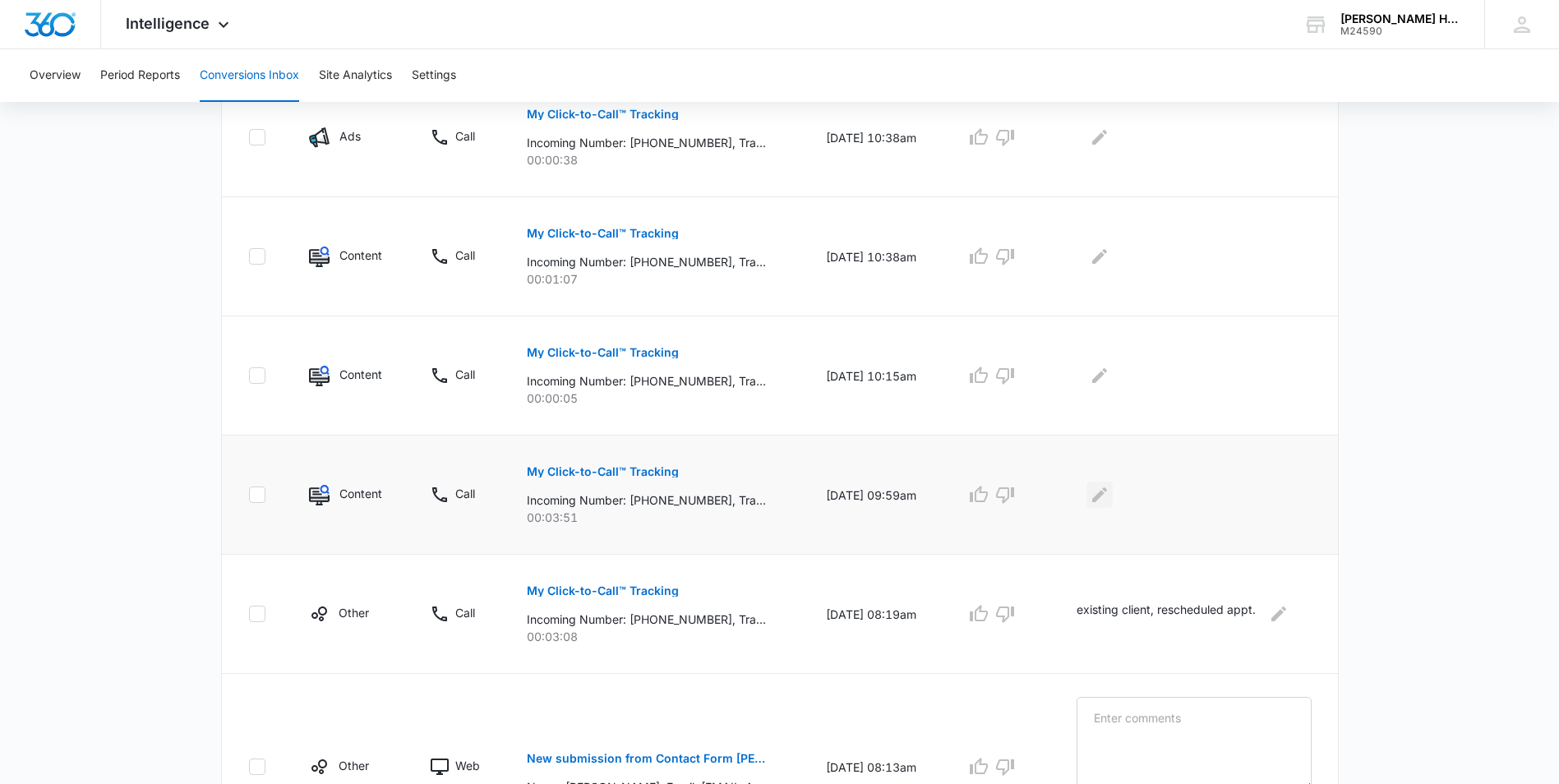
click at [1109, 492] on icon "Edit Comments" at bounding box center [1100, 495] width 20 height 20
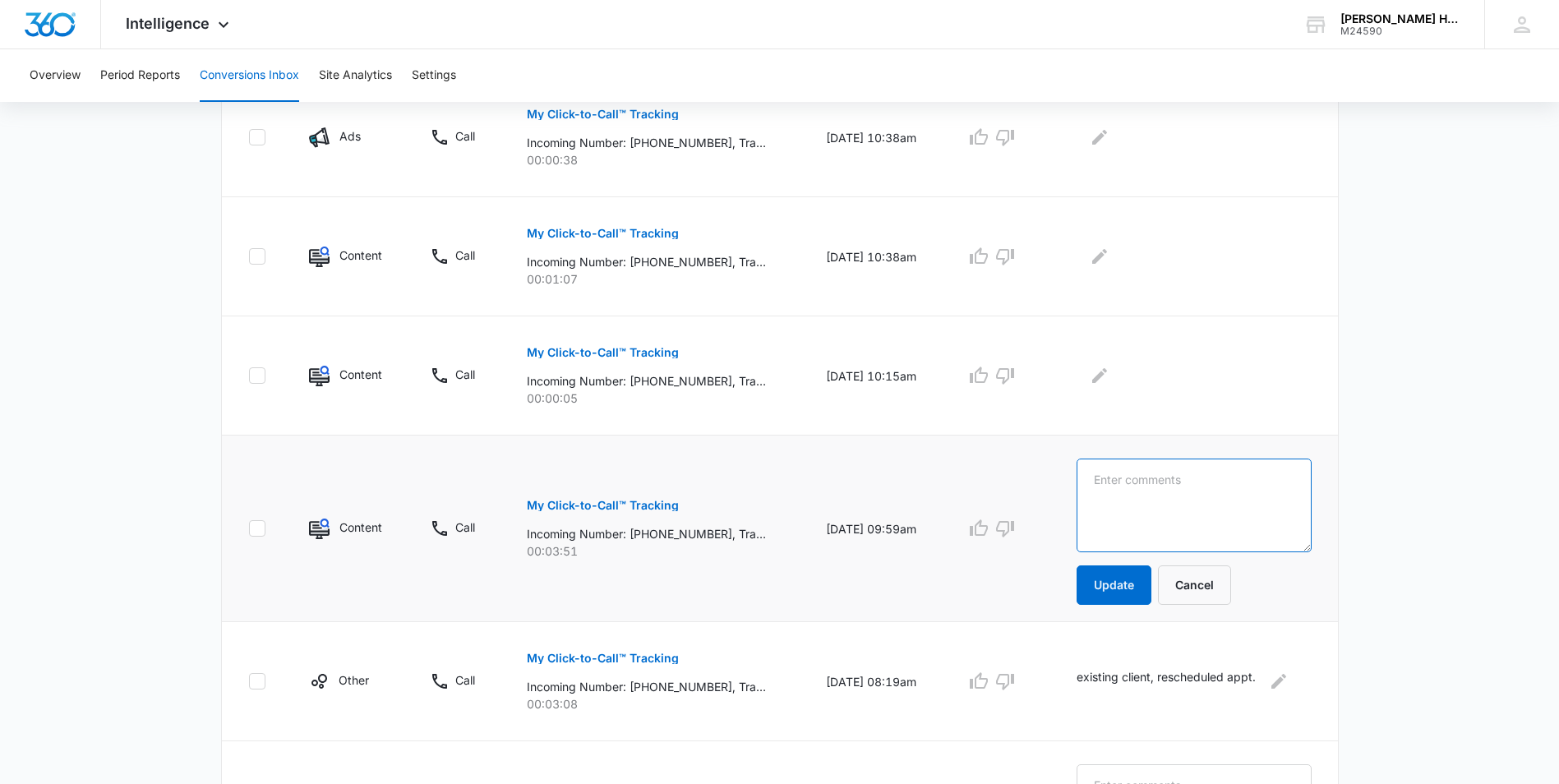
click at [1118, 495] on textarea at bounding box center [1193, 505] width 234 height 93
type textarea "existing client, scheduled appt."
click at [1117, 585] on button "Update" at bounding box center [1114, 584] width 75 height 39
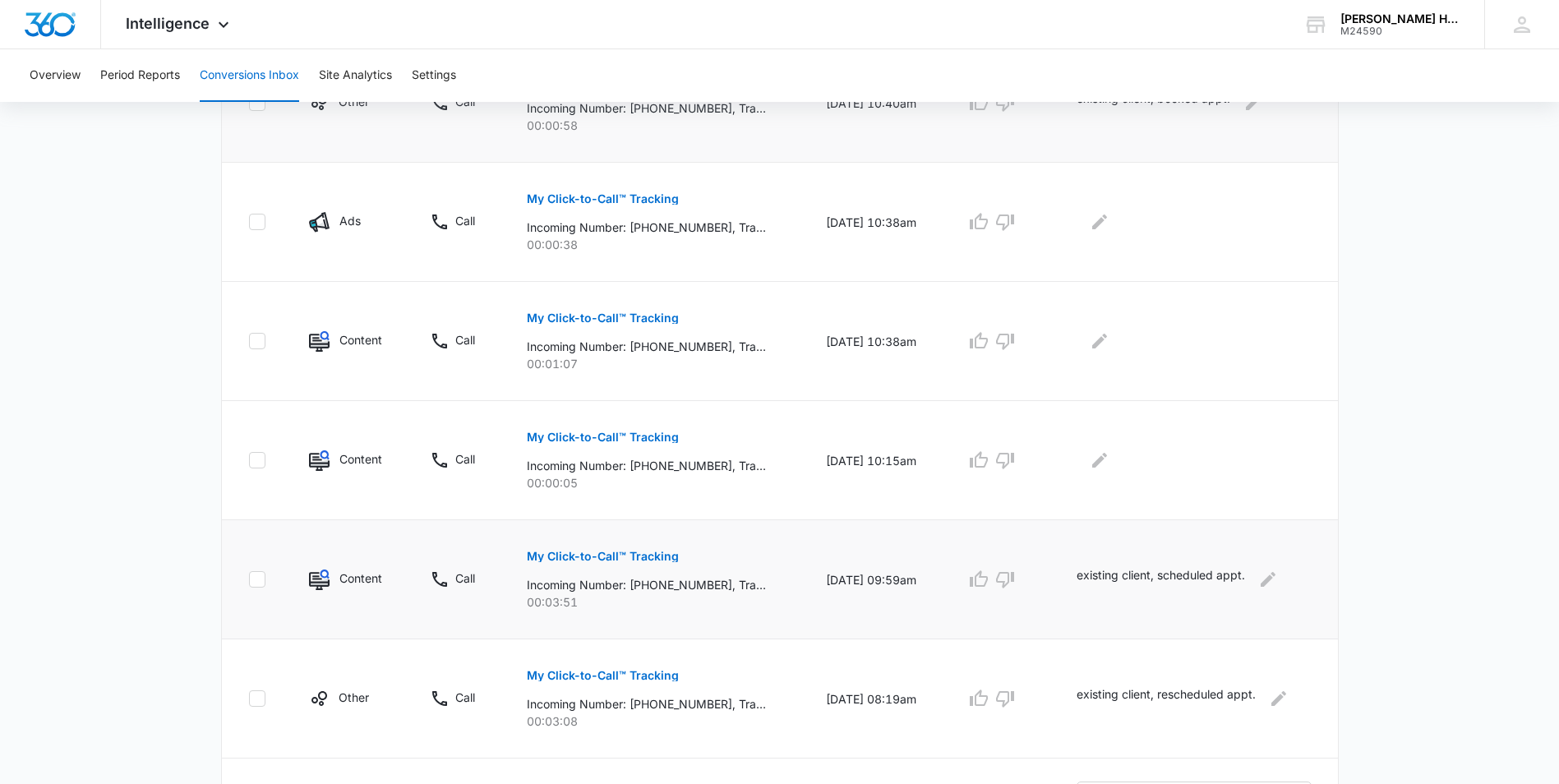
scroll to position [632, 0]
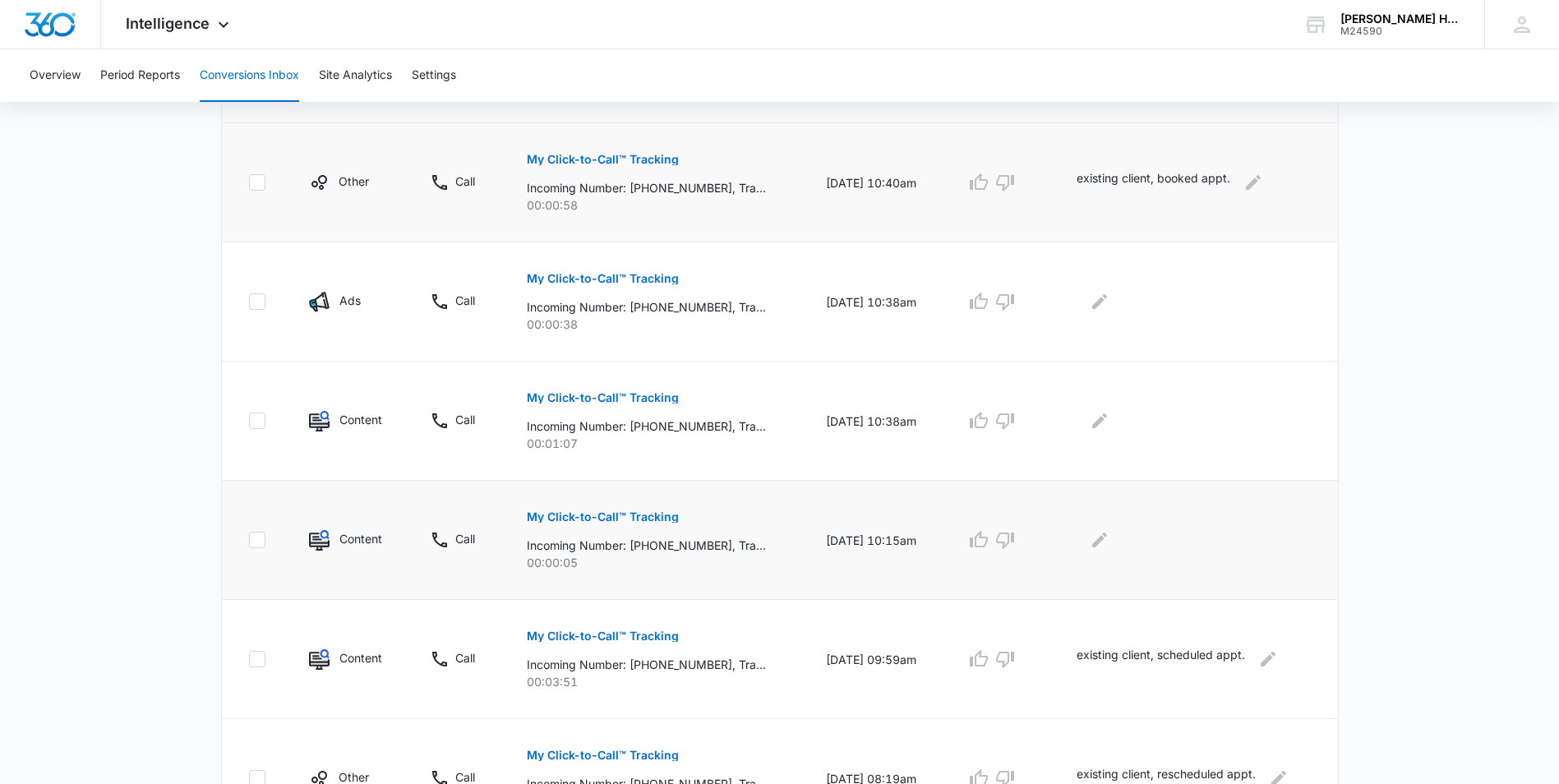
click at [565, 512] on p "My Click-to-Call™ Tracking" at bounding box center [602, 517] width 152 height 12
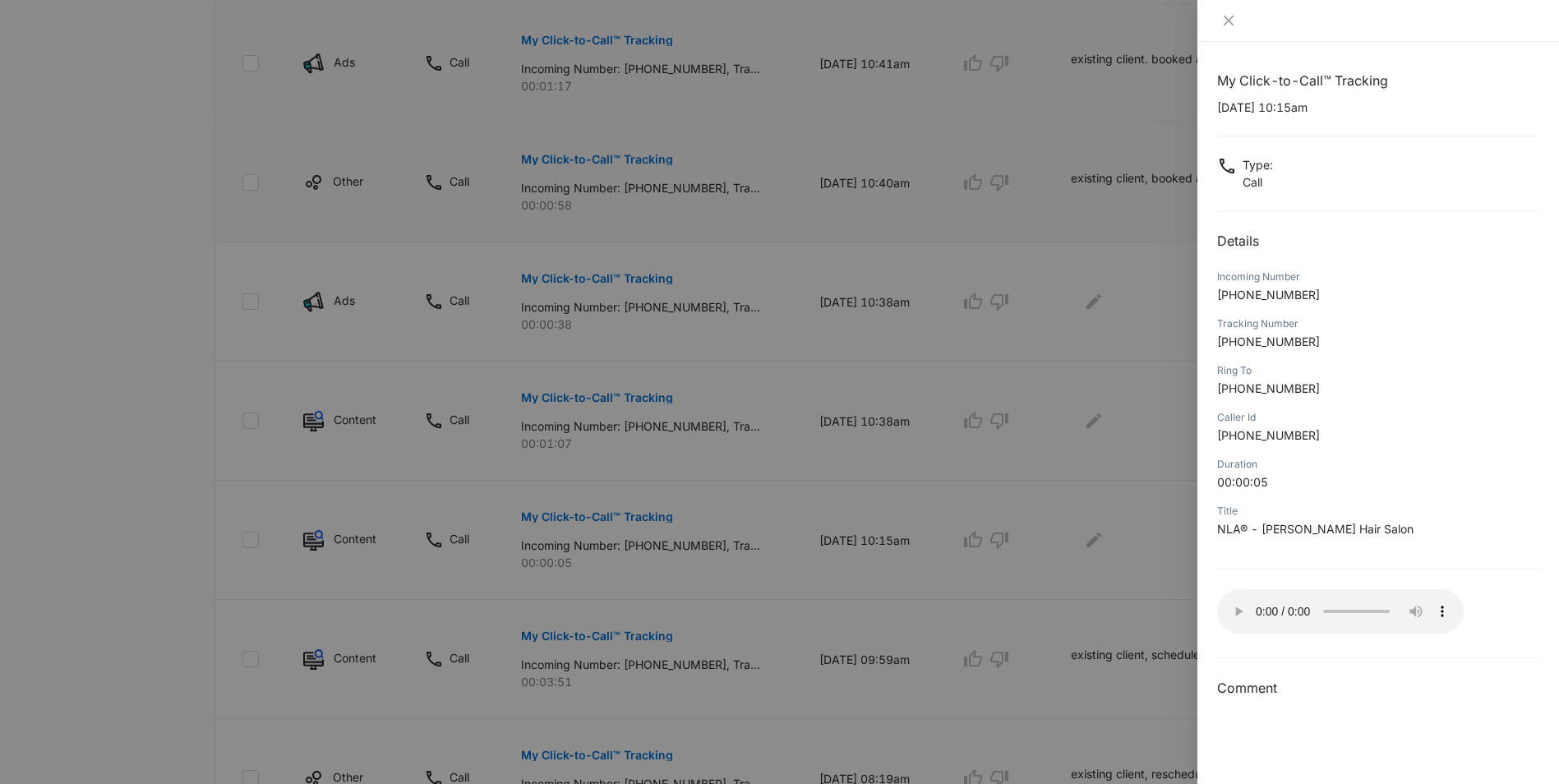
click at [1093, 532] on div at bounding box center [779, 392] width 1559 height 784
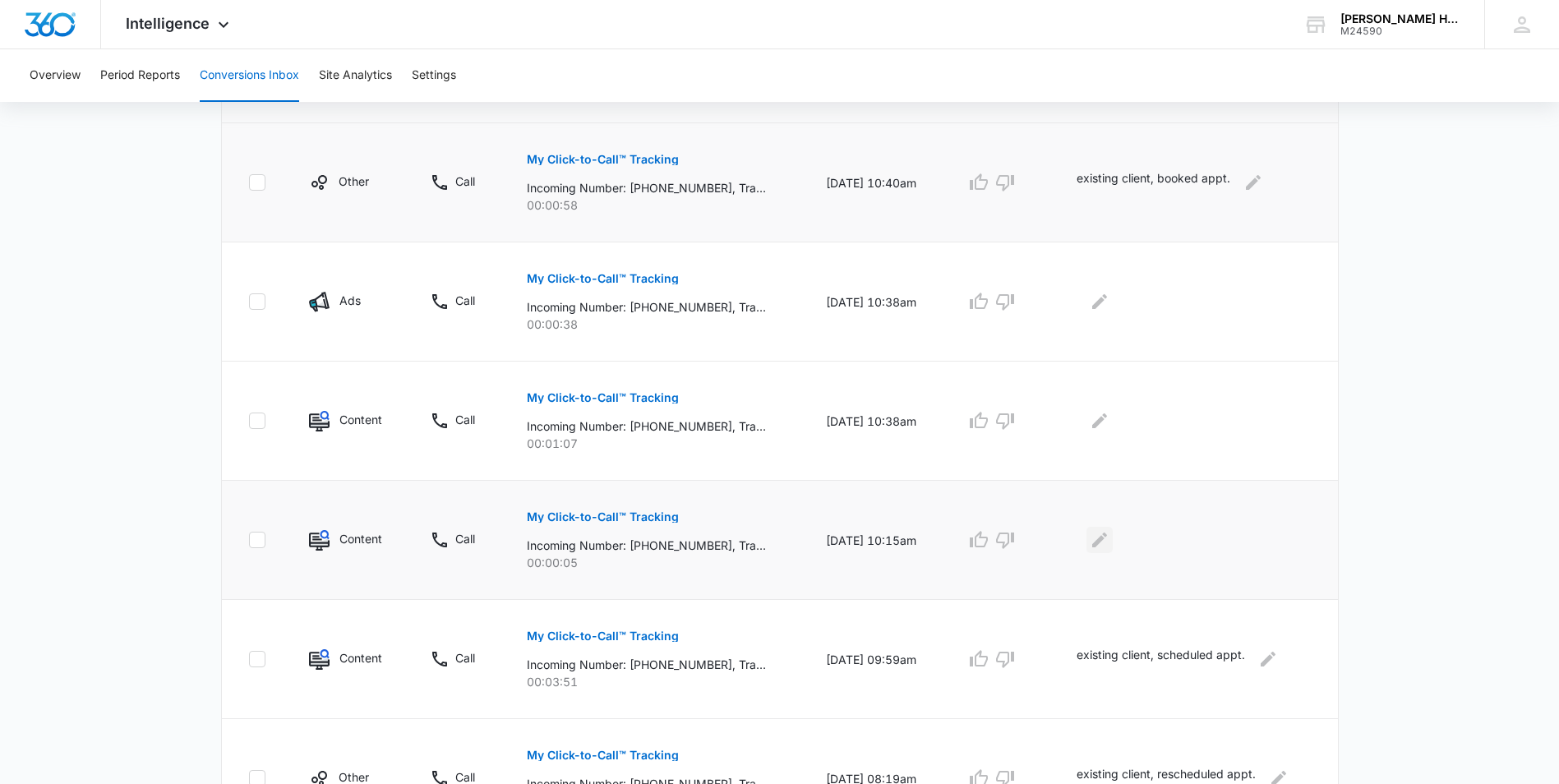
click at [1107, 538] on icon "Edit Comments" at bounding box center [1099, 540] width 15 height 15
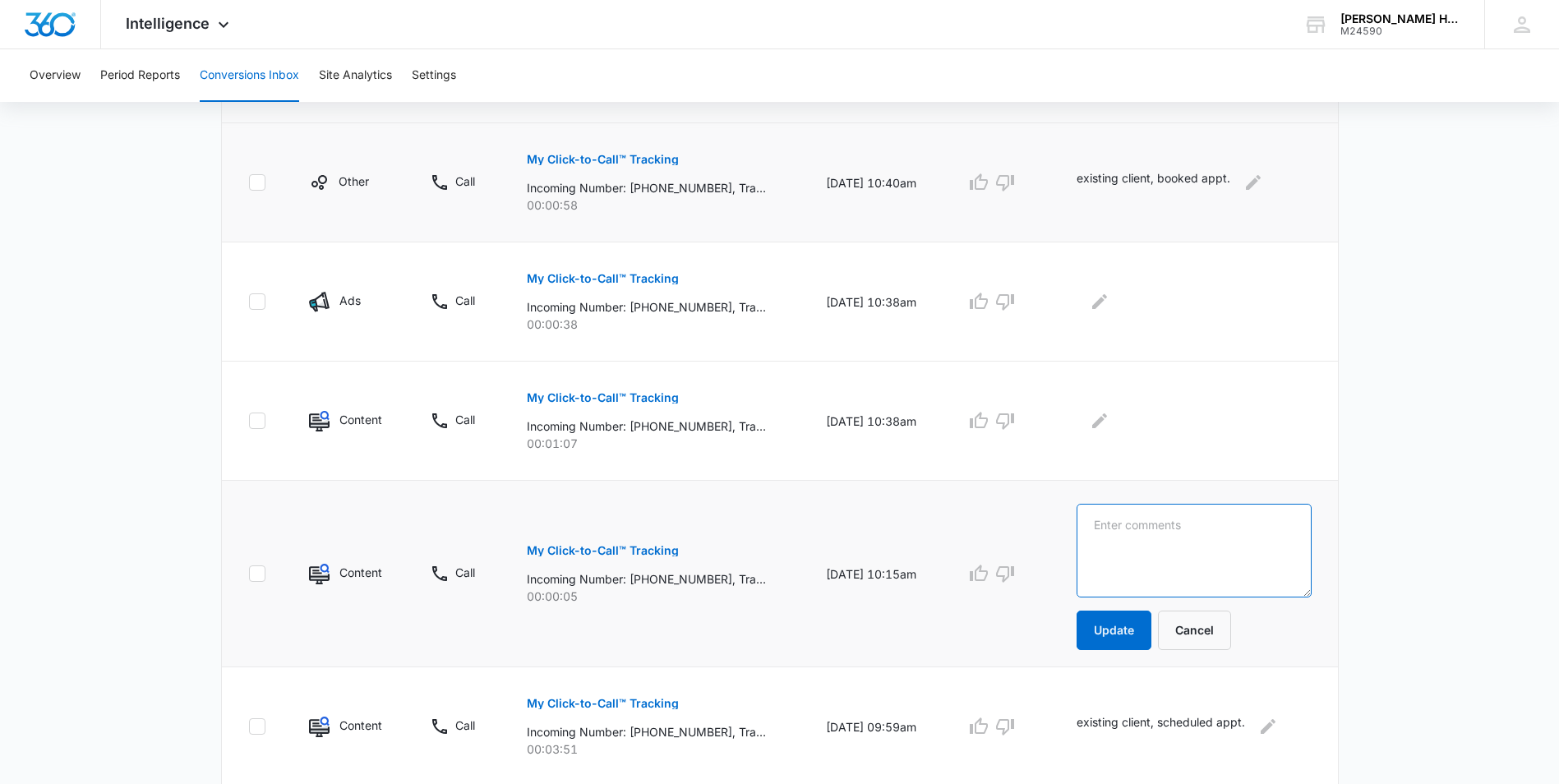
click at [1125, 551] on textarea at bounding box center [1193, 550] width 234 height 93
type textarea "bot call"
drag, startPoint x: 1133, startPoint y: 629, endPoint x: 1123, endPoint y: 622, distance: 12.2
click at [1133, 619] on button "Update" at bounding box center [1114, 630] width 75 height 39
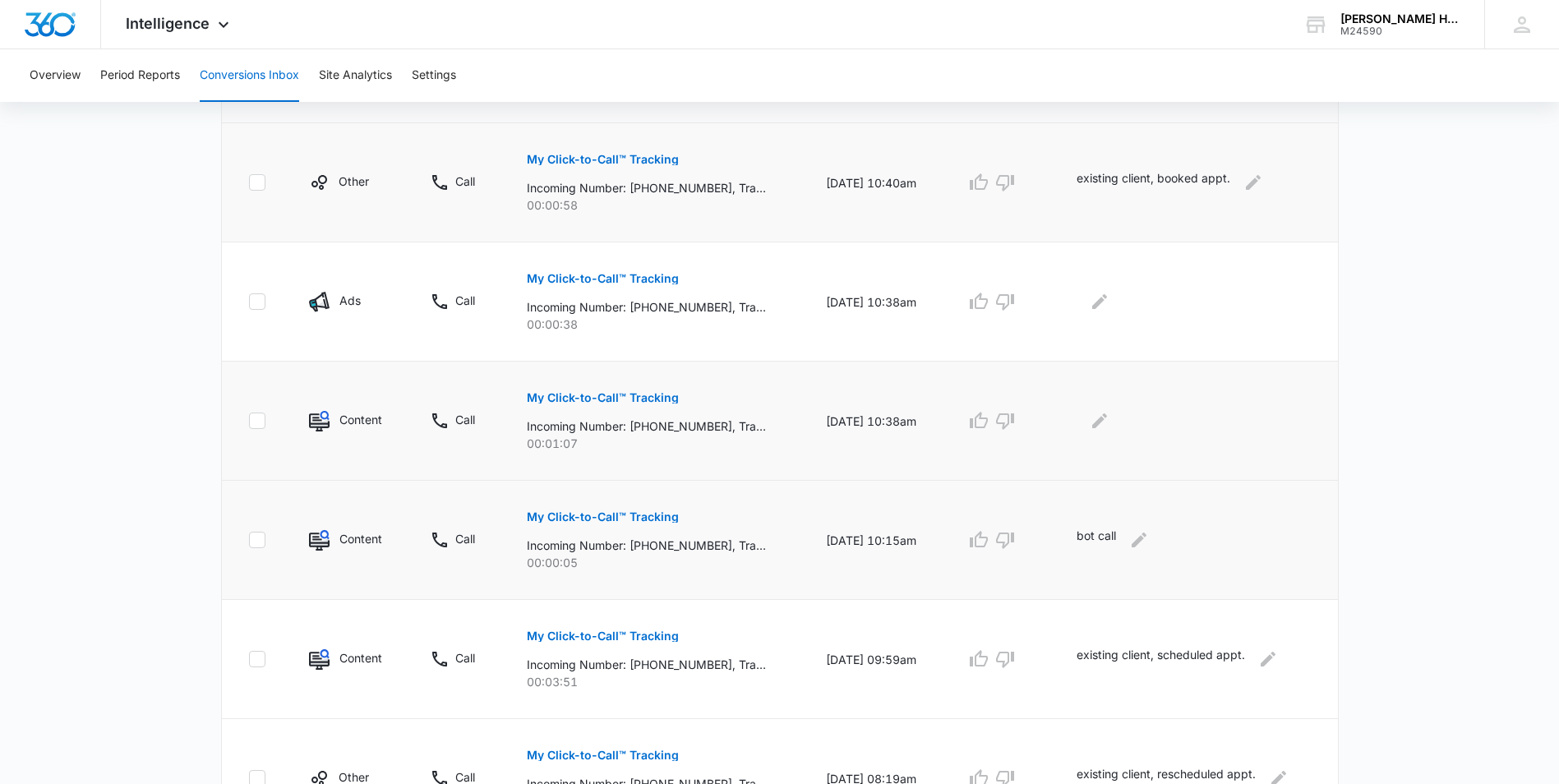
click at [662, 397] on p "My Click-to-Call™ Tracking" at bounding box center [602, 397] width 152 height 12
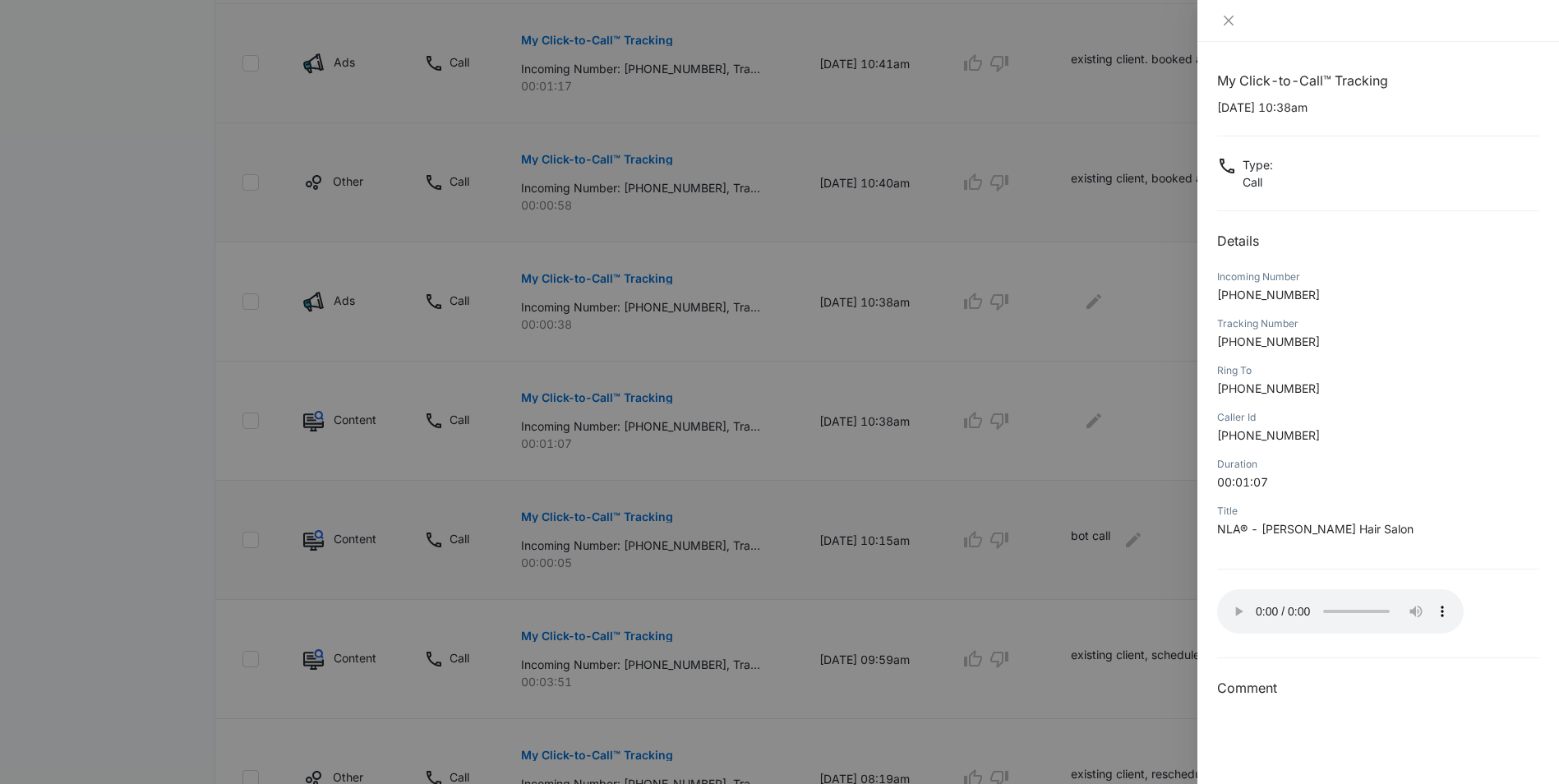
click at [1094, 421] on div at bounding box center [779, 392] width 1559 height 784
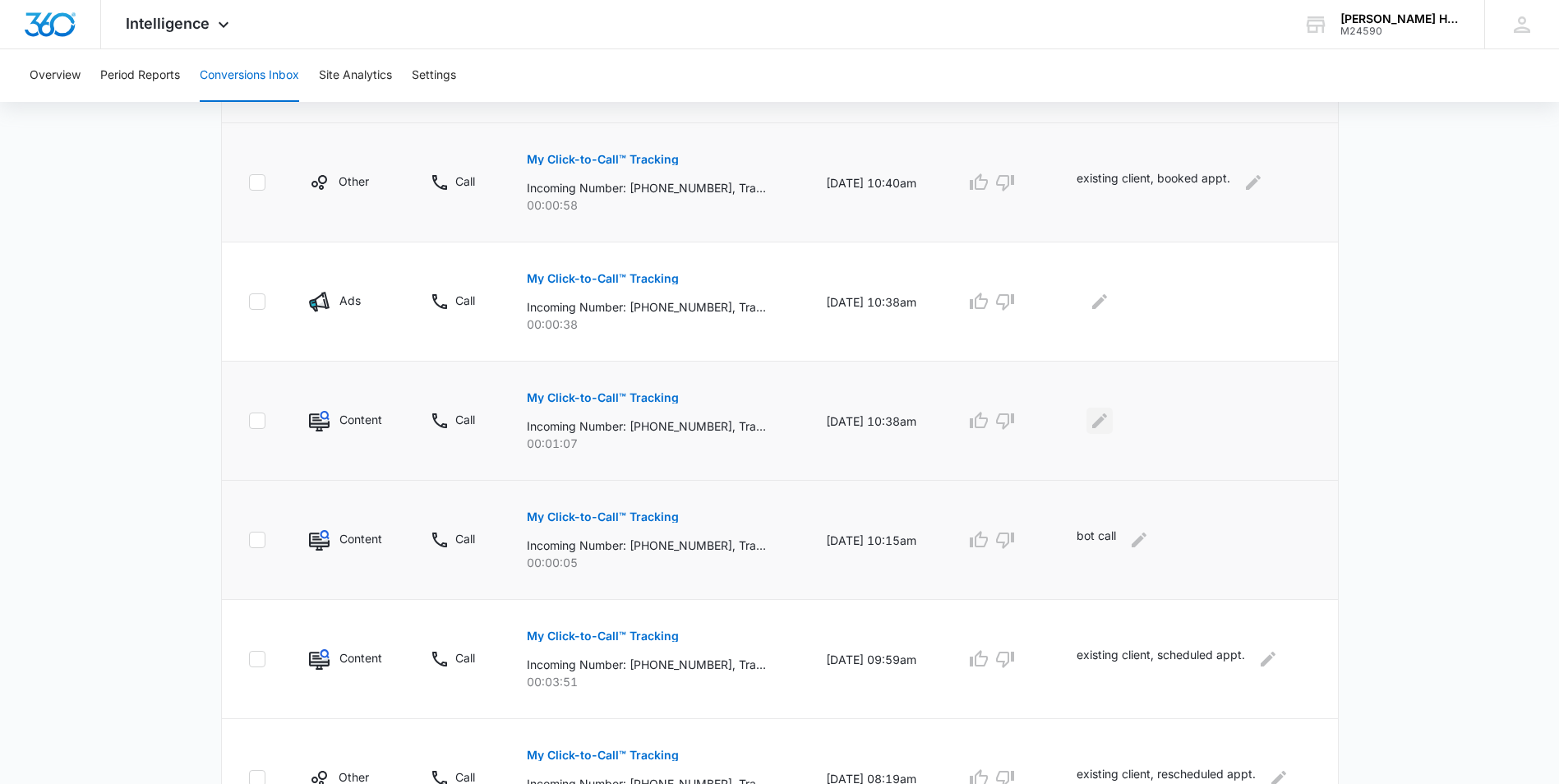
click at [1106, 418] on icon "Edit Comments" at bounding box center [1100, 421] width 20 height 20
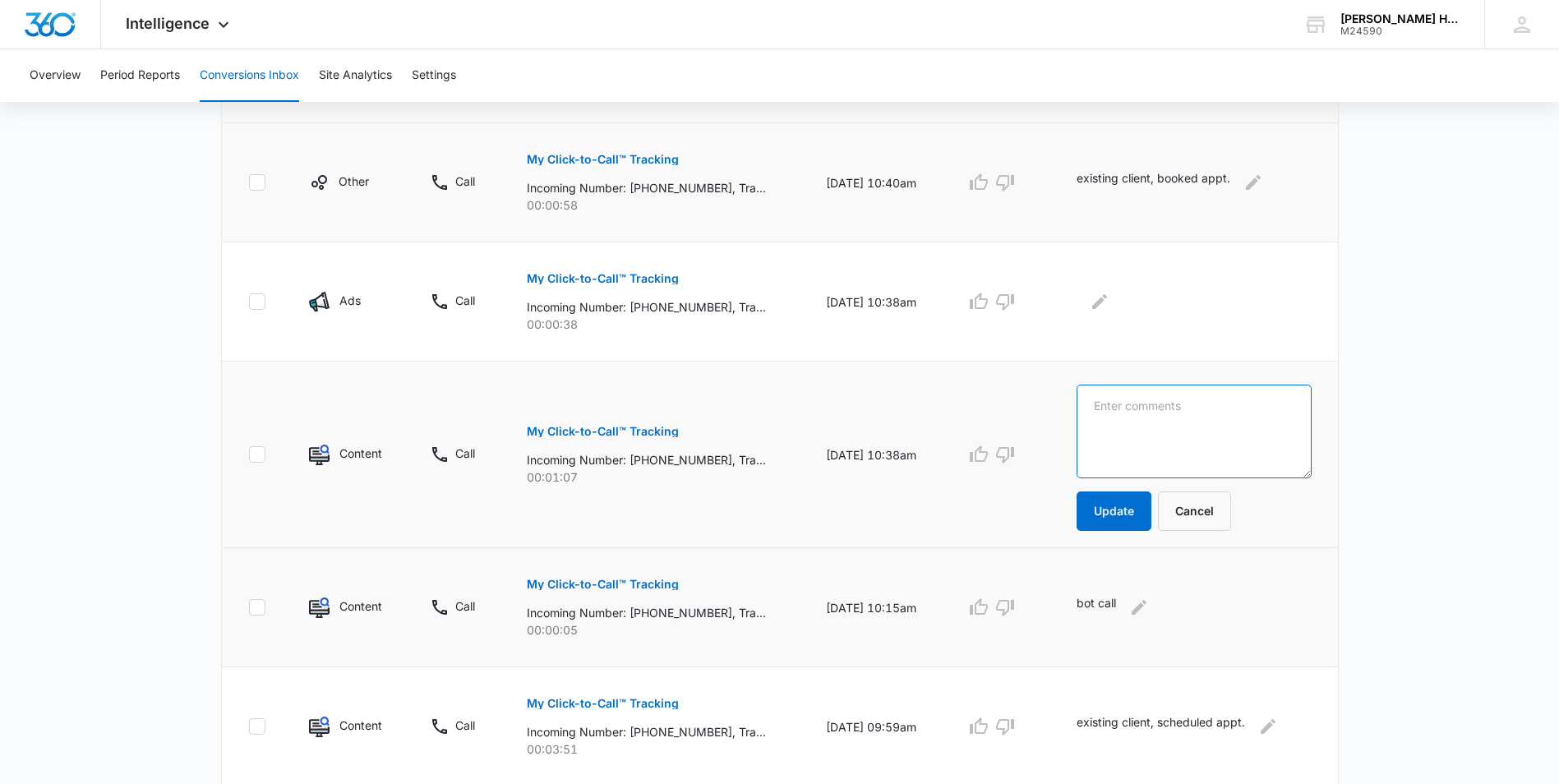
click at [1106, 418] on textarea at bounding box center [1193, 431] width 234 height 93
drag, startPoint x: 1196, startPoint y: 406, endPoint x: 1265, endPoint y: 382, distance: 73.1
click at [1265, 382] on td "existing client, rrcheduled appt Update Cancel" at bounding box center [1197, 455] width 280 height 187
type textarea "existing client, rescheduled appt"
click at [1133, 506] on button "Update" at bounding box center [1114, 511] width 75 height 39
